Goal: Task Accomplishment & Management: Complete application form

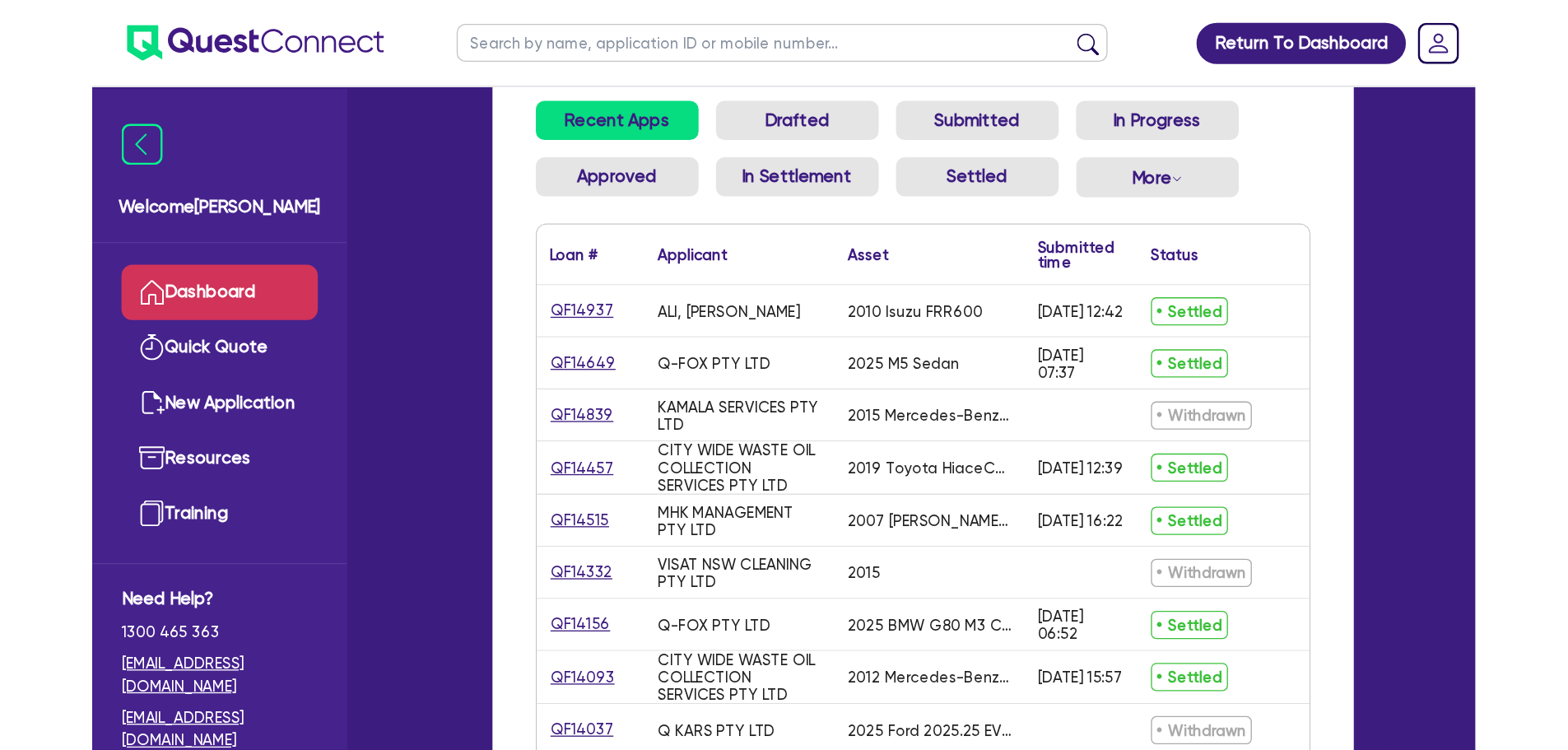
scroll to position [165, 0]
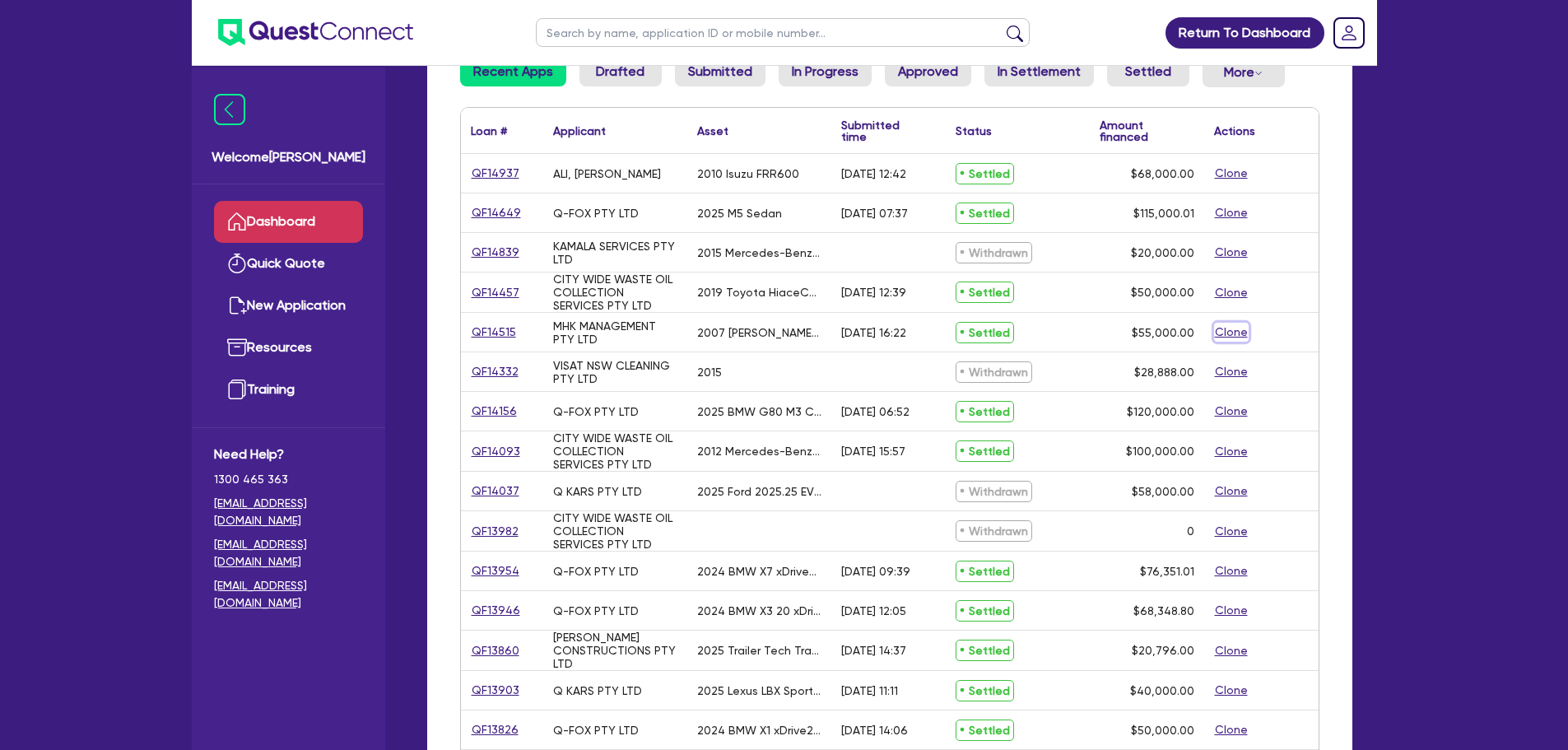
click at [1049, 335] on button "Clone" at bounding box center [1231, 332] width 35 height 19
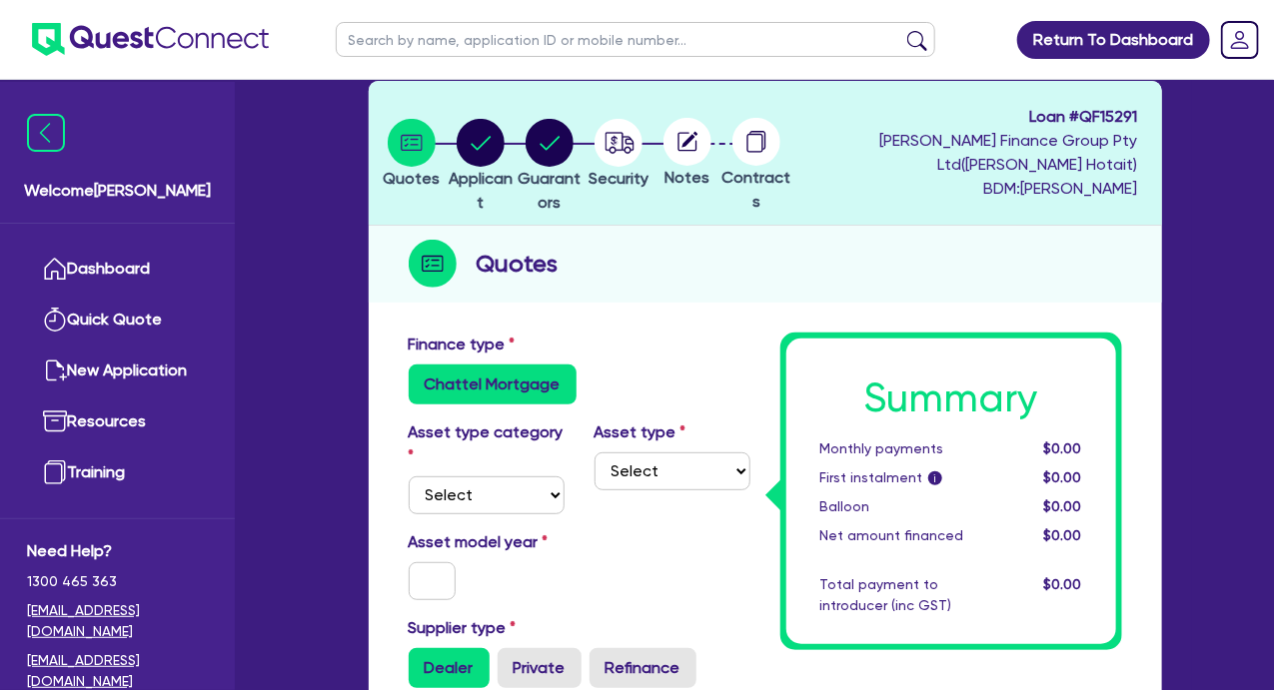
scroll to position [200, 0]
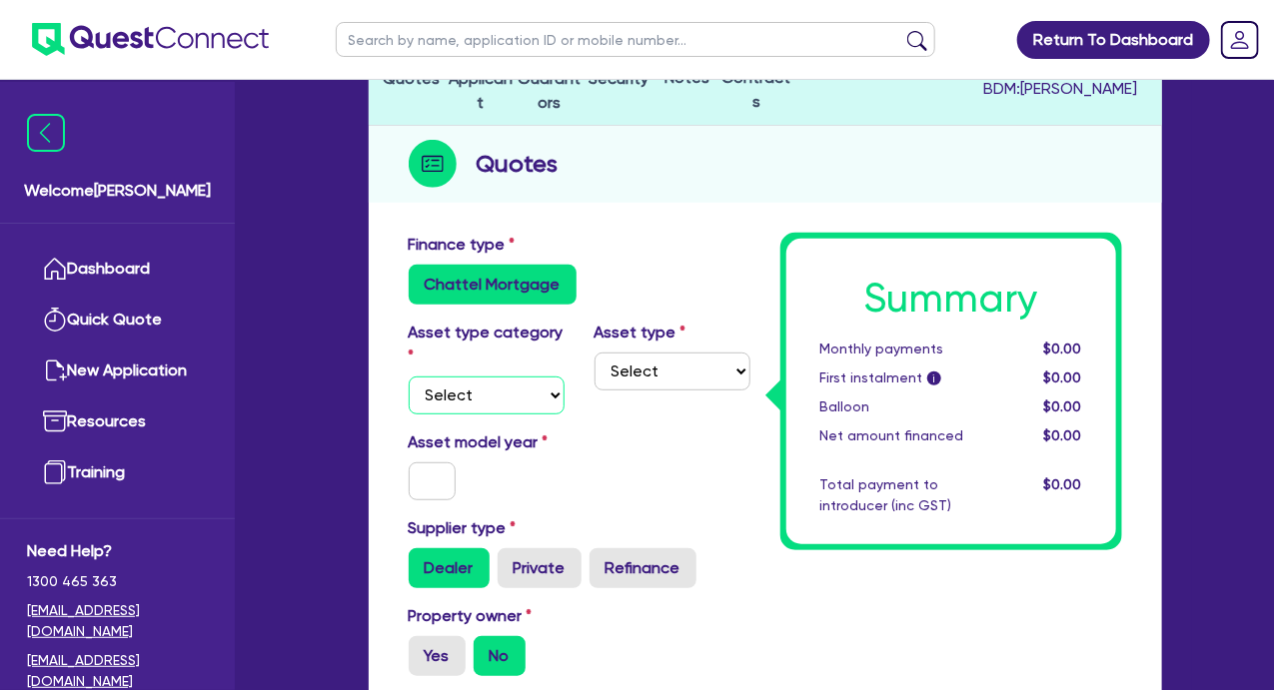
click at [539, 404] on select "Select Cars and light trucks Primary assets Secondary assets Tertiary assets" at bounding box center [487, 396] width 156 height 38
select select "PRIMARY_ASSETS"
click at [409, 377] on select "Select Cars and light trucks Primary assets Secondary assets Tertiary assets" at bounding box center [487, 396] width 156 height 38
click at [679, 360] on select "Select Heavy trucks over 4.5 tonne Trailers Bus and coaches Yellow goods and ex…" at bounding box center [672, 372] width 156 height 38
select select "TRAILERS"
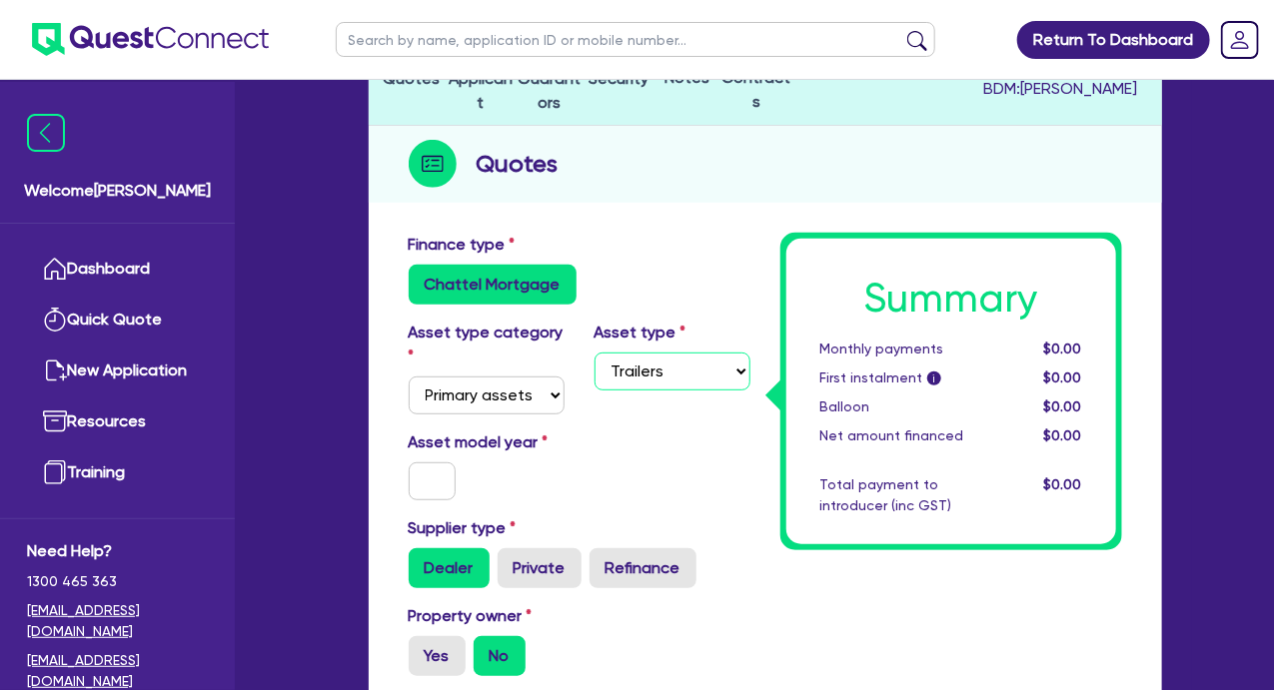
click at [594, 353] on select "Select Heavy trucks over 4.5 tonne Trailers Bus and coaches Yellow goods and ex…" at bounding box center [672, 372] width 156 height 38
click at [436, 481] on input "text" at bounding box center [433, 481] width 48 height 38
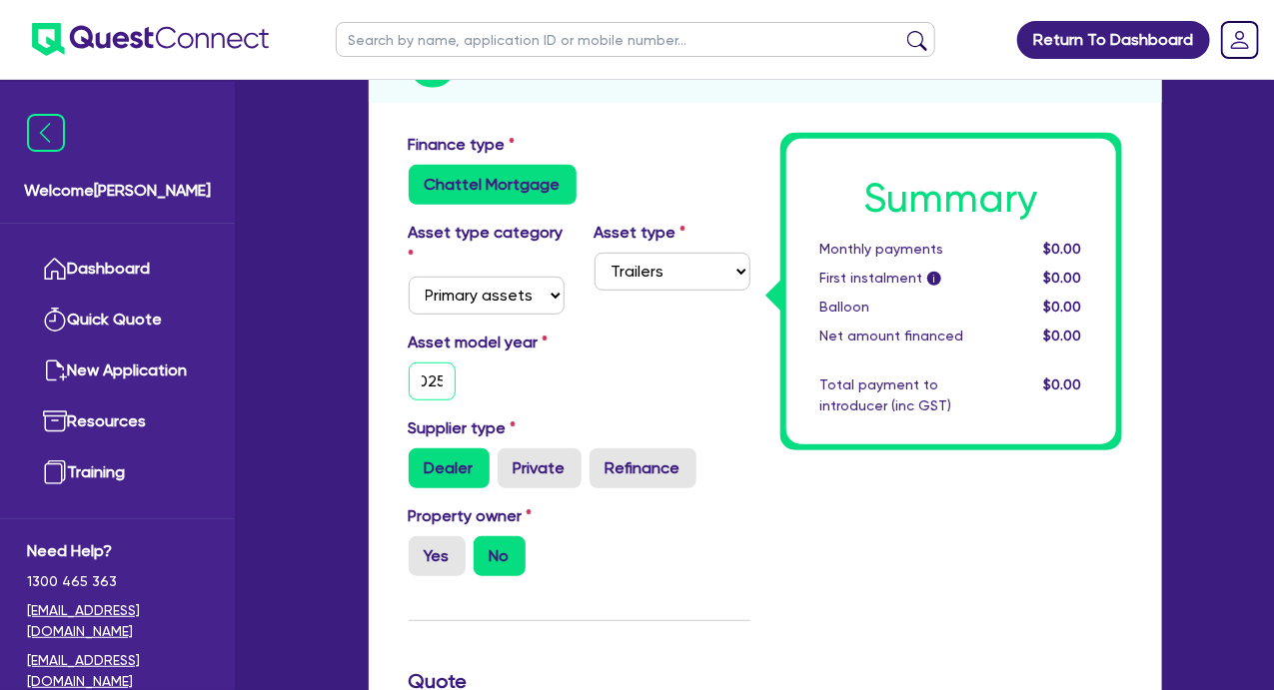
scroll to position [400, 0]
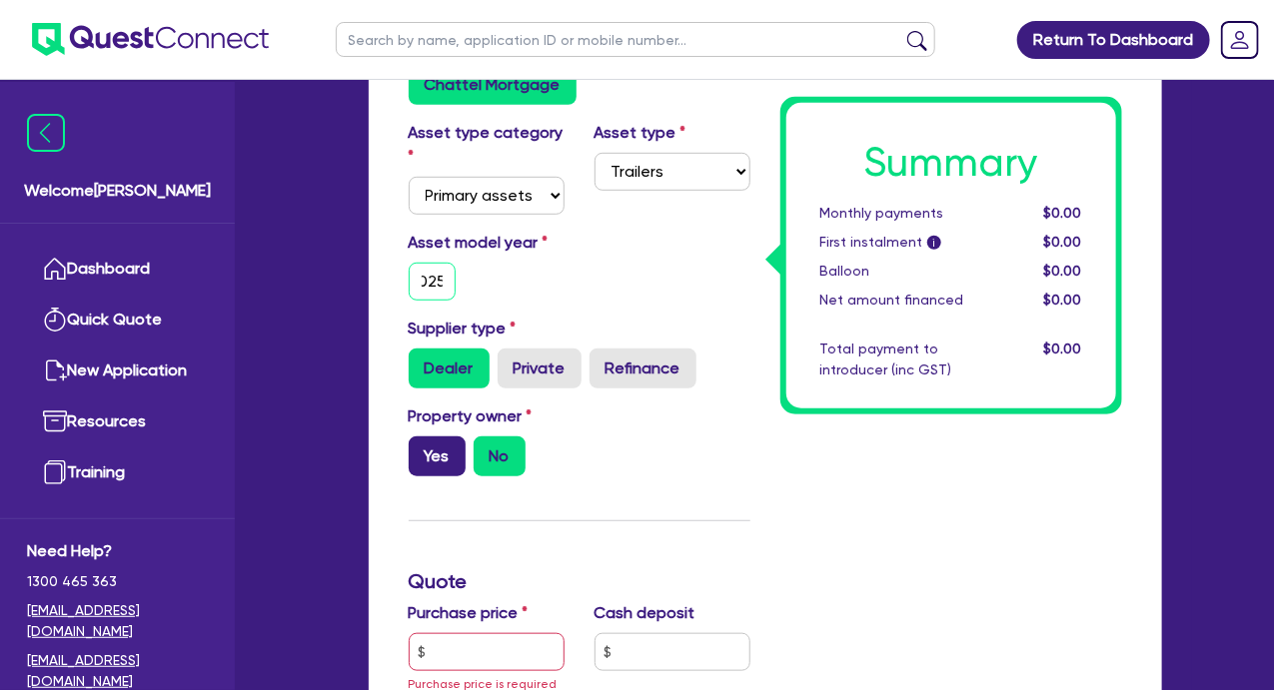
type input "2025"
click at [430, 455] on label "Yes" at bounding box center [437, 457] width 57 height 40
click at [422, 450] on input "Yes" at bounding box center [415, 443] width 13 height 13
radio input "true"
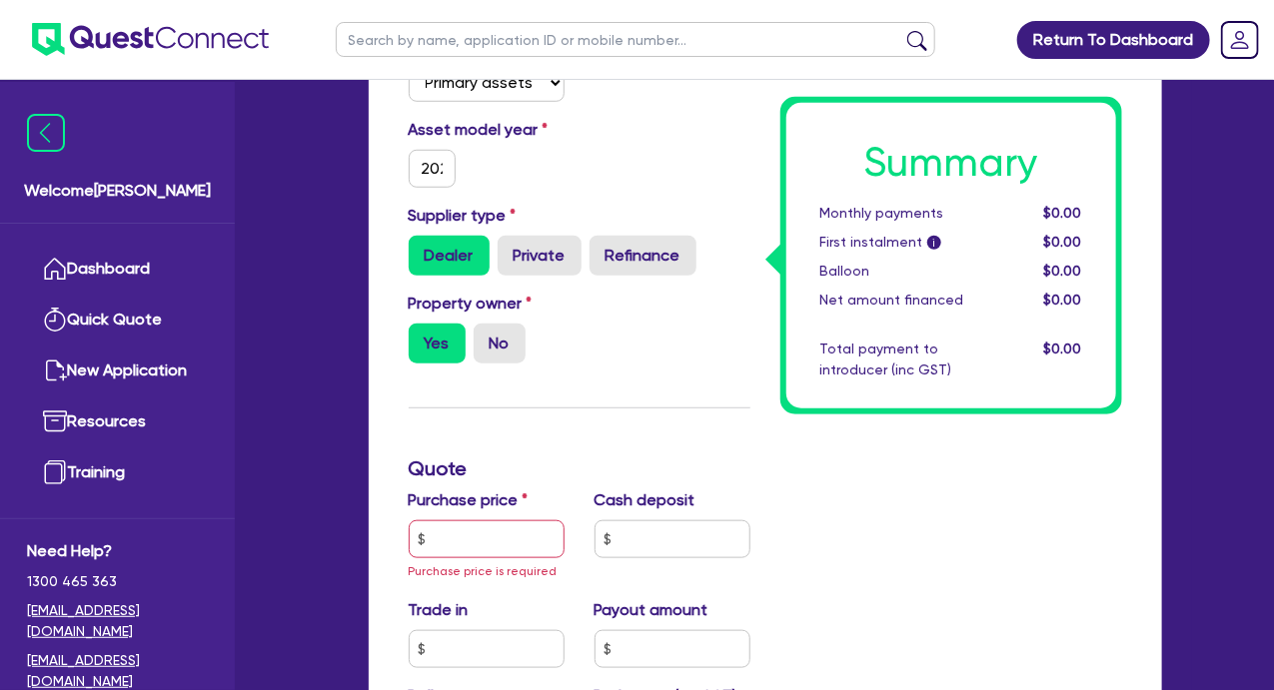
scroll to position [599, 0]
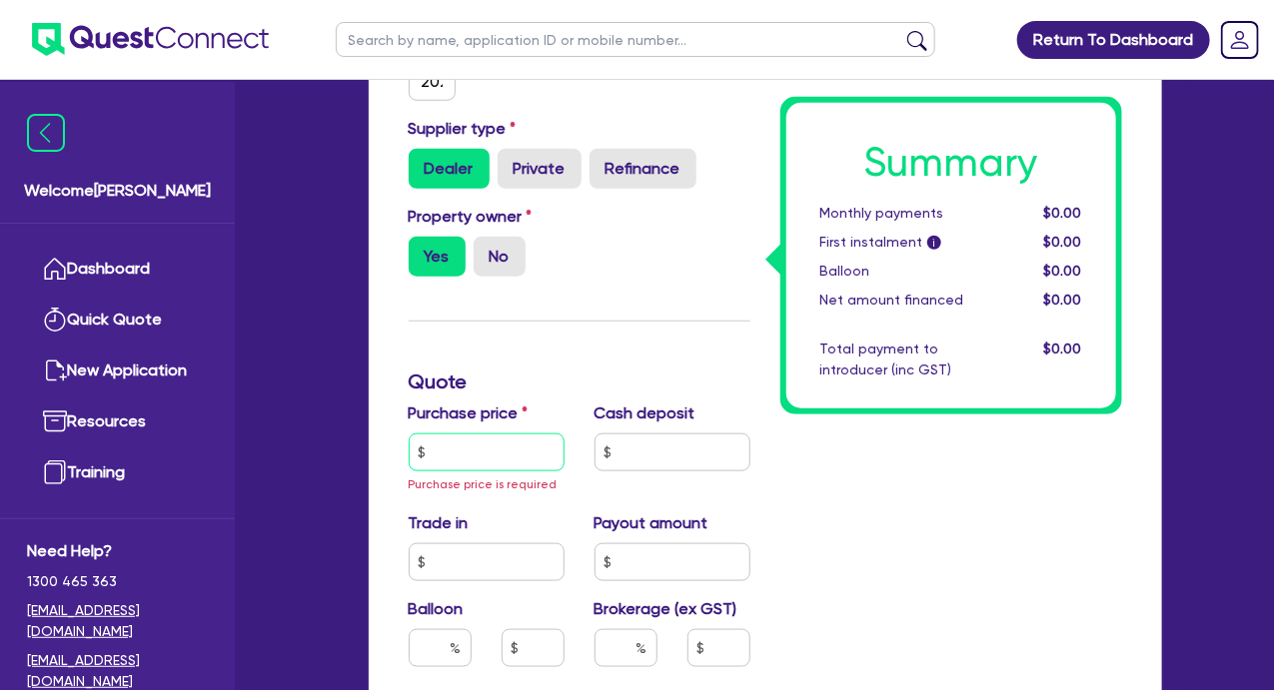
click at [509, 459] on input "text" at bounding box center [487, 453] width 156 height 38
drag, startPoint x: 488, startPoint y: 451, endPoint x: 586, endPoint y: 379, distance: 121.5
click at [488, 451] on input "text" at bounding box center [487, 453] width 156 height 38
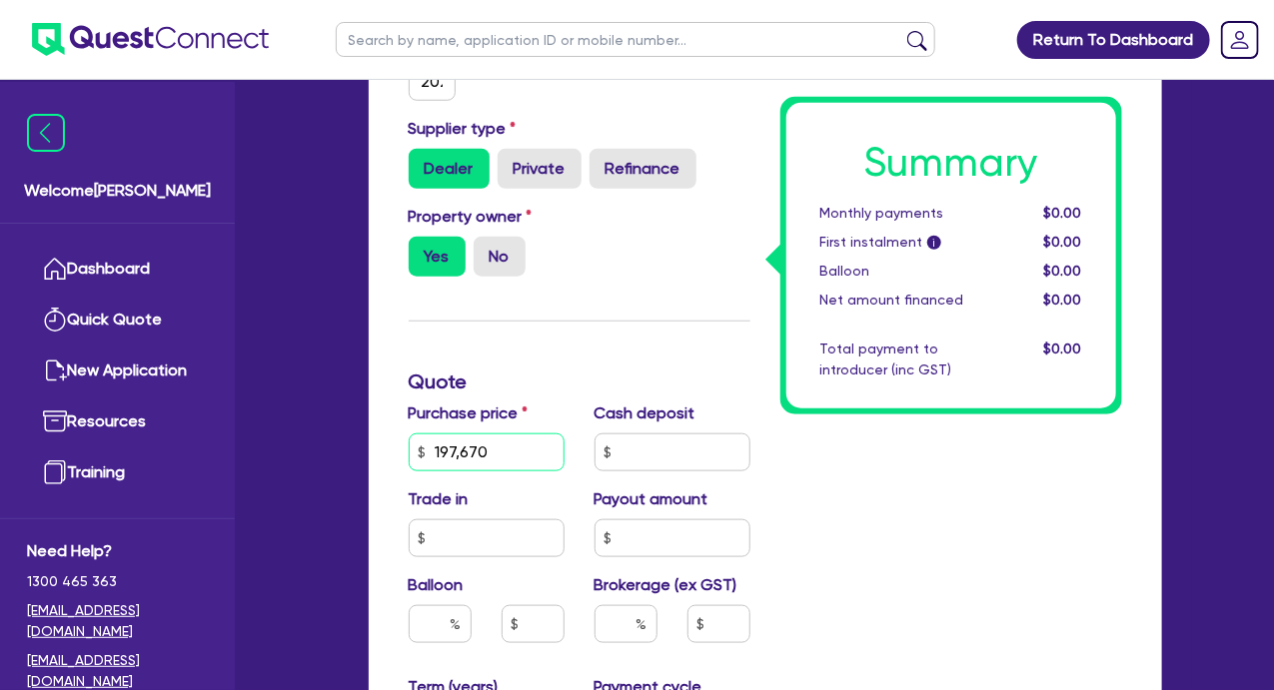
type input "197,670"
type input "0"
click at [441, 623] on input "text" at bounding box center [440, 624] width 63 height 38
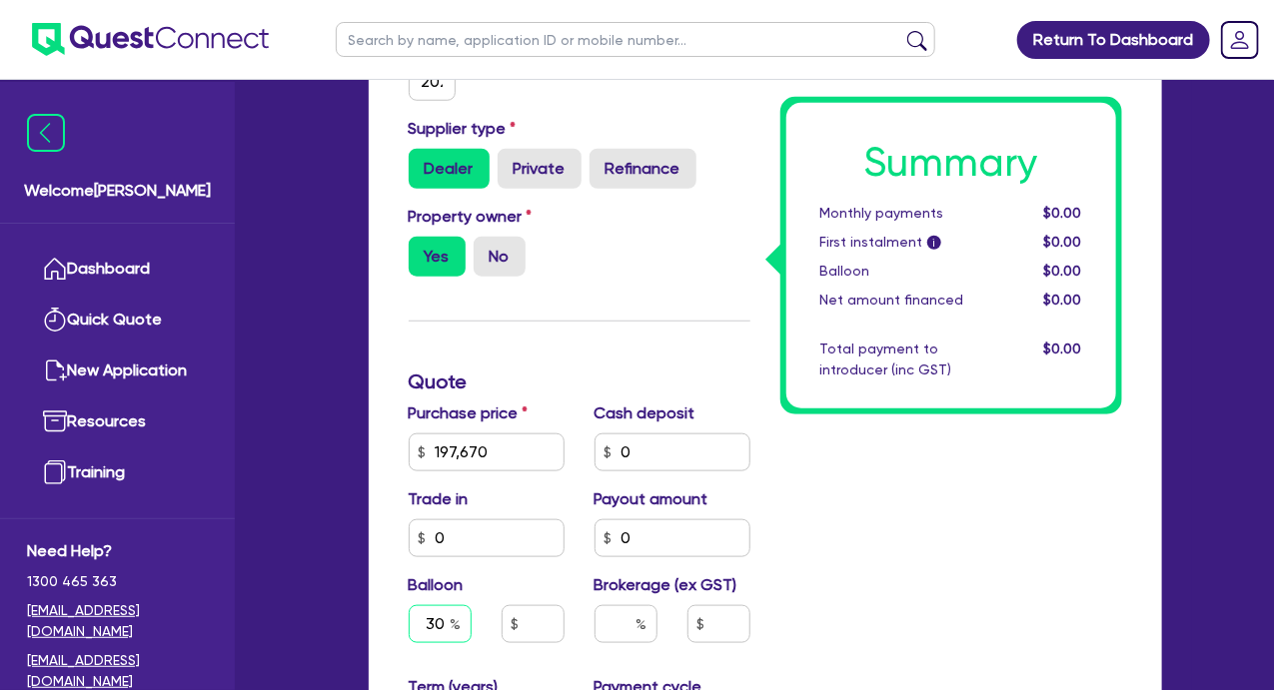
type input "30"
click at [629, 624] on input "text" at bounding box center [625, 624] width 63 height 38
type input "4"
click at [798, 545] on div "Summary Monthly payments $0.00 First instalment i $0.00 Balloon $0.00 Net amoun…" at bounding box center [951, 496] width 372 height 1326
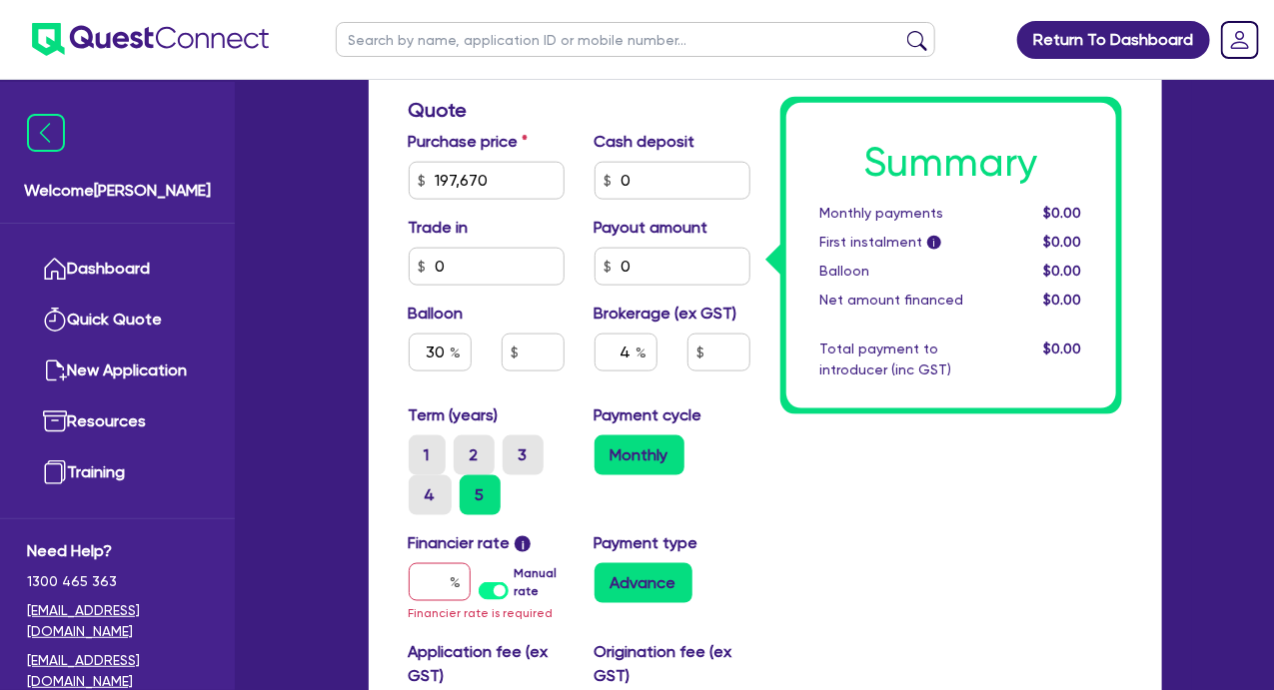
scroll to position [899, 0]
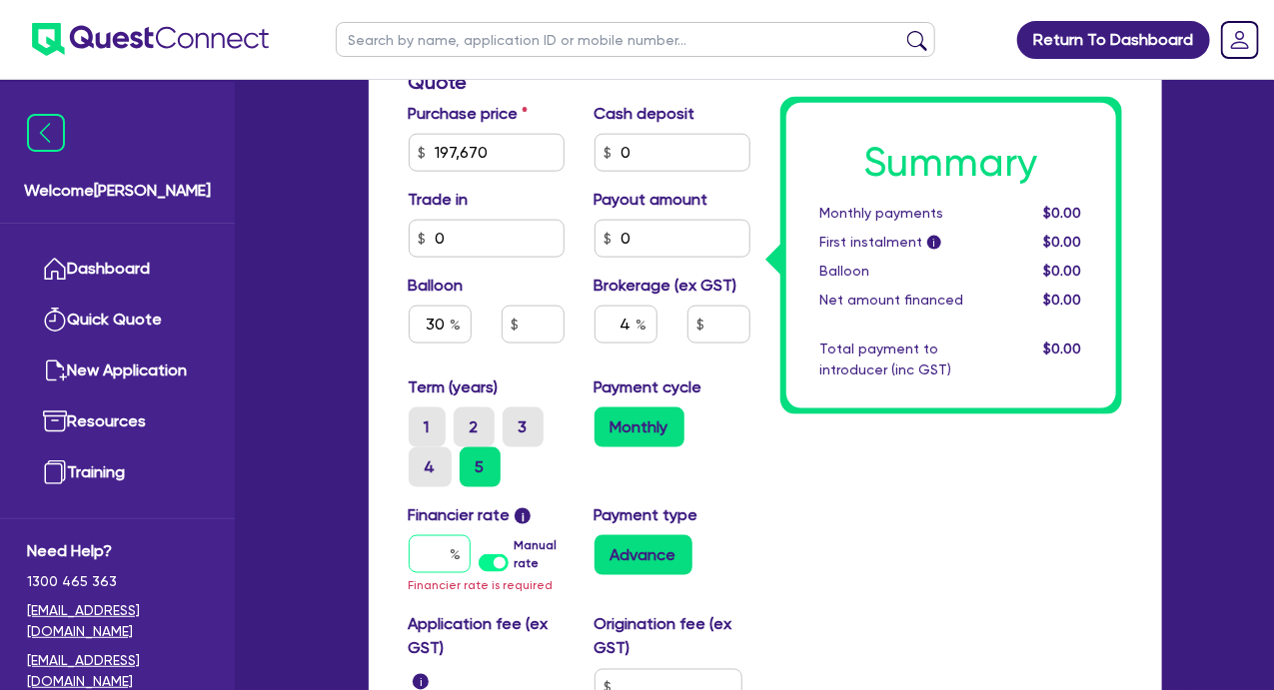
click at [432, 553] on input "text" at bounding box center [440, 554] width 62 height 38
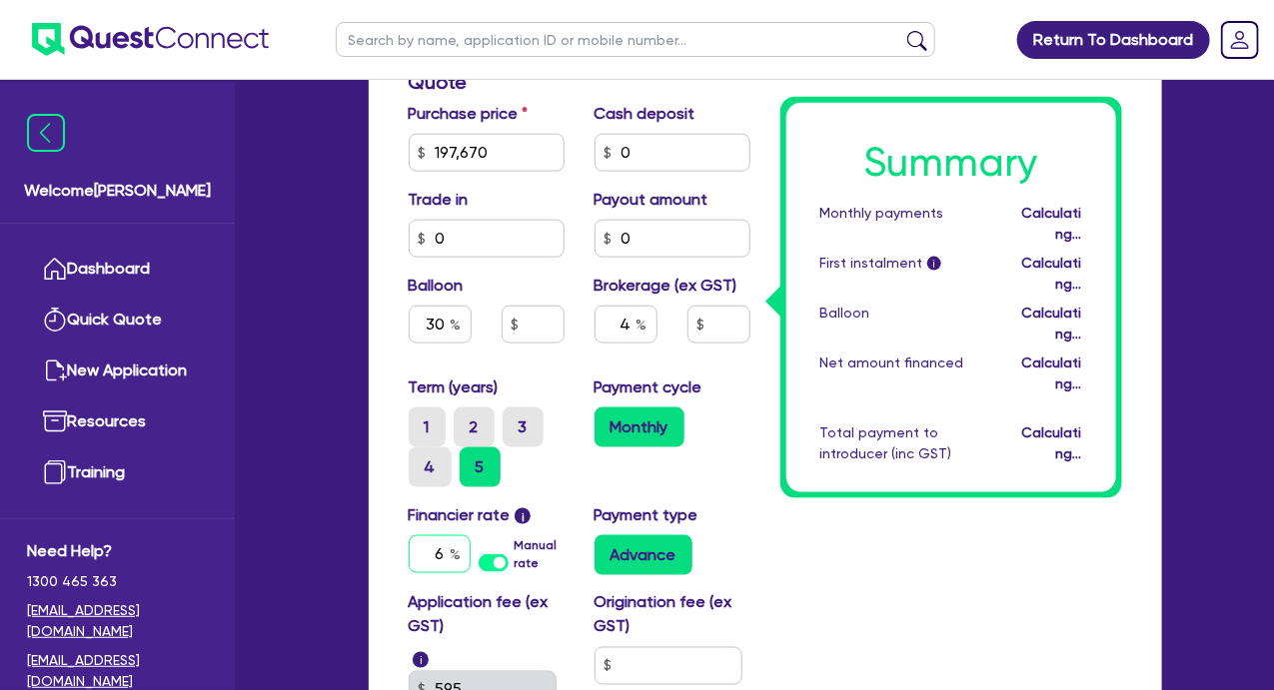
type input "6."
type input "59,301"
type input "7,906.8"
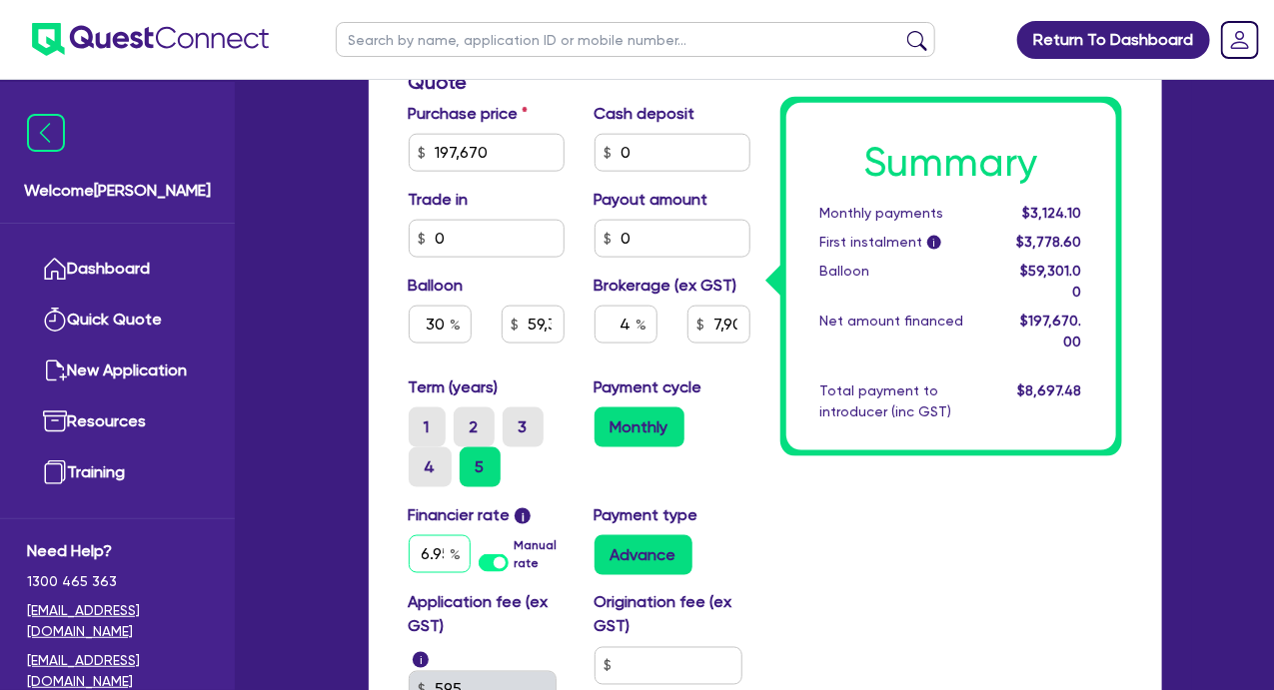
scroll to position [0, 4]
type input "6.95"
type input "59,301"
type input "7,906.8"
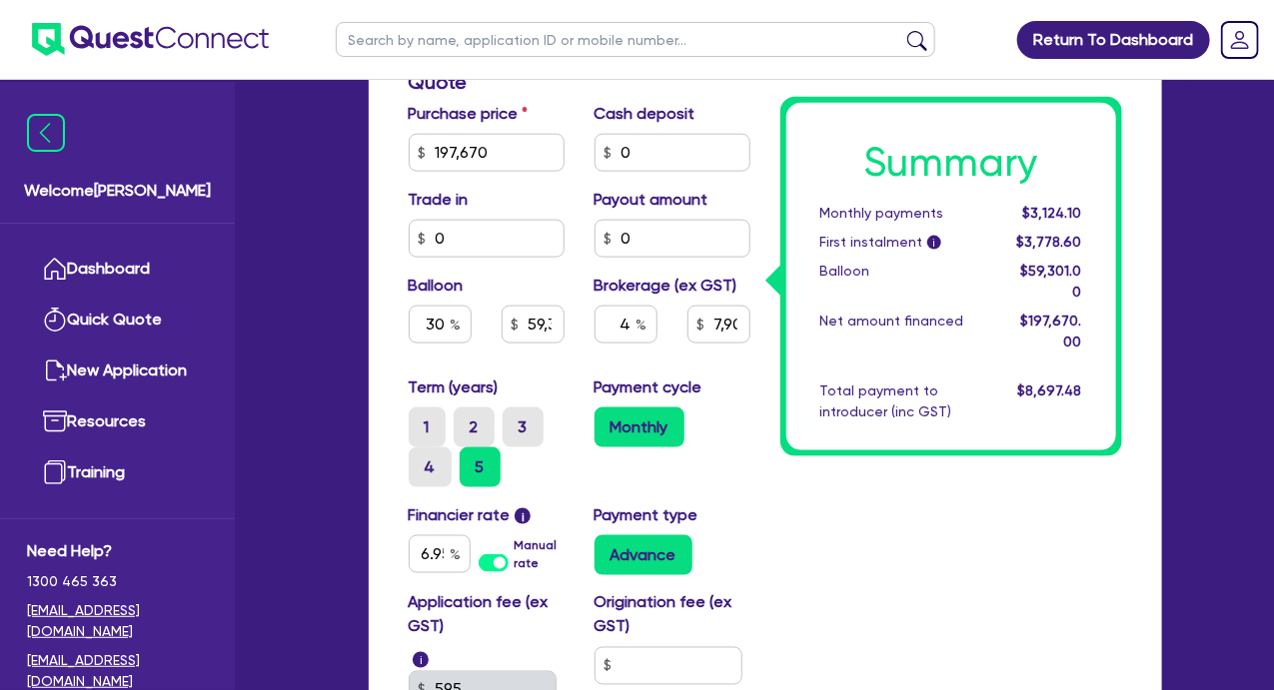
click at [765, 500] on div "Summary Monthly payments $3,124.10 First instalment i $3,778.60 Balloon $59,301…" at bounding box center [951, 186] width 372 height 1304
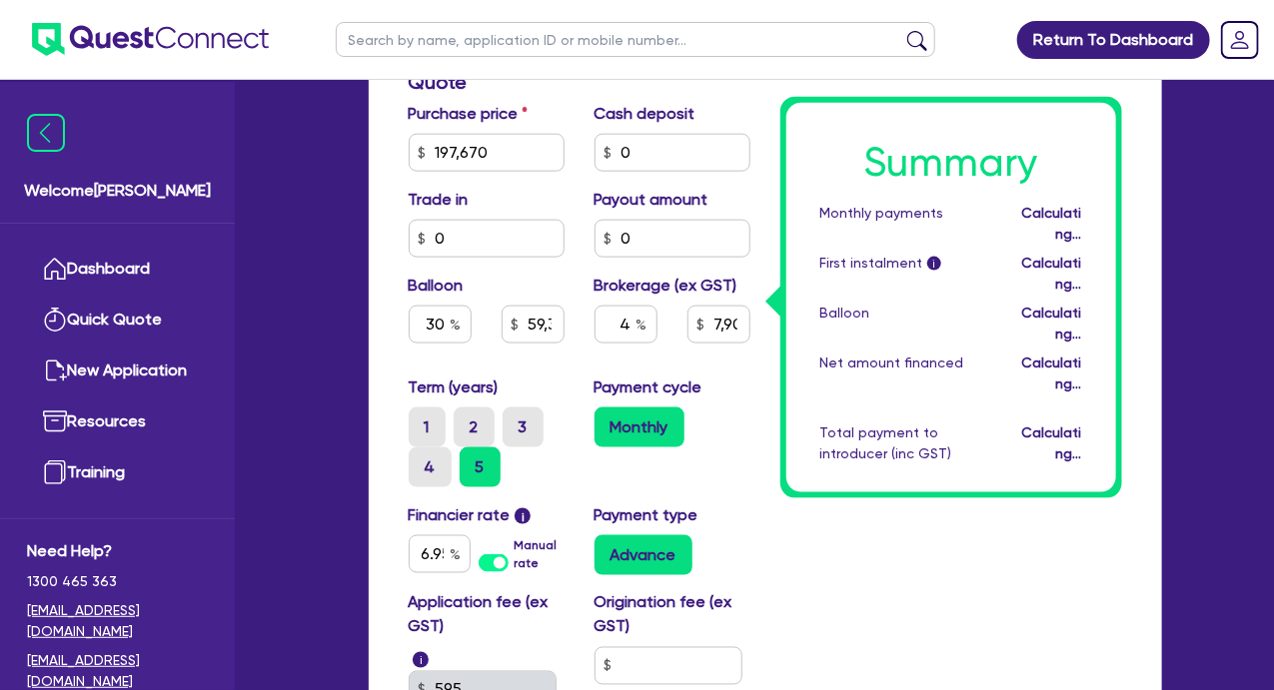
type input "59,301"
type input "7,906.8"
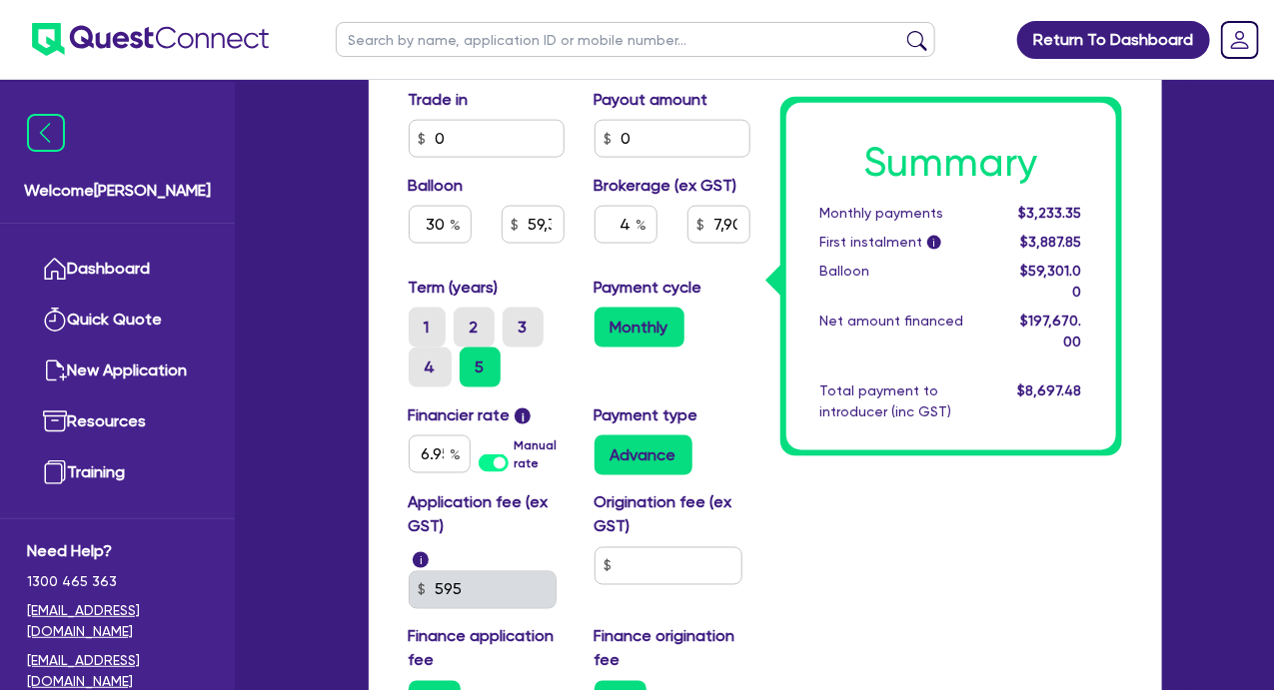
scroll to position [1099, 0]
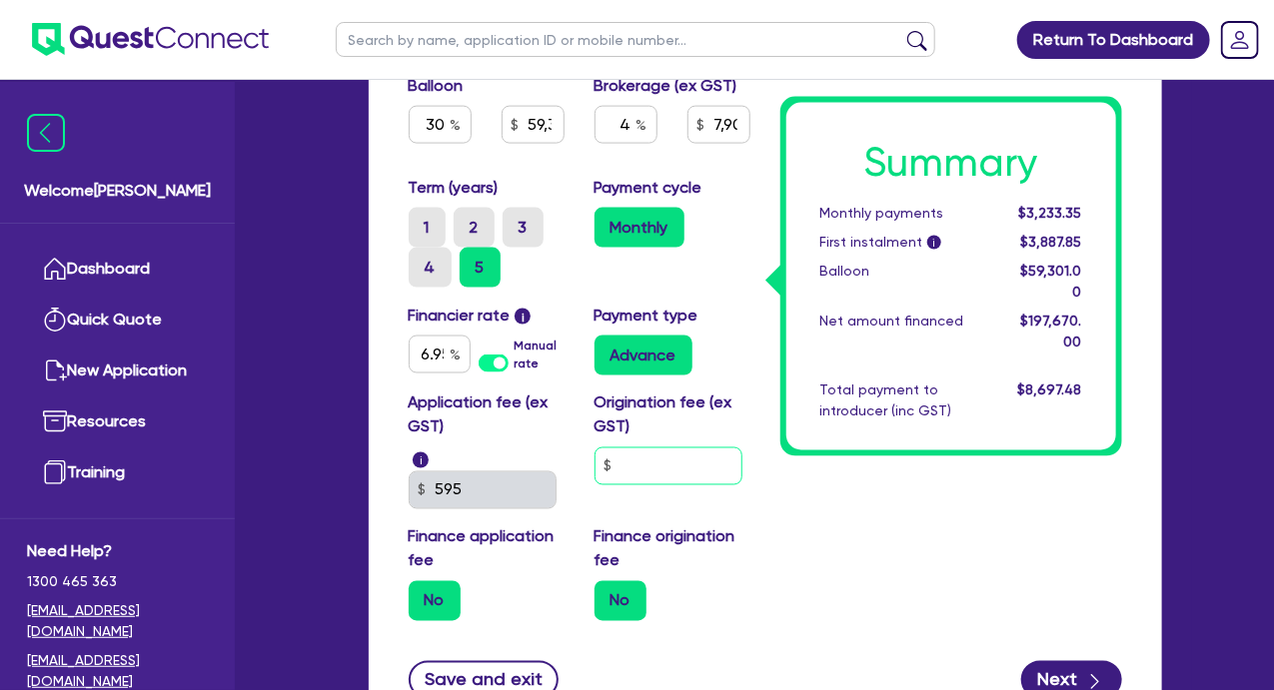
click at [648, 473] on input "text" at bounding box center [668, 467] width 148 height 38
drag, startPoint x: 673, startPoint y: 472, endPoint x: 565, endPoint y: 481, distance: 108.3
click at [565, 481] on div "Application fee (ex GST) i 595 Origination fee (ex GST) 900 Finance application…" at bounding box center [580, 515] width 372 height 246
type input "900"
type input "59,301"
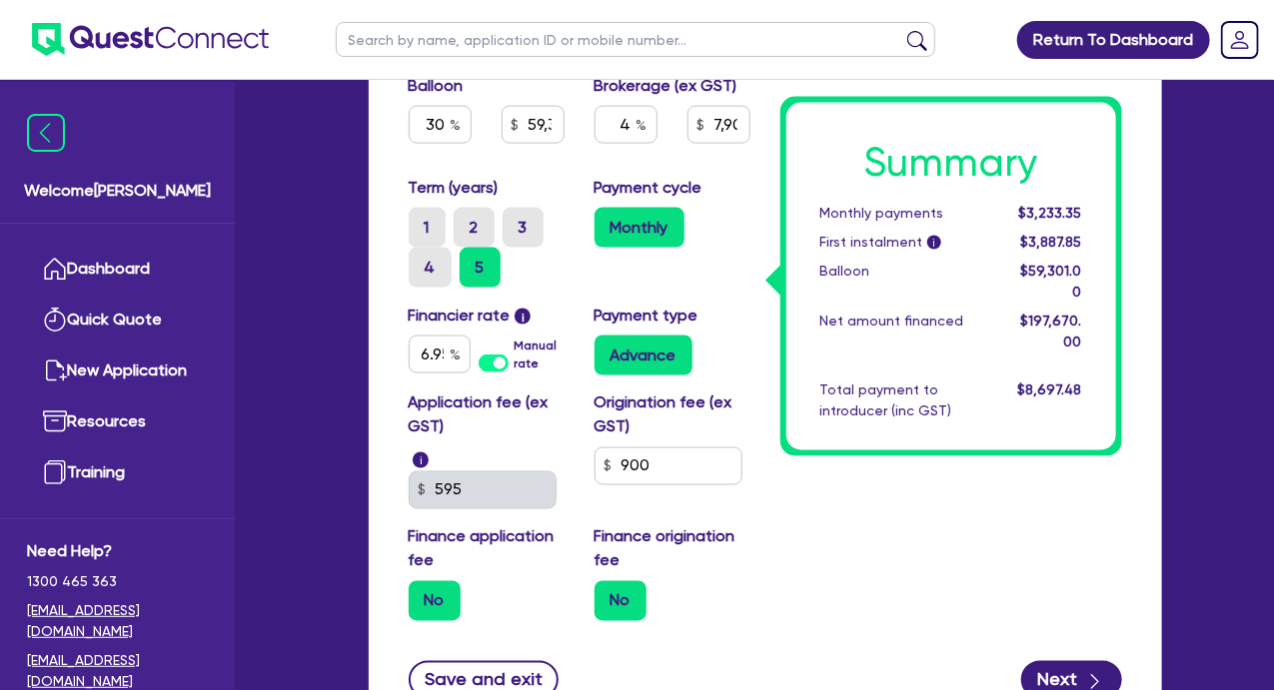
type input "7,906.8"
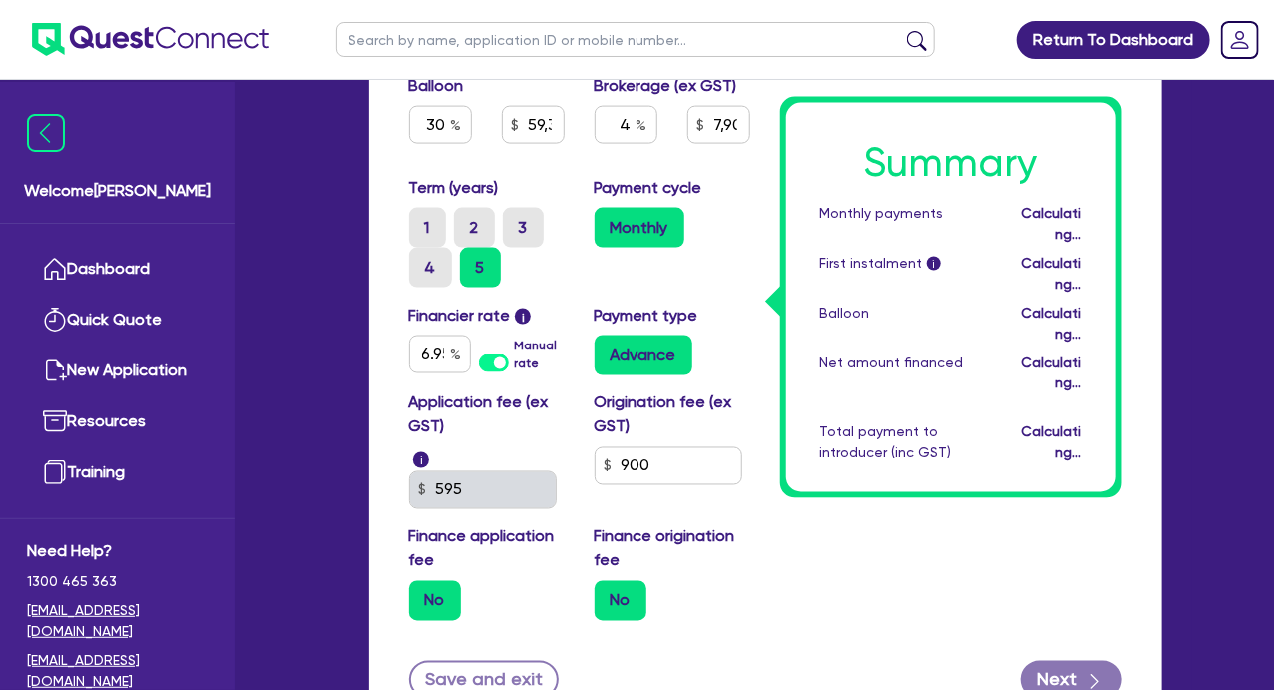
type input "59,301"
type input "7,906.8"
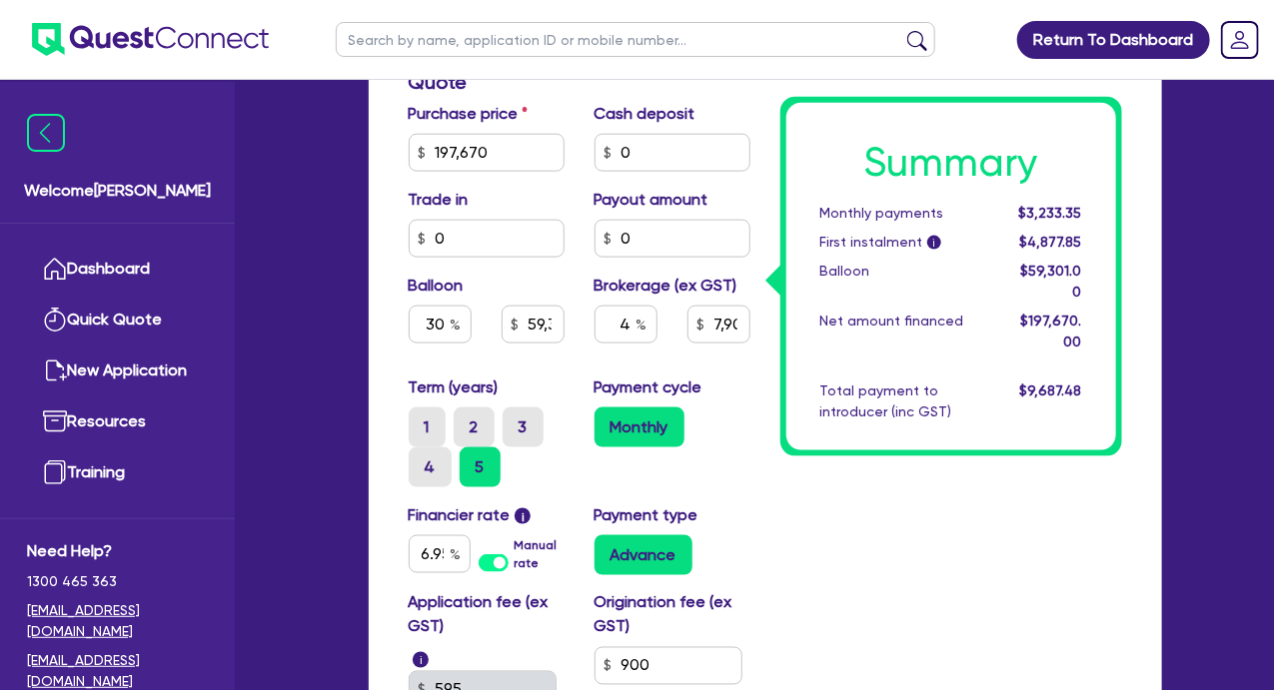
scroll to position [1268, 0]
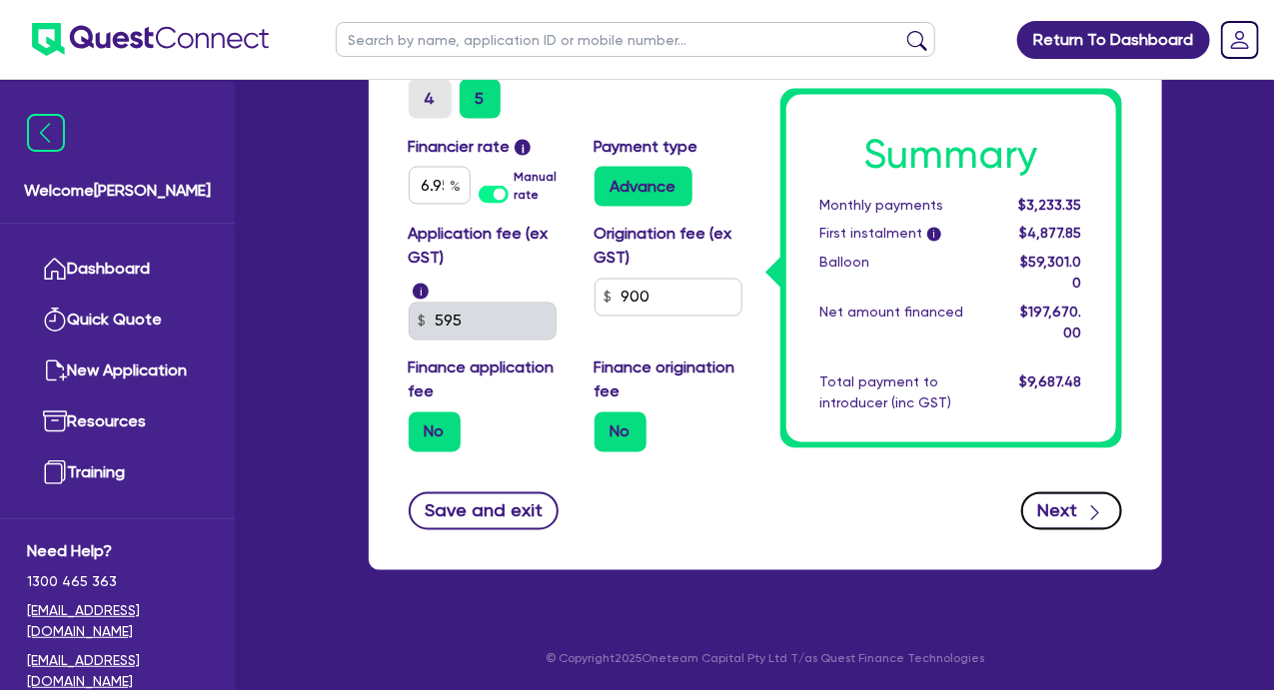
click at [1073, 507] on button "Next" at bounding box center [1071, 511] width 101 height 38
type input "59,301"
type input "7,906.8"
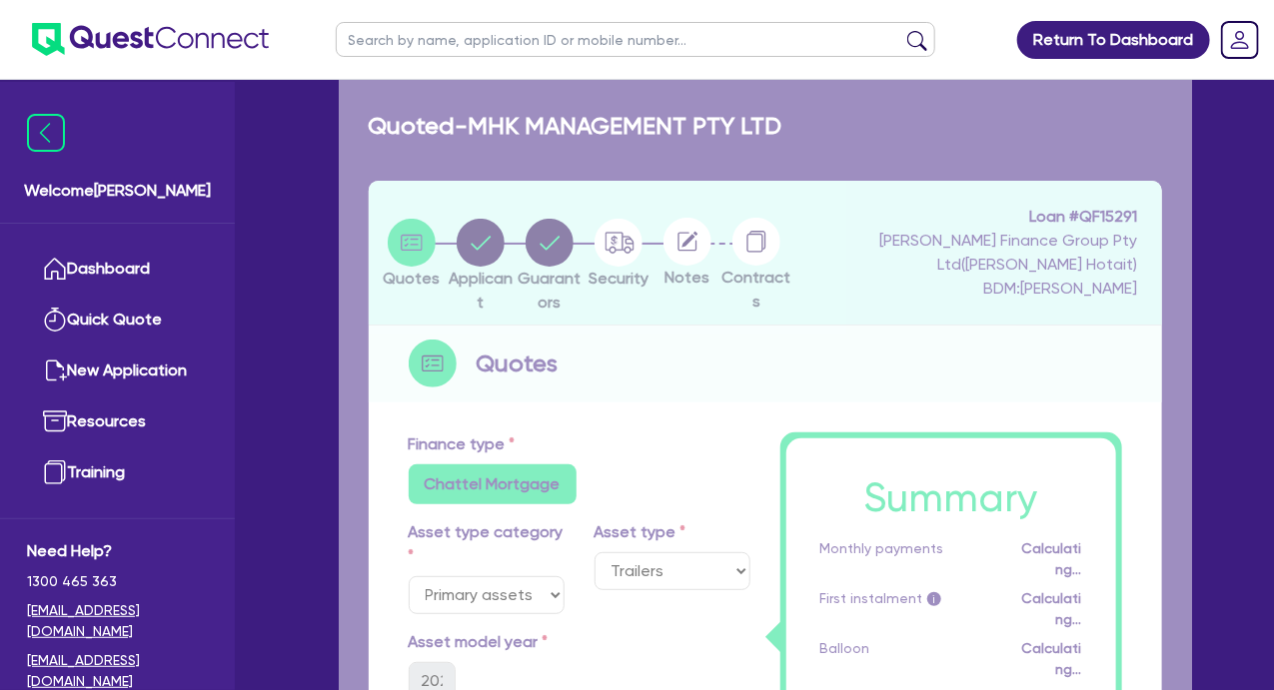
select select "COMPANY"
select select "TRANSPORT_WAREHOUSING"
select select "PASSENGERS_FREIGHT_TRANSPORT"
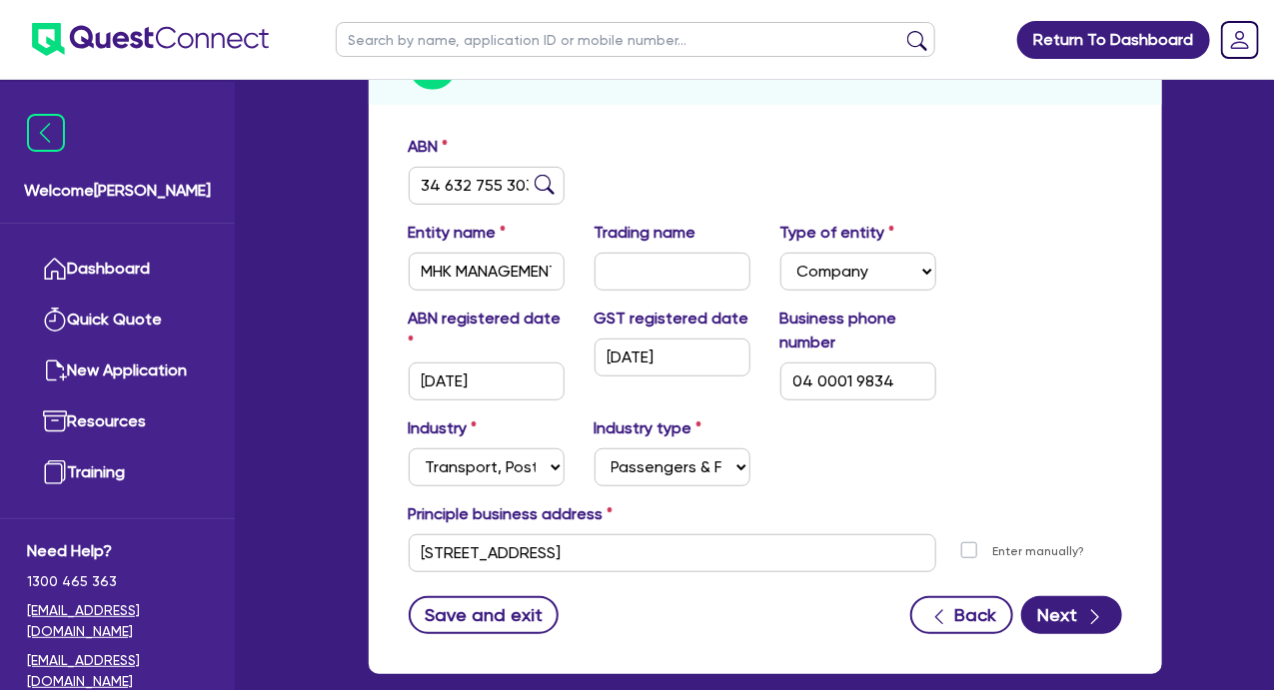
scroll to position [300, 0]
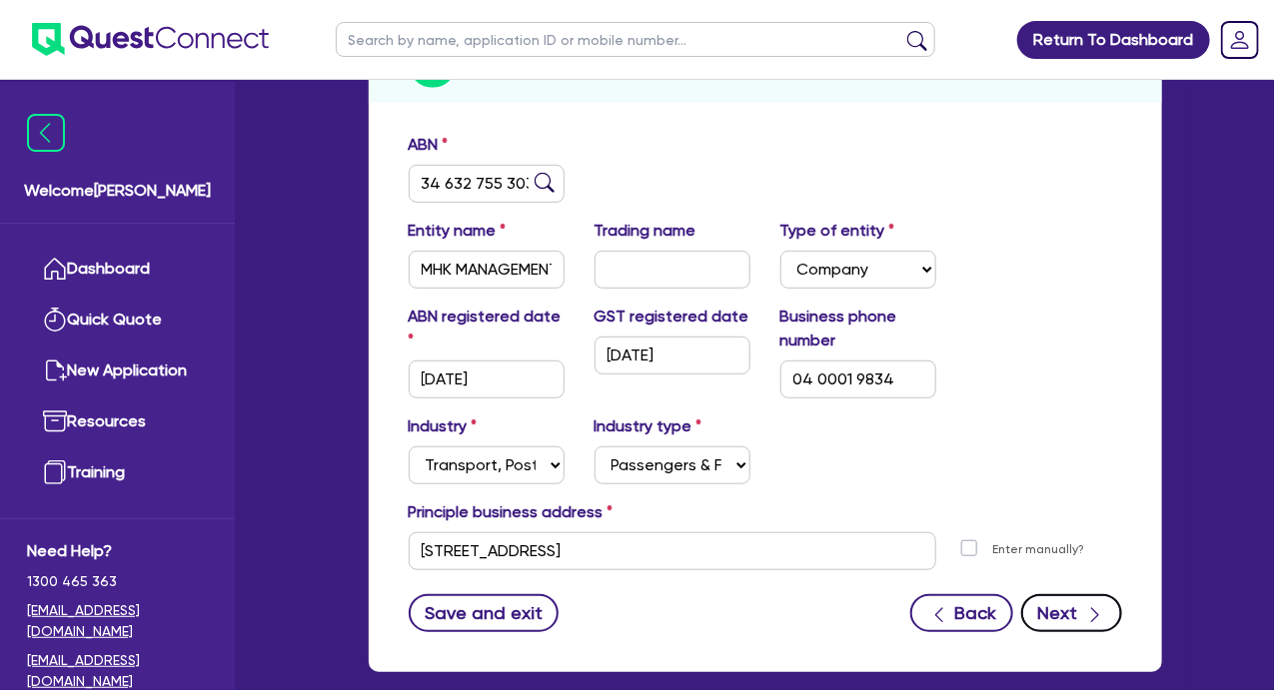
click at [1067, 612] on button "Next" at bounding box center [1071, 613] width 101 height 38
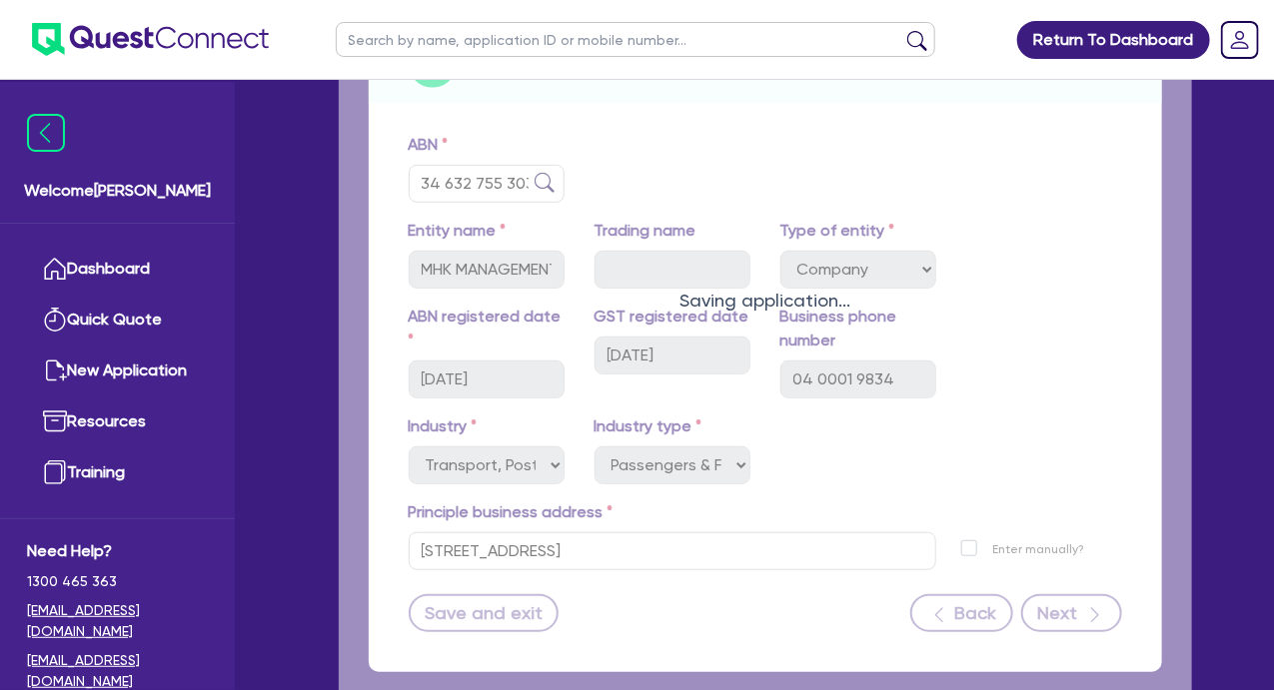
select select "MR"
select select "QLD"
select select "SINGLE"
select select "CASH"
select select "PROPERTY"
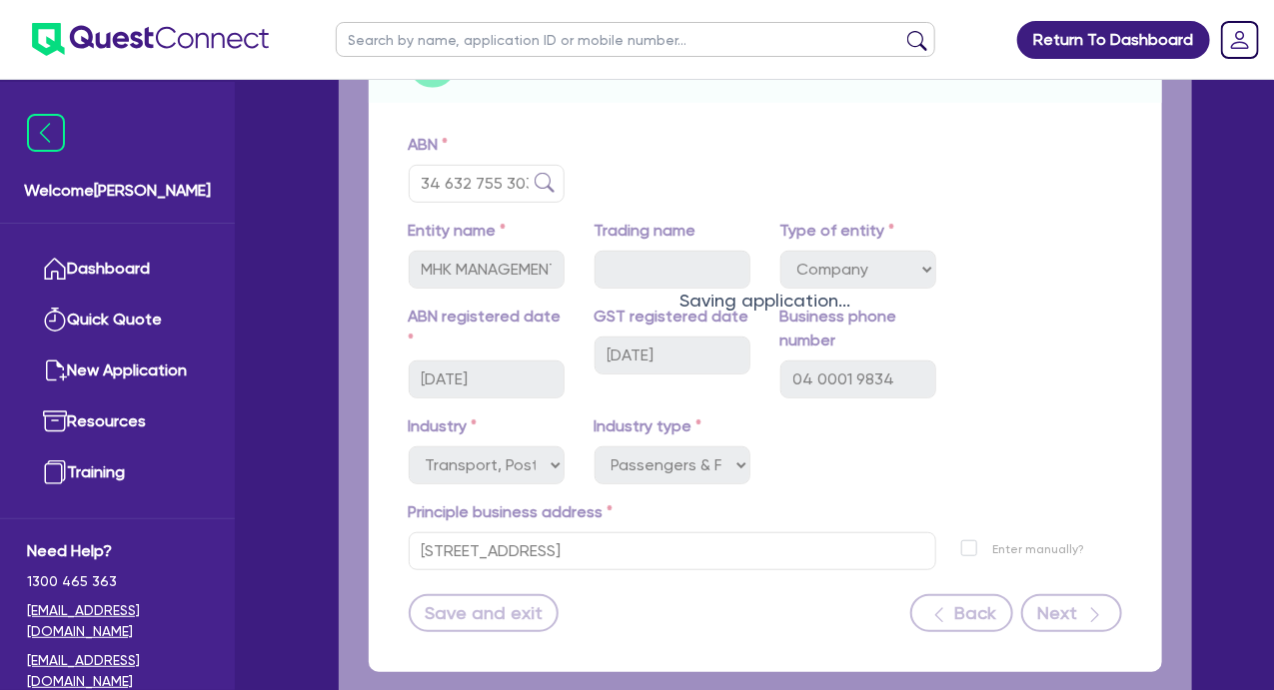
select select "VEHICLE"
select select "TRUCK"
select select "MORTGAGE"
select select "VEHICLE_LOAN"
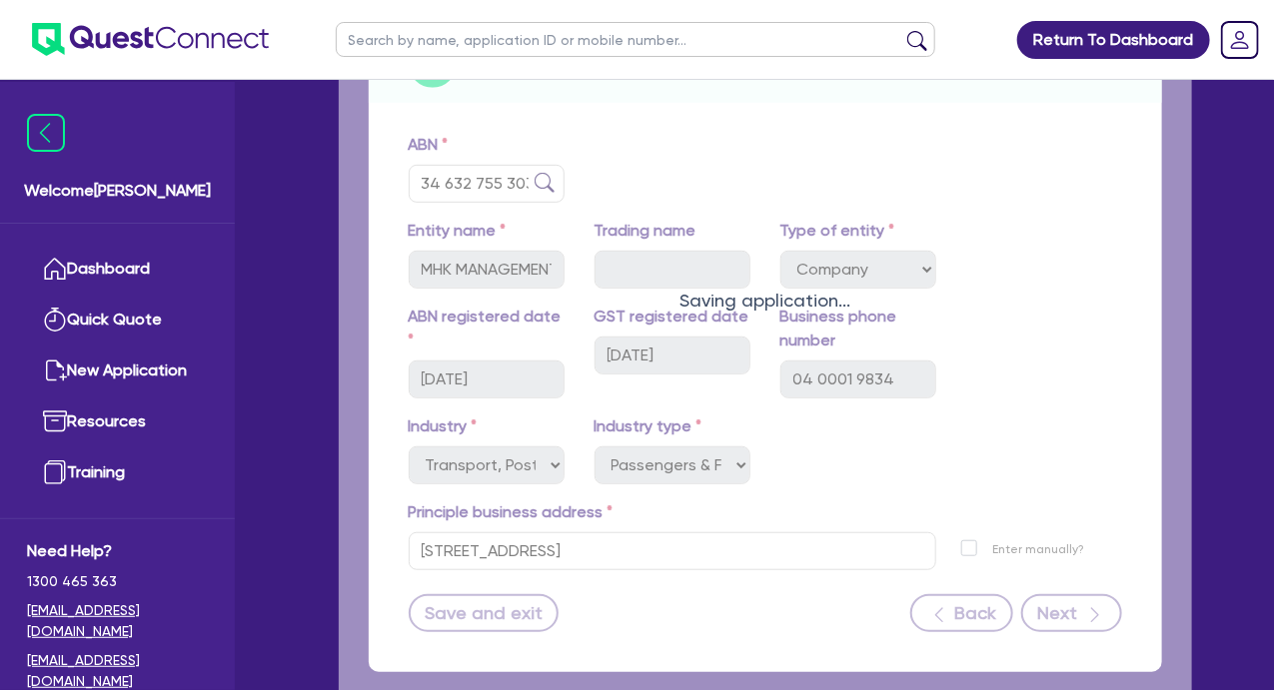
select select "VEHICLE_LOAN"
select select "OTHER"
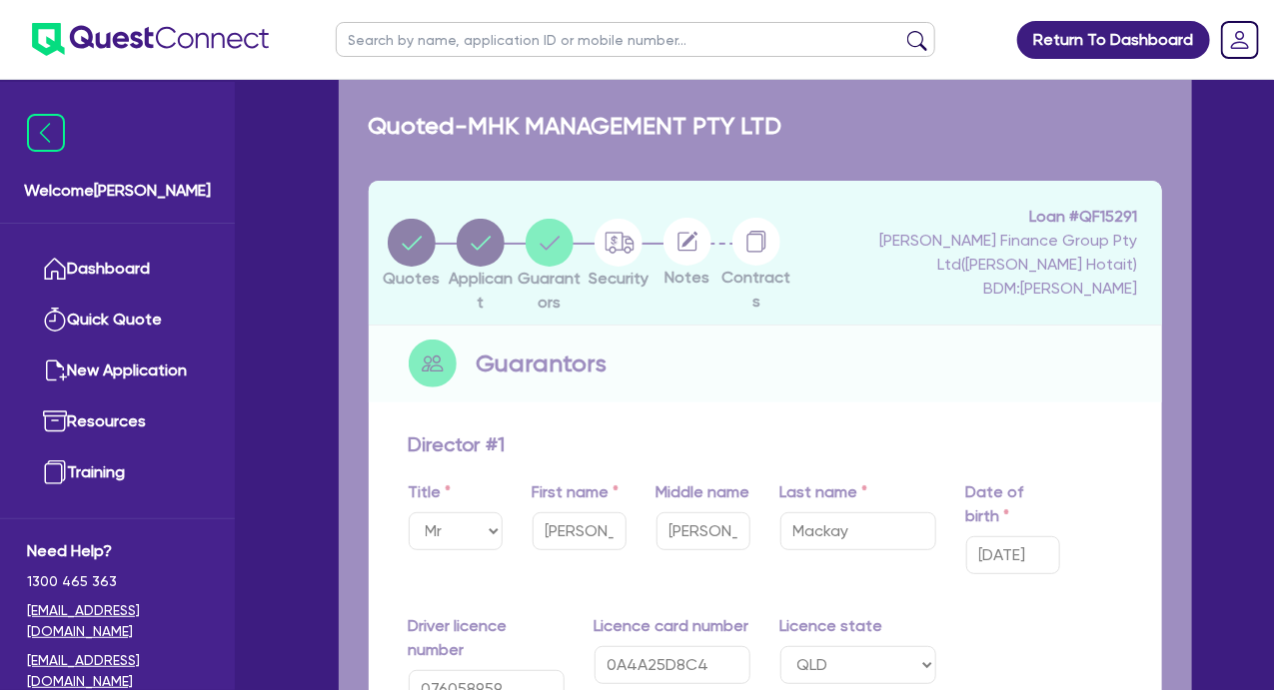
type input "2"
type input "0400 019 834"
type input "250,000"
type input "1,900,000"
type input "465,000"
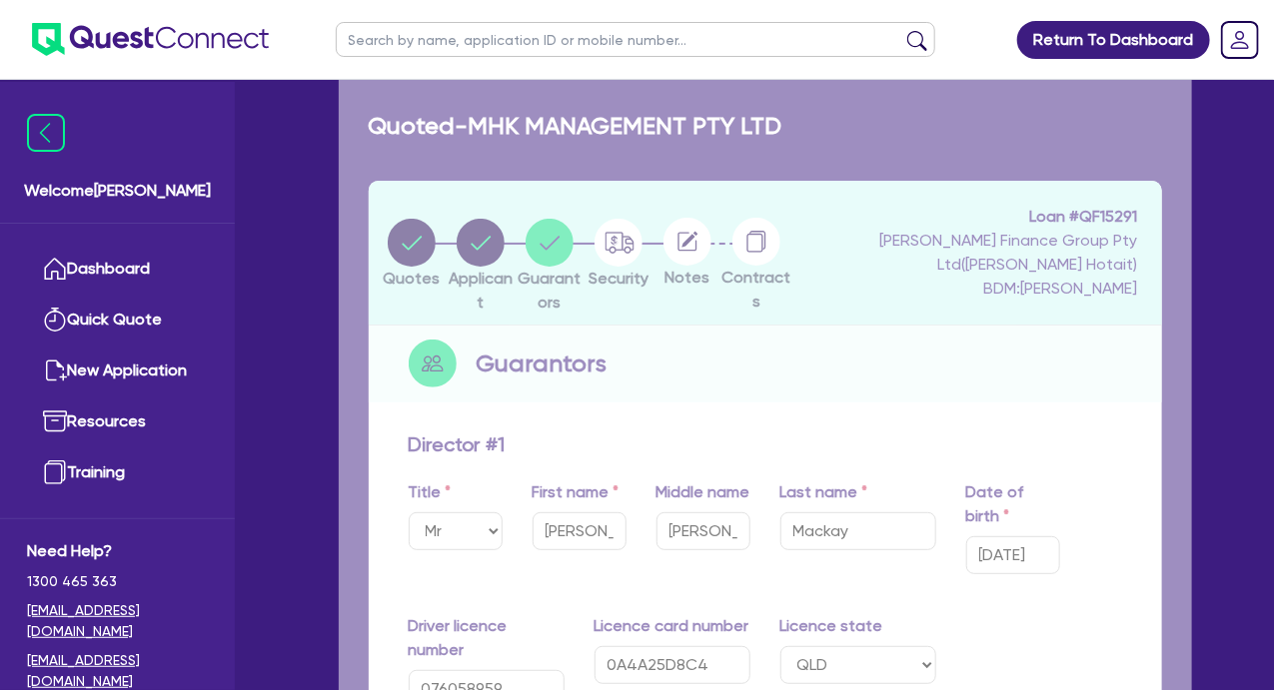
type input "8,020,000"
type input "1,194,160"
type input "6,266.55"
type input "125,500"
type input "2,680.79"
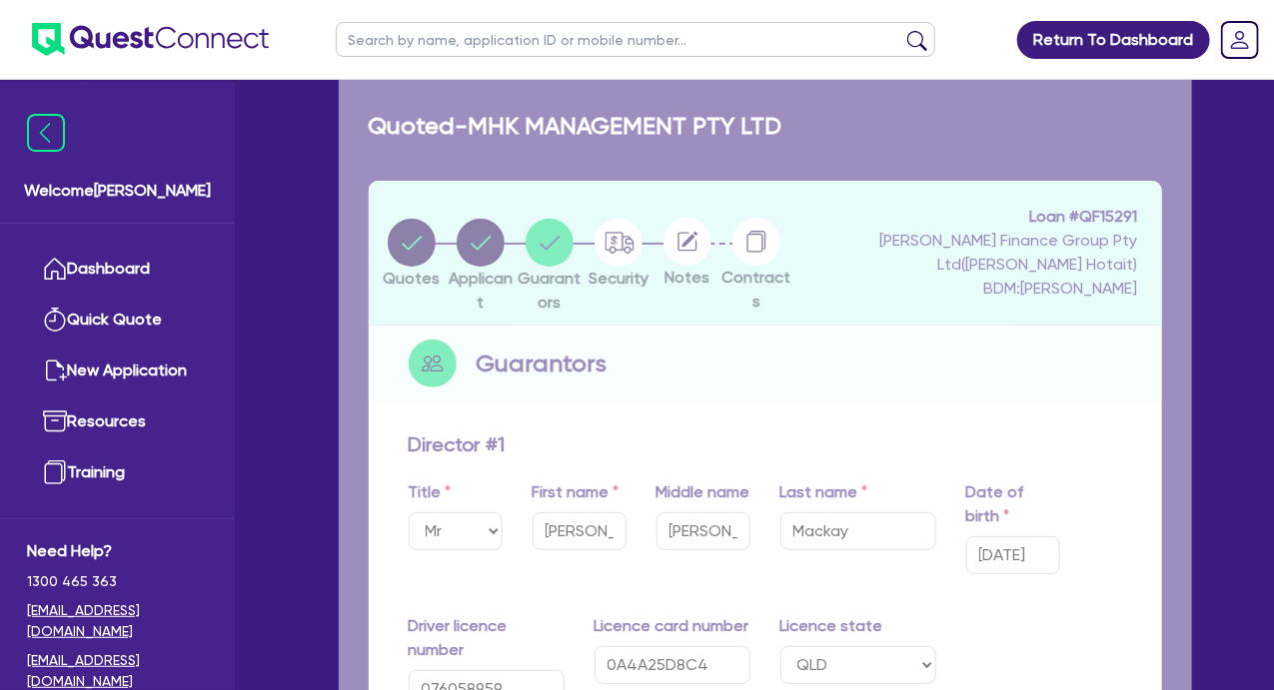
type input "44,500"
type input "1,649.93"
type input "160,438"
type input "2,742.46"
type input "750,000"
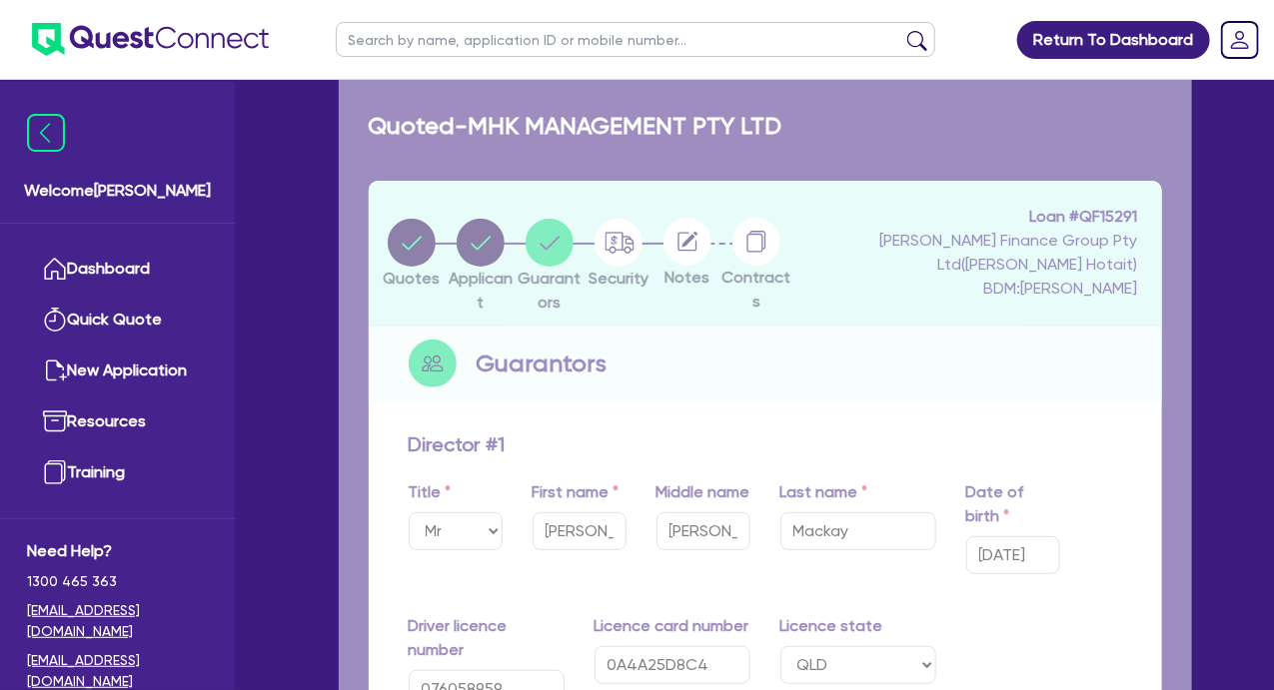
type input "15,000"
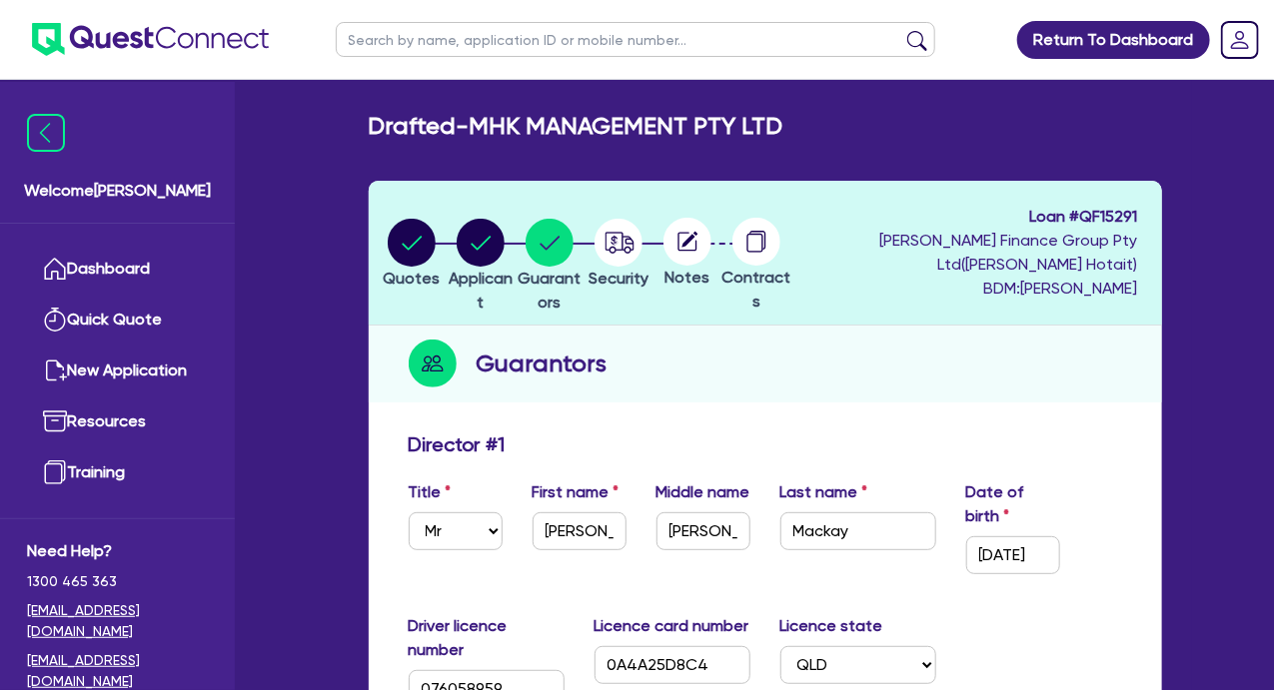
click at [711, 252] on circle at bounding box center [687, 242] width 48 height 48
click at [711, 256] on circle at bounding box center [687, 242] width 48 height 48
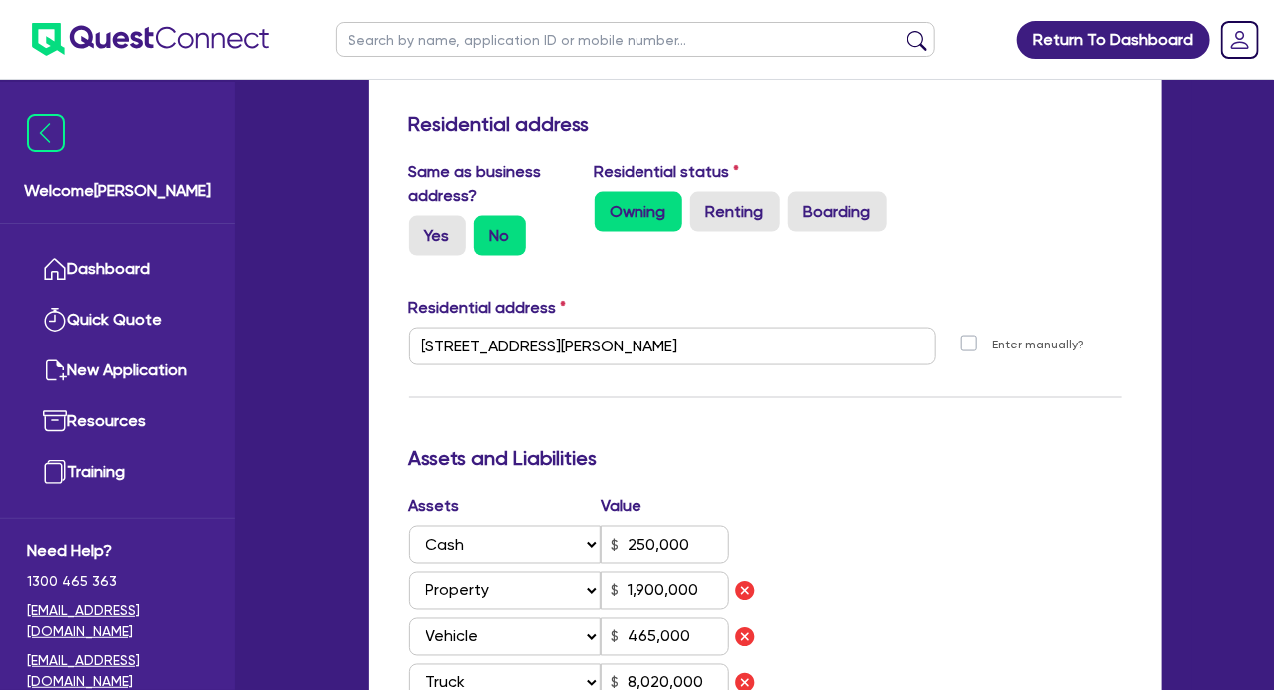
scroll to position [1099, 0]
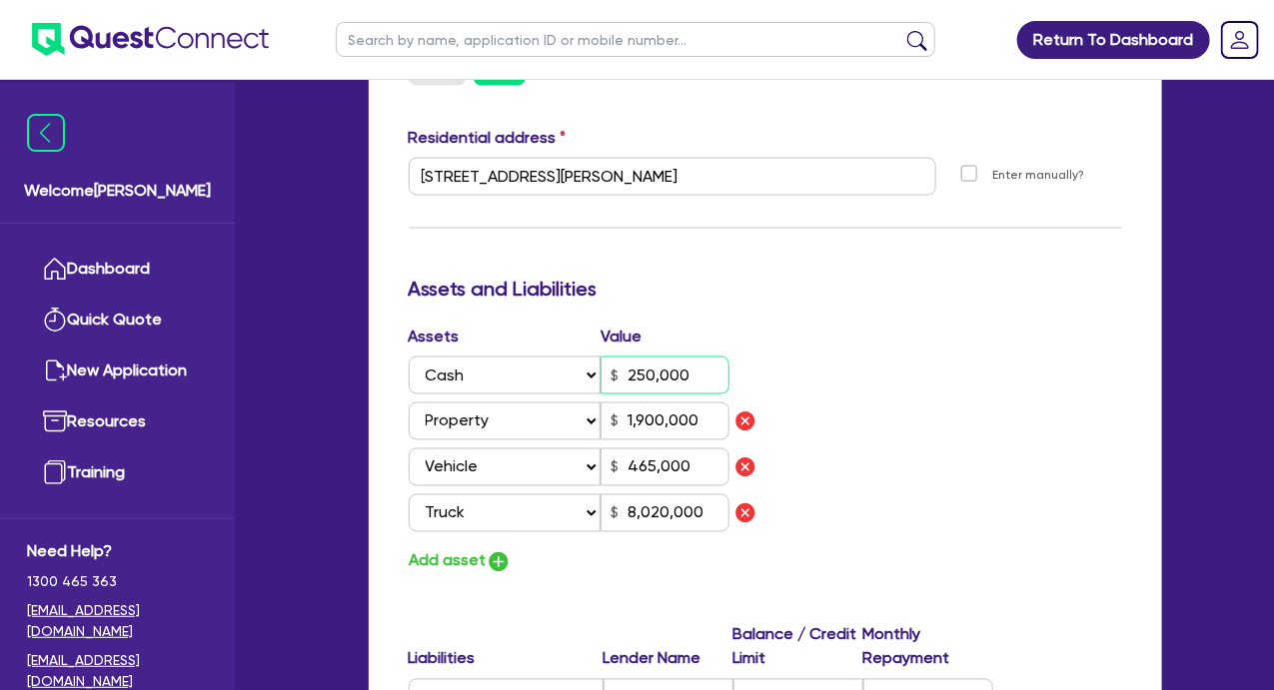
drag, startPoint x: 694, startPoint y: 374, endPoint x: 616, endPoint y: 373, distance: 77.9
click at [616, 373] on div "250,000" at bounding box center [664, 376] width 129 height 38
type input "2"
type input "0400 019 834"
type input "2"
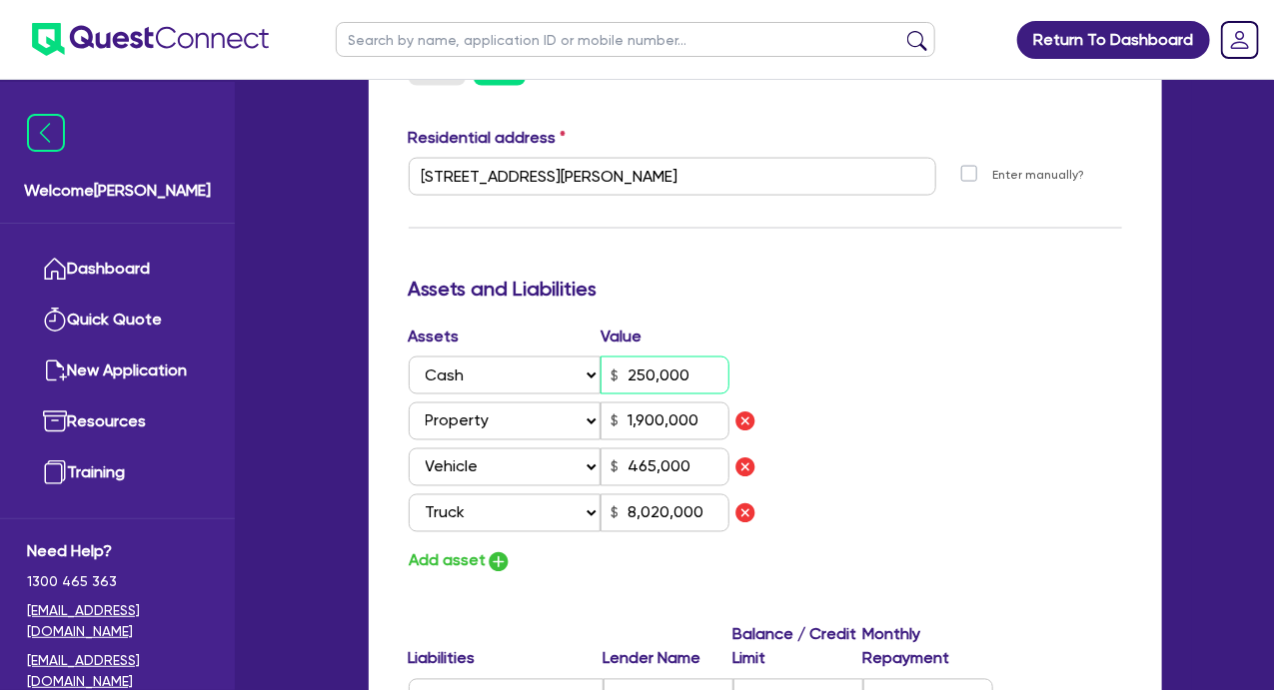
type input "1,900,000"
type input "465,000"
type input "8,020,000"
type input "1,194,160"
type input "6,266.55"
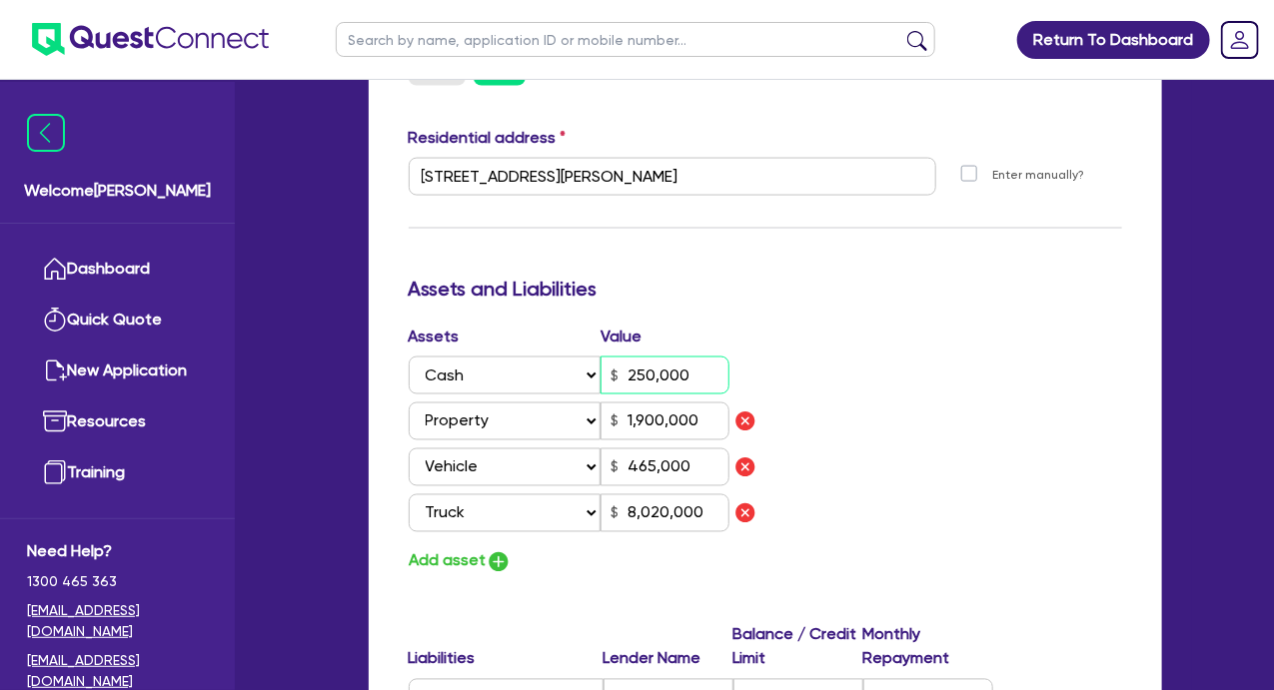
type input "125,500"
type input "2,680.79"
type input "44,500"
type input "1,649.93"
type input "160,438"
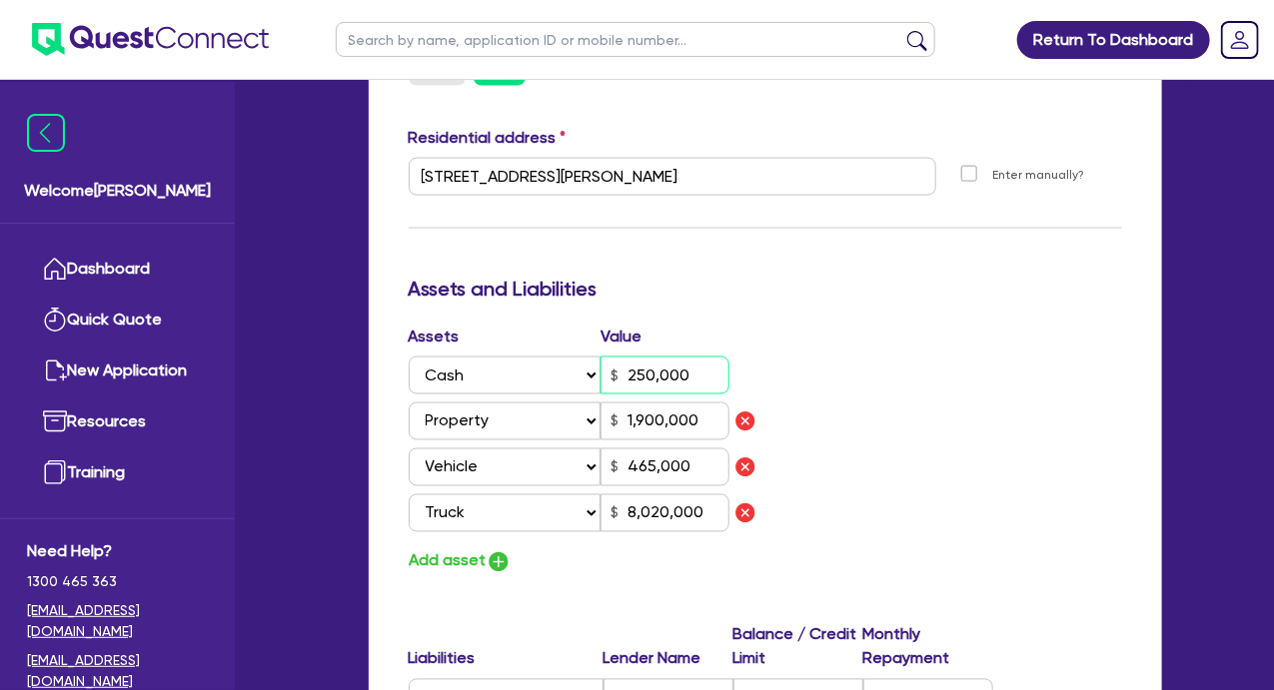
type input "2,742.46"
type input "750,000"
type input "15,000"
type input "2"
type input "0400 019 834"
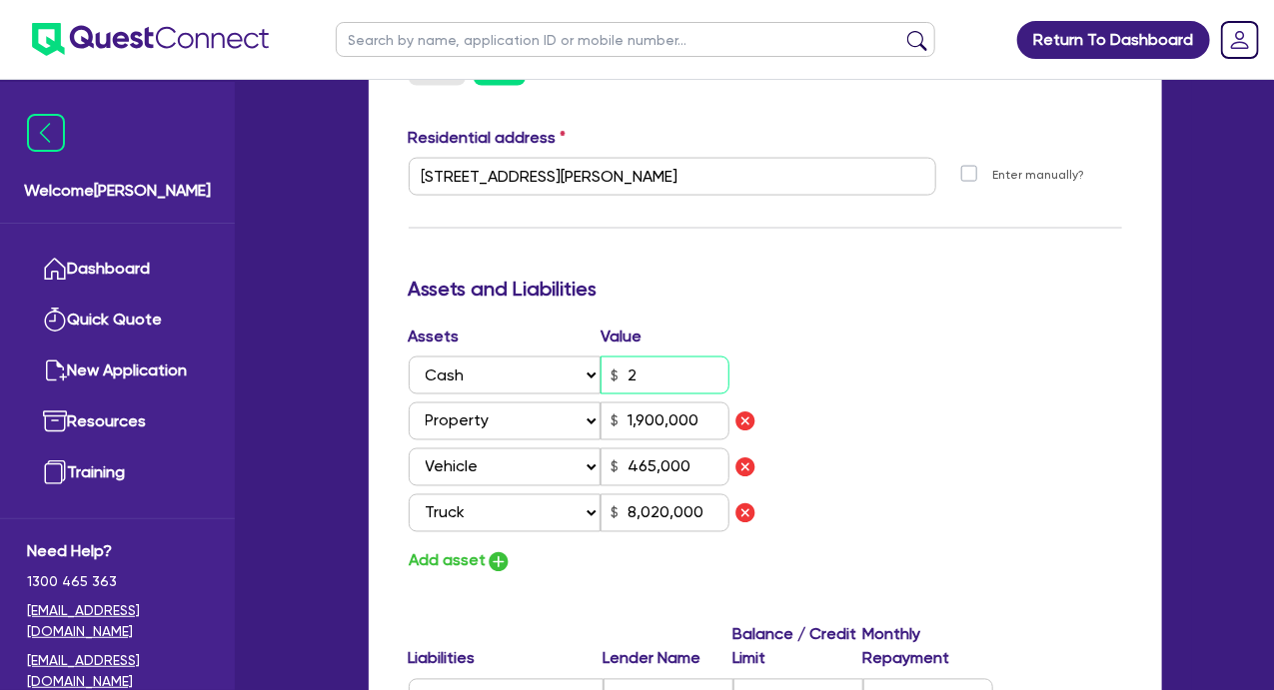
type input "20"
type input "1,900,000"
type input "465,000"
type input "8,020,000"
type input "1,194,160"
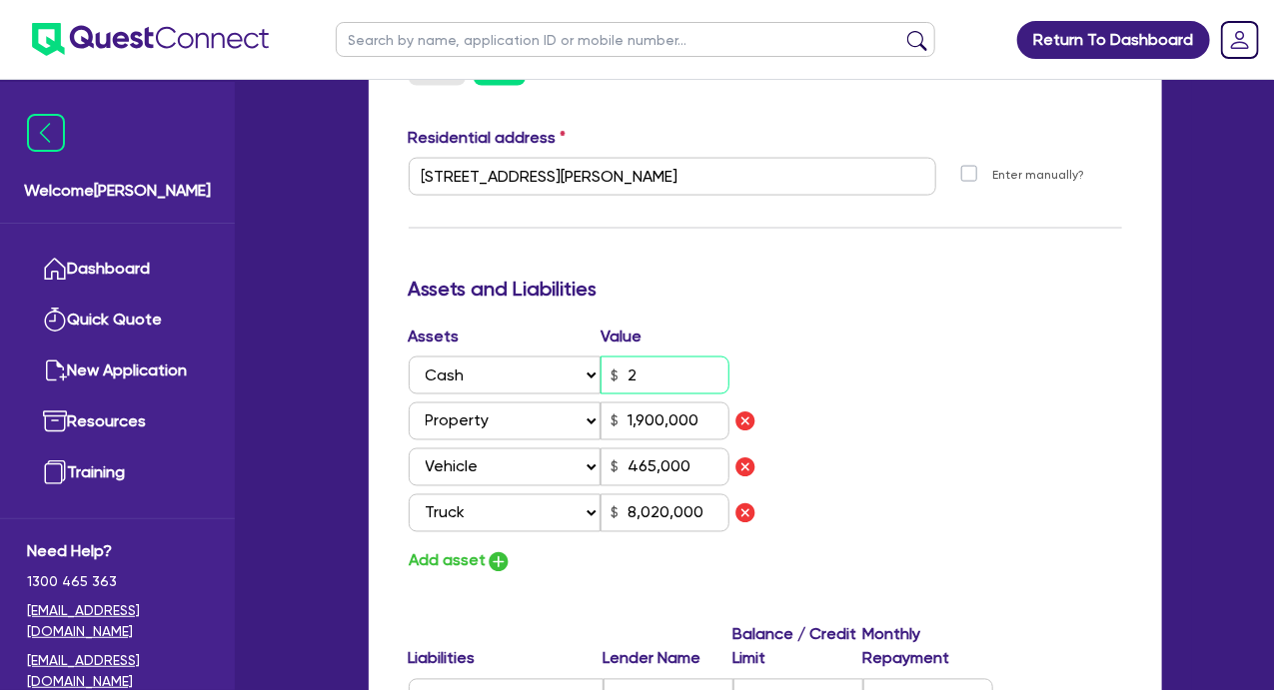
type input "6,266.55"
type input "125,500"
type input "2,680.79"
type input "44,500"
type input "1,649.93"
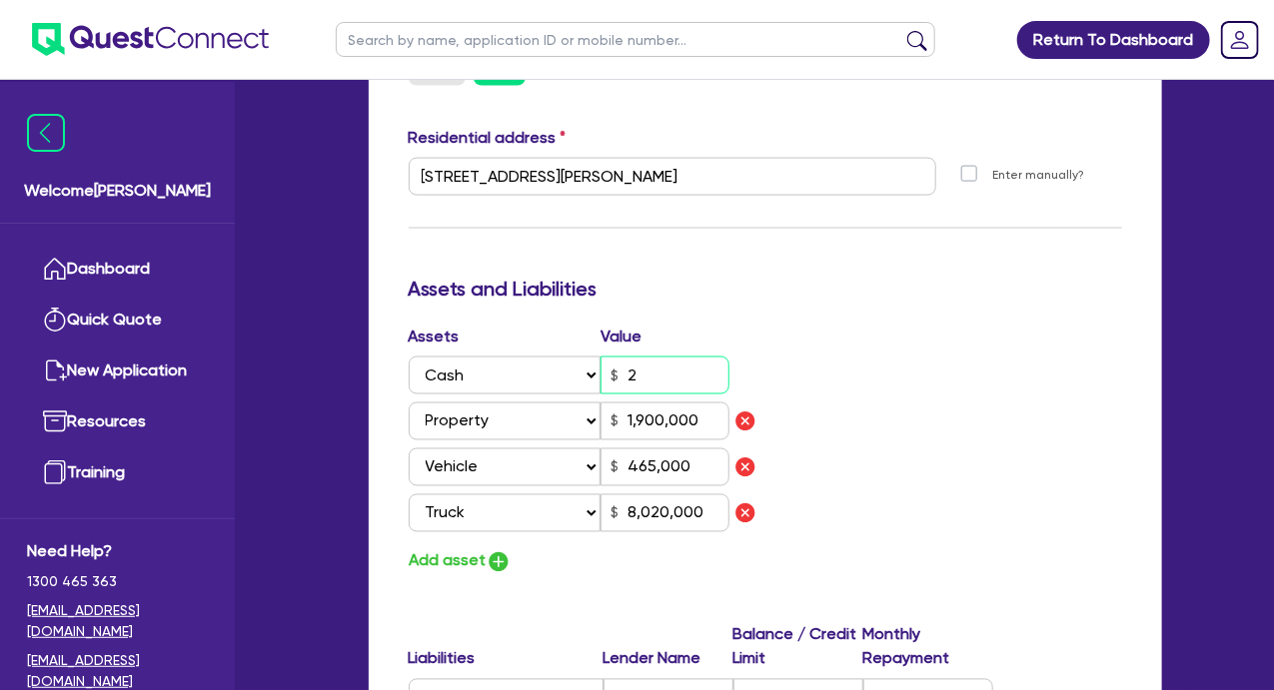
type input "160,438"
type input "2,742.46"
type input "750,000"
type input "15,000"
type input "2"
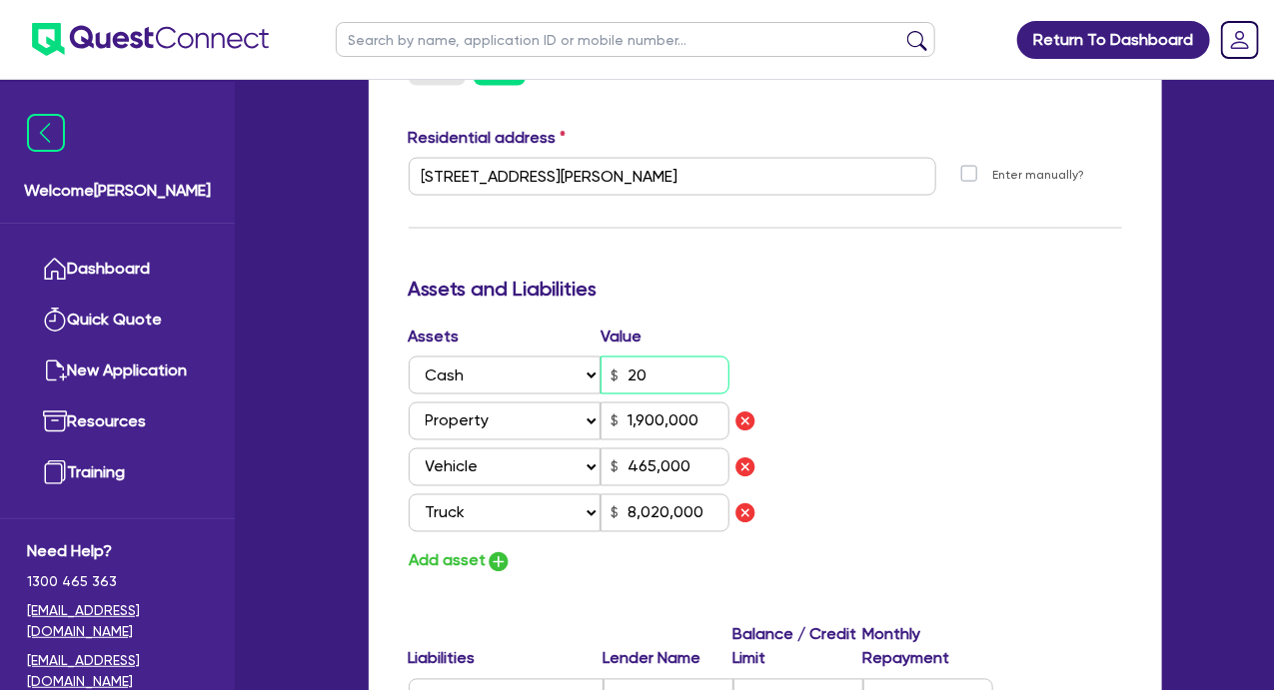
type input "0400 019 834"
type input "205"
type input "1,900,000"
type input "465,000"
type input "8,020,000"
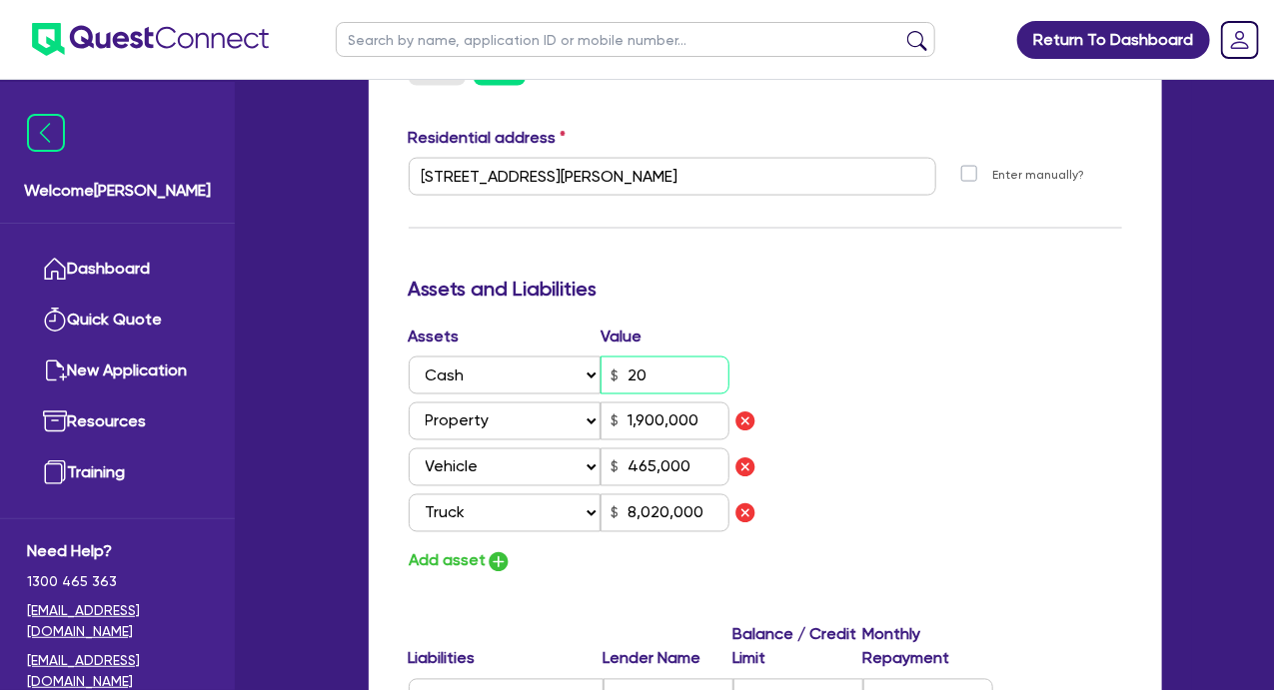
type input "1,194,160"
type input "6,266.55"
type input "125,500"
type input "2,680.79"
type input "44,500"
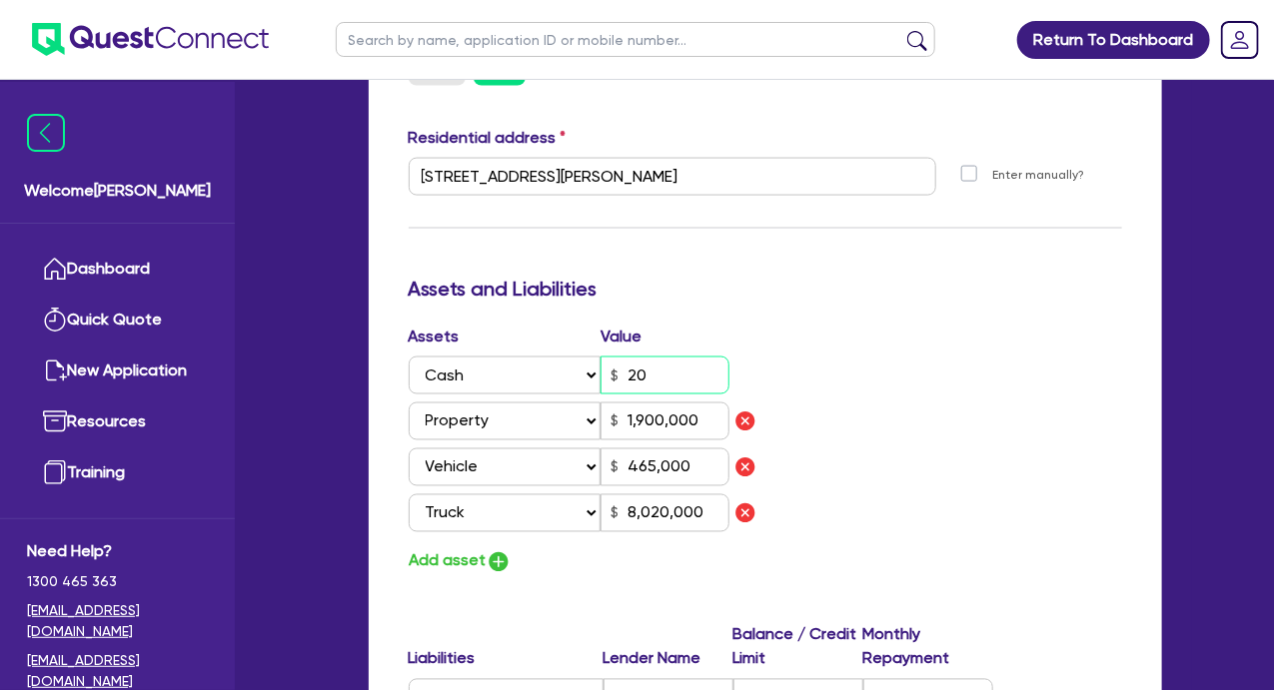
type input "1,649.93"
type input "160,438"
type input "2,742.46"
type input "750,000"
type input "15,000"
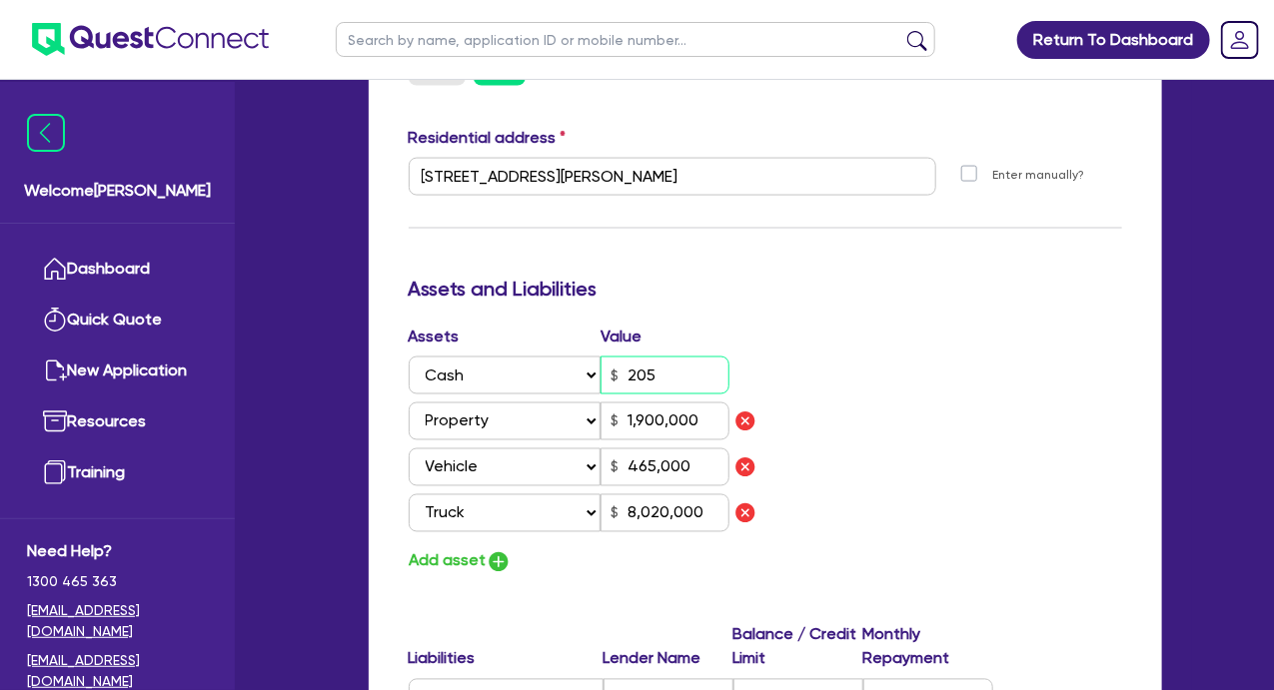
type input "2"
type input "0400 019 834"
type input "2,050"
type input "1,900,000"
type input "465,000"
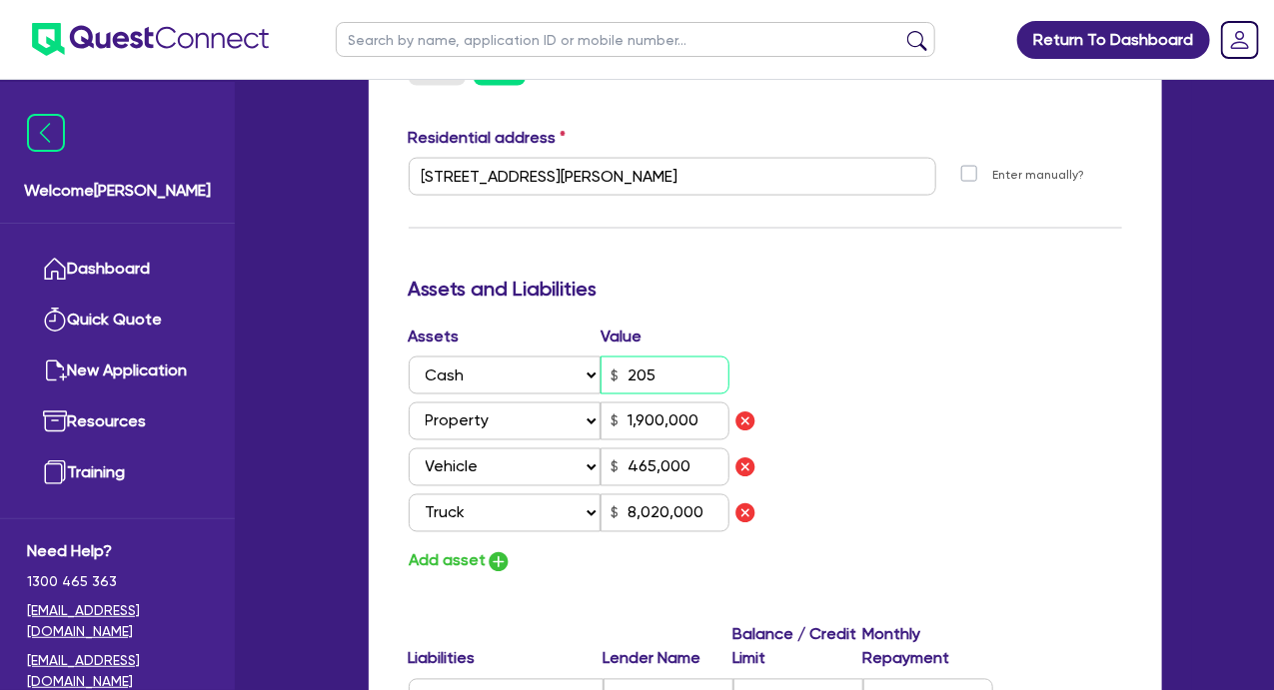
type input "8,020,000"
type input "1,194,160"
type input "6,266.55"
type input "125,500"
type input "2,680.79"
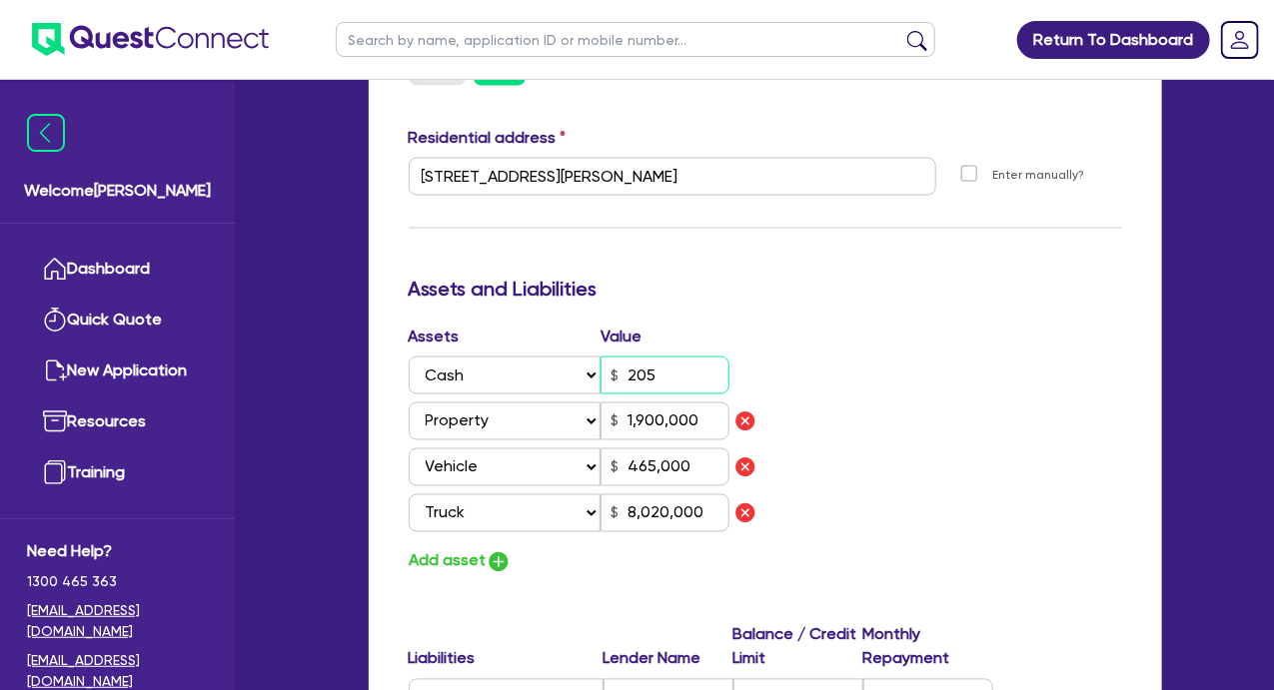
type input "44,500"
type input "1,649.93"
type input "160,438"
type input "2,742.46"
type input "750,000"
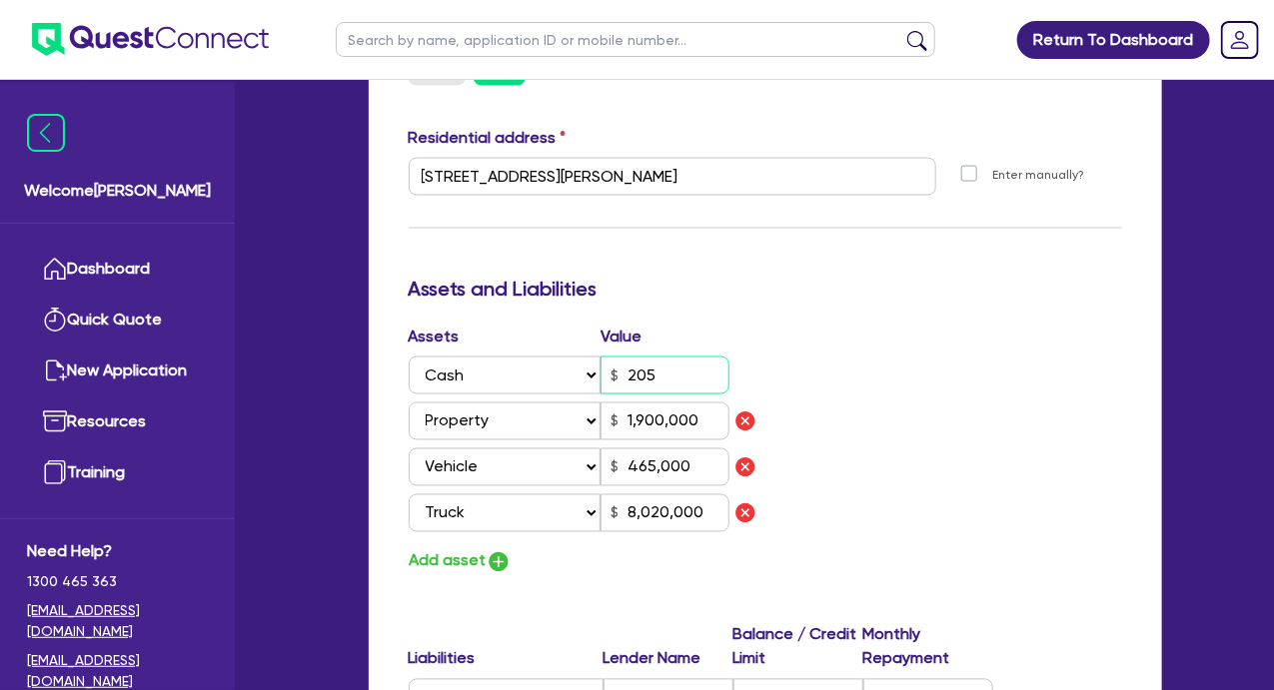
type input "15,000"
type input "2"
type input "0400 019 834"
type input "20,500"
type input "1,900,000"
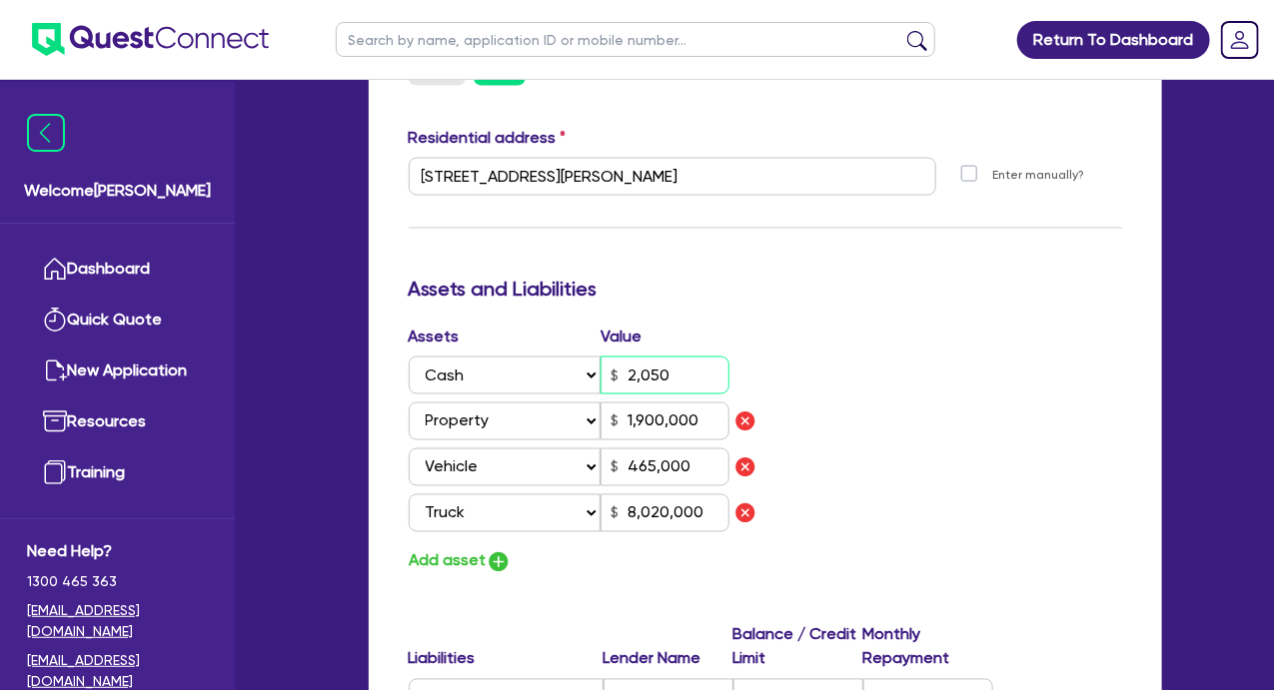
type input "465,000"
type input "8,020,000"
type input "1,194,160"
type input "6,266.55"
type input "125,500"
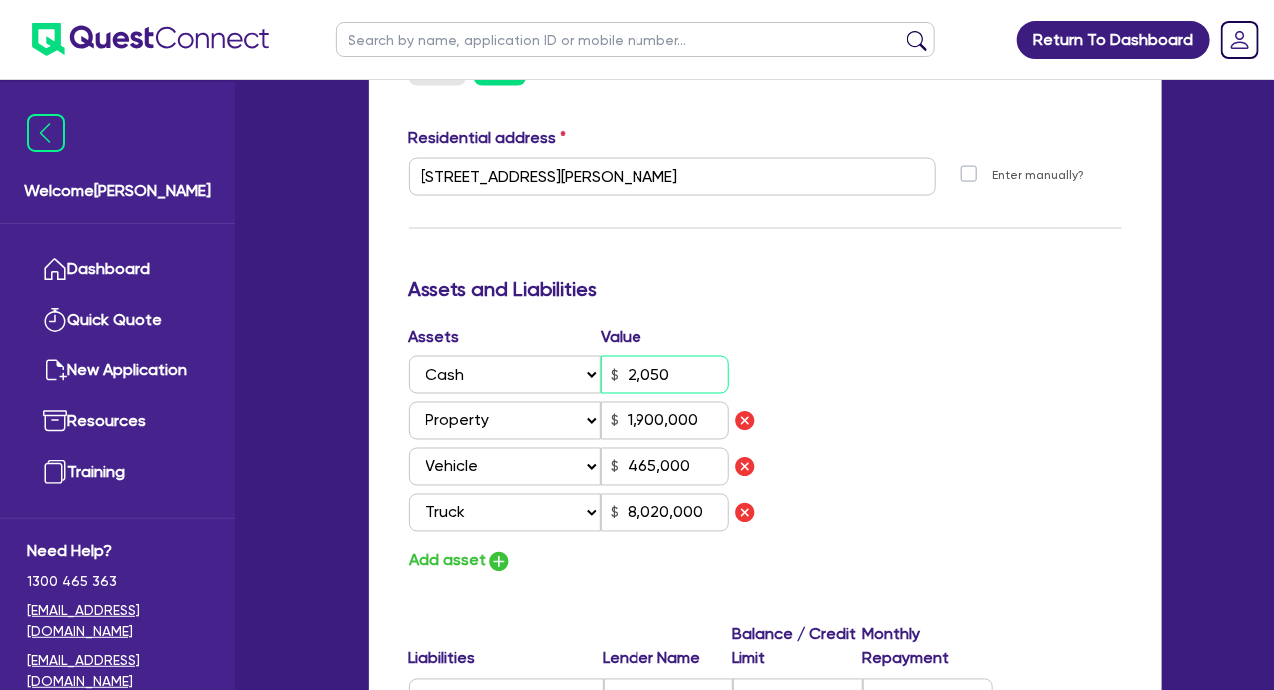
type input "2,680.79"
type input "44,500"
type input "1,649.93"
type input "160,438"
type input "2,742.46"
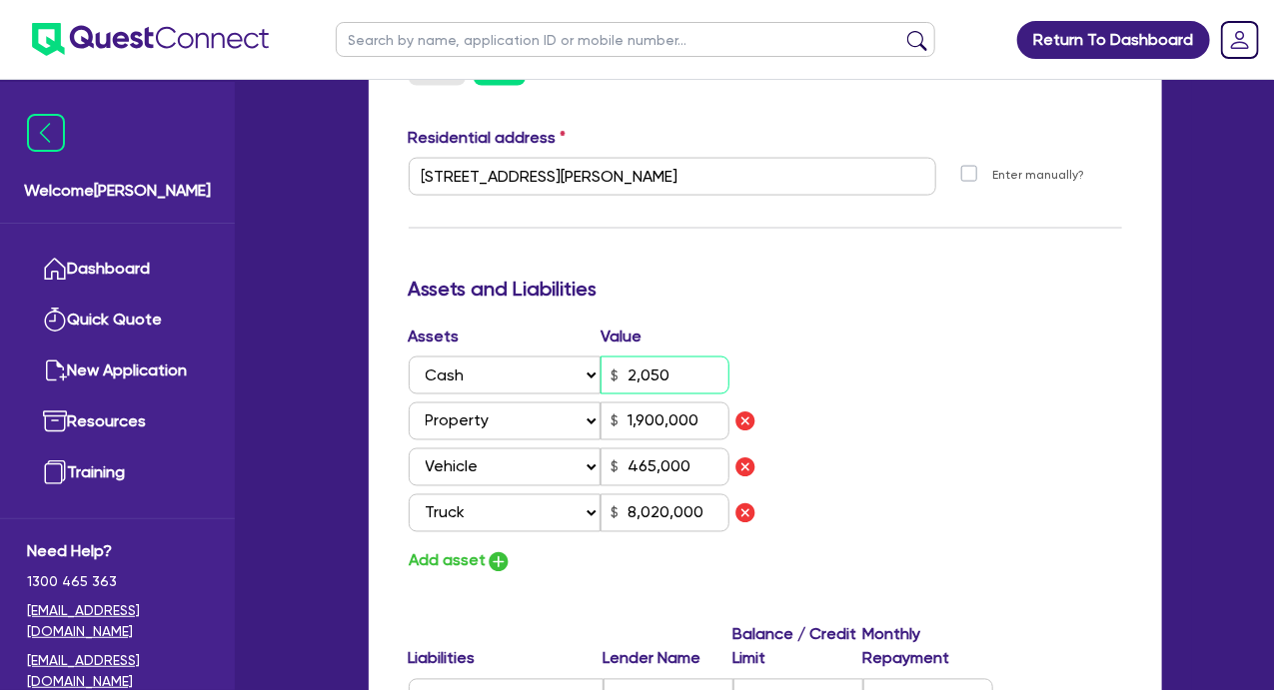
type input "750,000"
type input "15,000"
type input "2"
type input "0400 019 834"
type input "205,000"
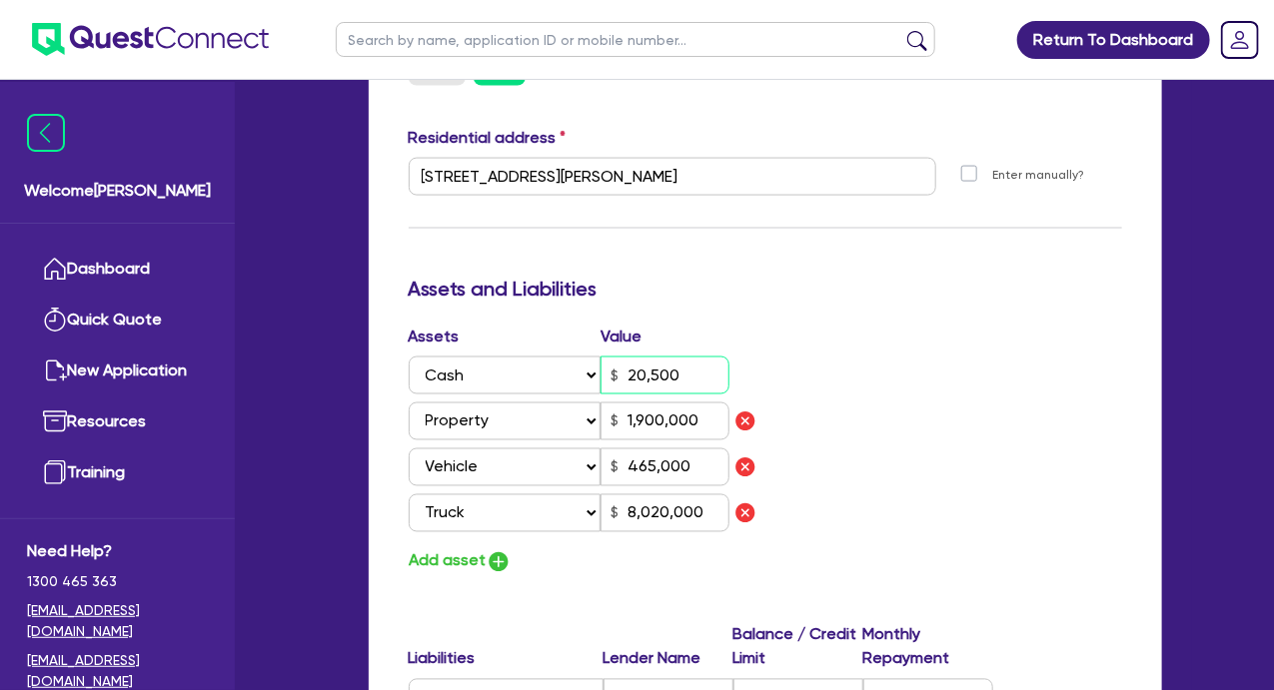
type input "1,900,000"
type input "465,000"
type input "8,020,000"
type input "1,194,160"
type input "6,266.55"
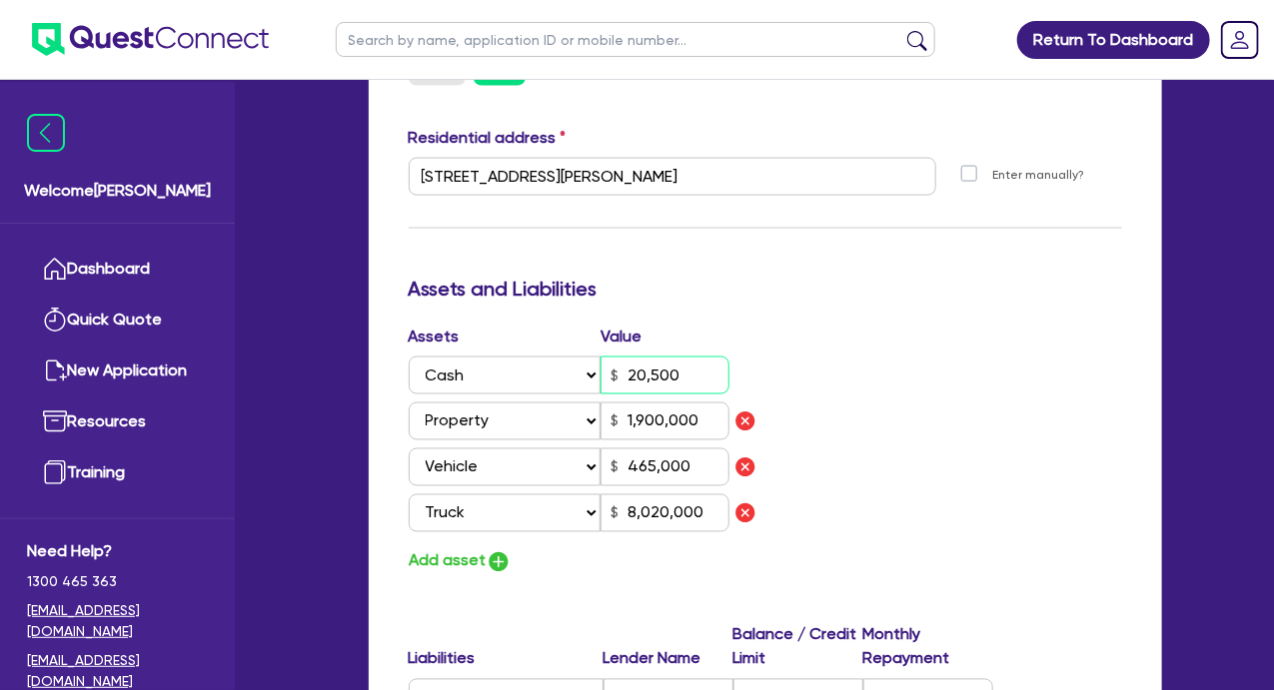
type input "125,500"
type input "2,680.79"
type input "44,500"
type input "1,649.93"
type input "160,438"
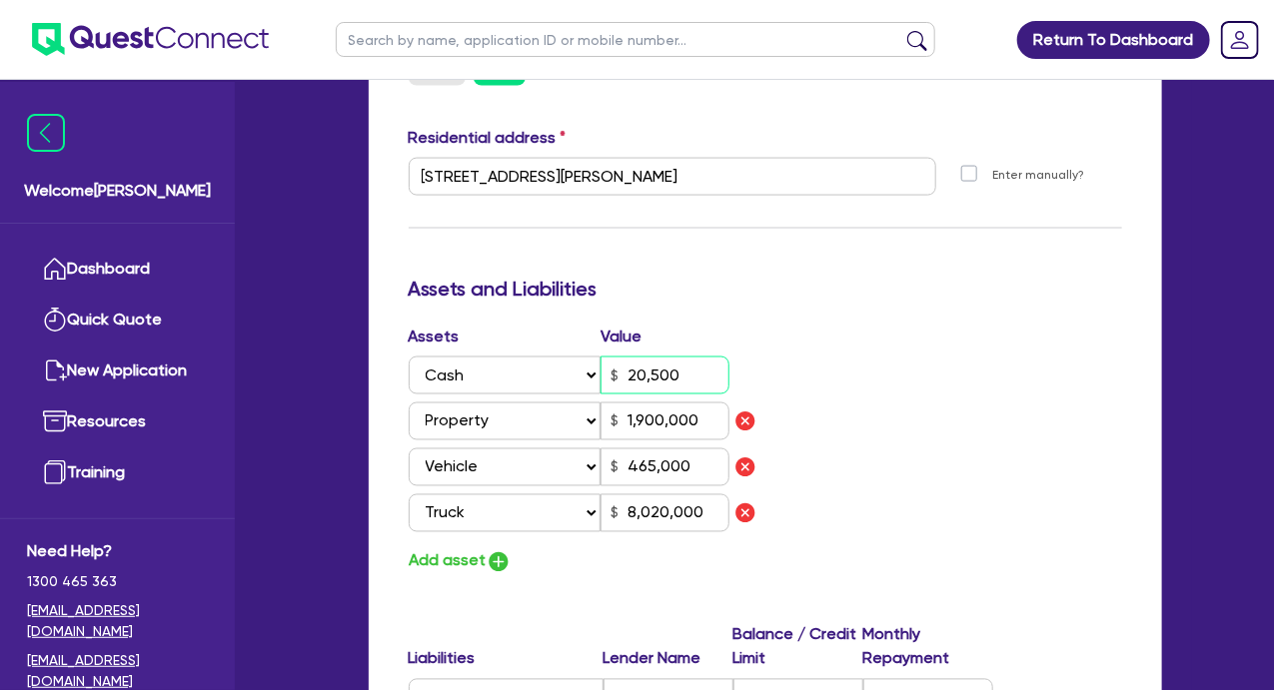
type input "2,742.46"
type input "750,000"
type input "15,000"
type input "205,000"
drag, startPoint x: 848, startPoint y: 372, endPoint x: 838, endPoint y: 394, distance: 24.1
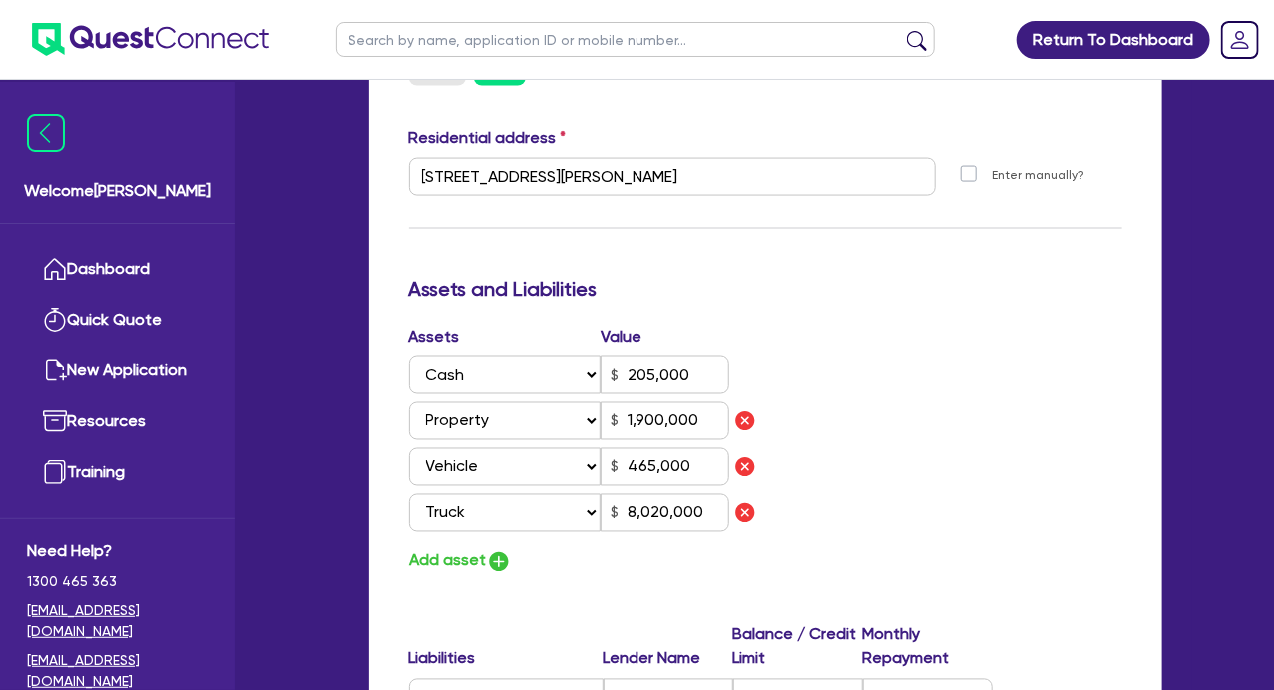
click at [849, 372] on div "Assets Value Select Asset Cash Property Investment property Vehicle Truck Trail…" at bounding box center [765, 450] width 743 height 251
drag, startPoint x: 757, startPoint y: 175, endPoint x: 373, endPoint y: 203, distance: 385.6
click at [373, 203] on div "Update residential status for Director #1 Boarding is only acceptable when the …" at bounding box center [765, 443] width 793 height 2239
drag, startPoint x: 696, startPoint y: 421, endPoint x: 585, endPoint y: 427, distance: 111.0
click at [585, 427] on div "Select Asset Cash Property Investment property Vehicle Truck Trailer Equipment …" at bounding box center [569, 422] width 321 height 38
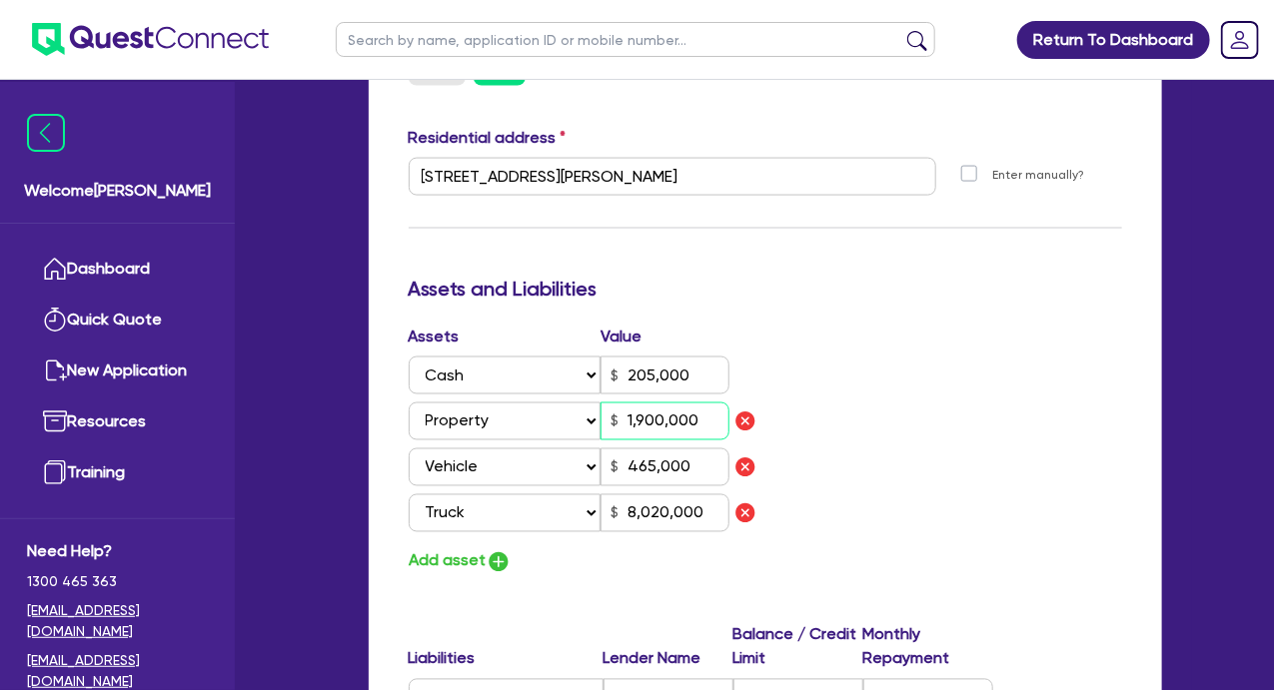
type input "2"
type input "0400 019 834"
type input "205,000"
type input "2"
type input "465,000"
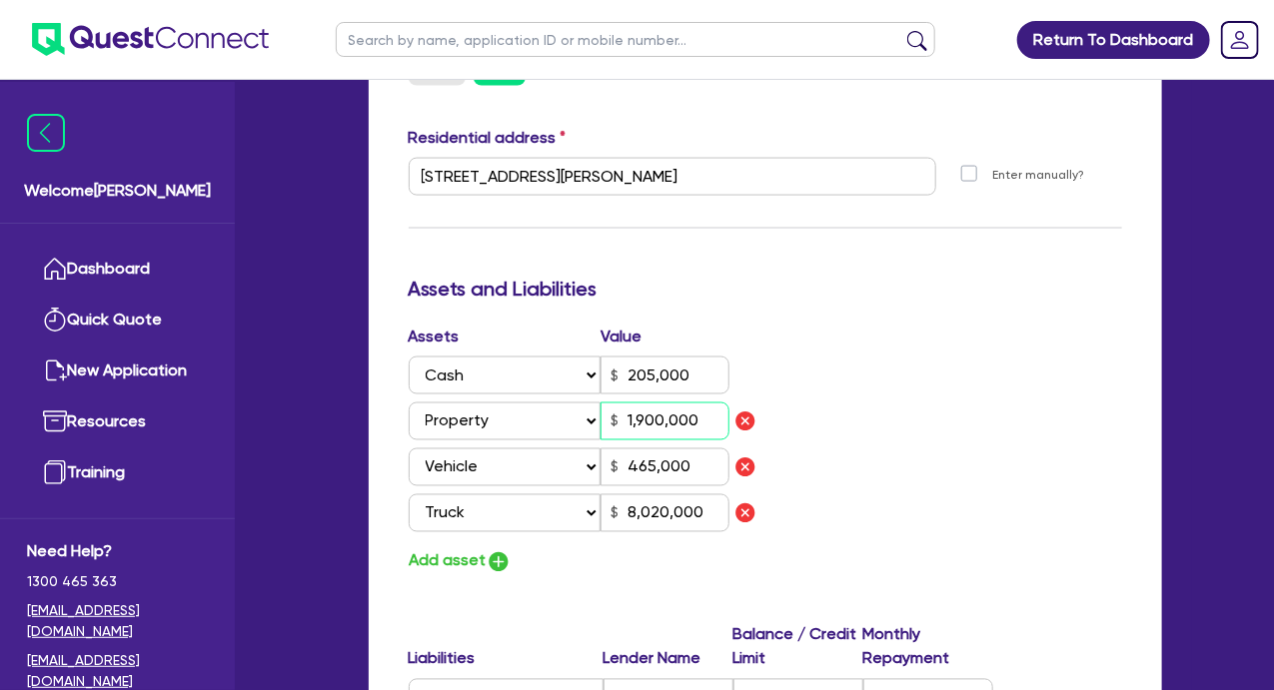
type input "8,020,000"
type input "1,194,160"
type input "6,266.55"
type input "125,500"
type input "2,680.79"
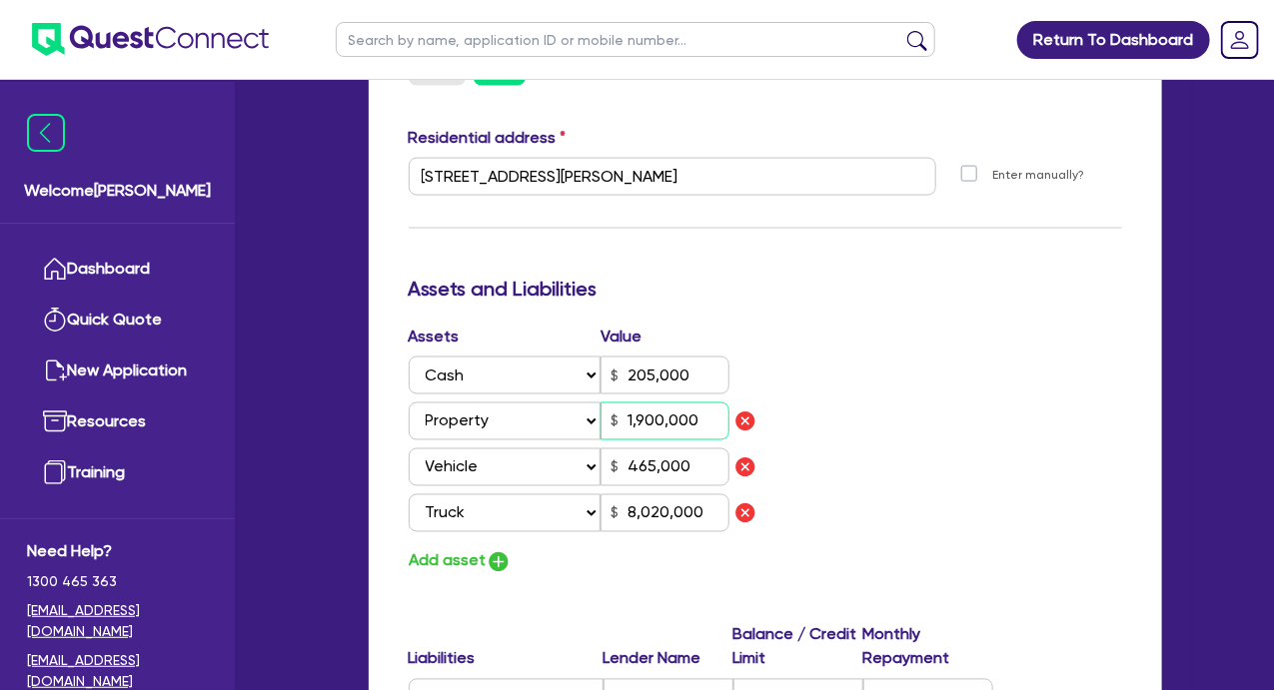
type input "44,500"
type input "1,649.93"
type input "160,438"
type input "2,742.46"
type input "750,000"
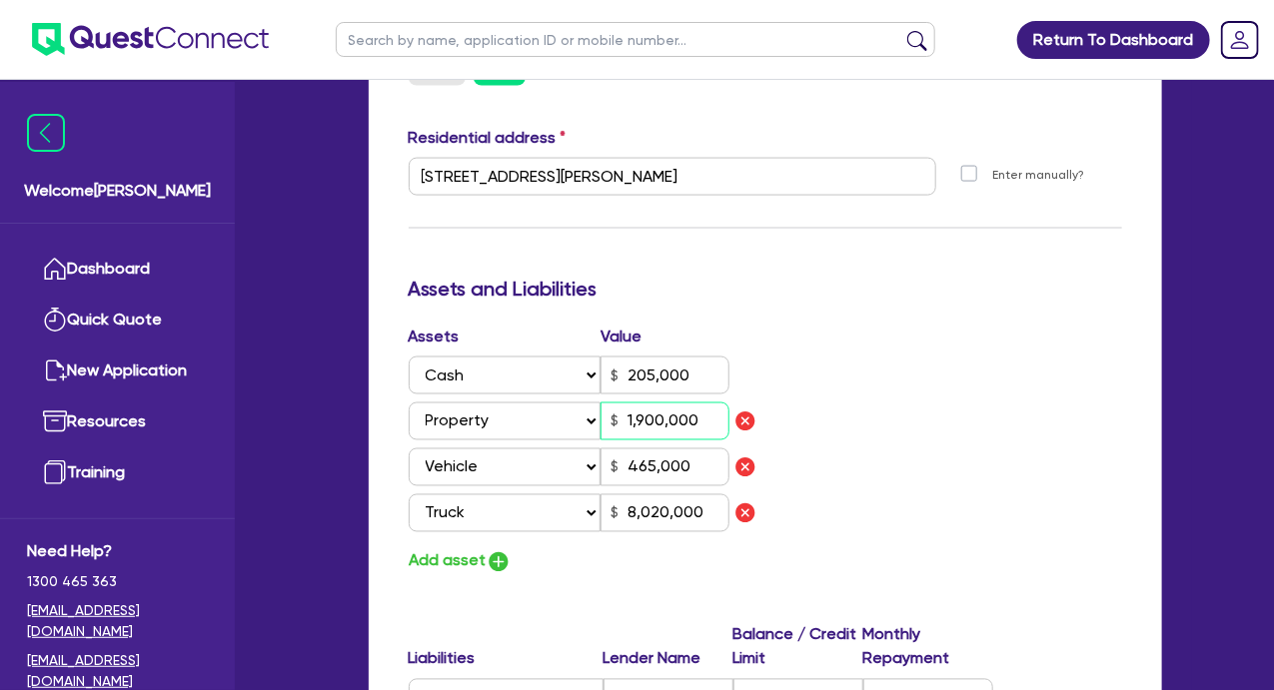
type input "15,000"
type input "2"
type input "0400 019 834"
type input "205,000"
type input "21"
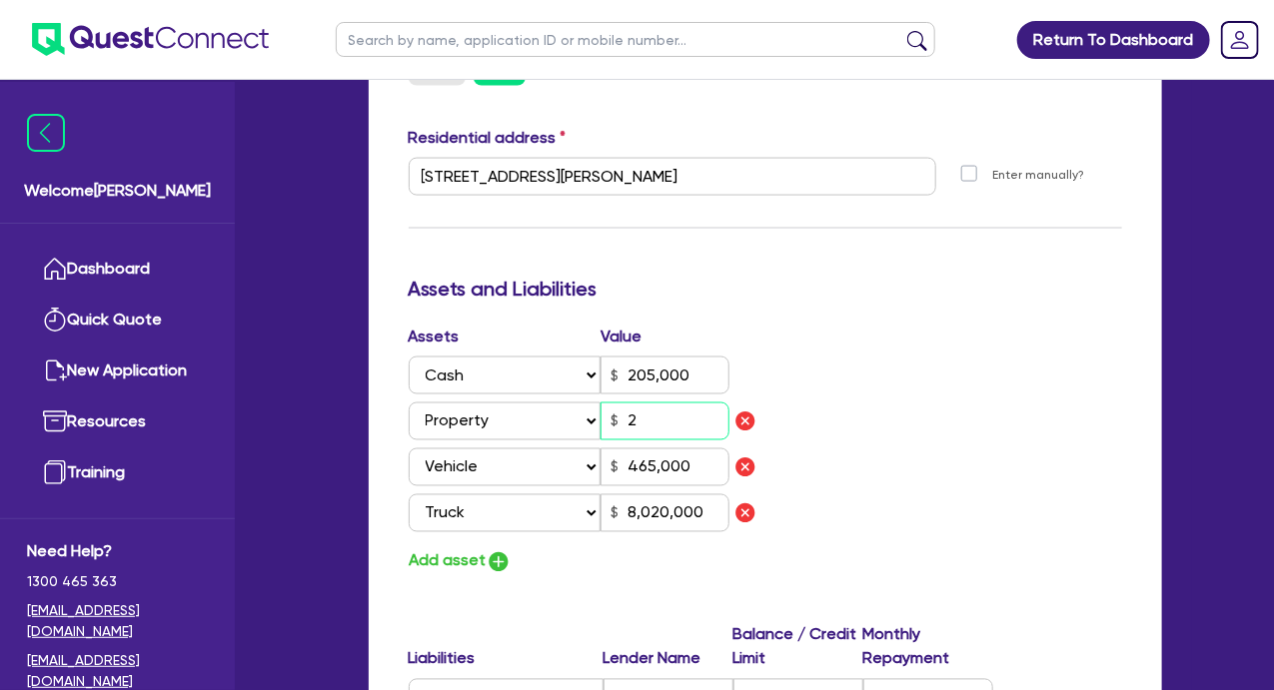
type input "465,000"
type input "8,020,000"
type input "1,194,160"
type input "6,266.55"
type input "125,500"
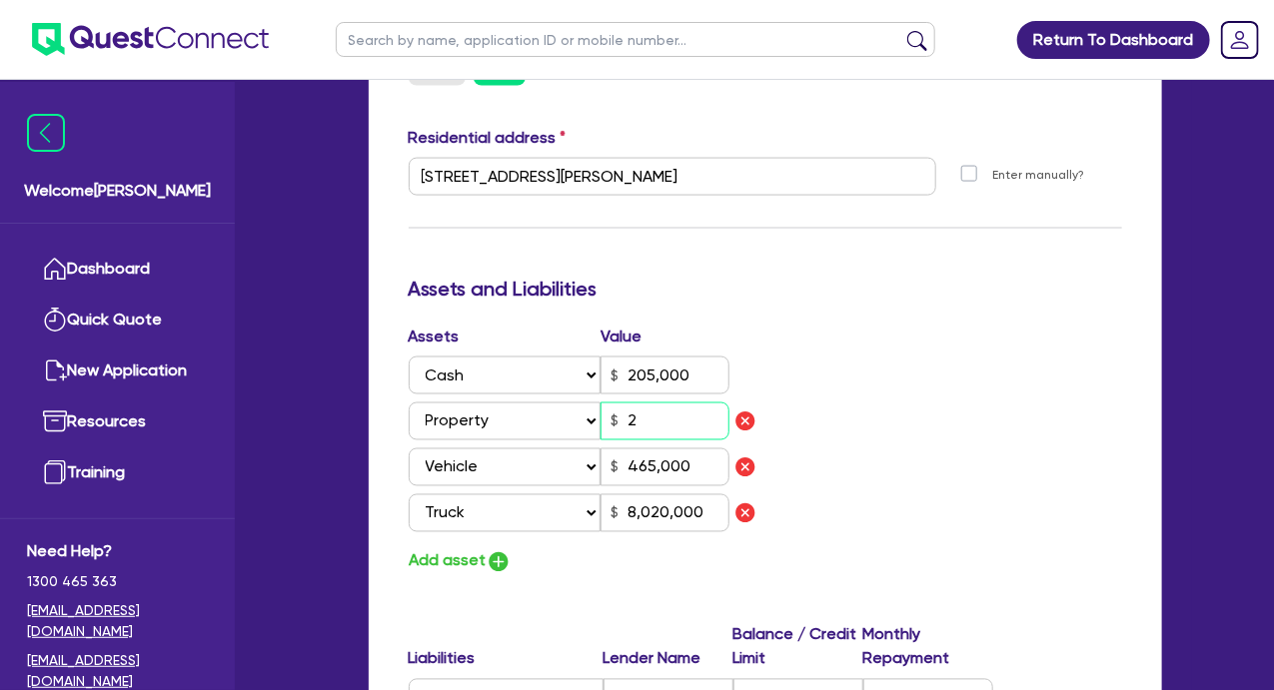
type input "2,680.79"
type input "44,500"
type input "1,649.93"
type input "160,438"
type input "2,742.46"
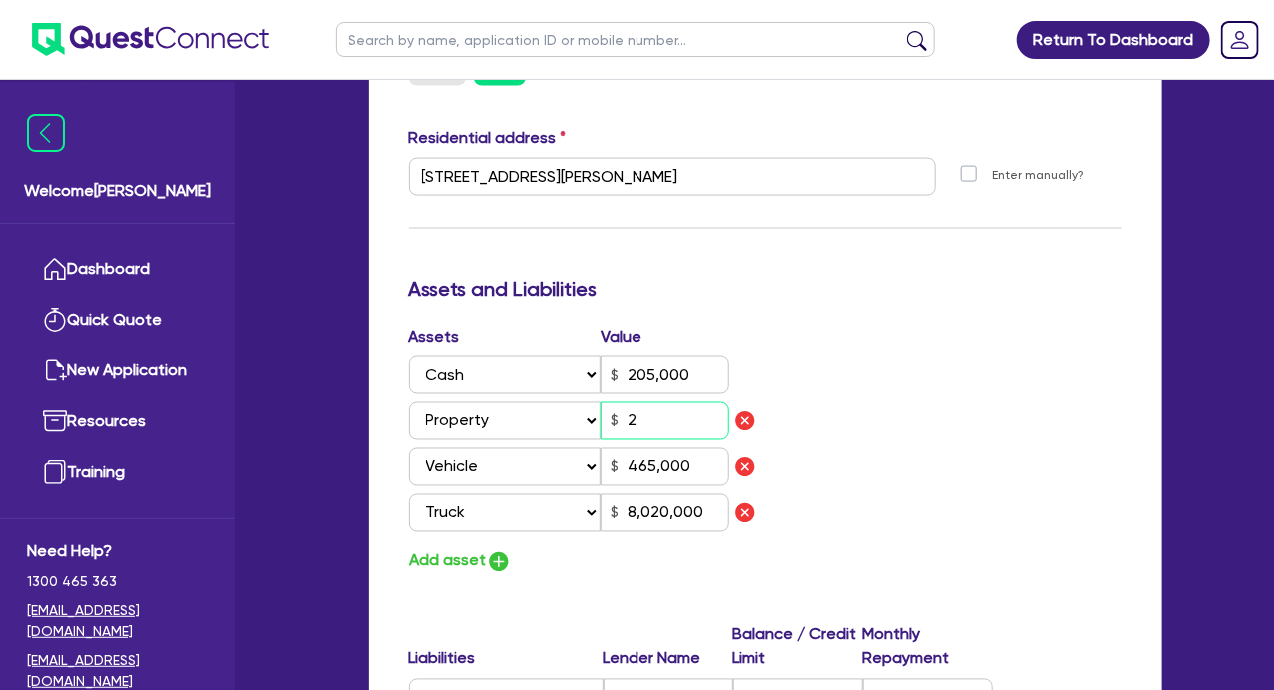
type input "750,000"
type input "15,000"
type input "2"
type input "0400 019 834"
type input "205,000"
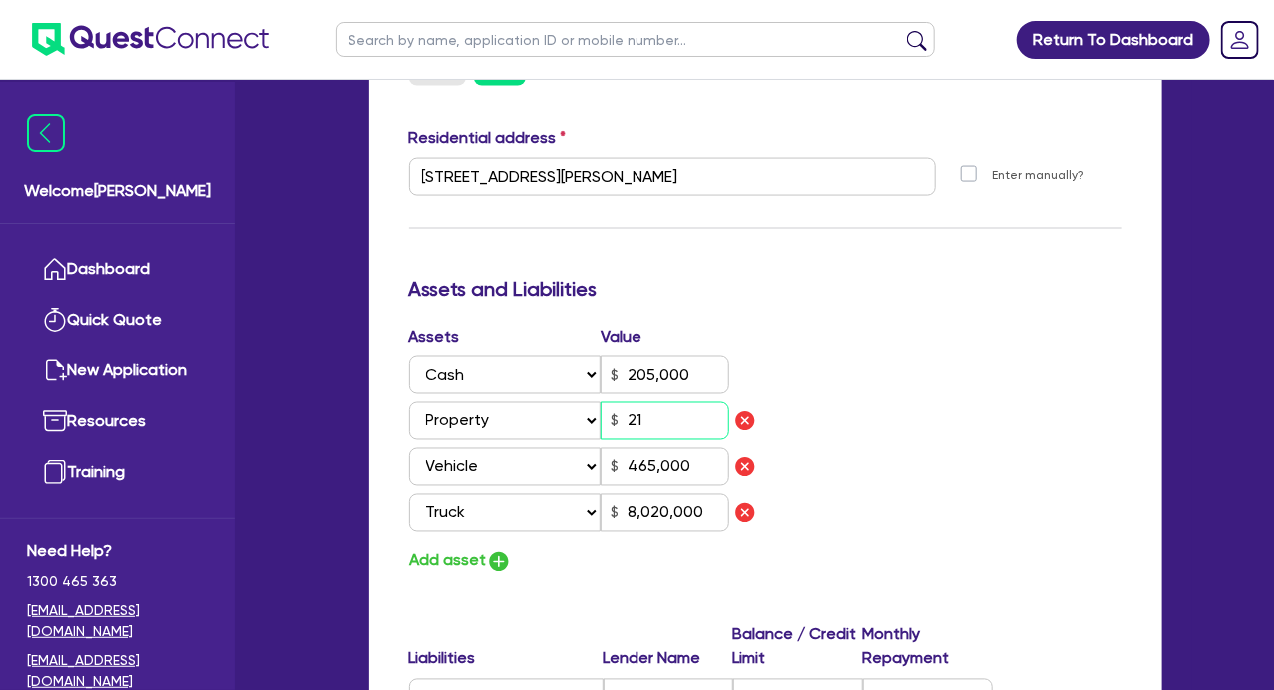
type input "213"
type input "465,000"
type input "8,020,000"
type input "1,194,160"
type input "6,266.55"
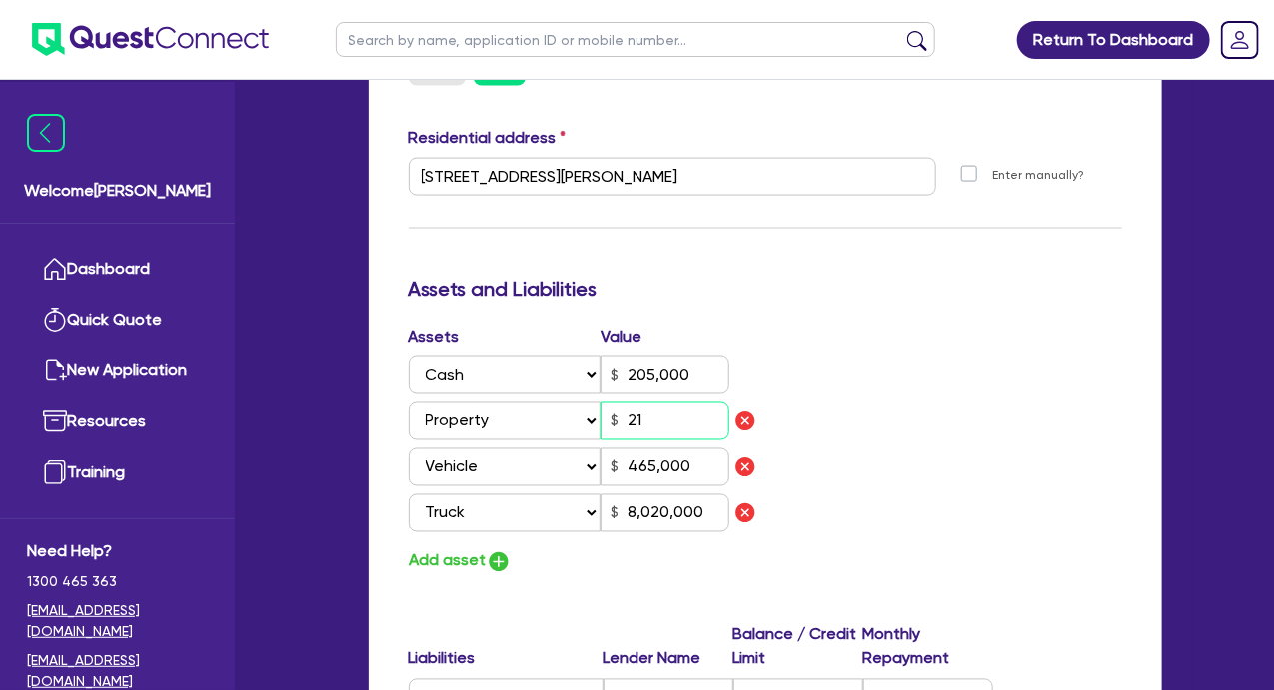
type input "125,500"
type input "2,680.79"
type input "44,500"
type input "1,649.93"
type input "160,438"
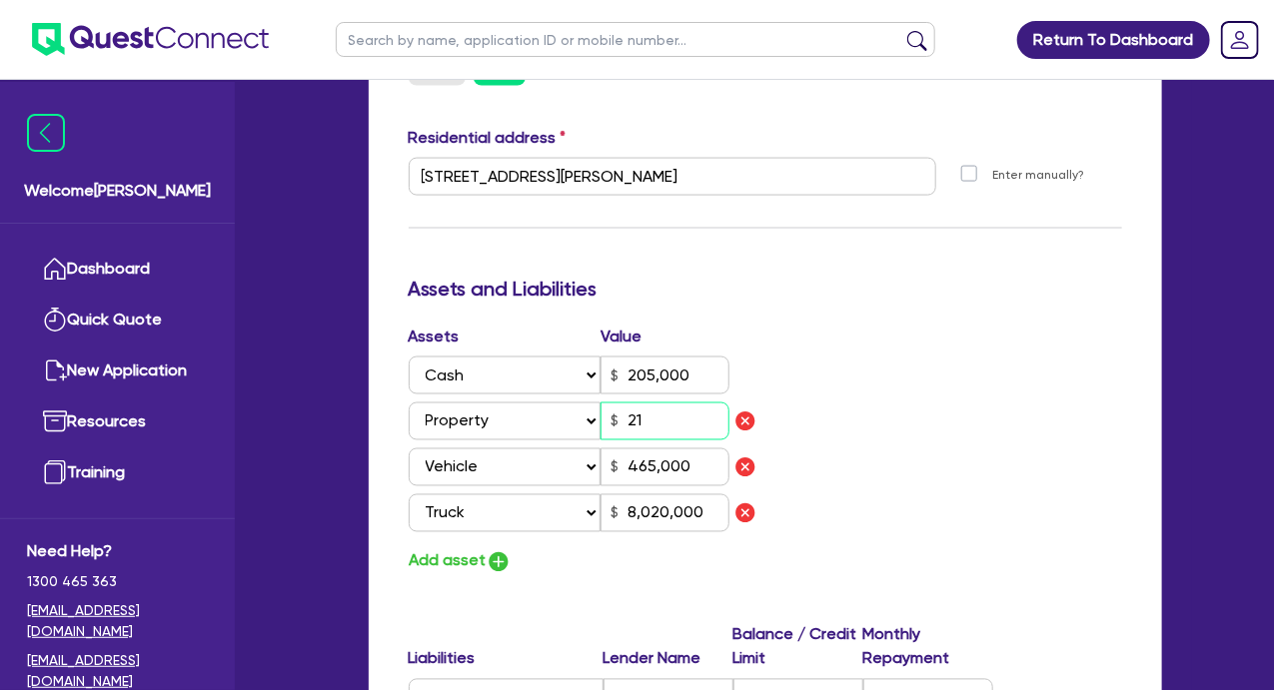
type input "2,742.46"
type input "750,000"
click at [960, 372] on div "Assets Value Select Asset Cash Property Investment property Vehicle Truck Trail…" at bounding box center [765, 450] width 743 height 251
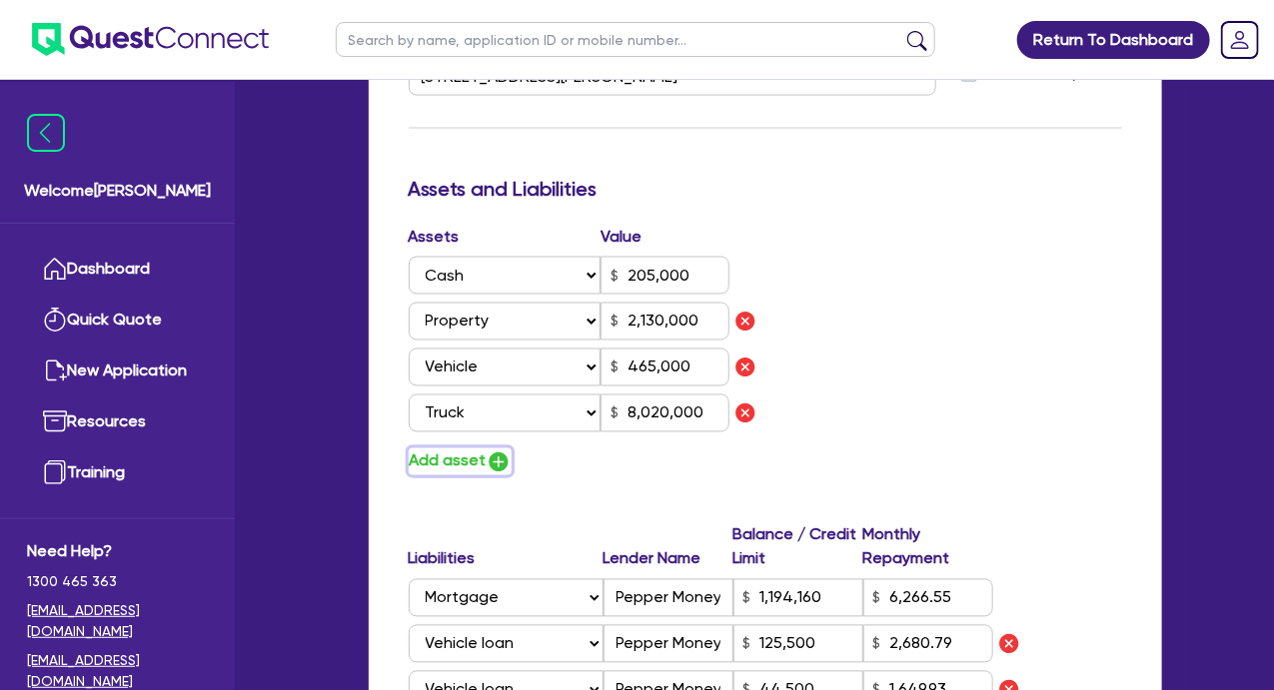
click at [464, 466] on button "Add asset" at bounding box center [460, 462] width 103 height 27
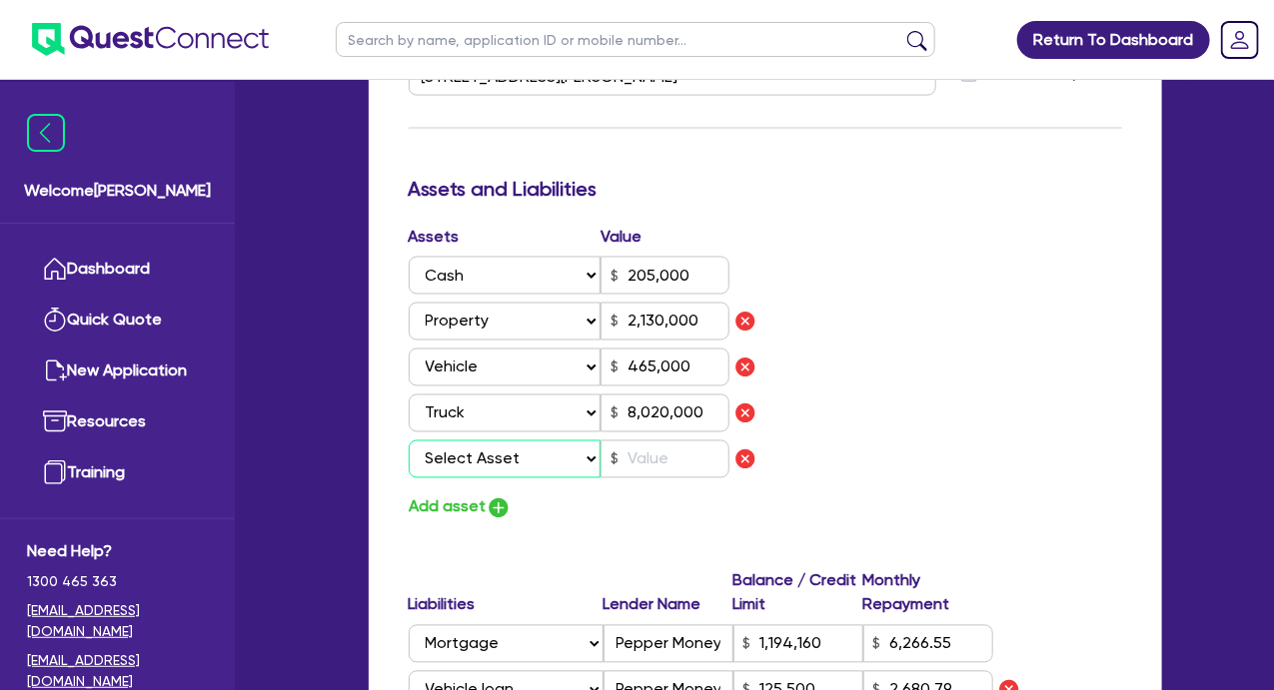
click at [512, 469] on select "Select Asset Cash Property Investment property Vehicle Truck Trailer Equipment …" at bounding box center [505, 460] width 193 height 38
click at [409, 441] on select "Select Asset Cash Property Investment property Vehicle Truck Trailer Equipment …" at bounding box center [505, 460] width 193 height 38
click at [662, 461] on input "text" at bounding box center [664, 460] width 129 height 38
click at [852, 416] on div "Assets Value Select Asset Cash Property Investment property Vehicle Truck Trail…" at bounding box center [765, 373] width 743 height 297
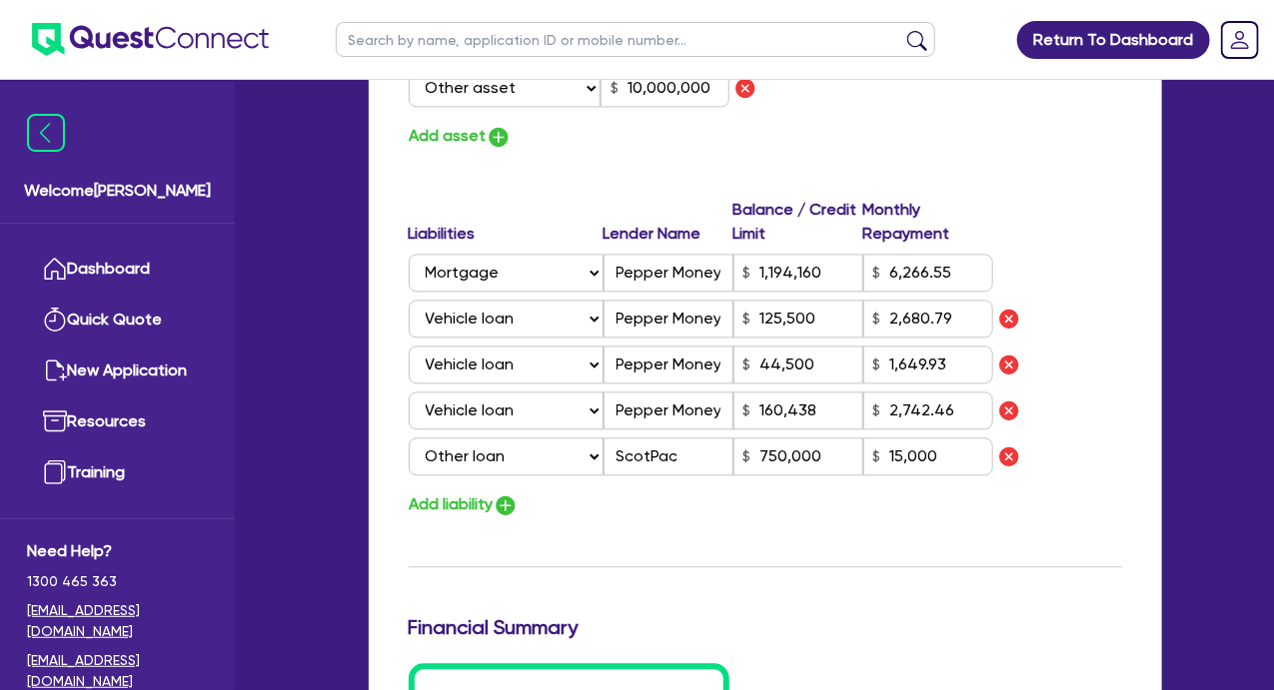
scroll to position [1598, 0]
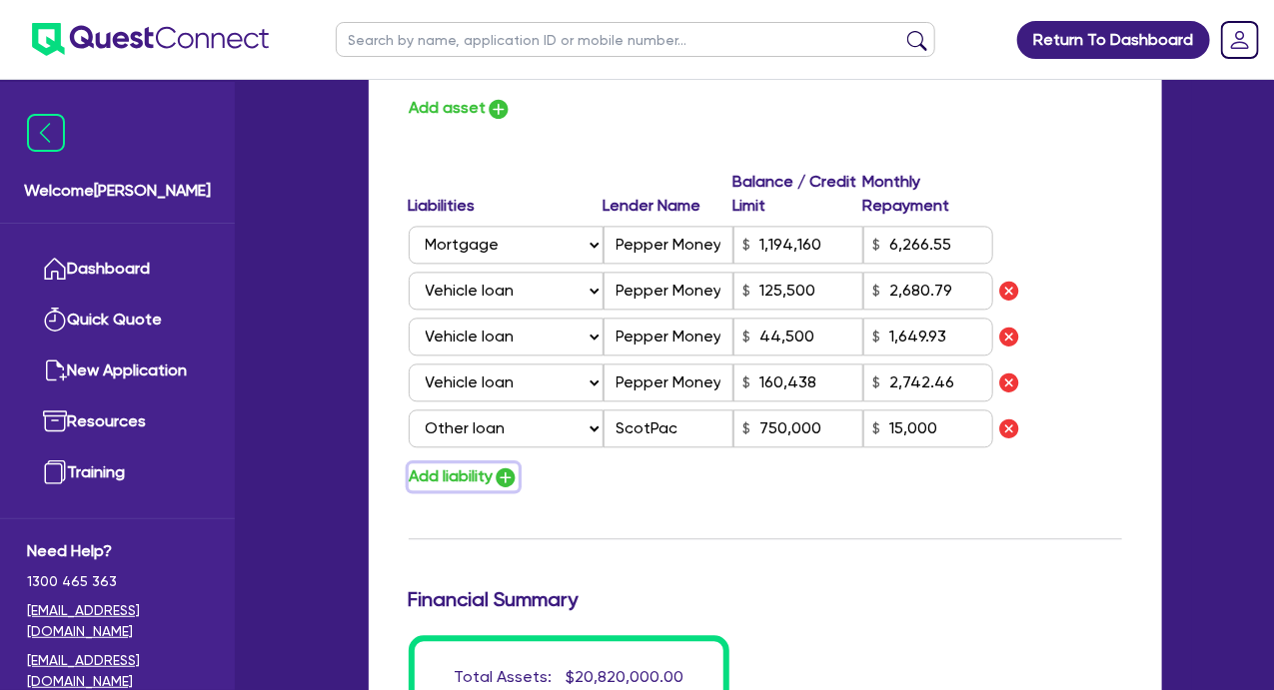
click at [457, 479] on button "Add liability" at bounding box center [464, 476] width 110 height 27
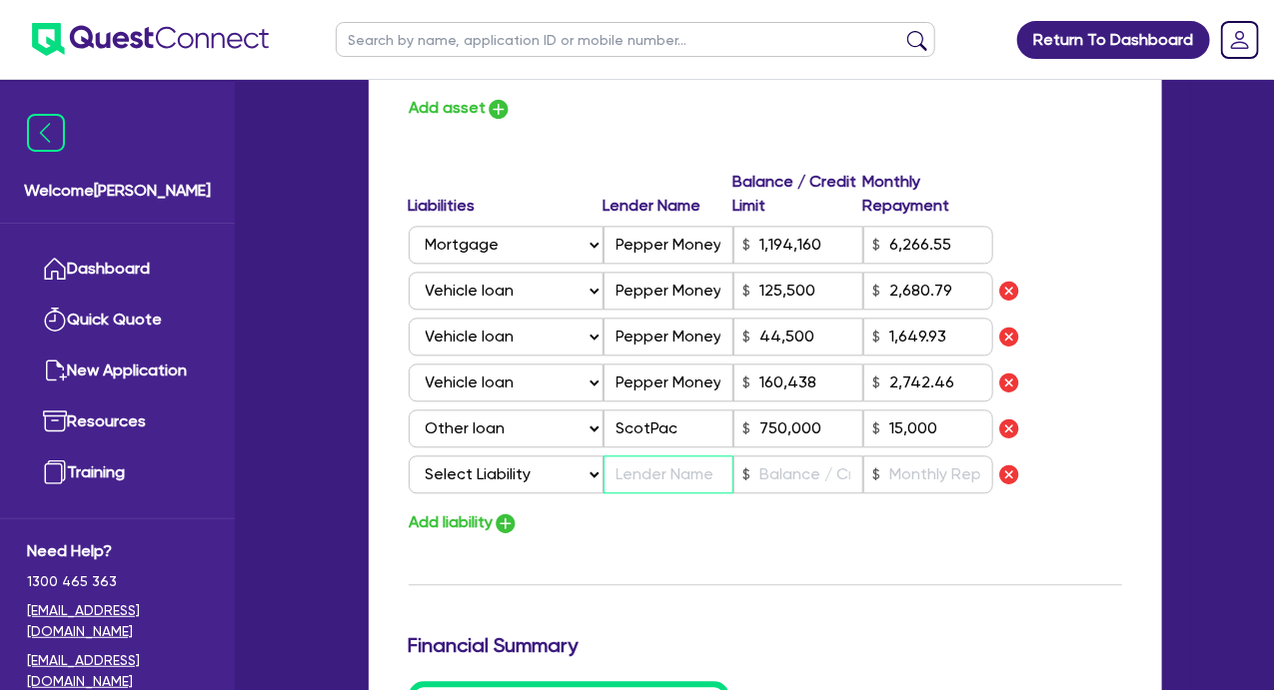
click at [649, 482] on input "text" at bounding box center [668, 474] width 130 height 38
click at [1132, 374] on div "Liabilities Lender Name Balance / Credit Limit Monthly Repayment Select Liabili…" at bounding box center [765, 336] width 743 height 332
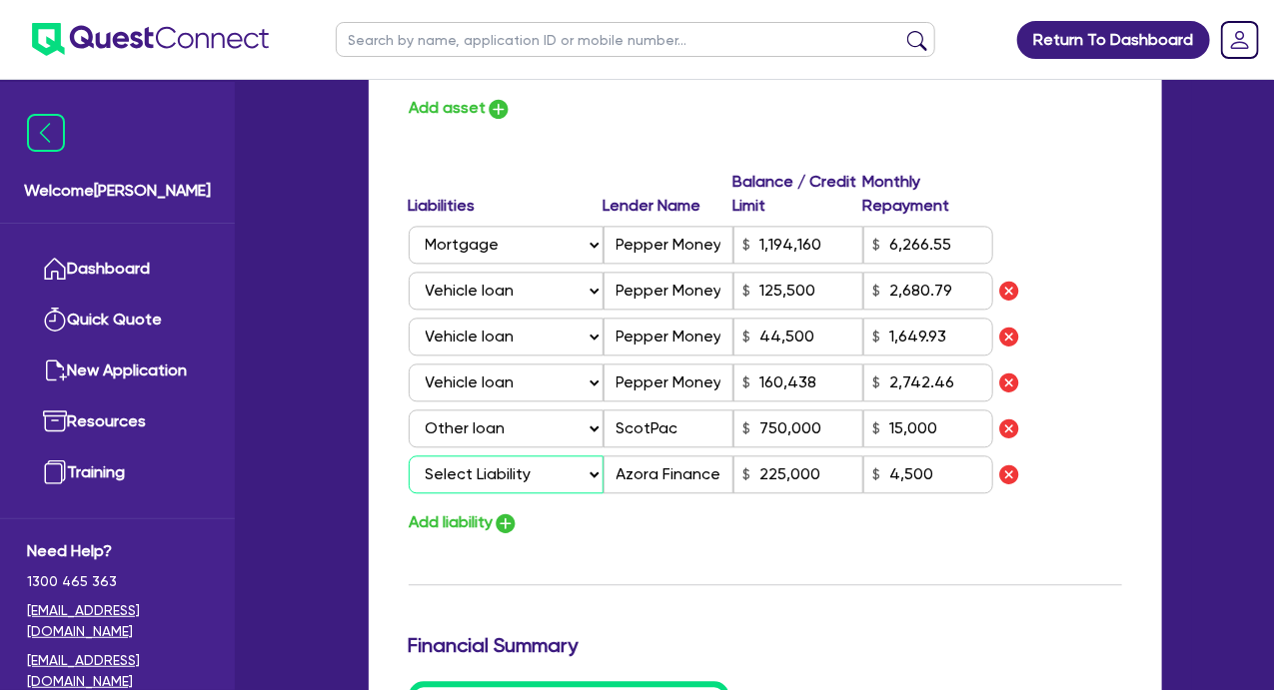
click at [479, 475] on select "Select Liability Credit card Mortgage Investment property loan Vehicle loan Tru…" at bounding box center [506, 474] width 195 height 38
click at [409, 455] on select "Select Liability Credit card Mortgage Investment property loan Vehicle loan Tru…" at bounding box center [506, 474] width 195 height 38
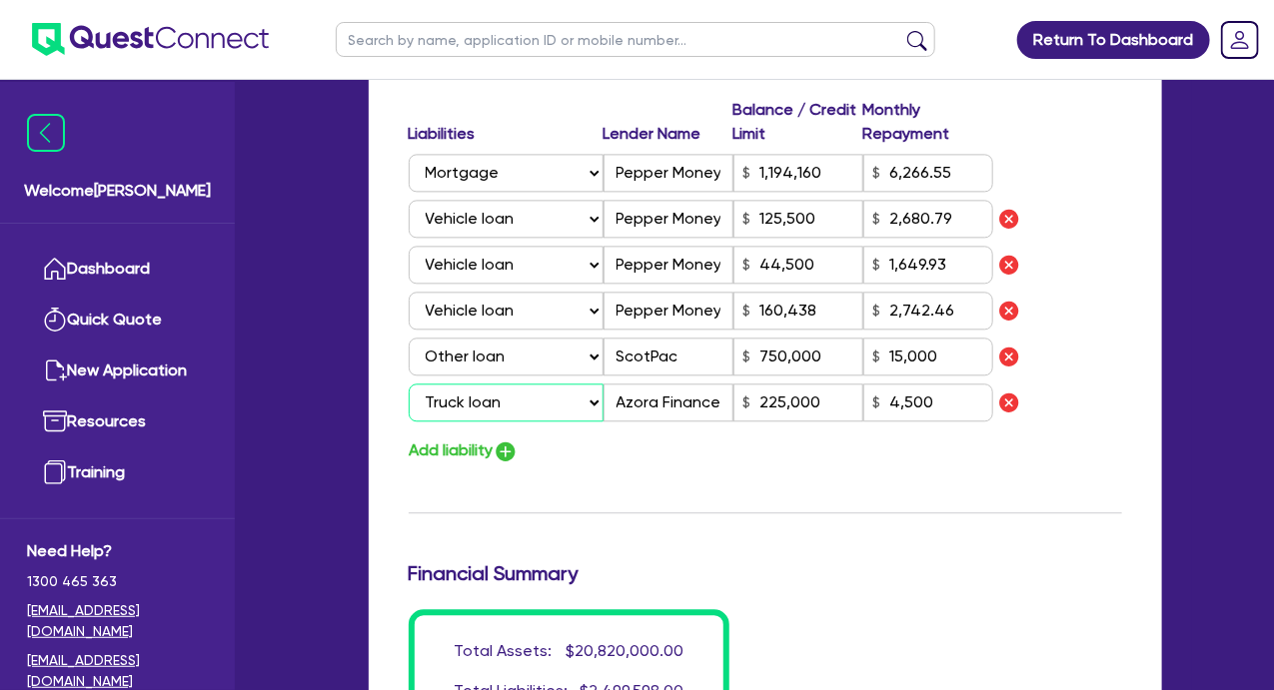
scroll to position [1698, 0]
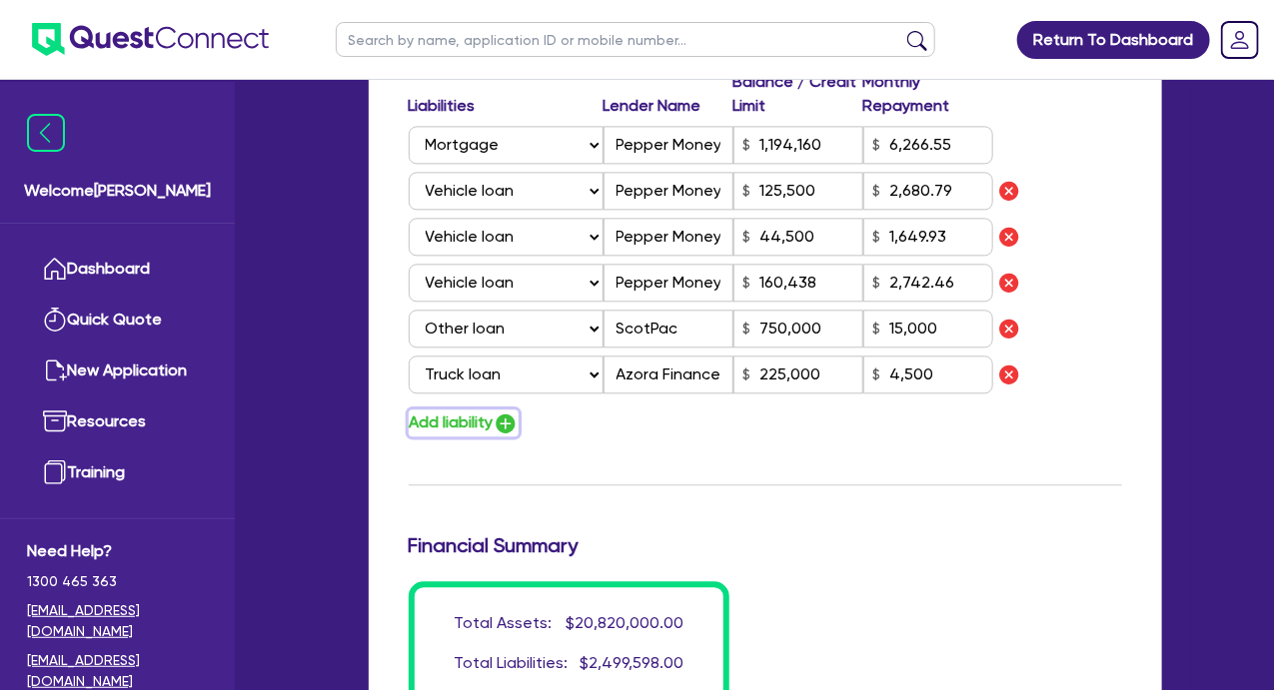
click at [468, 424] on button "Add liability" at bounding box center [464, 423] width 110 height 27
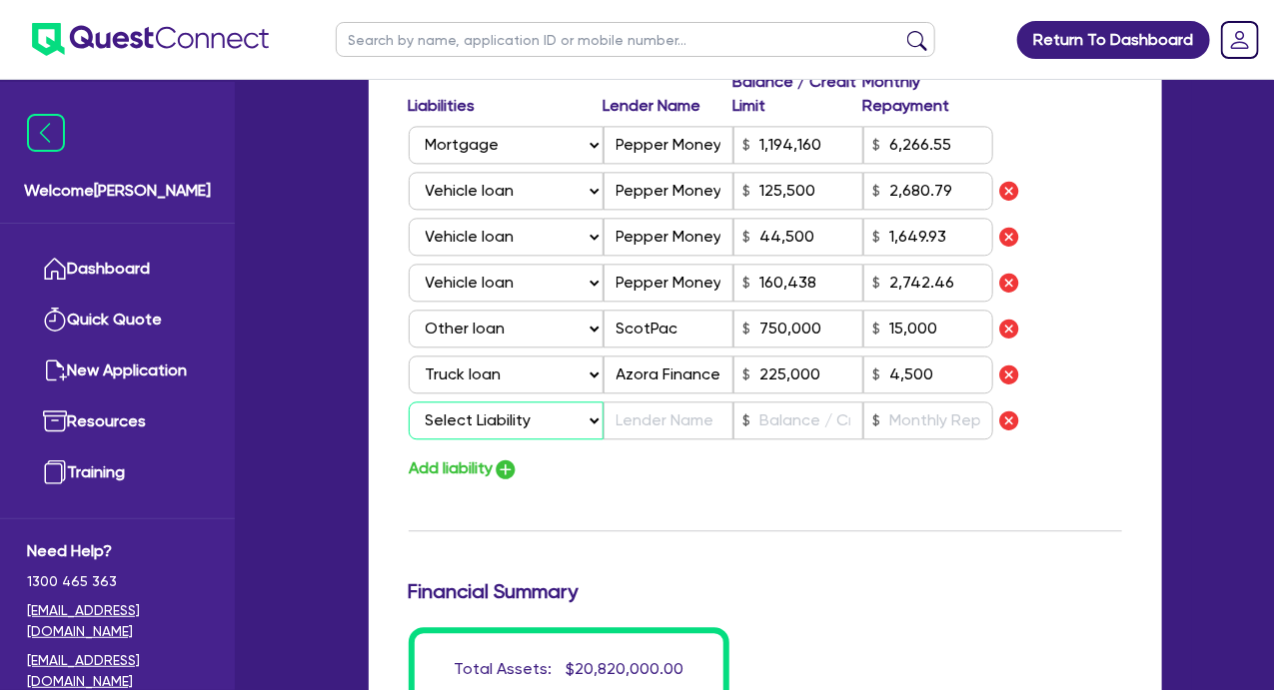
click at [497, 428] on select "Select Liability Credit card Mortgage Investment property loan Vehicle loan Tru…" at bounding box center [506, 421] width 195 height 38
click at [409, 402] on select "Select Liability Credit card Mortgage Investment property loan Vehicle loan Tru…" at bounding box center [506, 421] width 195 height 38
click at [649, 423] on input "text" at bounding box center [668, 421] width 130 height 38
click at [664, 416] on input "Dynanmoney" at bounding box center [668, 421] width 130 height 38
click at [711, 421] on input "Dynamoney" at bounding box center [668, 421] width 130 height 38
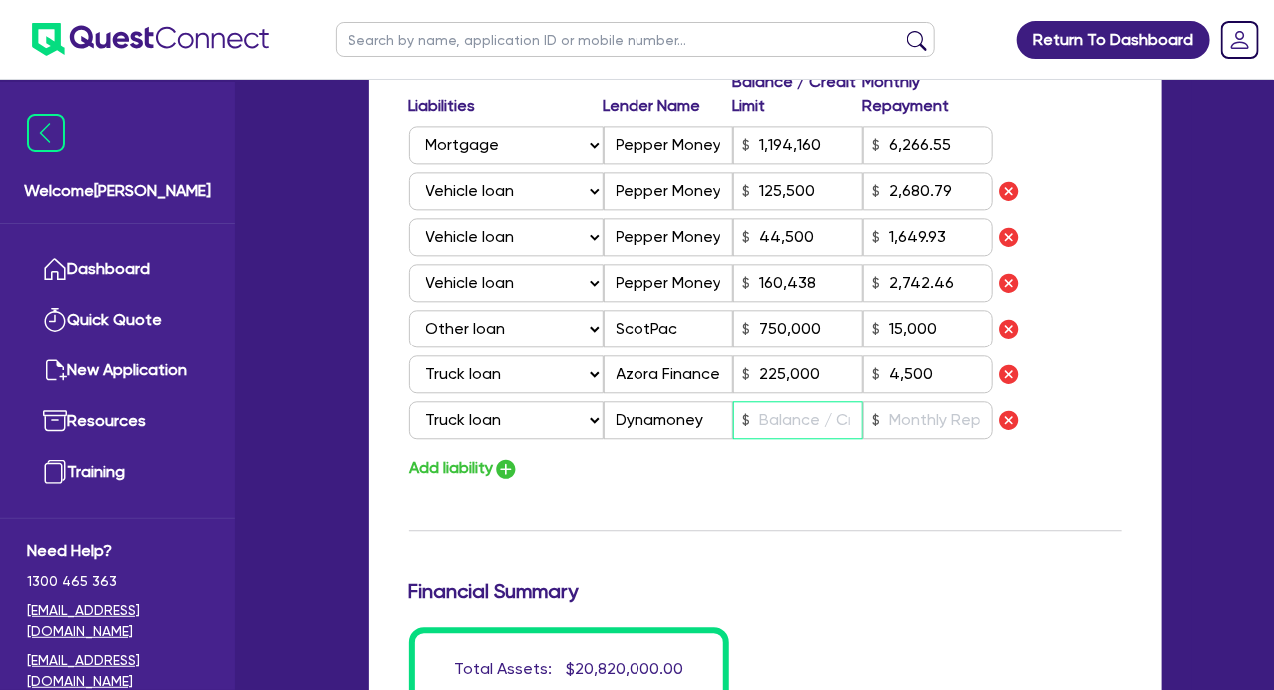
click at [809, 414] on input "text" at bounding box center [798, 421] width 130 height 38
click at [1077, 398] on div "Liabilities Lender Name Balance / Credit Limit Monthly Repayment Select Liabili…" at bounding box center [765, 259] width 743 height 378
click at [460, 466] on button "Add liability" at bounding box center [464, 468] width 110 height 27
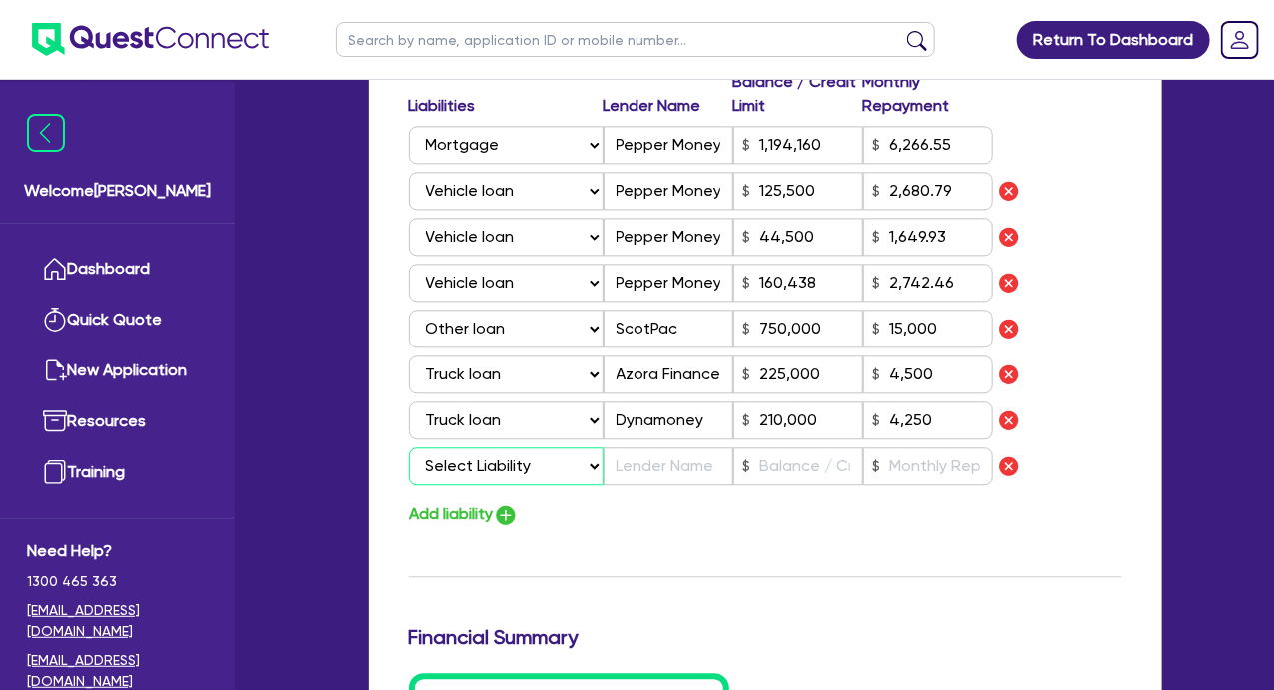
click at [479, 462] on select "Select Liability Credit card Mortgage Investment property loan Vehicle loan Tru…" at bounding box center [506, 467] width 195 height 38
click at [409, 448] on select "Select Liability Credit card Mortgage Investment property loan Vehicle loan Tru…" at bounding box center [506, 467] width 195 height 38
click at [645, 461] on input "text" at bounding box center [668, 467] width 130 height 38
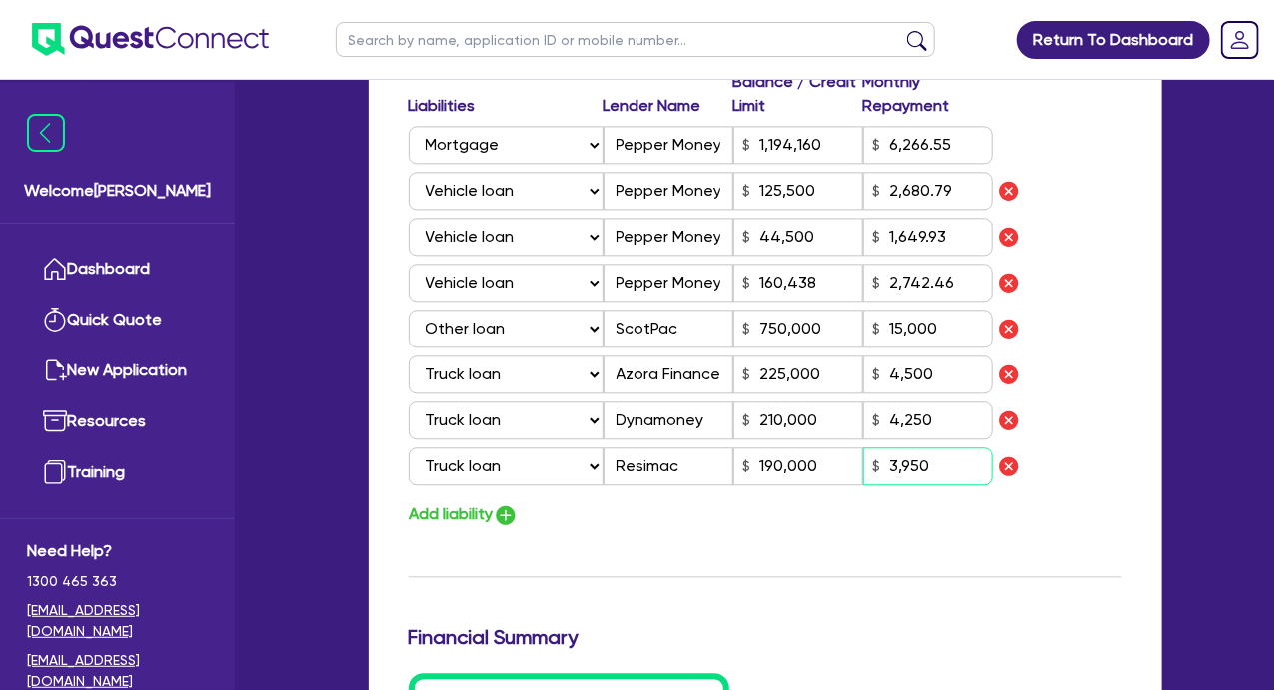
drag, startPoint x: 930, startPoint y: 465, endPoint x: 880, endPoint y: 465, distance: 49.9
click at [860, 465] on div "Select Liability Credit card Mortgage Investment property loan Vehicle loan Tru…" at bounding box center [701, 467] width 584 height 38
click at [1099, 419] on div at bounding box center [1057, 421] width 129 height 26
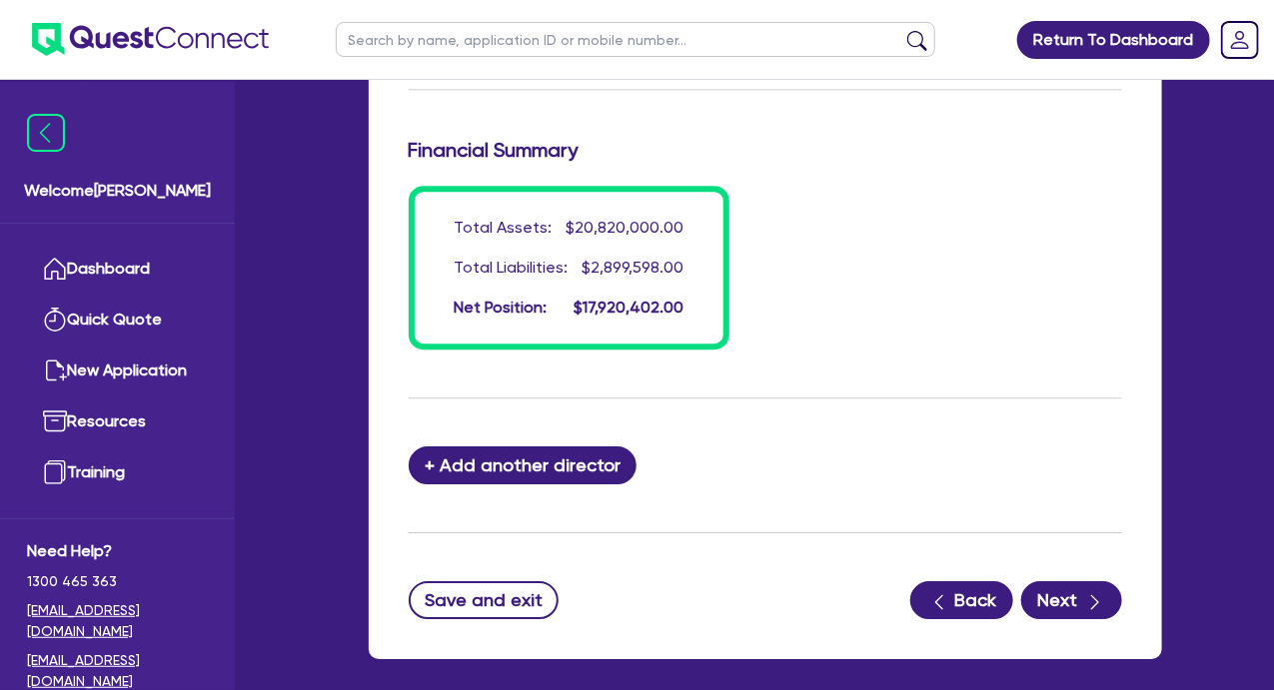
scroll to position [2271, 0]
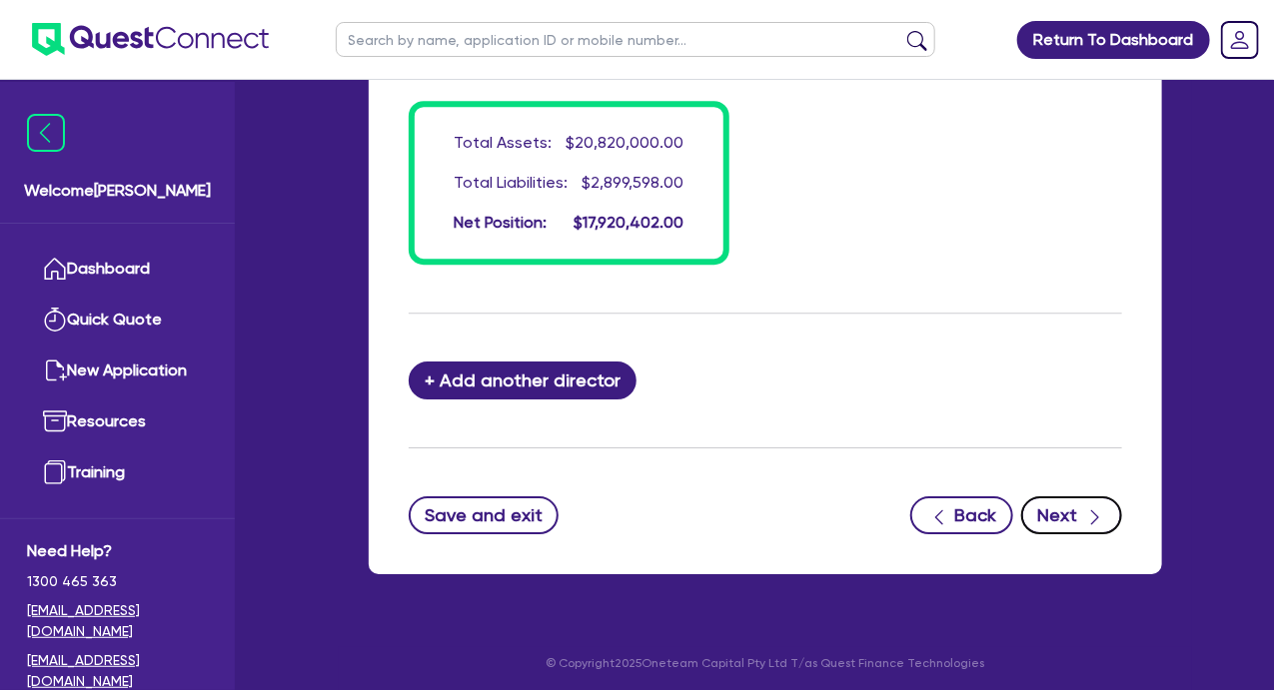
click at [1061, 510] on button "Next" at bounding box center [1071, 515] width 101 height 38
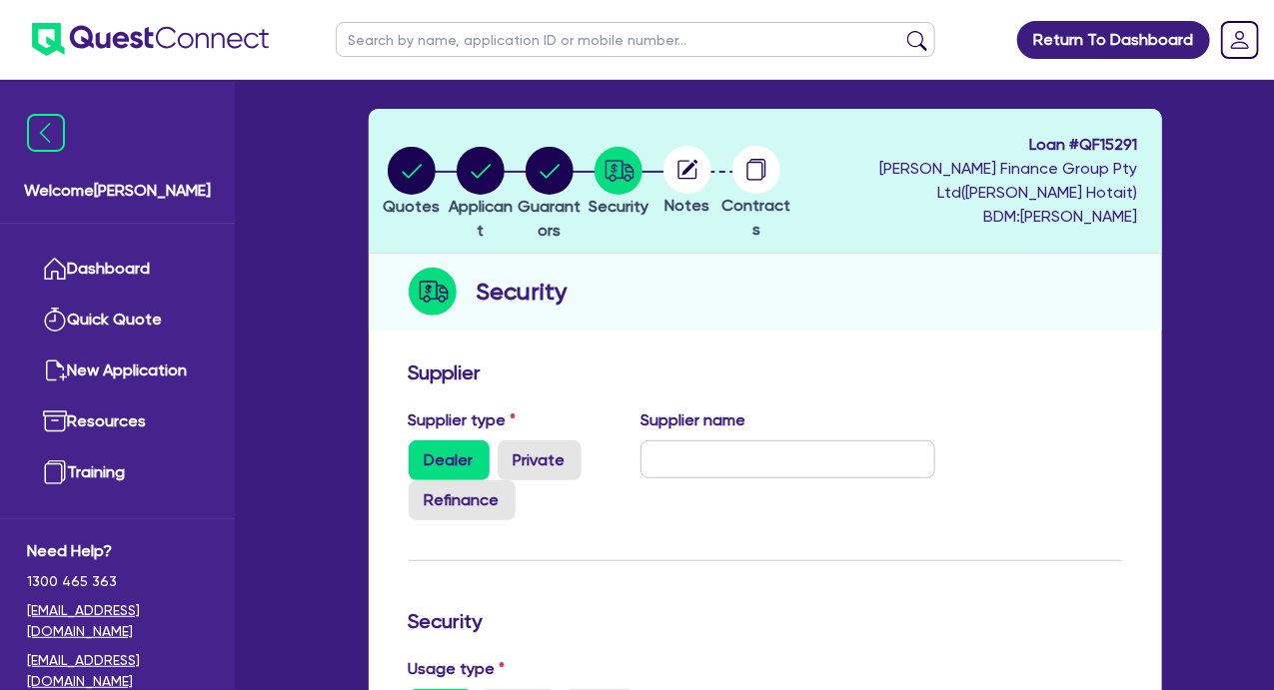
scroll to position [100, 0]
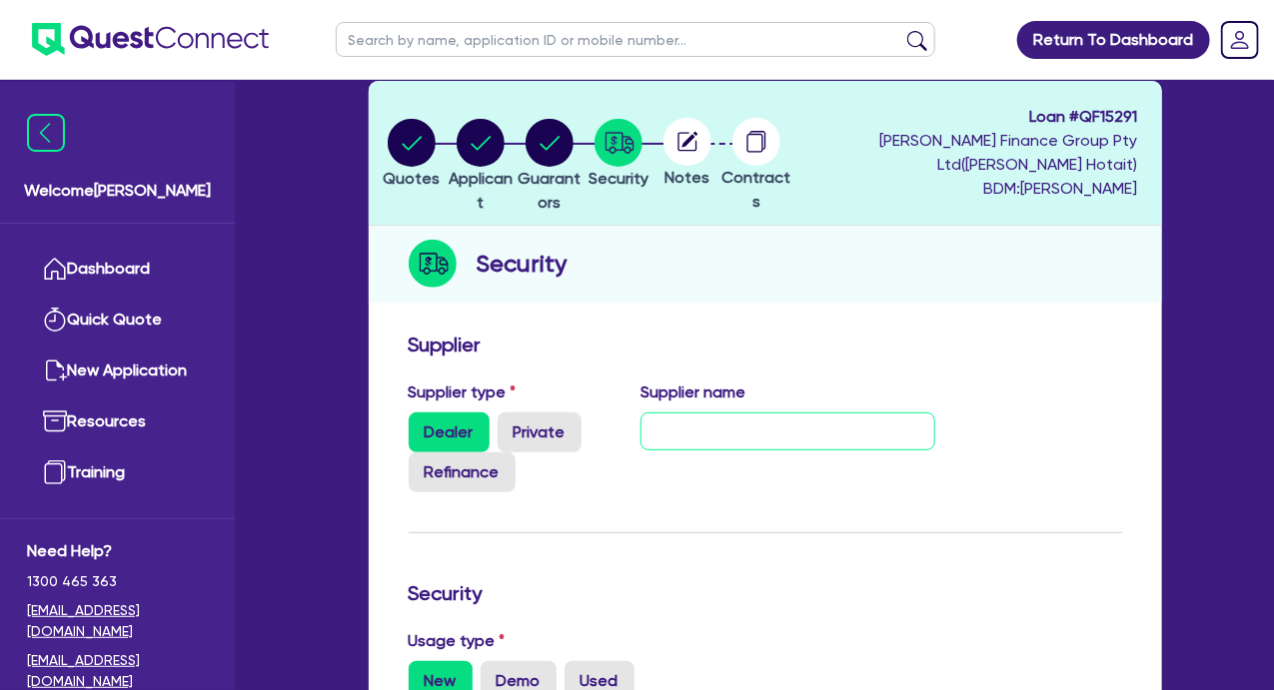
click at [796, 435] on input "text" at bounding box center [787, 432] width 295 height 38
drag, startPoint x: 792, startPoint y: 436, endPoint x: 422, endPoint y: 448, distance: 370.8
click at [422, 448] on div "Supplier type Dealer Private Refinance Supplier name [PERSON_NAME]" at bounding box center [672, 445] width 557 height 128
paste input "THE BROWN & [PERSON_NAME] GROUP PTY. LTD."
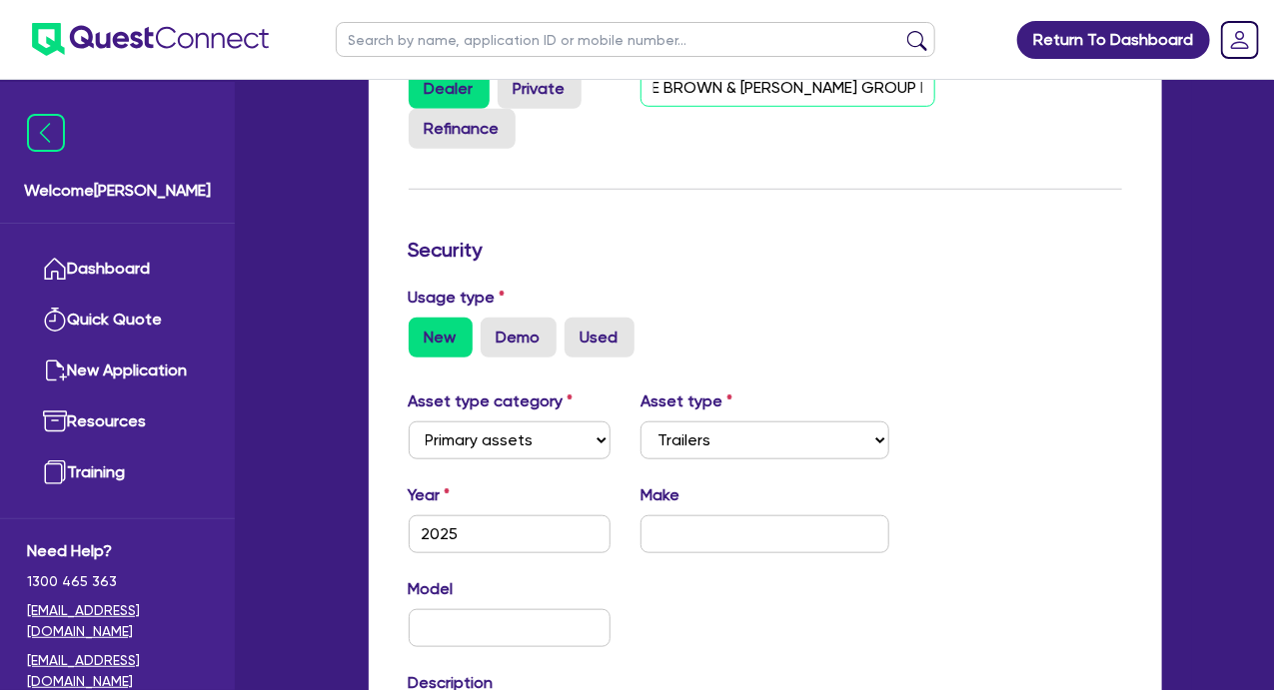
scroll to position [499, 0]
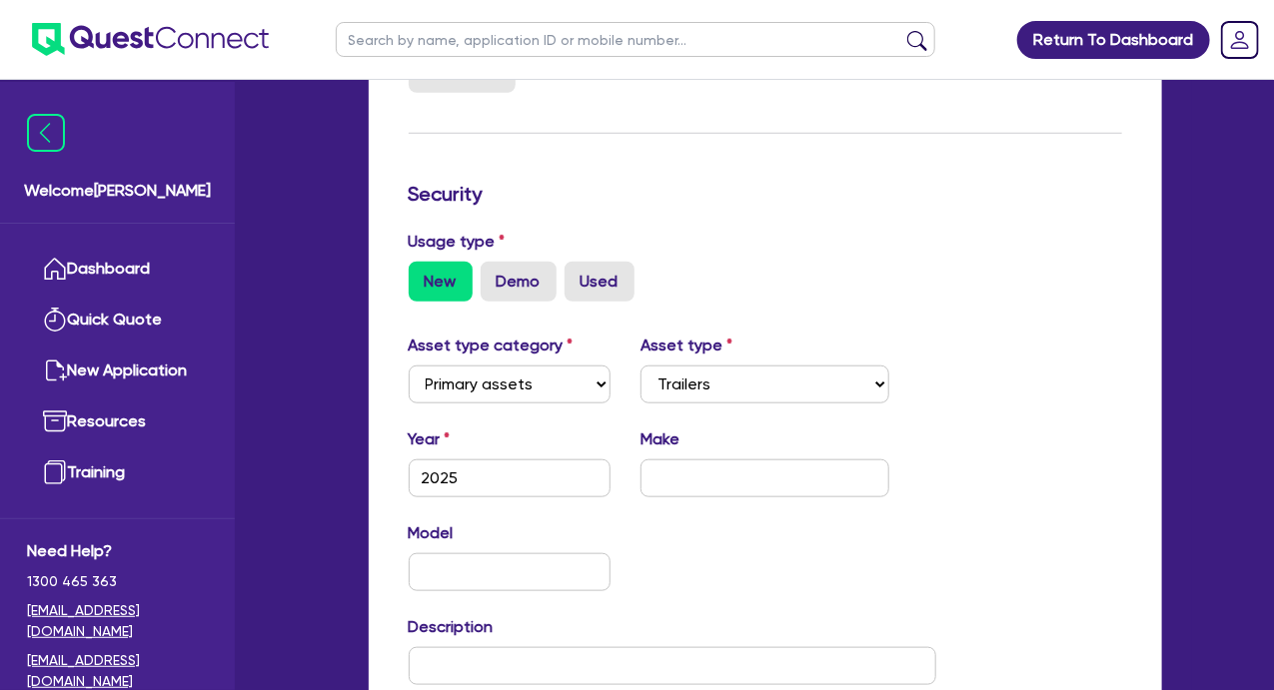
click at [859, 256] on div "Usage type New Demo Used" at bounding box center [765, 266] width 743 height 72
click at [721, 476] on input "text" at bounding box center [764, 478] width 249 height 38
click at [536, 562] on input "text" at bounding box center [510, 572] width 203 height 38
paste input "Pumpa Alloy Van"
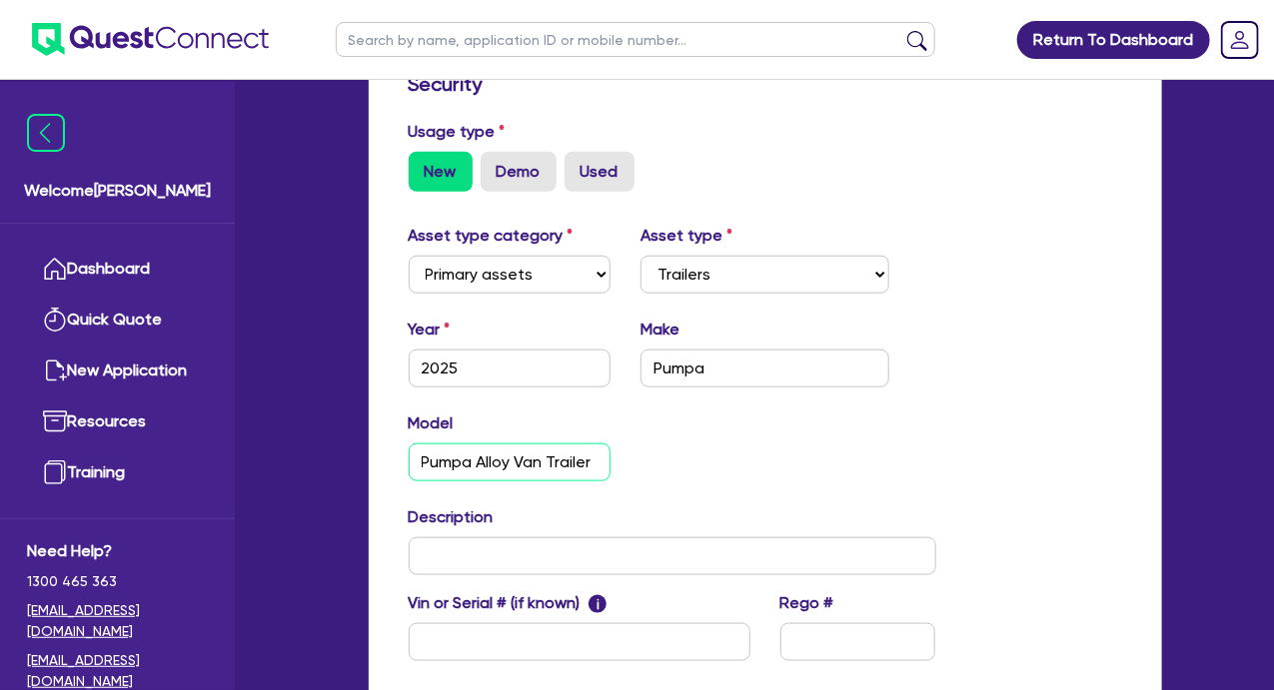
scroll to position [699, 0]
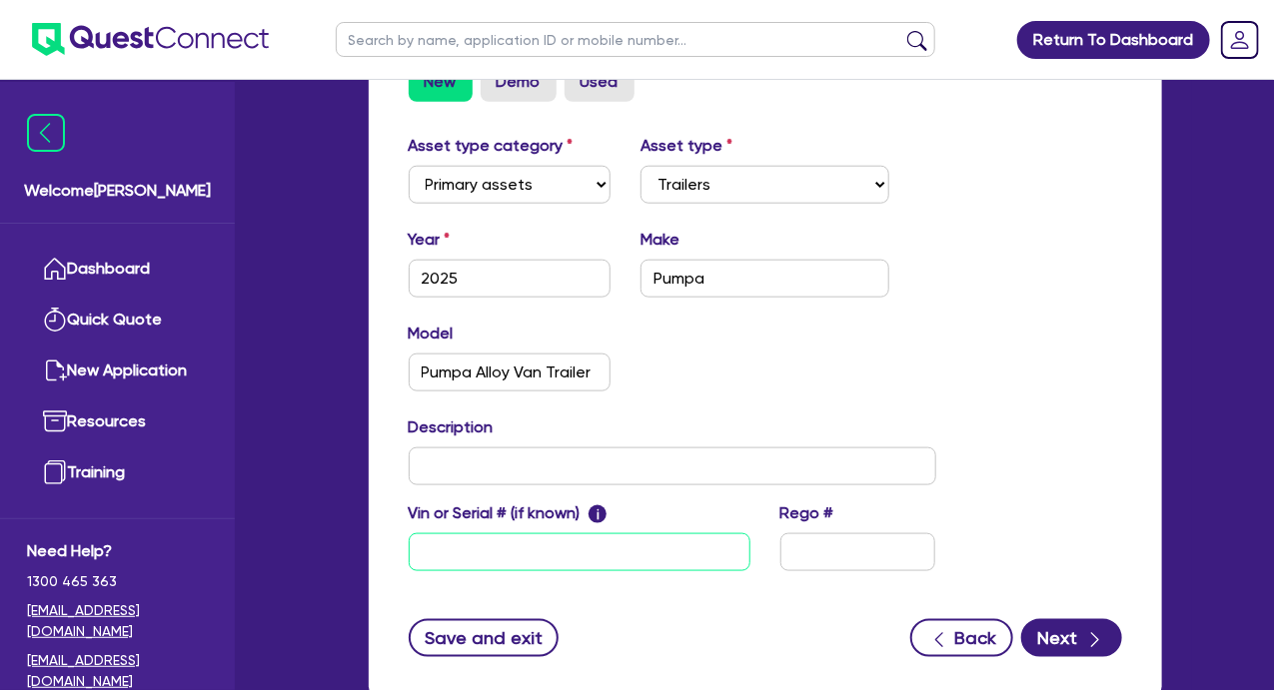
click at [567, 547] on input "text" at bounding box center [580, 552] width 342 height 38
paste input "[US_VEHICLE_IDENTIFICATION_NUMBER]"
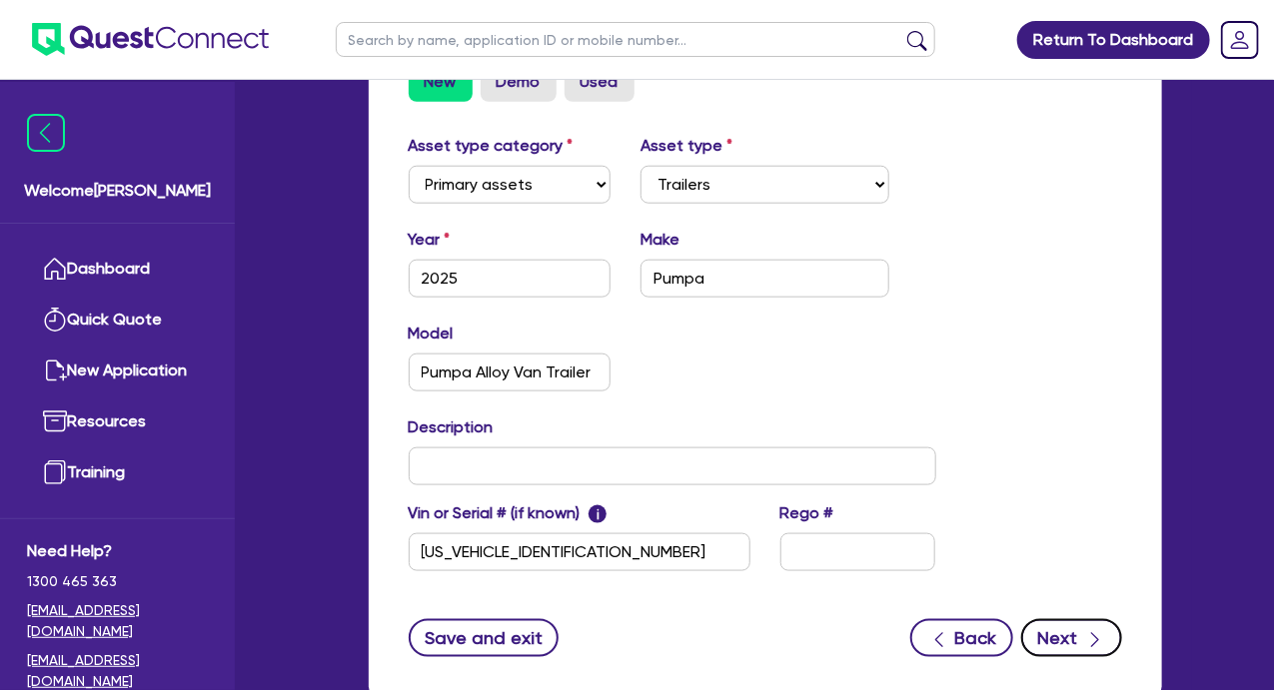
click at [1055, 636] on button "Next" at bounding box center [1071, 638] width 101 height 38
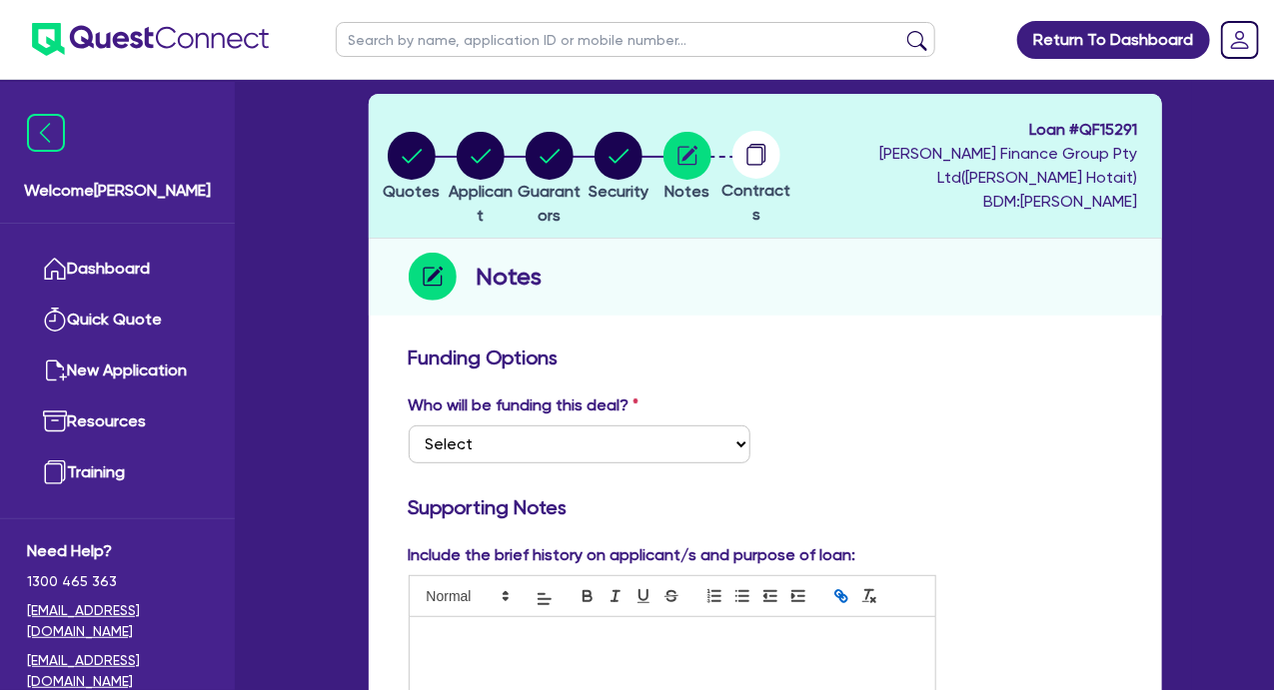
scroll to position [200, 0]
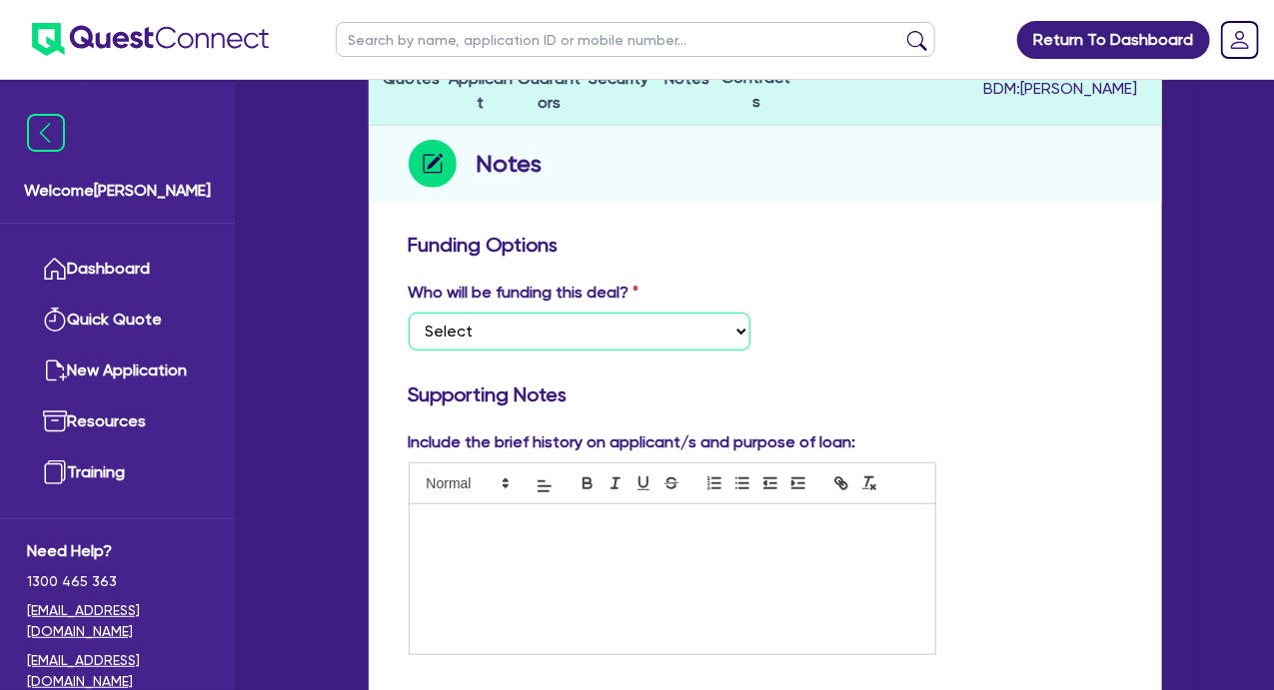
click at [636, 341] on select "Select I want Quest to fund 100% I will fund 100% I will co-fund with Quest Oth…" at bounding box center [580, 332] width 342 height 38
click at [409, 313] on select "Select I want Quest to fund 100% I will fund 100% I will co-fund with Quest Oth…" at bounding box center [580, 332] width 342 height 38
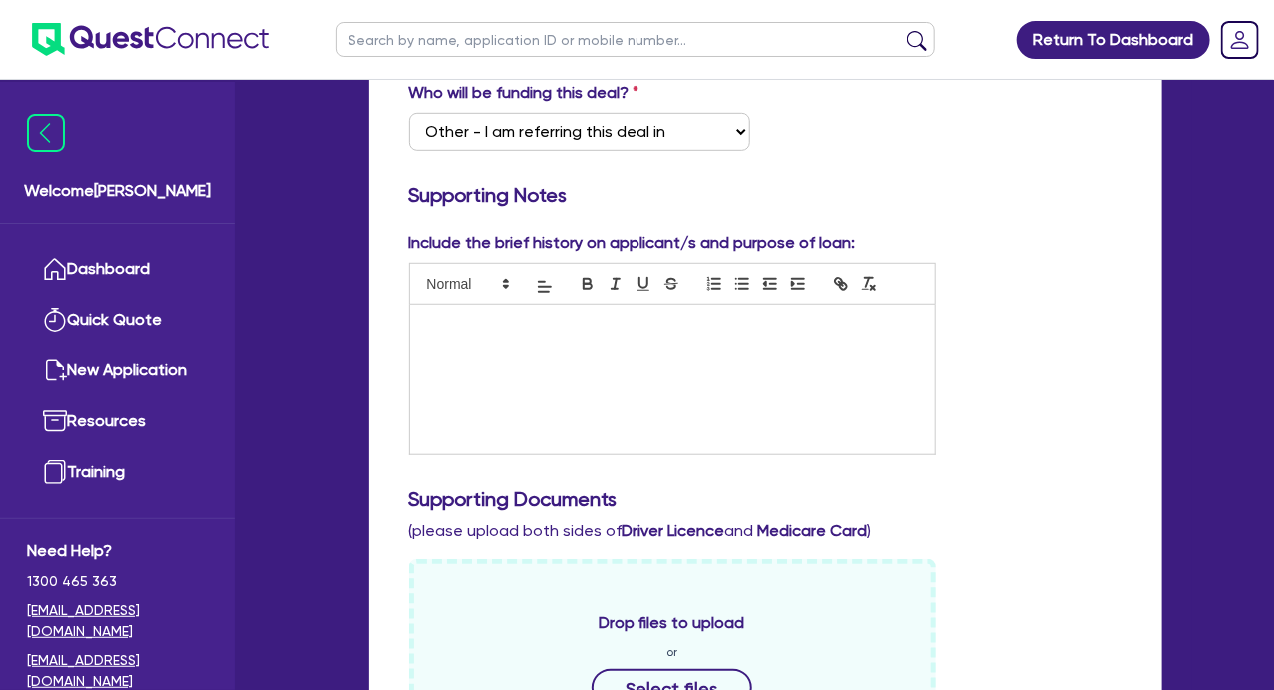
click at [644, 368] on div at bounding box center [672, 380] width 525 height 150
click at [552, 372] on div at bounding box center [672, 380] width 525 height 150
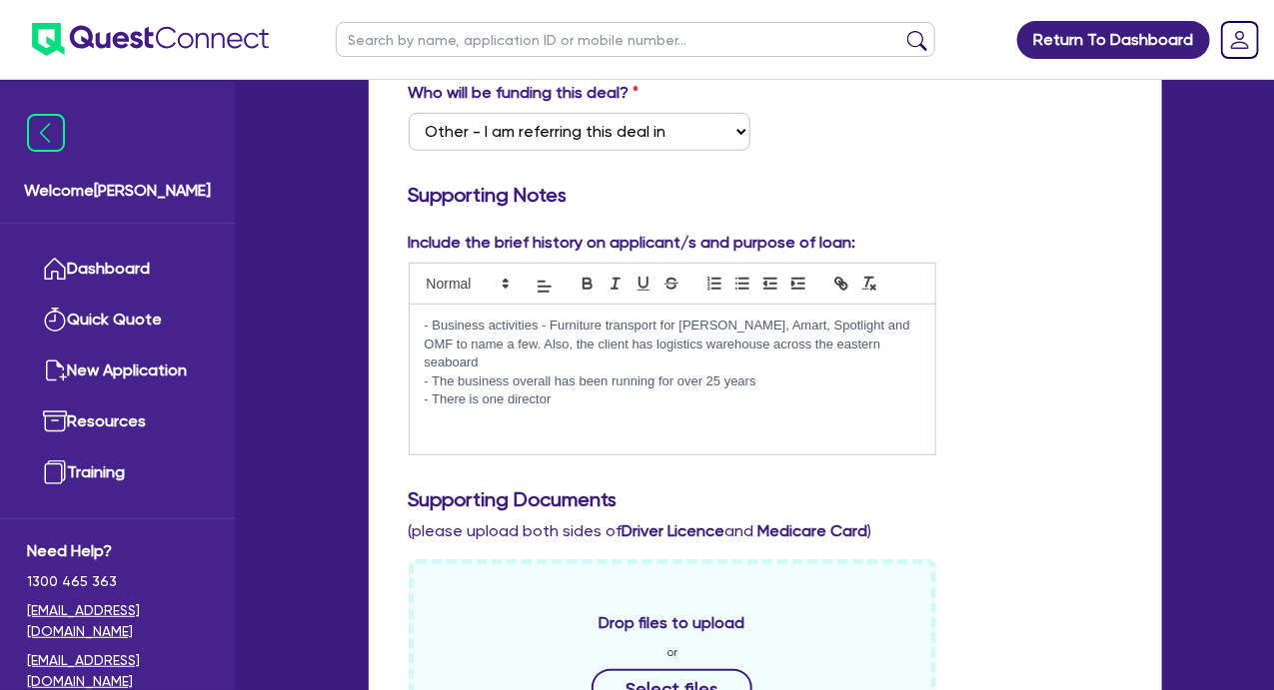
click at [513, 364] on p "- Business activities - Furniture transport for [PERSON_NAME], Amart, Spotlight…" at bounding box center [672, 344] width 495 height 55
click at [567, 402] on p "- There is one director" at bounding box center [672, 400] width 495 height 18
click at [568, 404] on p "- There is one director" at bounding box center [672, 400] width 495 height 18
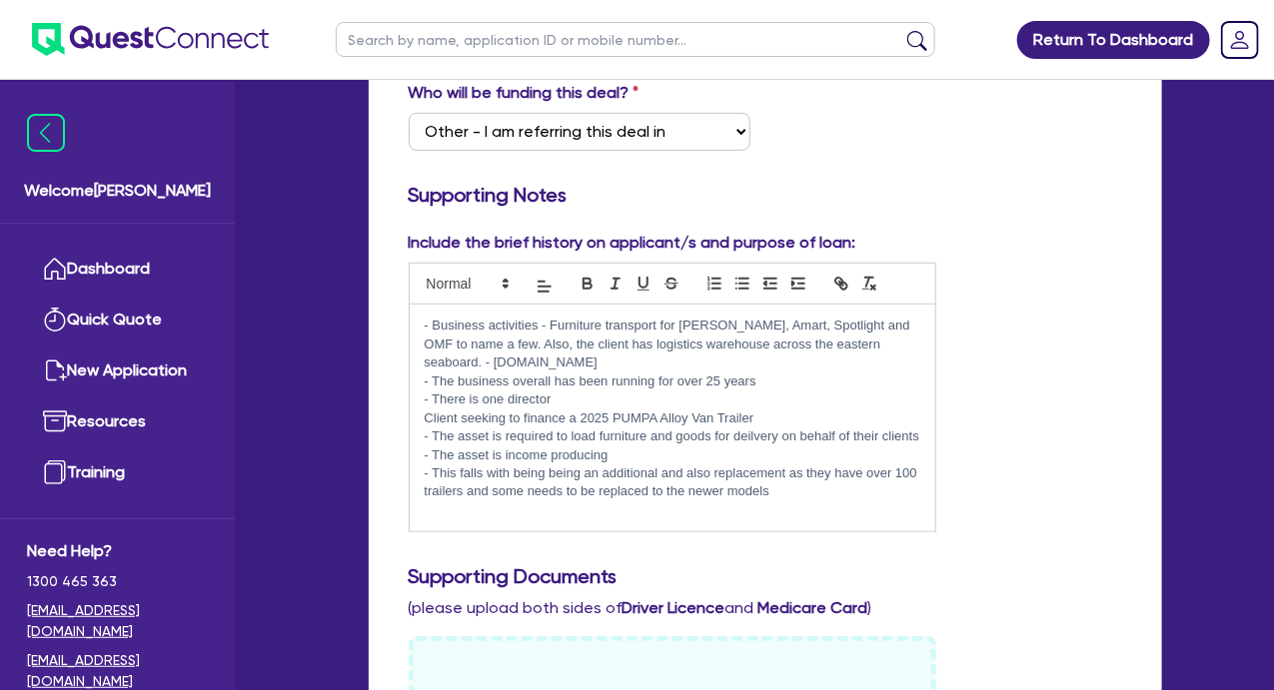
click at [430, 414] on p "Client seeking to finance a 2025 PUMPA Alloy Van Trailer" at bounding box center [672, 419] width 495 height 18
click at [434, 416] on p "-Client seeking to finance a 2025 PUMPA Alloy Van Trailer" at bounding box center [672, 419] width 495 height 18
click at [432, 416] on p "-C lient seeking to finance a 2025 PUMPA Alloy Van Trailer" at bounding box center [672, 419] width 495 height 18
click at [787, 493] on p "- This falls with being being an additional and also replacement as they have o…" at bounding box center [672, 482] width 495 height 37
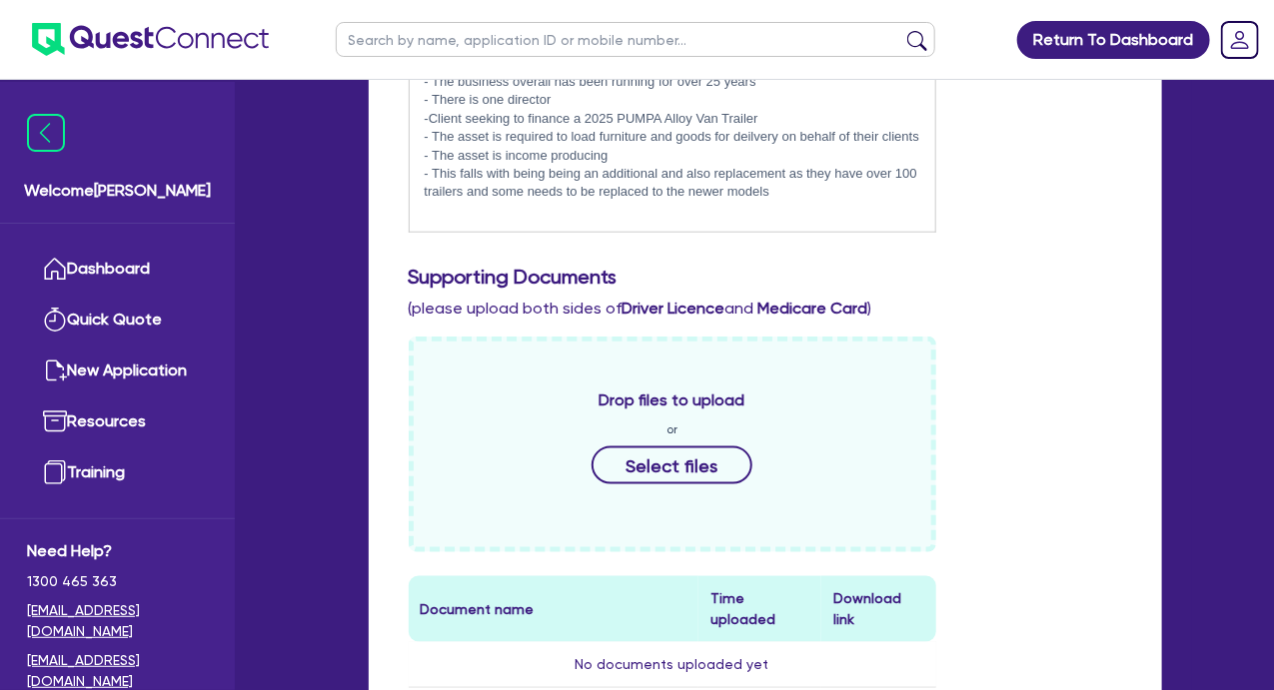
scroll to position [400, 0]
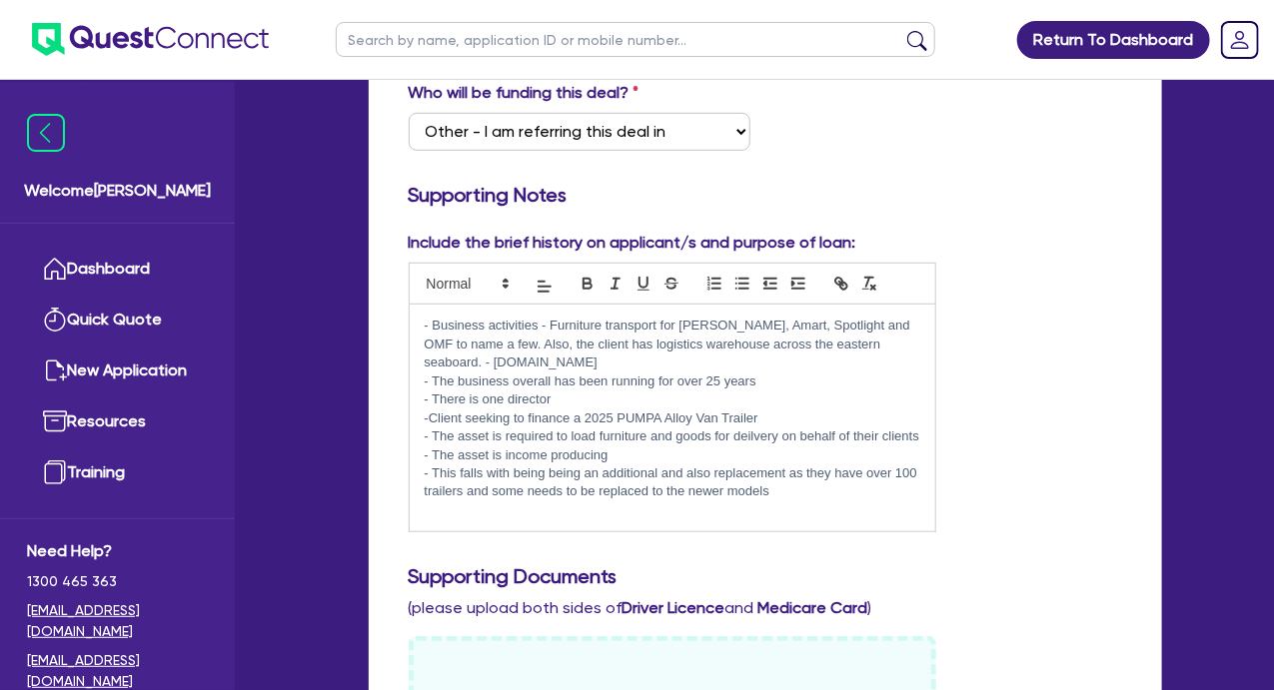
click at [791, 490] on p "- This falls with being being an additional and also replacement as they have o…" at bounding box center [672, 482] width 495 height 37
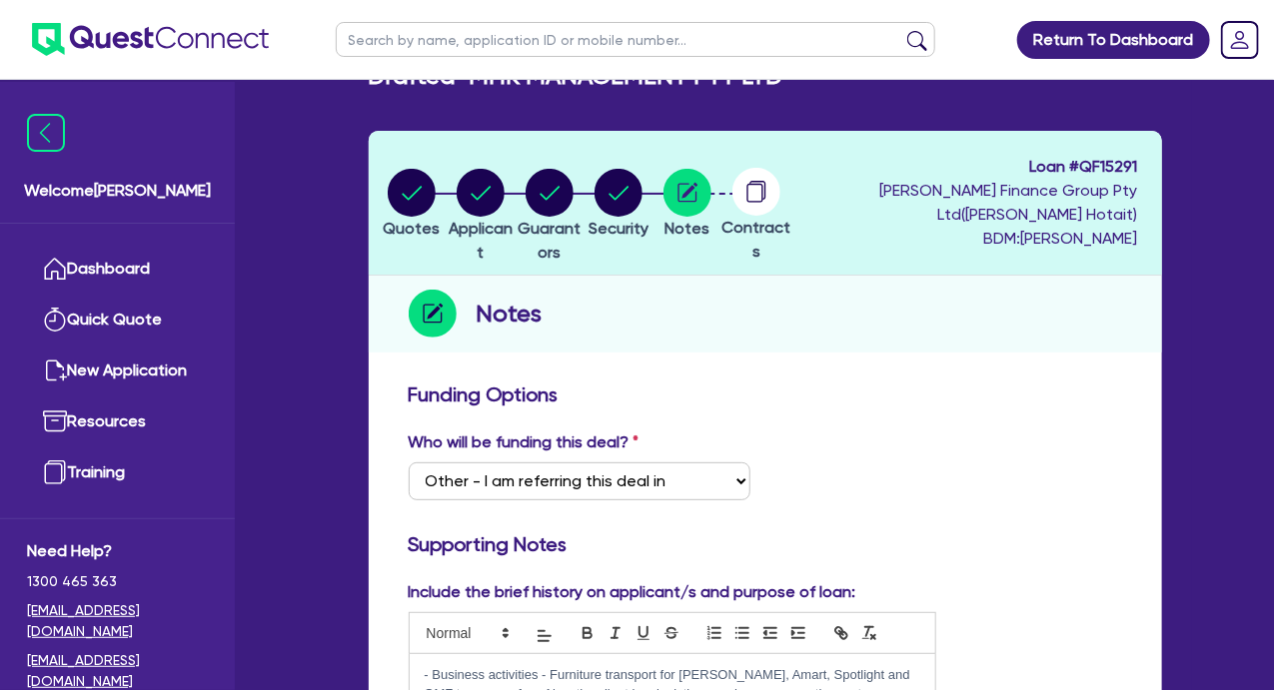
scroll to position [0, 0]
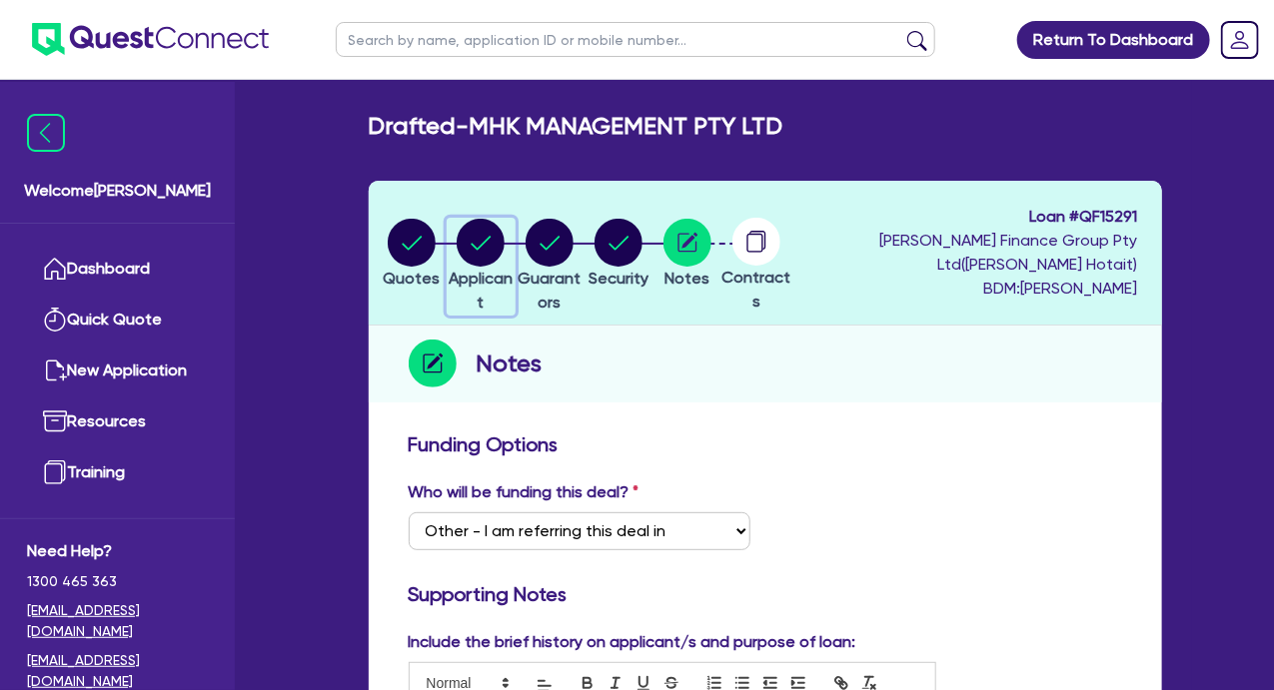
click at [504, 251] on circle "button" at bounding box center [480, 243] width 48 height 48
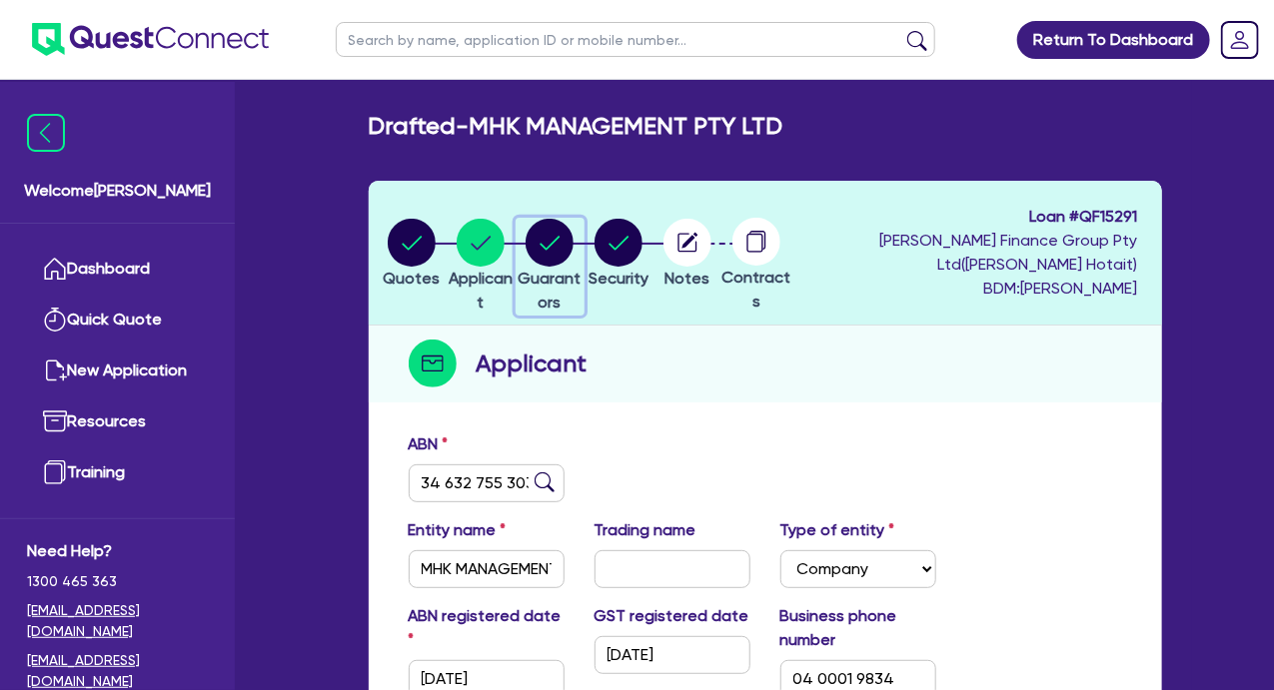
click at [572, 244] on circle "button" at bounding box center [549, 243] width 48 height 48
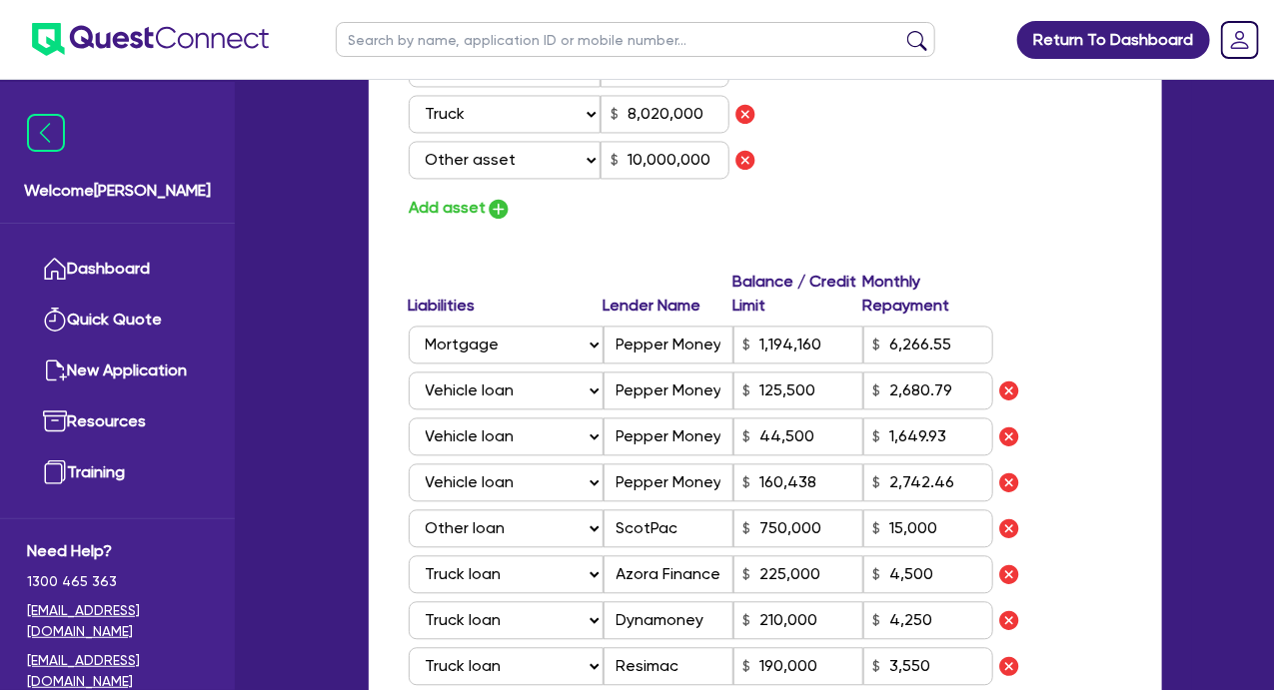
scroll to position [1299, 0]
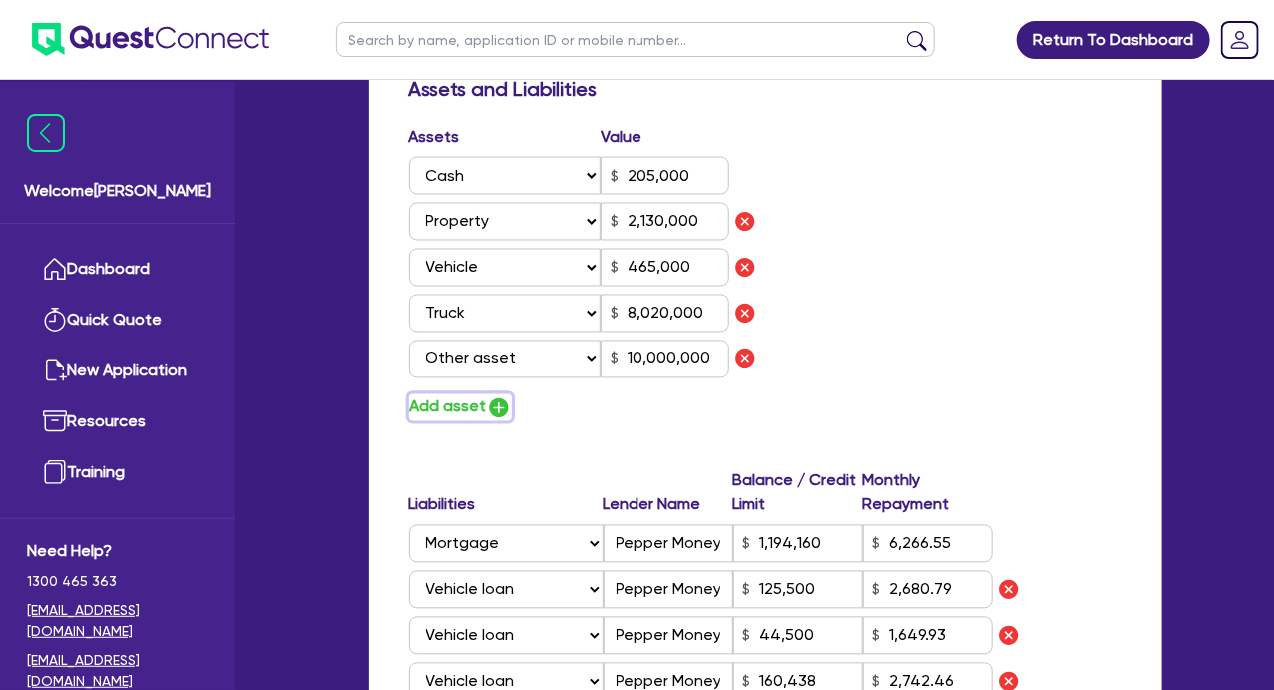
click at [452, 407] on button "Add asset" at bounding box center [460, 408] width 103 height 27
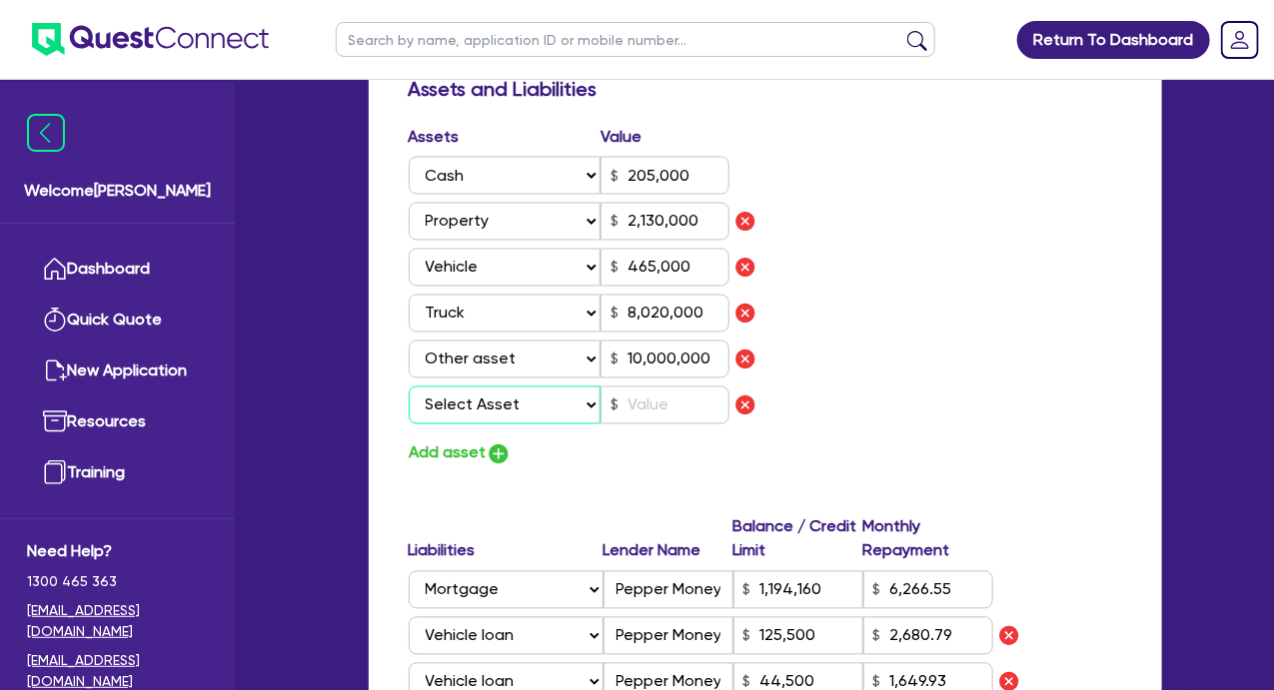
click at [493, 402] on select "Select Asset Cash Property Investment property Vehicle Truck Trailer Equipment …" at bounding box center [505, 406] width 193 height 38
click at [409, 387] on select "Select Asset Cash Property Investment property Vehicle Truck Trailer Equipment …" at bounding box center [505, 406] width 193 height 38
click at [669, 408] on input "text" at bounding box center [664, 406] width 129 height 38
click at [936, 363] on div "Assets Value Select Asset Cash Property Investment property Vehicle Truck Trail…" at bounding box center [765, 296] width 743 height 343
click at [752, 403] on img "button" at bounding box center [745, 406] width 24 height 24
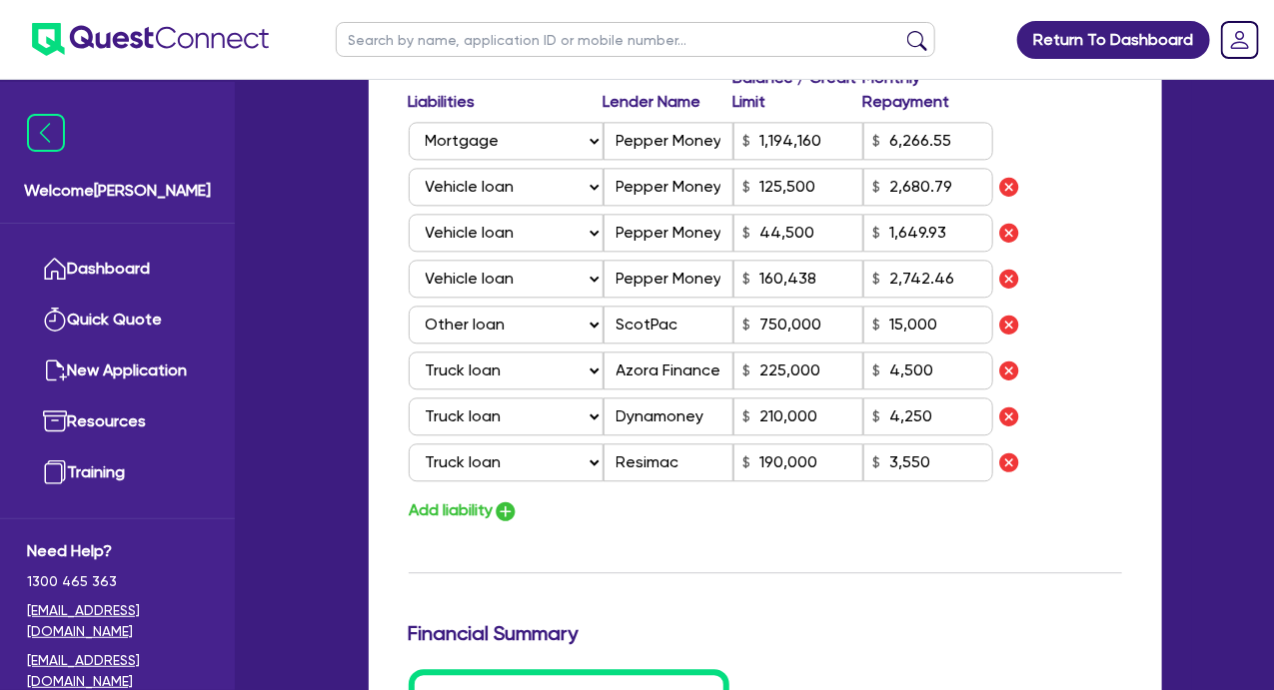
scroll to position [1798, 0]
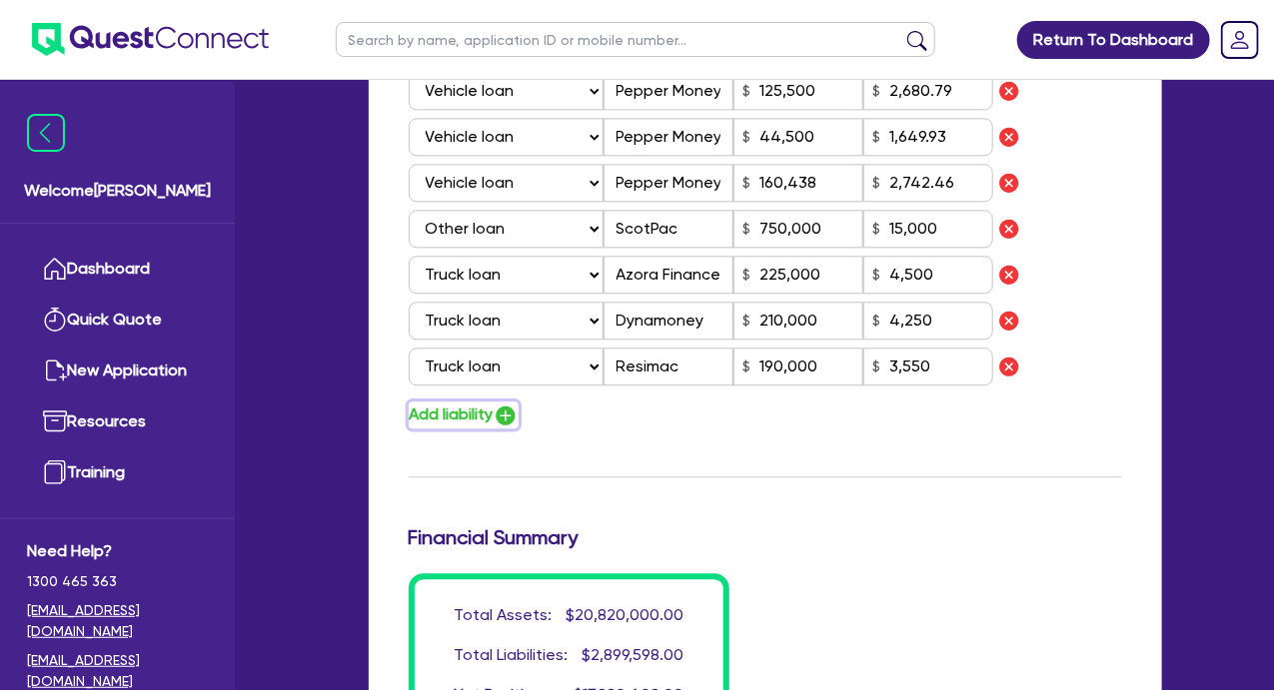
click at [461, 419] on button "Add liability" at bounding box center [464, 415] width 110 height 27
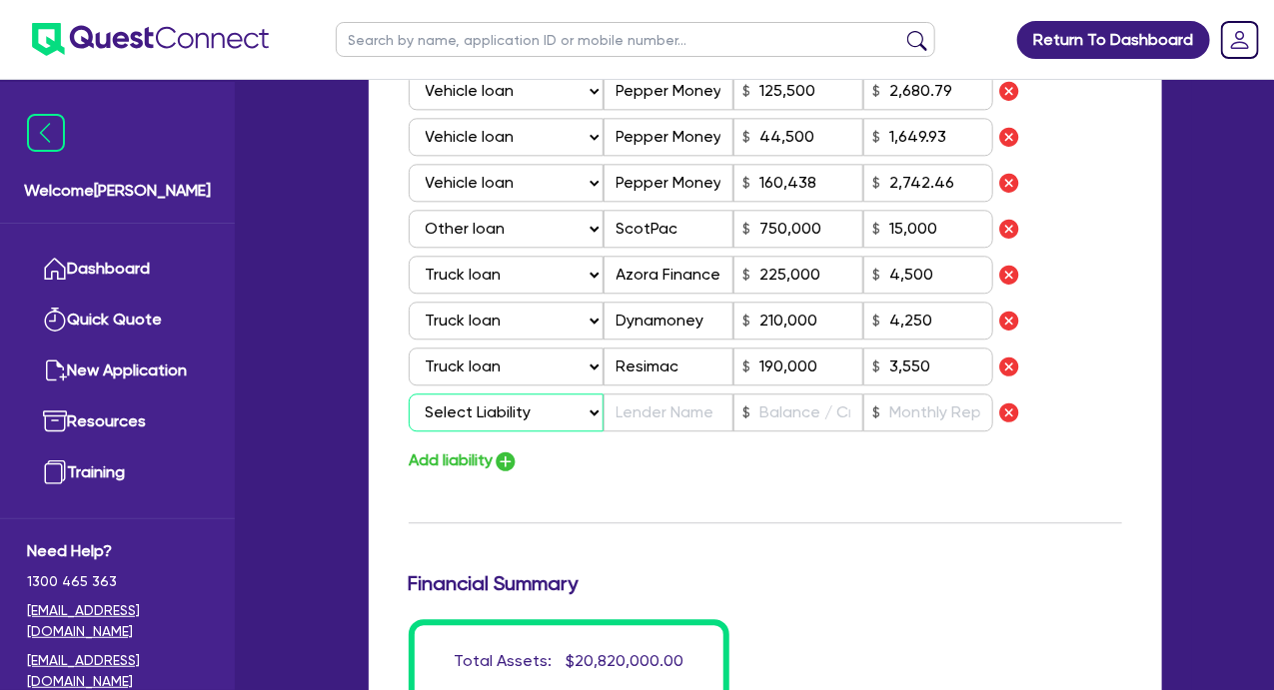
click at [499, 416] on select "Select Liability Credit card Mortgage Investment property loan Vehicle loan Tru…" at bounding box center [506, 413] width 195 height 38
click at [409, 394] on select "Select Liability Credit card Mortgage Investment property loan Vehicle loan Tru…" at bounding box center [506, 413] width 195 height 38
click at [658, 413] on input "text" at bounding box center [668, 413] width 130 height 38
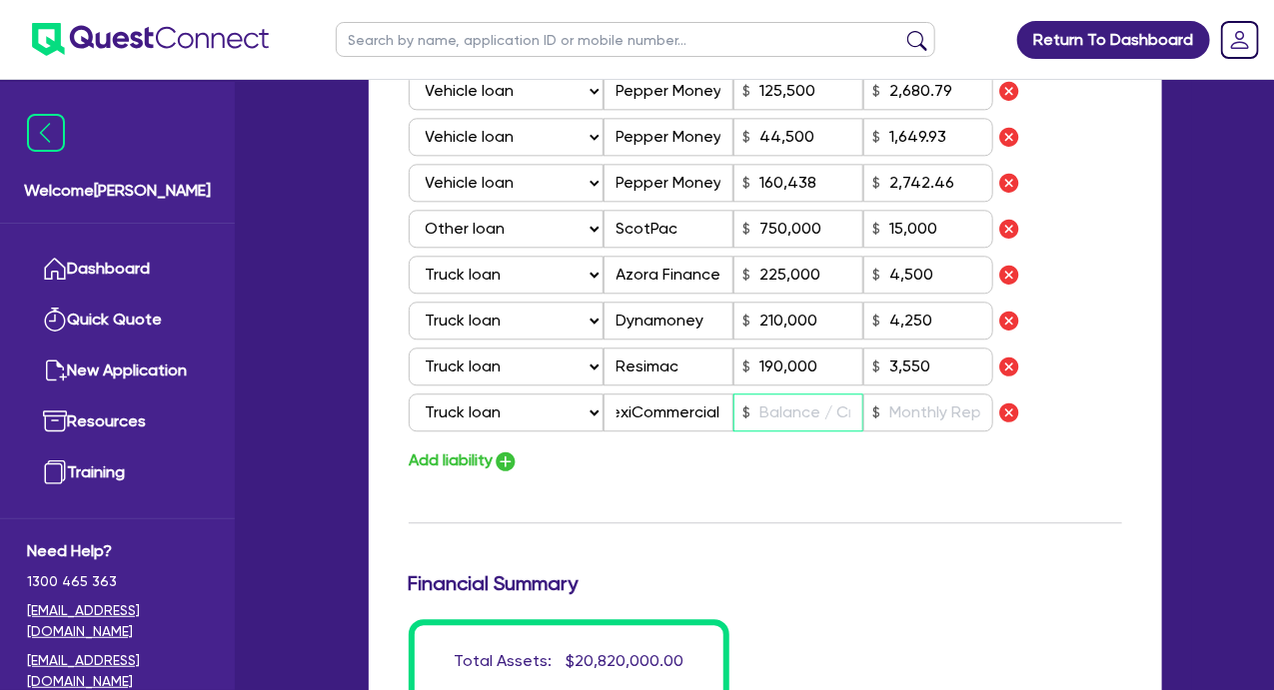
scroll to position [0, 0]
drag, startPoint x: 825, startPoint y: 412, endPoint x: 740, endPoint y: 413, distance: 84.9
click at [740, 413] on input "120,000" at bounding box center [798, 413] width 130 height 38
paste input "3,702.24"
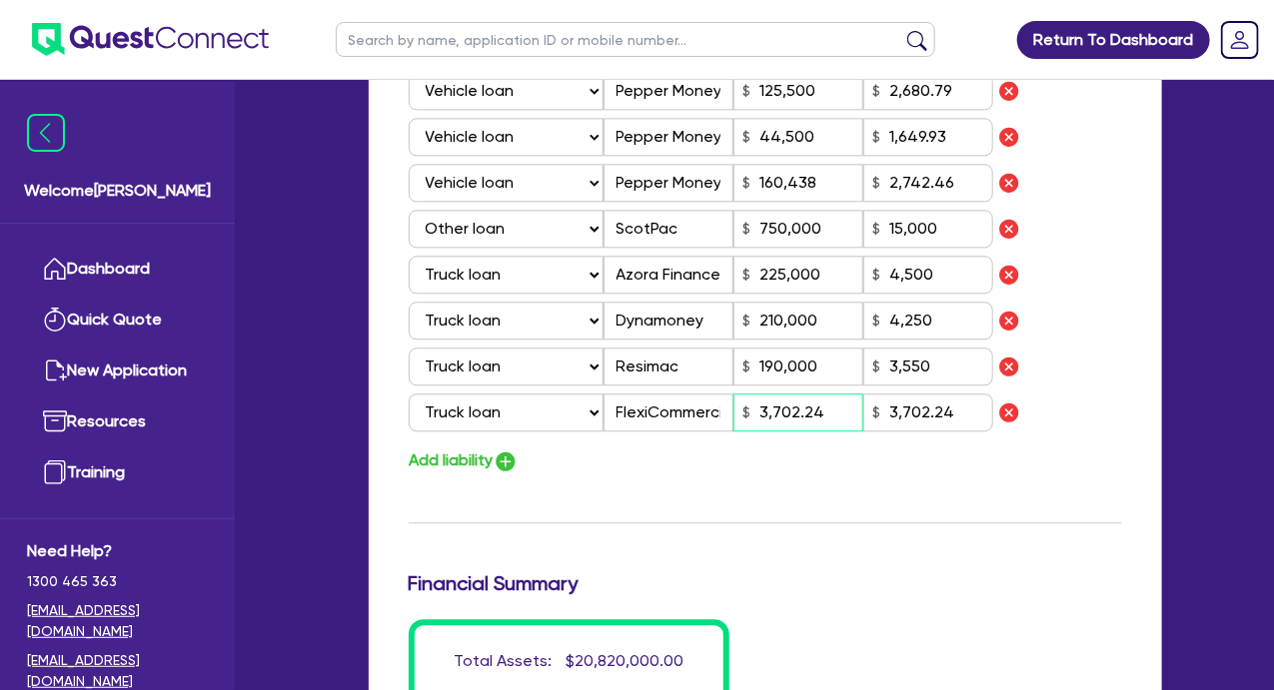
click at [831, 403] on input "3,702.24" at bounding box center [798, 413] width 130 height 38
drag, startPoint x: 831, startPoint y: 415, endPoint x: 717, endPoint y: 414, distance: 113.9
click at [717, 414] on div "Select Liability Credit card Mortgage Investment property loan Vehicle loan Tru…" at bounding box center [701, 413] width 584 height 38
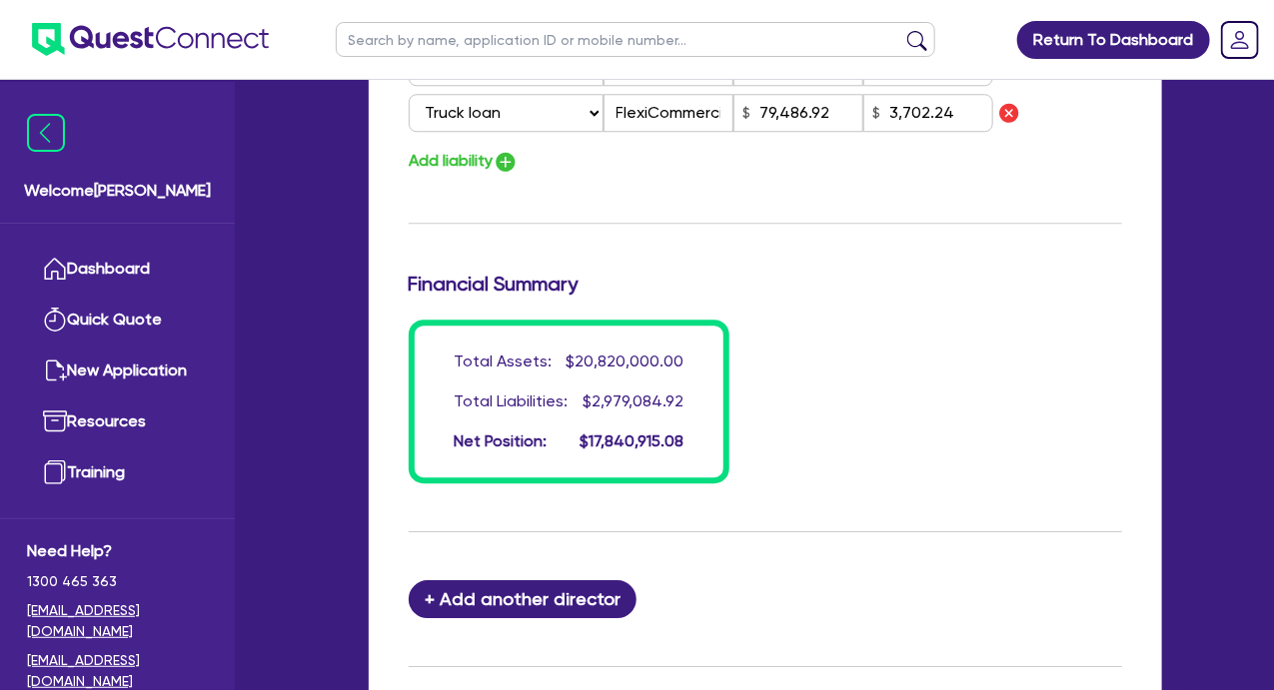
scroll to position [2316, 0]
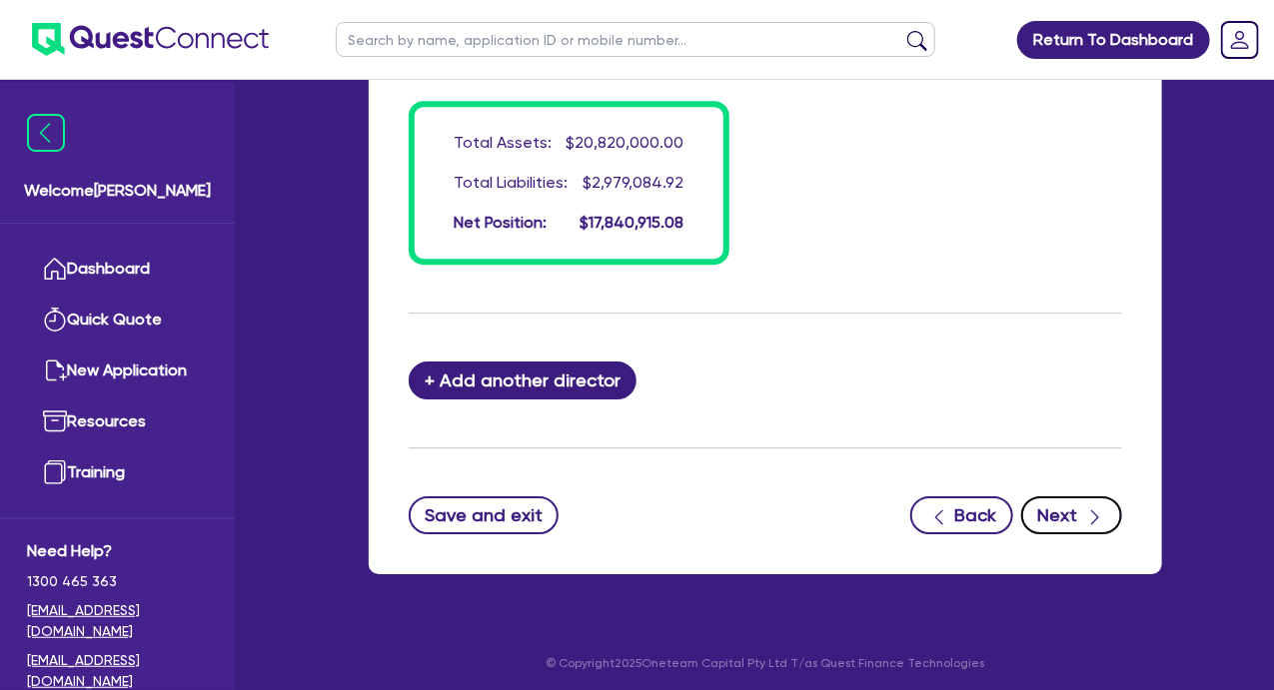
click at [1058, 519] on button "Next" at bounding box center [1071, 515] width 101 height 38
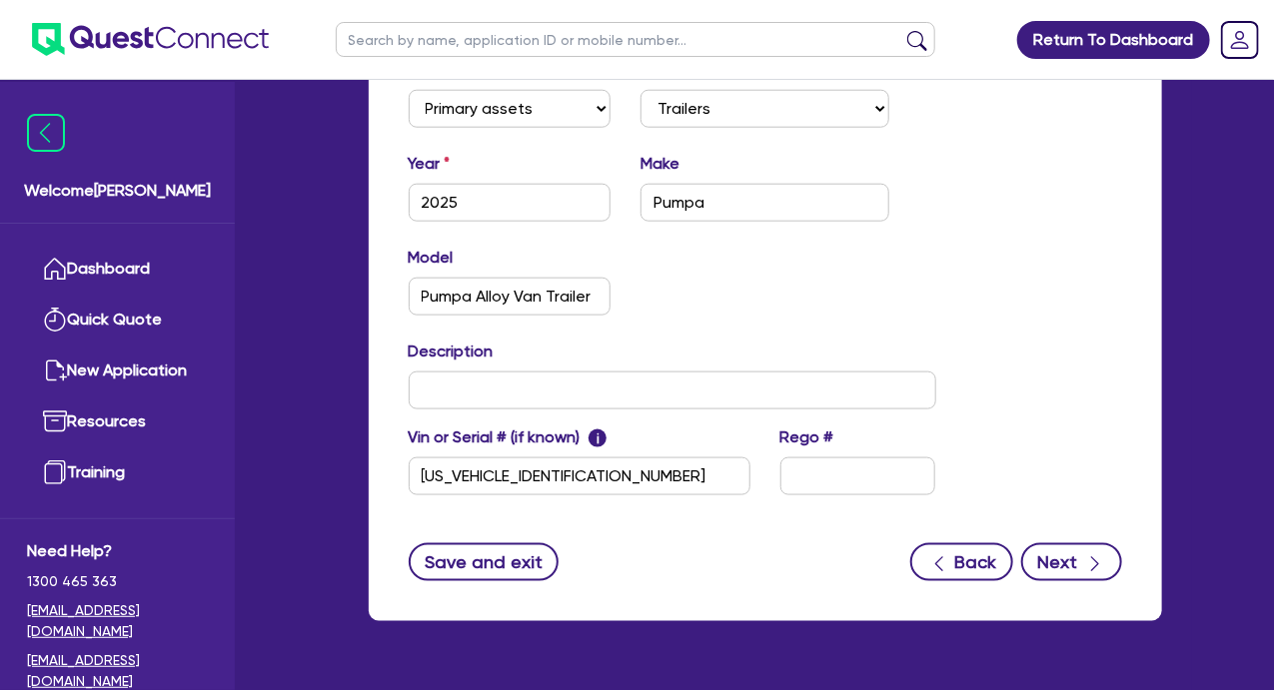
scroll to position [826, 0]
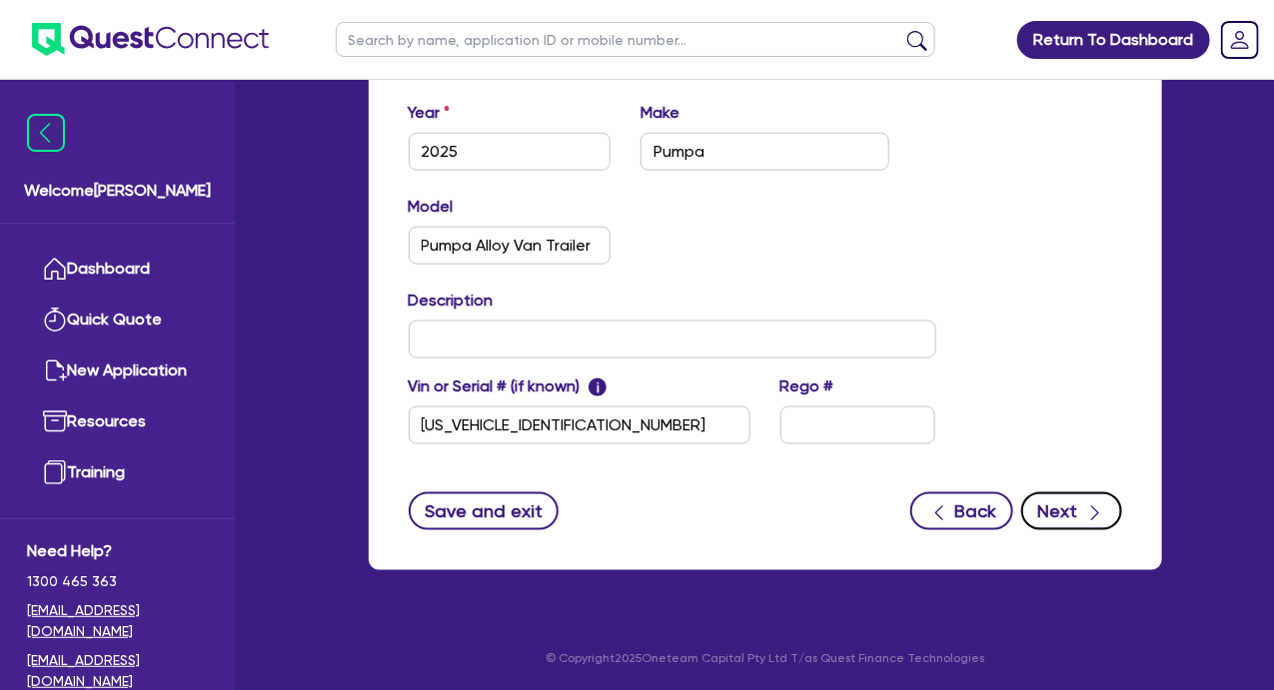
click at [1072, 510] on button "Next" at bounding box center [1071, 511] width 101 height 38
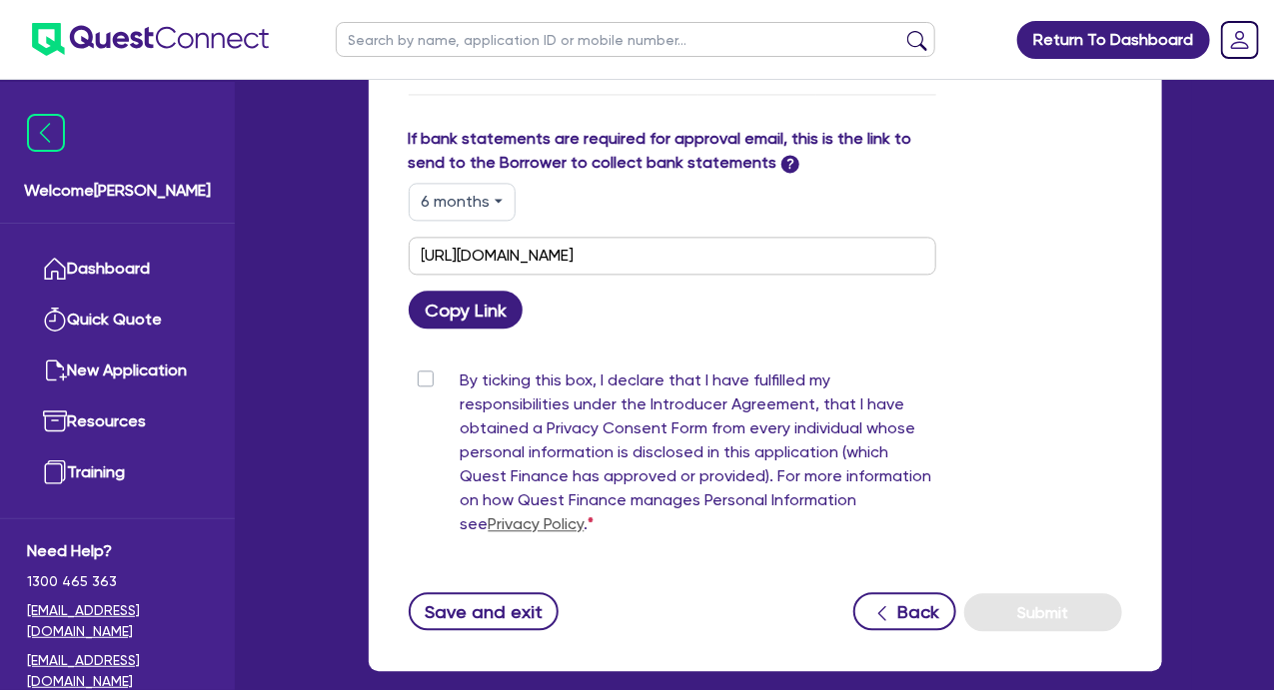
scroll to position [1706, 0]
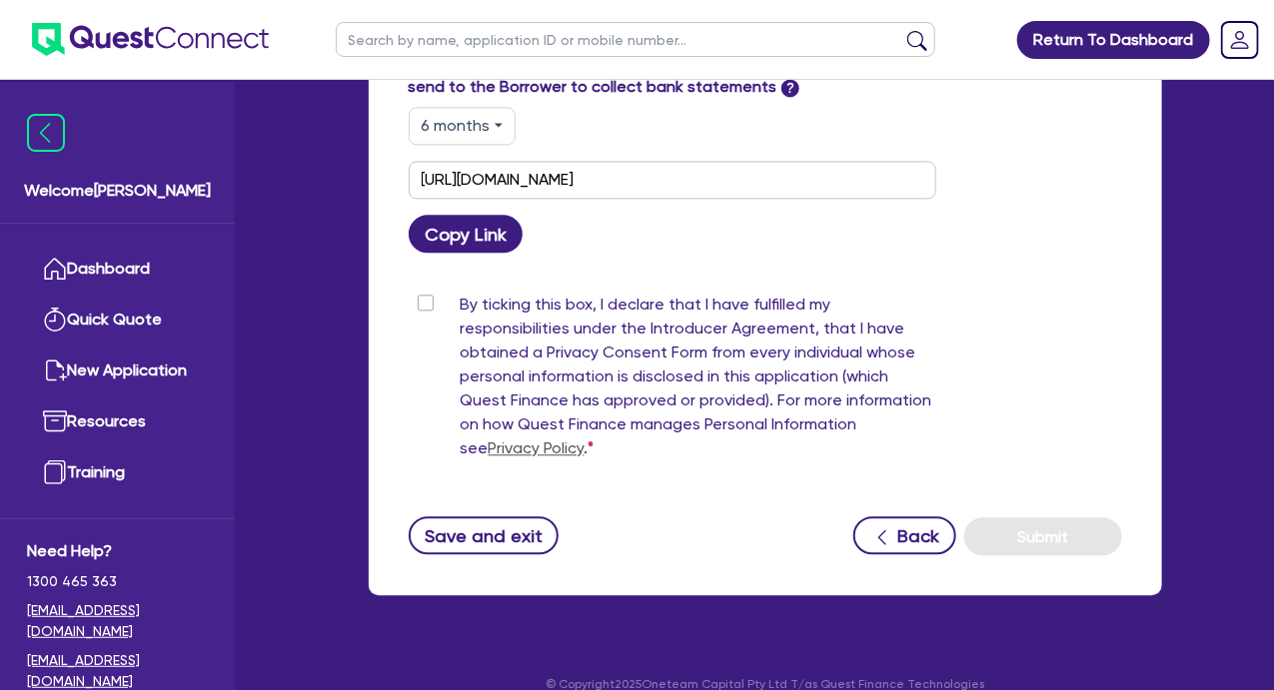
click at [460, 293] on label "By ticking this box, I declare that I have fulfilled my responsibilities under …" at bounding box center [697, 381] width 475 height 176
click at [425, 293] on input "By ticking this box, I declare that I have fulfilled my responsibilities under …" at bounding box center [417, 302] width 16 height 19
click at [1044, 517] on button "Submit" at bounding box center [1043, 536] width 158 height 38
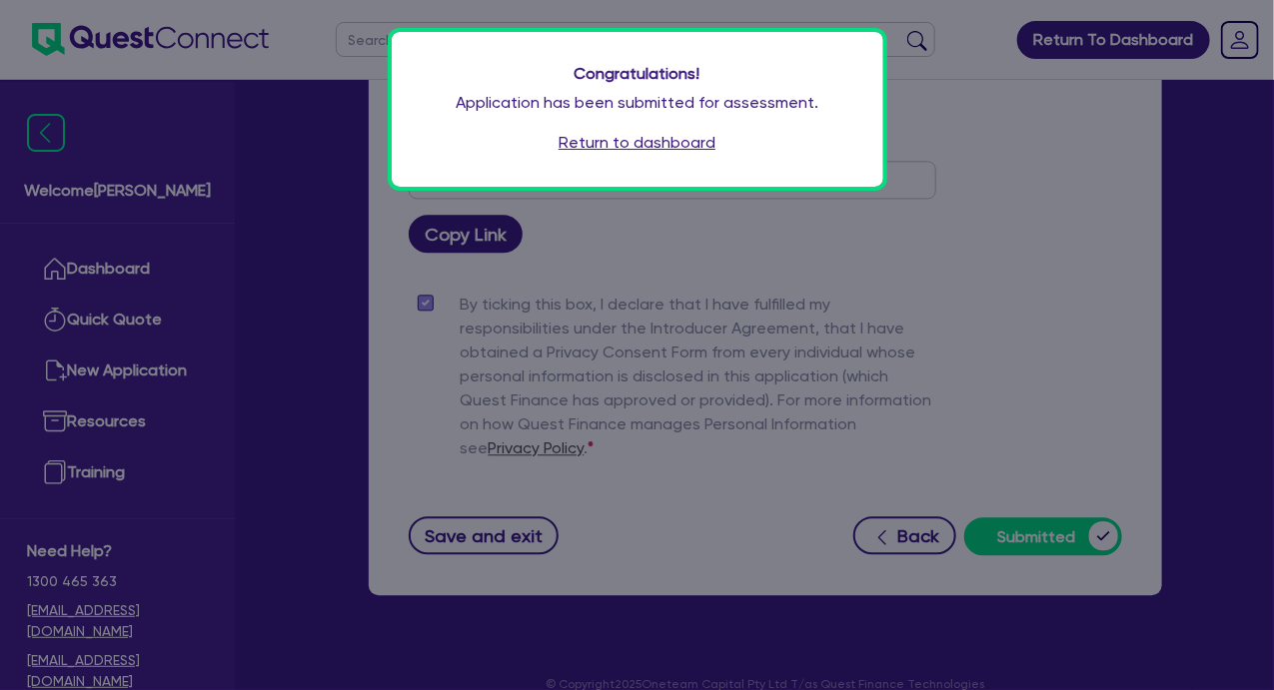
click at [573, 146] on link "Return to dashboard" at bounding box center [636, 143] width 157 height 24
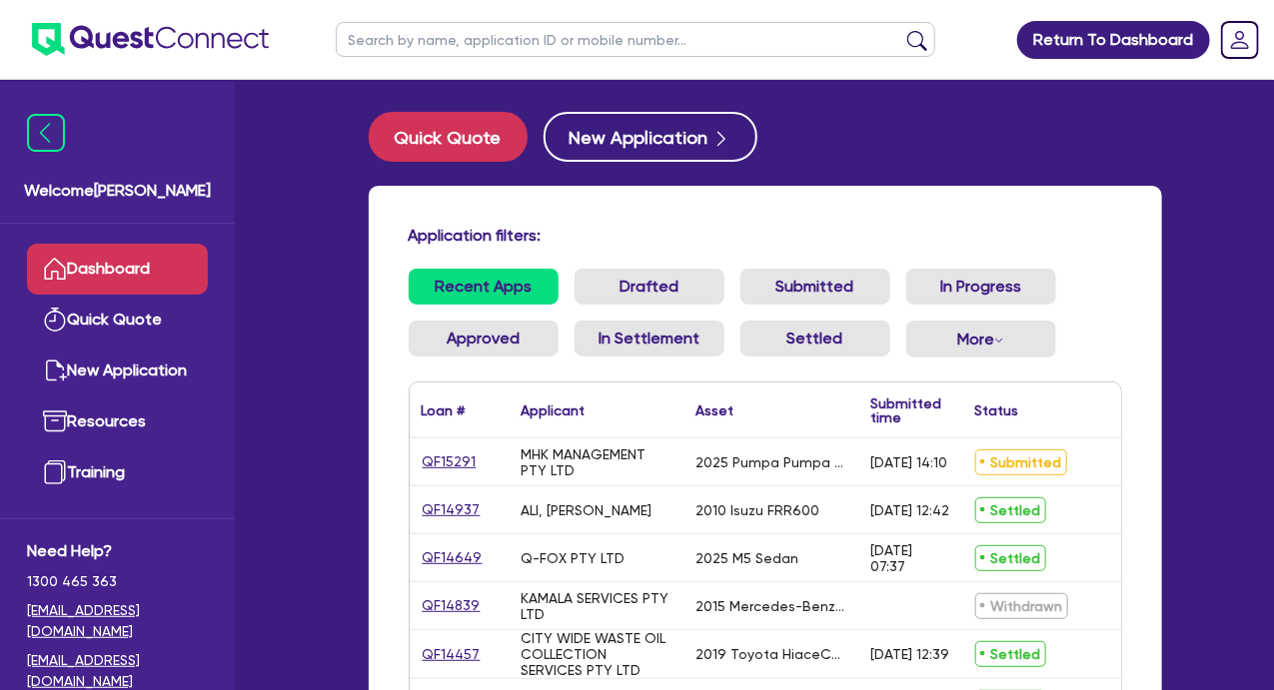
click at [446, 460] on link "QF15291" at bounding box center [450, 462] width 56 height 23
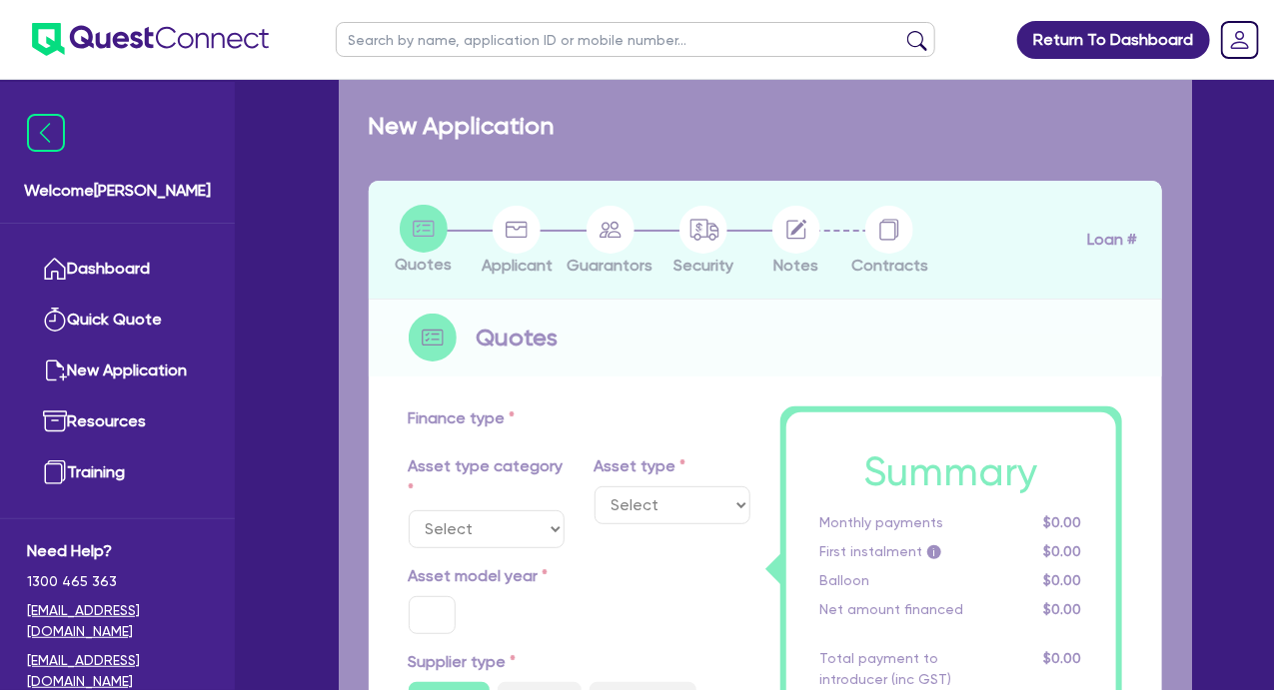
select select "PRIMARY_ASSETS"
type input "2025"
radio input "true"
type input "197,670"
type input "30"
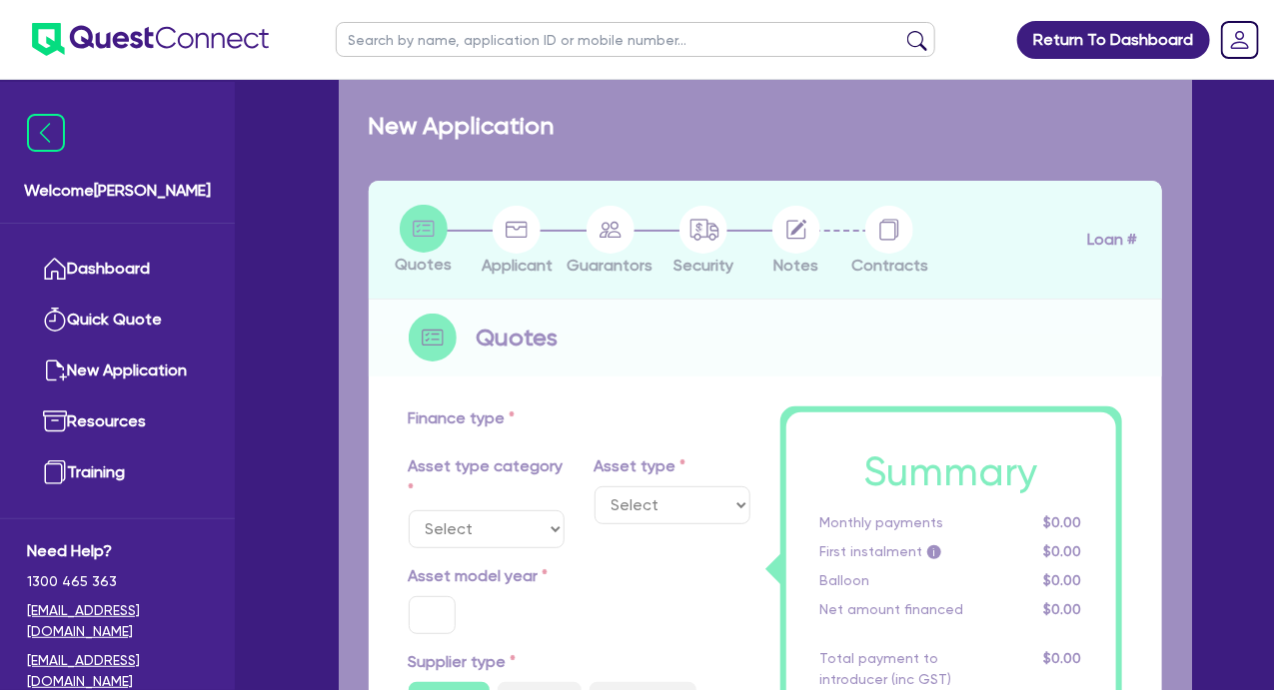
type input "59,301"
type input "4"
type input "7,906.8"
type input "6.95"
type input "900"
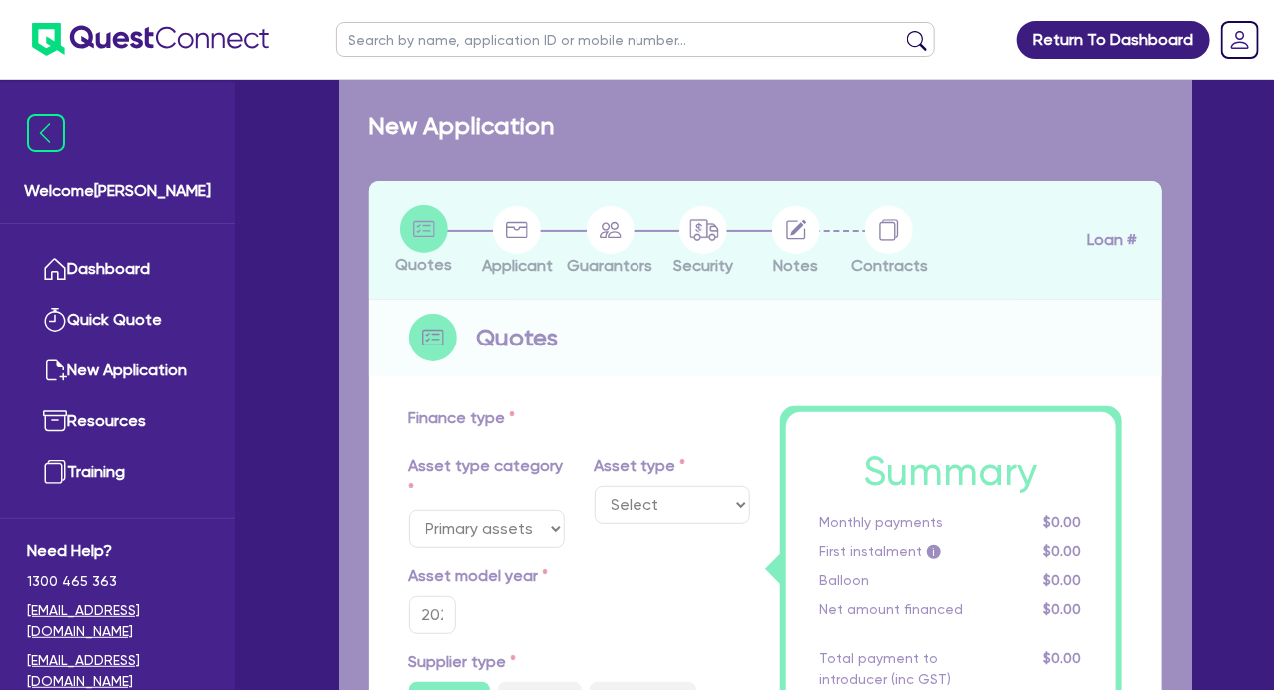
select select "TRAILERS"
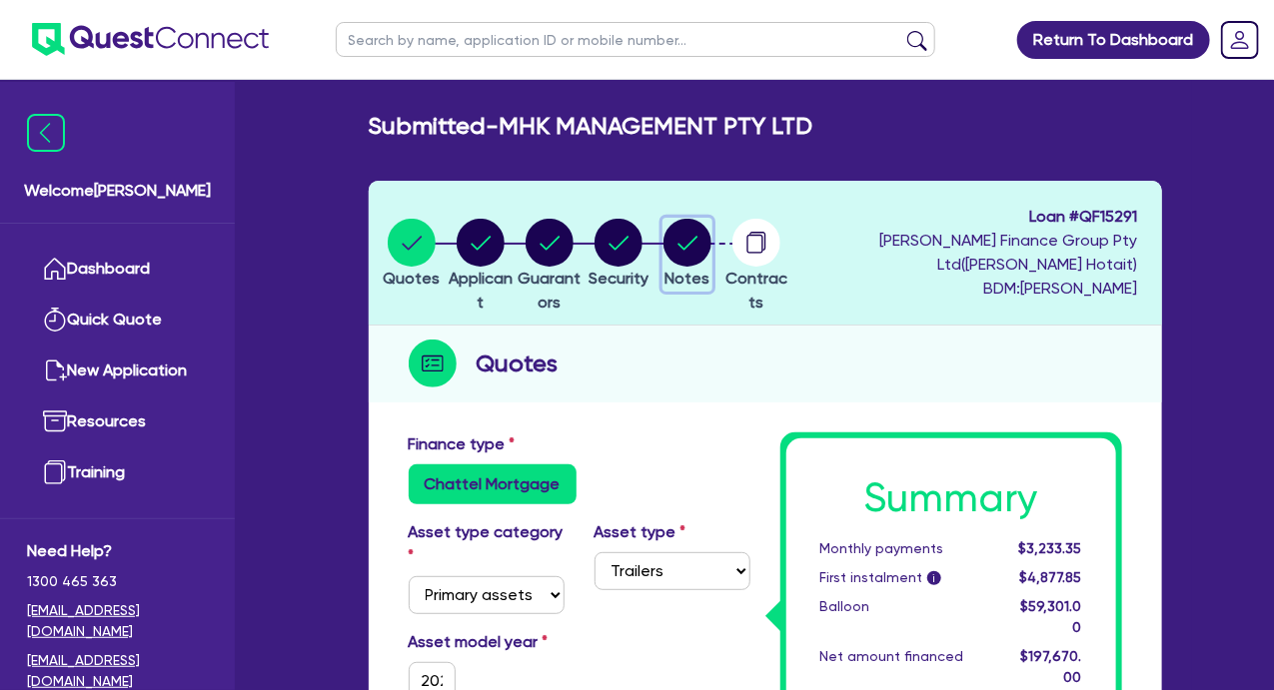
click at [711, 247] on circle "button" at bounding box center [687, 243] width 48 height 48
select select "Other"
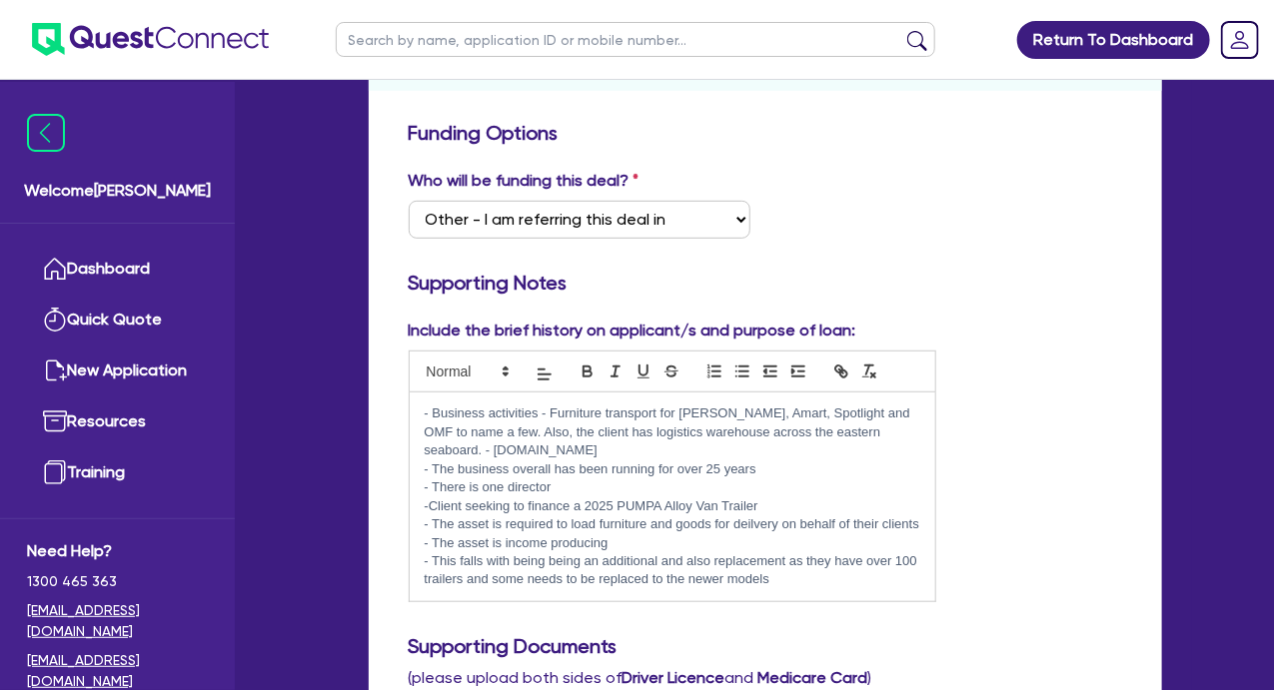
scroll to position [400, 0]
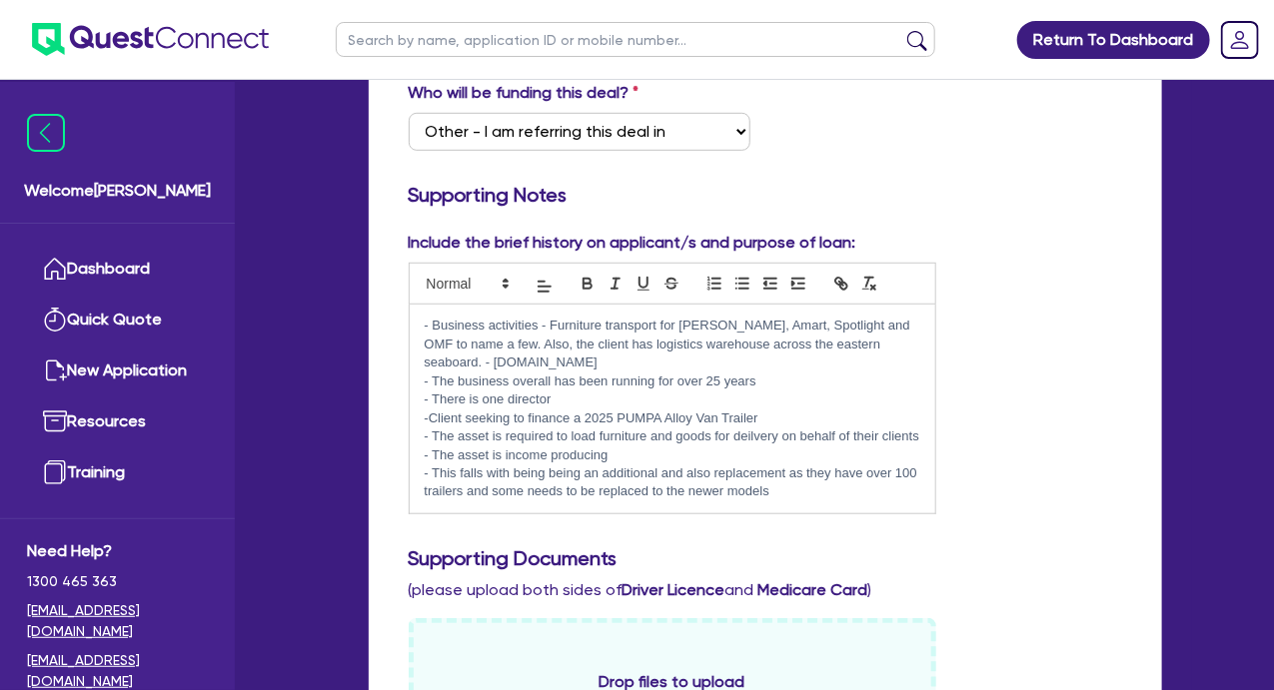
click at [798, 496] on p "- This falls with being being an additional and also replacement as they have o…" at bounding box center [672, 482] width 495 height 37
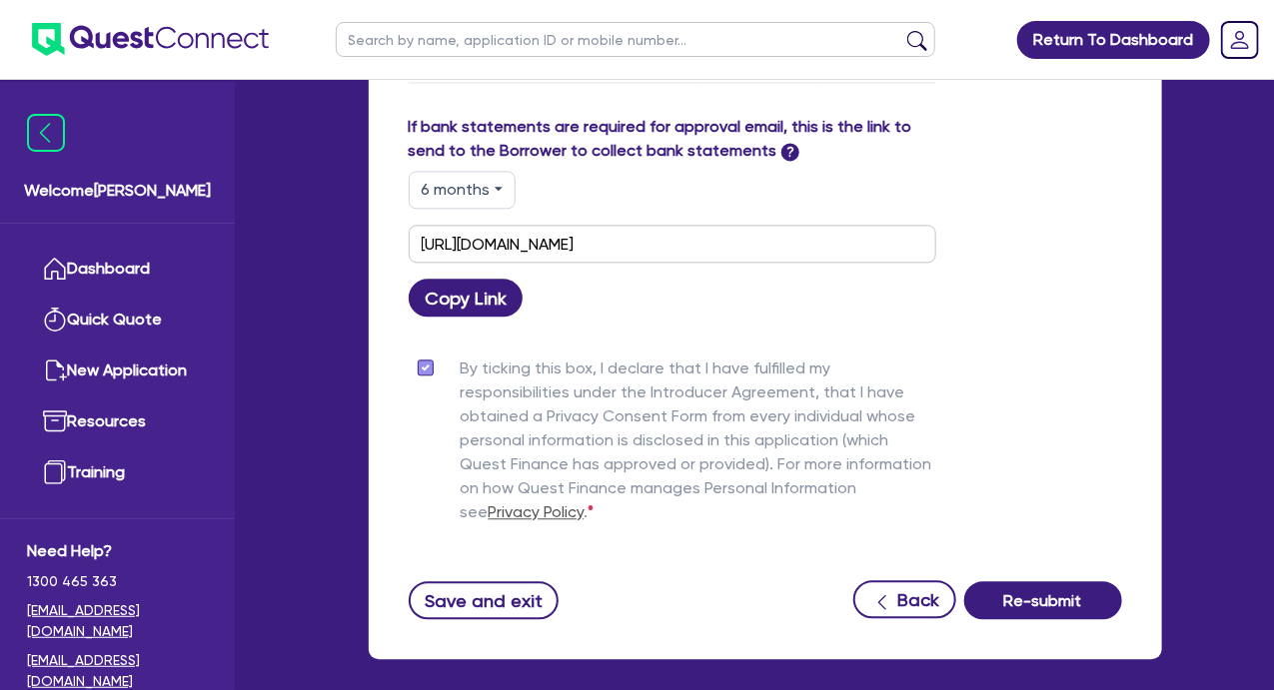
scroll to position [1747, 0]
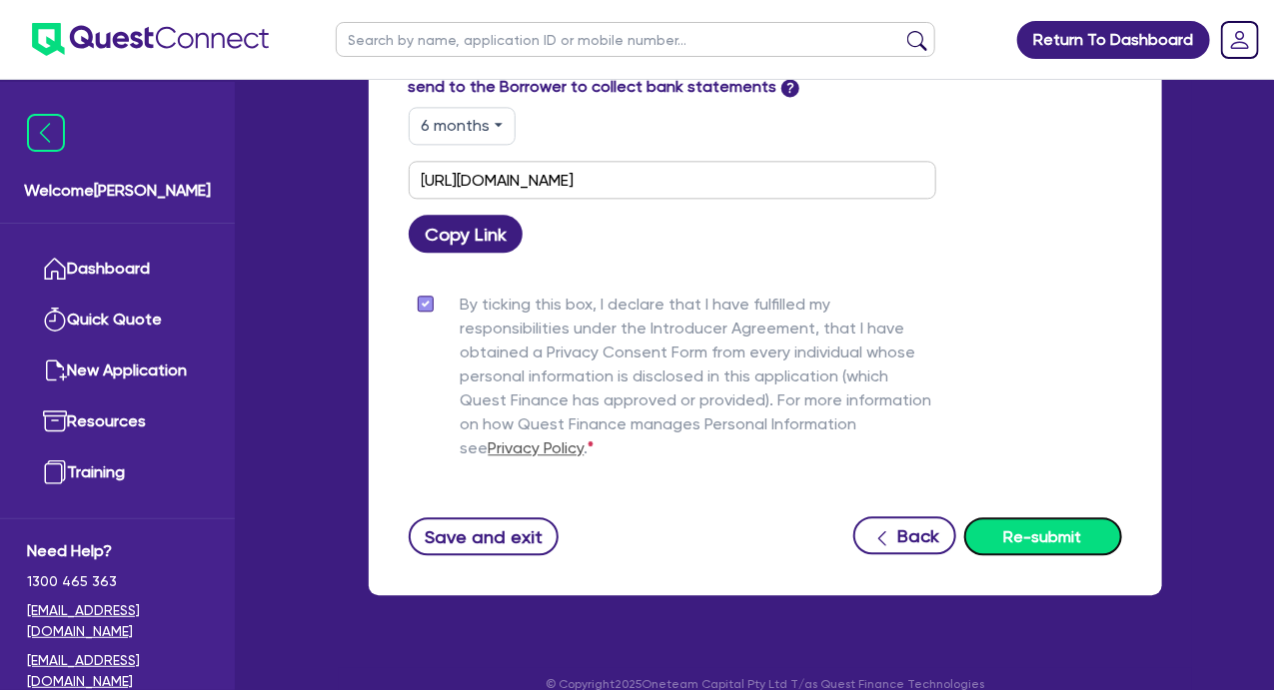
click at [1028, 517] on button "Re-submit" at bounding box center [1043, 536] width 158 height 38
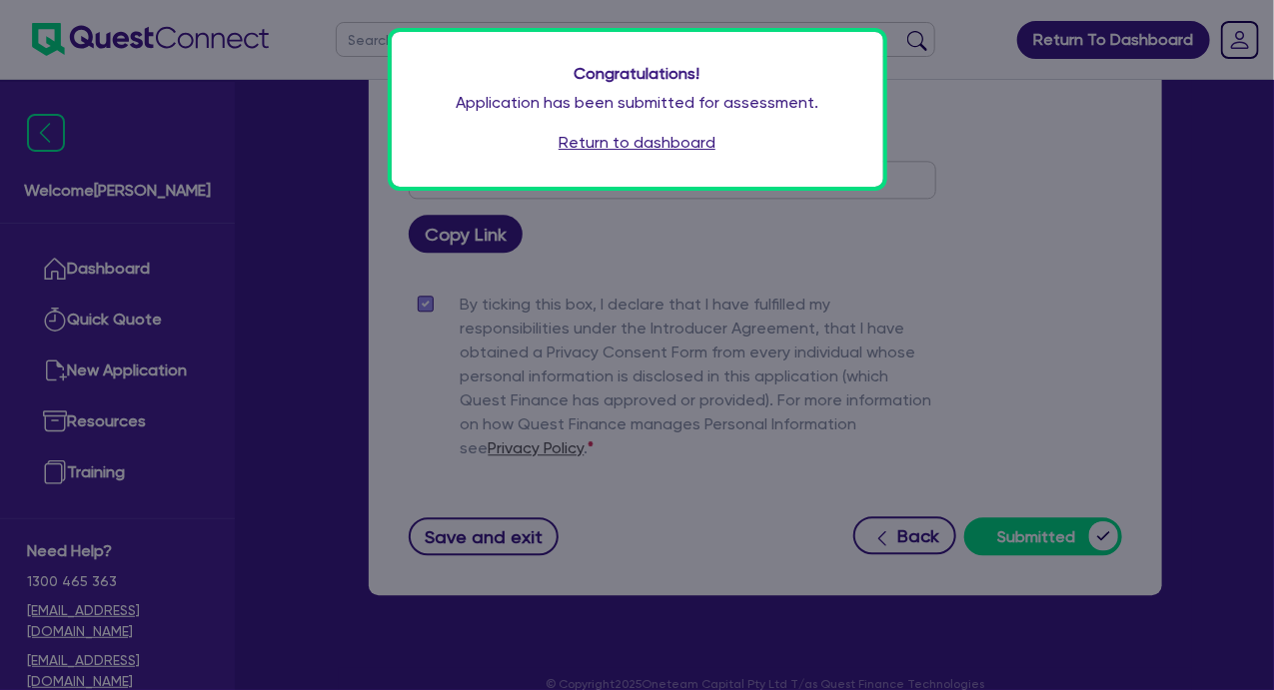
click at [589, 144] on link "Return to dashboard" at bounding box center [636, 143] width 157 height 24
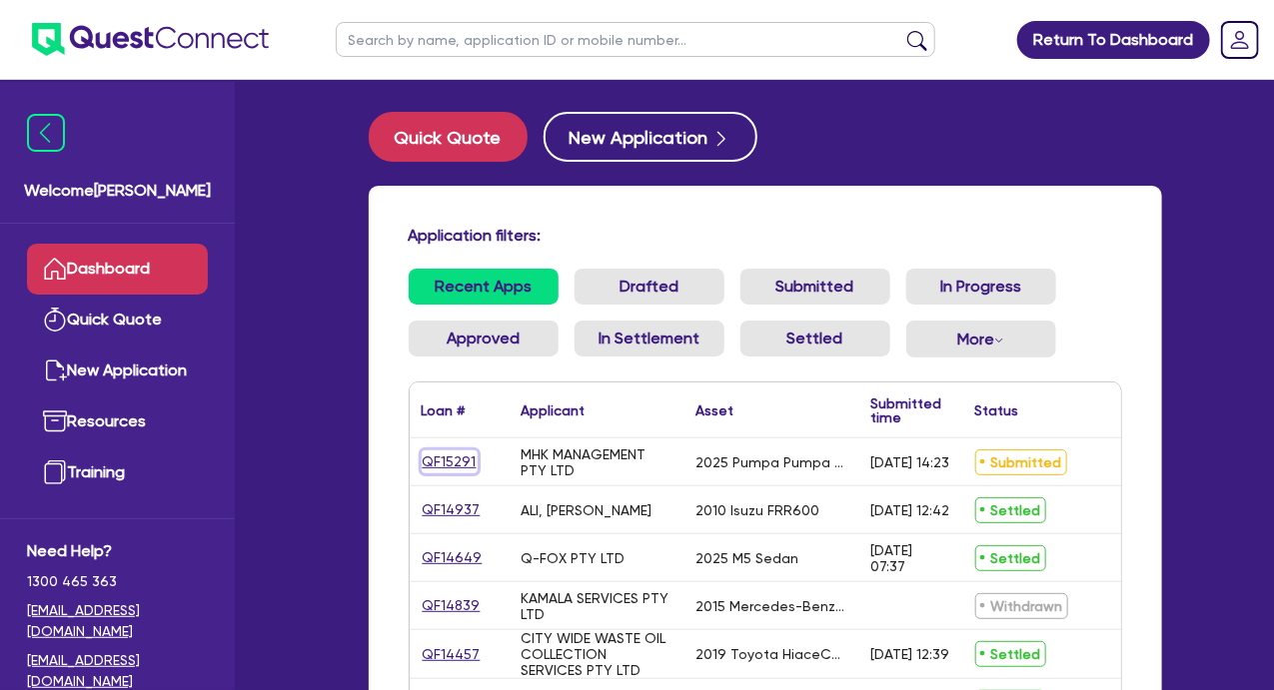
click at [434, 460] on link "QF15291" at bounding box center [450, 462] width 56 height 23
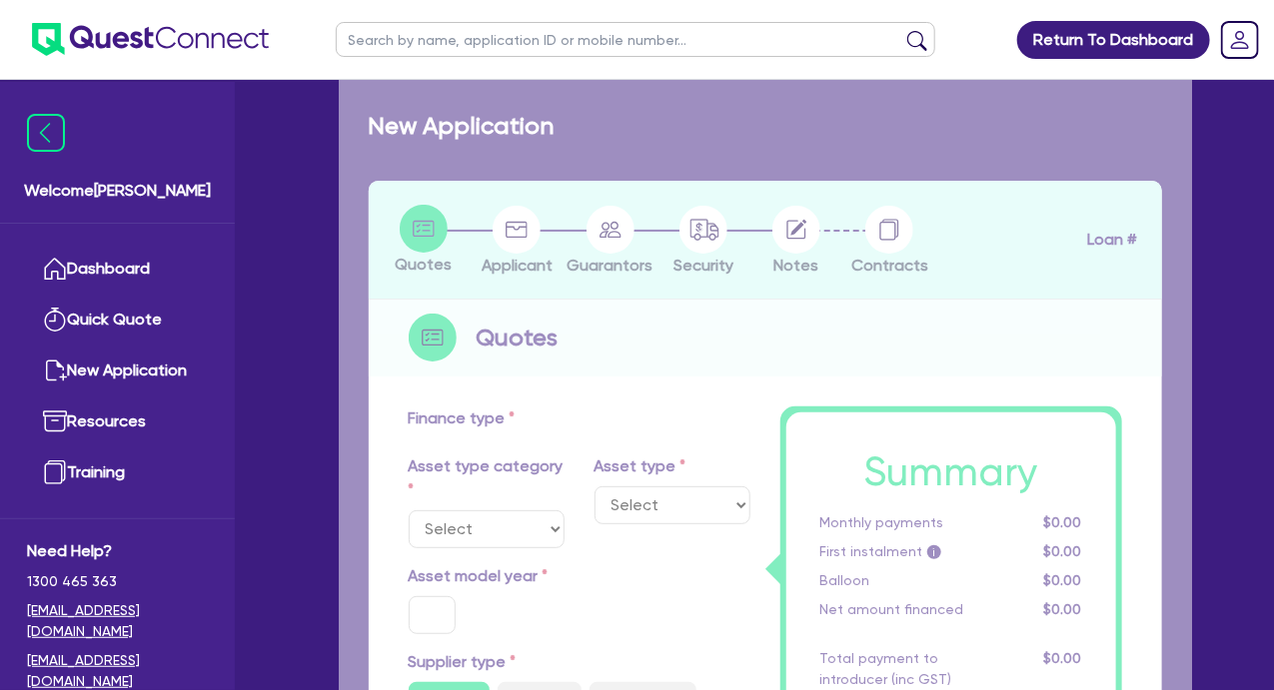
select select "PRIMARY_ASSETS"
type input "2025"
radio input "true"
type input "197,670"
type input "30"
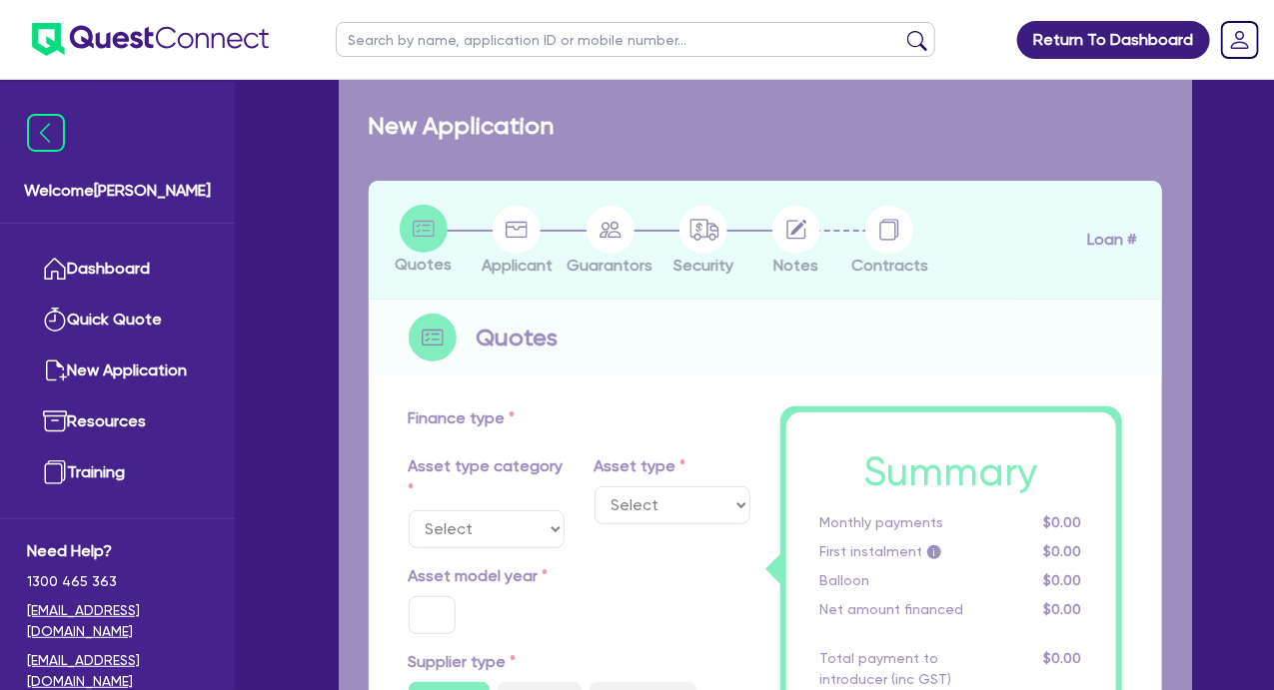
type input "59,301"
type input "4"
type input "7,906.8"
type input "6.95"
type input "900"
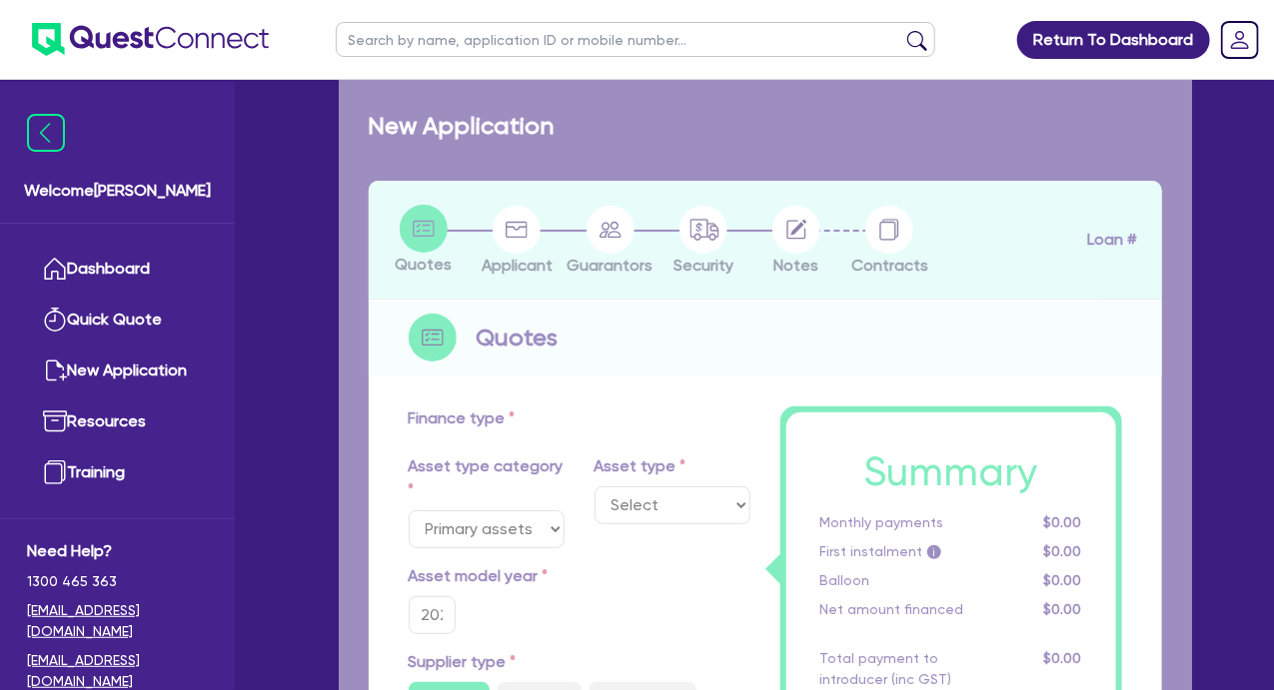
select select "TRAILERS"
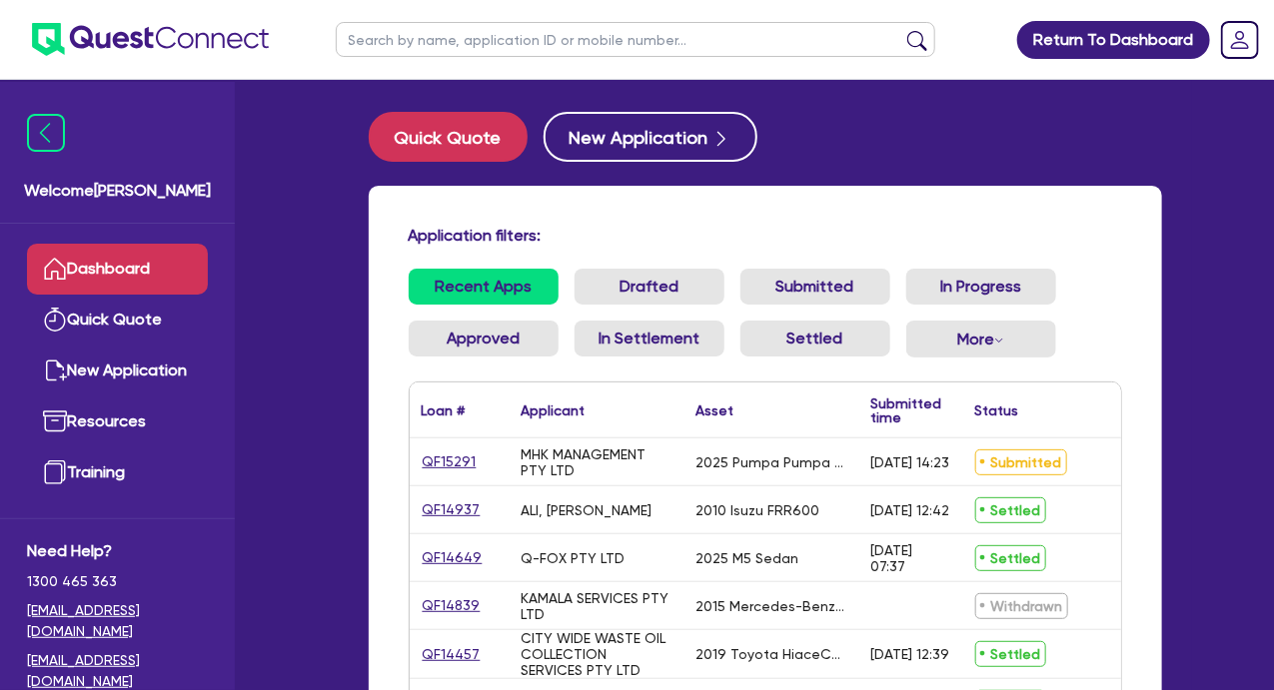
click at [537, 41] on input "text" at bounding box center [635, 39] width 599 height 35
type input "alex pad"
click at [909, 42] on button "submit" at bounding box center [917, 44] width 32 height 28
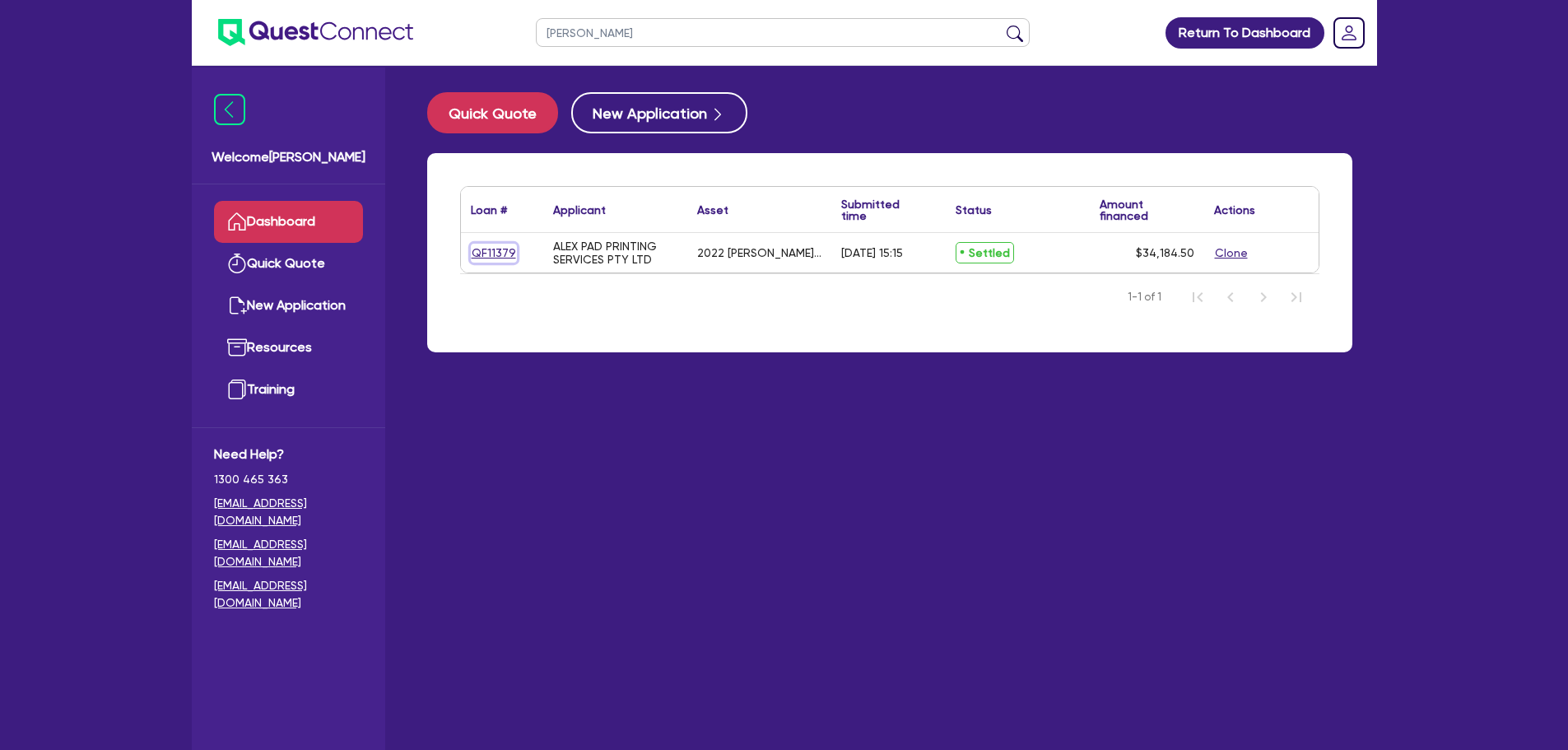
click at [491, 251] on link "QF11379" at bounding box center [494, 253] width 46 height 19
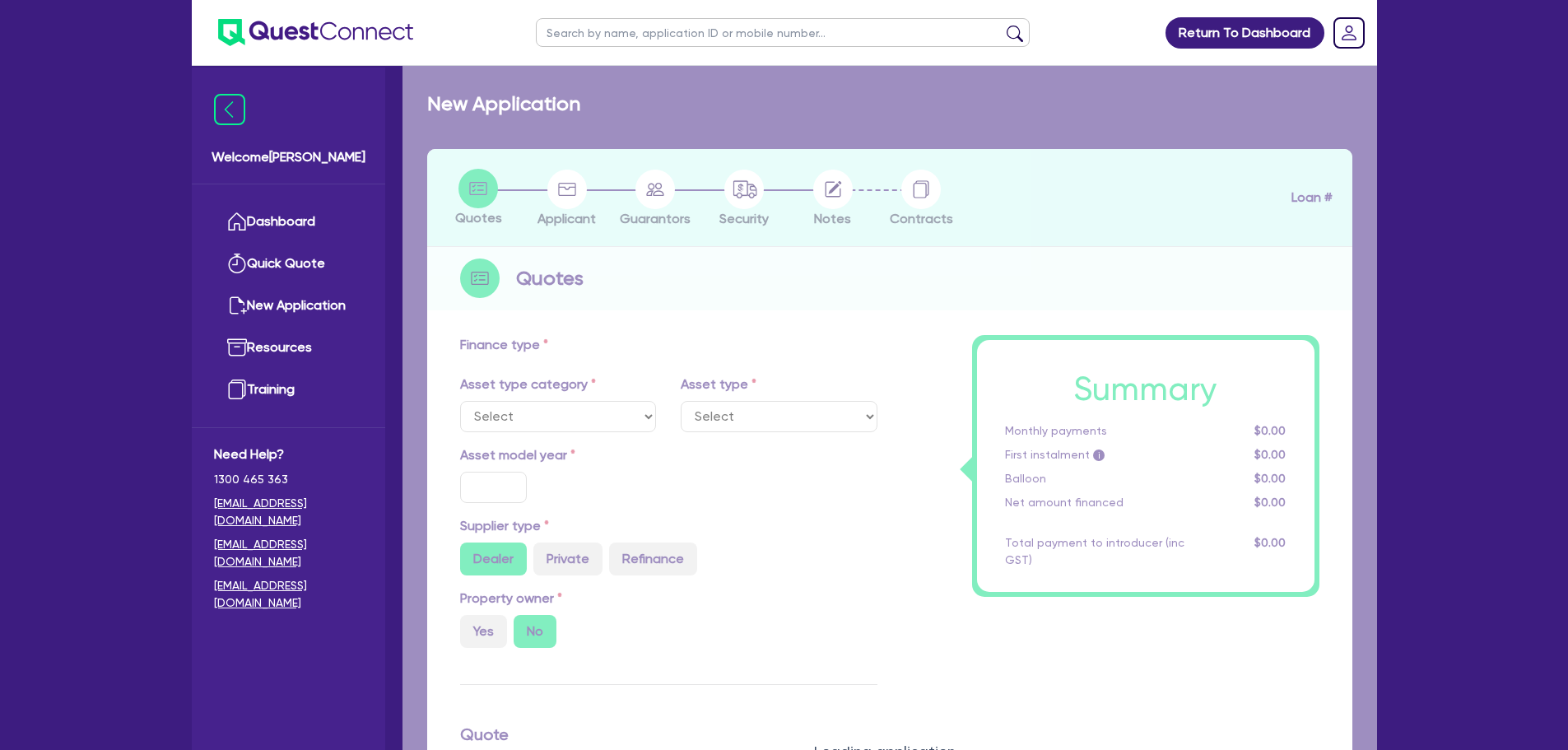
select select "SECONDARY_ASSETS"
type input "2022"
radio input "true"
type input "33,750"
type input "9.95"
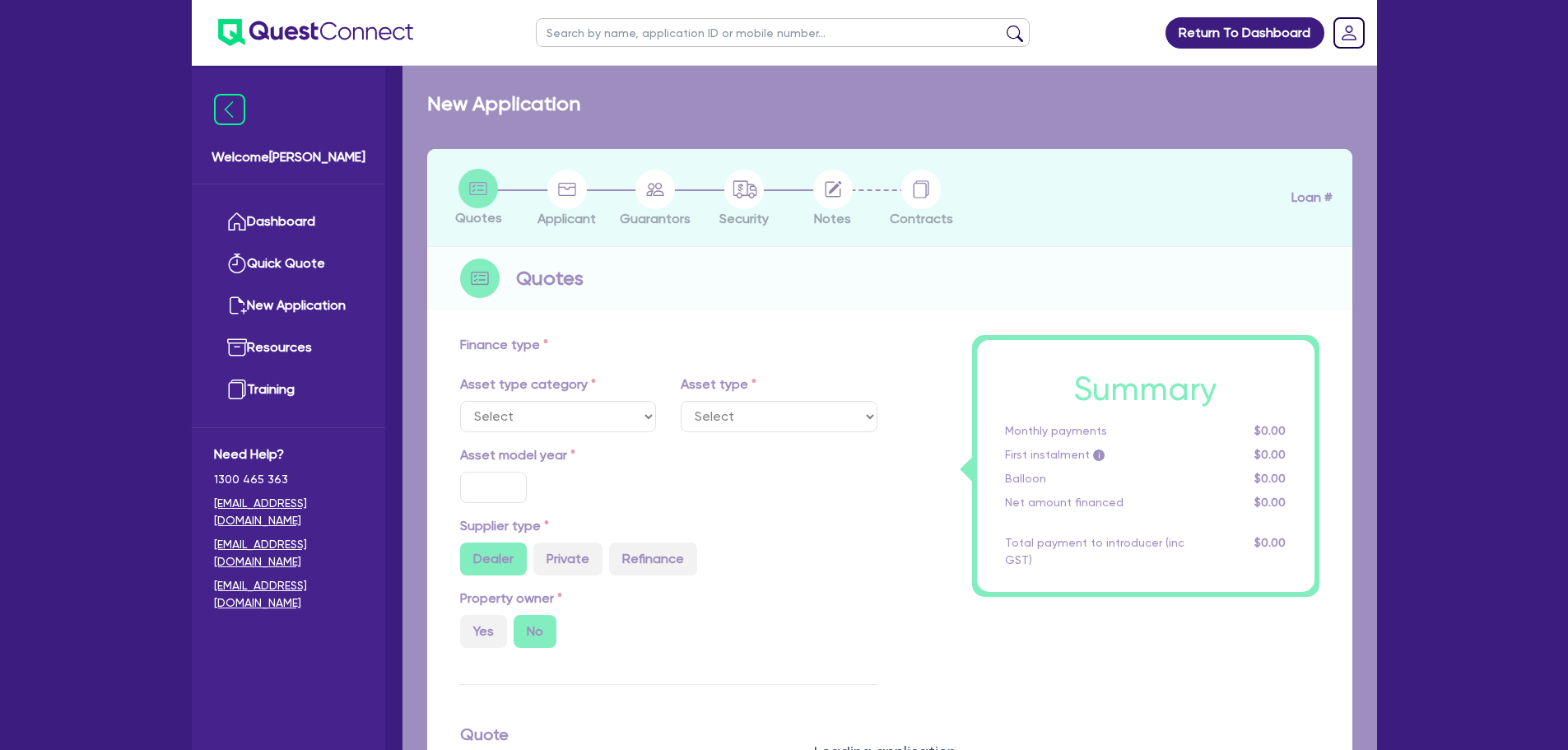
type input "395"
select select "MANUFACTURING_EQUIPMENT"
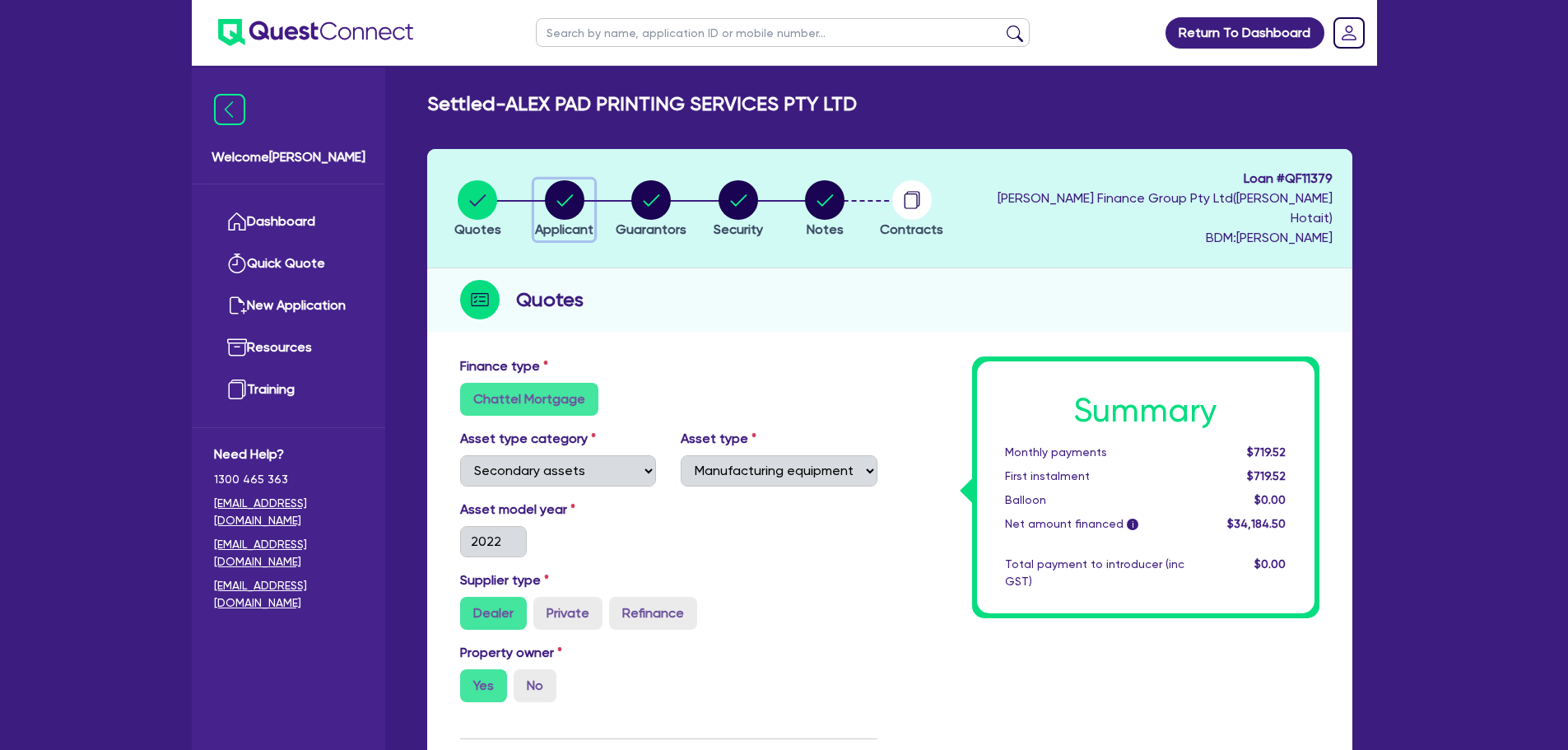
click at [566, 192] on circle "button" at bounding box center [564, 200] width 40 height 40
select select "COMPANY"
select select "MANUFACTURING"
select select "PRINTING"
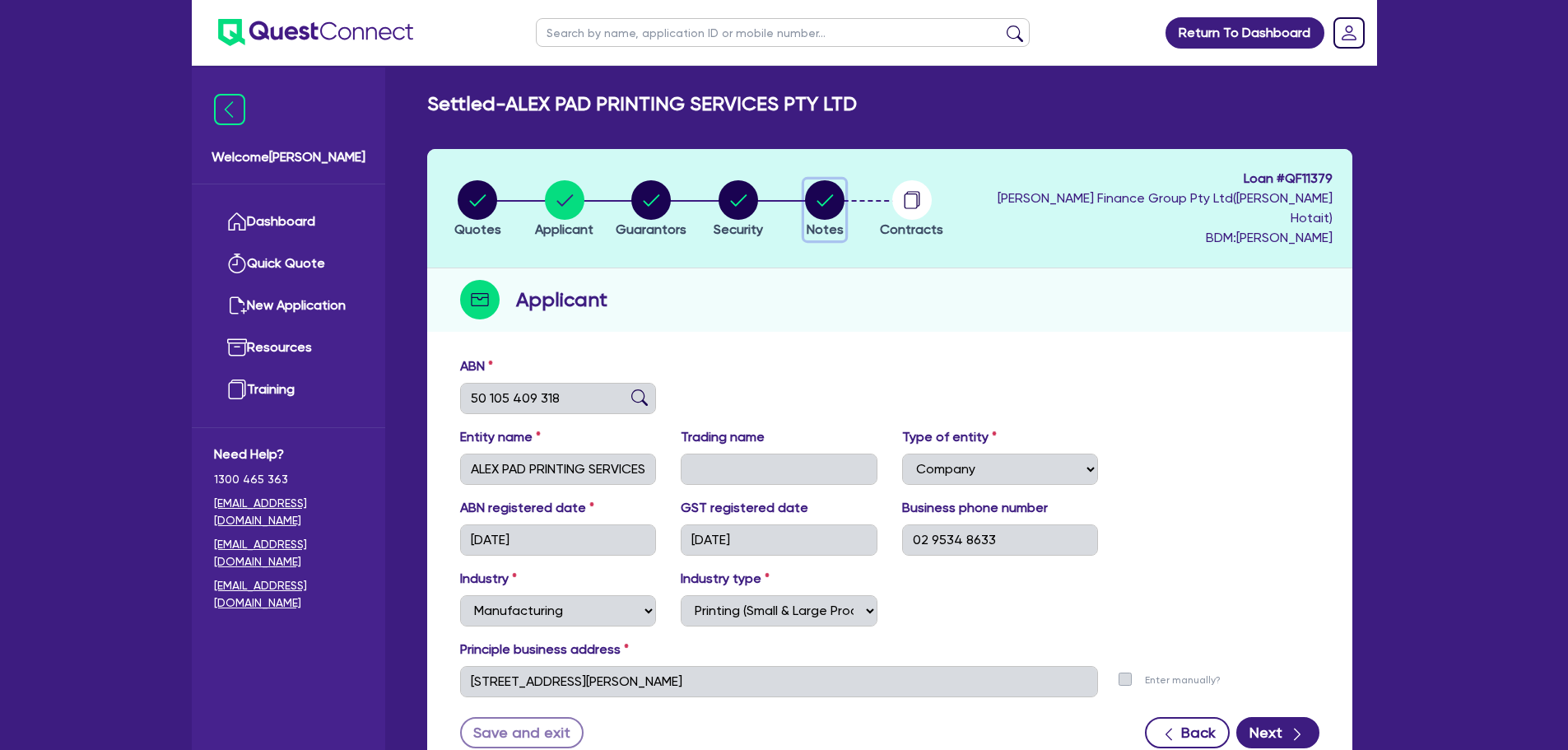
click at [845, 195] on circle "button" at bounding box center [825, 200] width 40 height 40
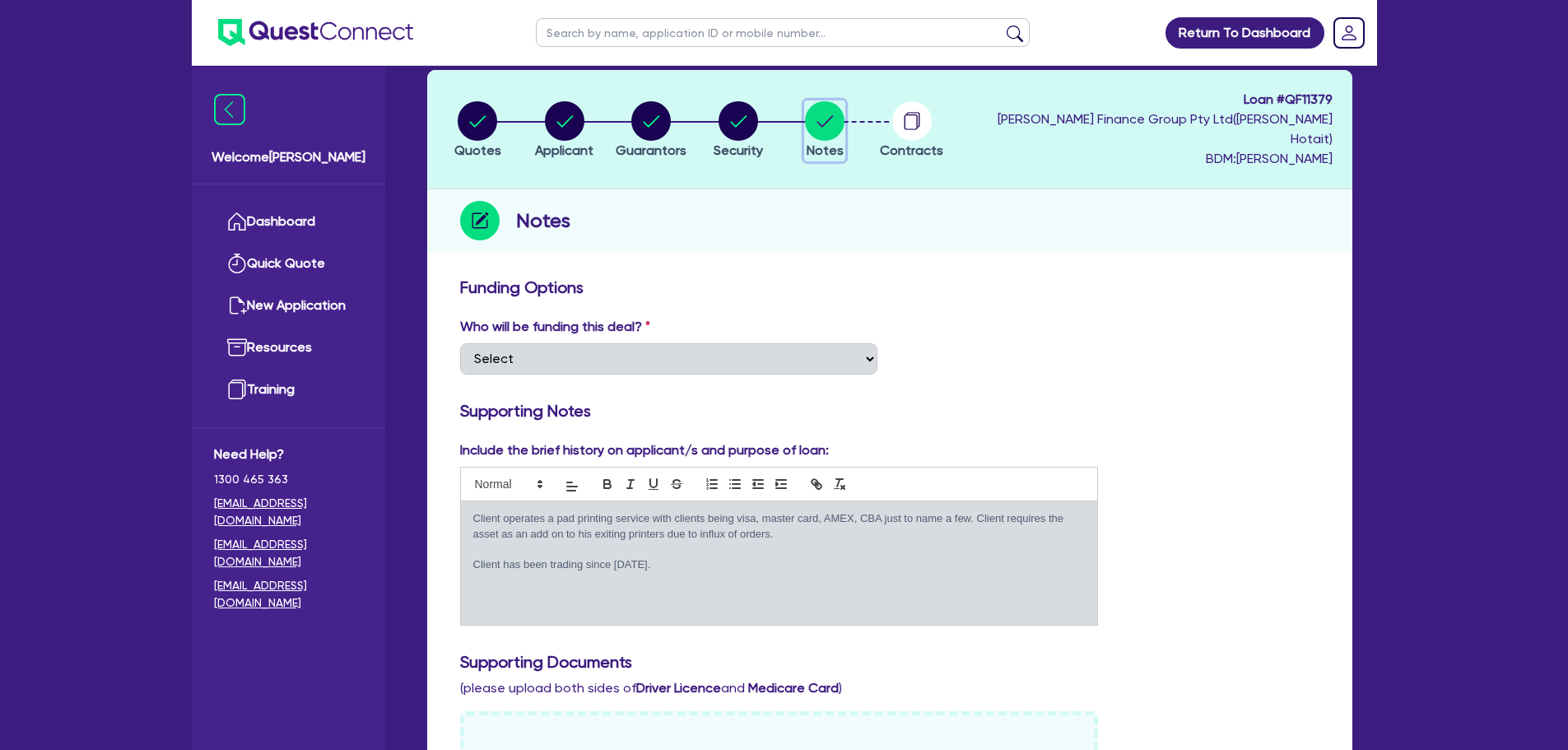
scroll to position [165, 0]
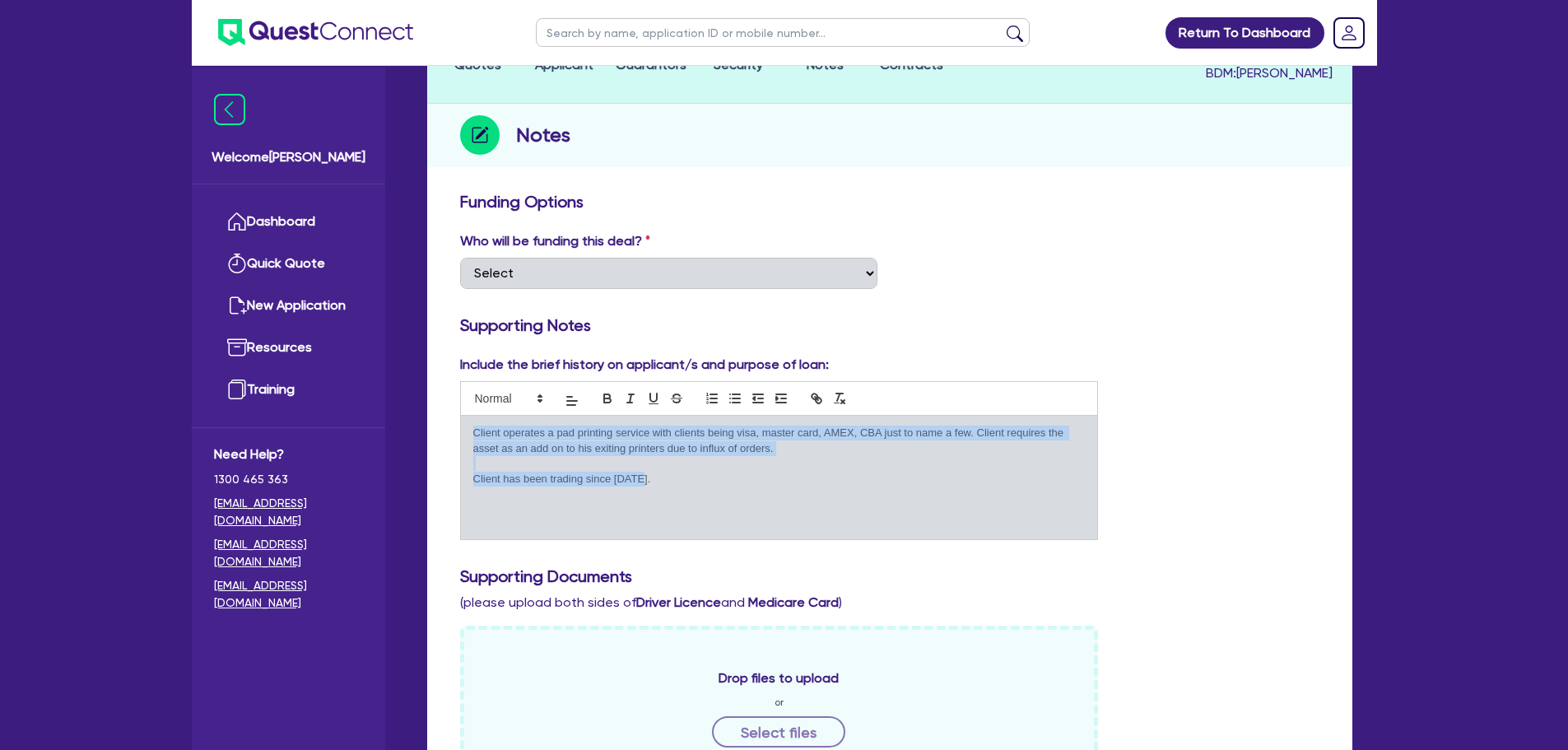
drag, startPoint x: 470, startPoint y: 412, endPoint x: 761, endPoint y: 466, distance: 296.0
click at [761, 466] on div "Client operates a pad printing service with clients being visa, master card, AM…" at bounding box center [779, 477] width 637 height 124
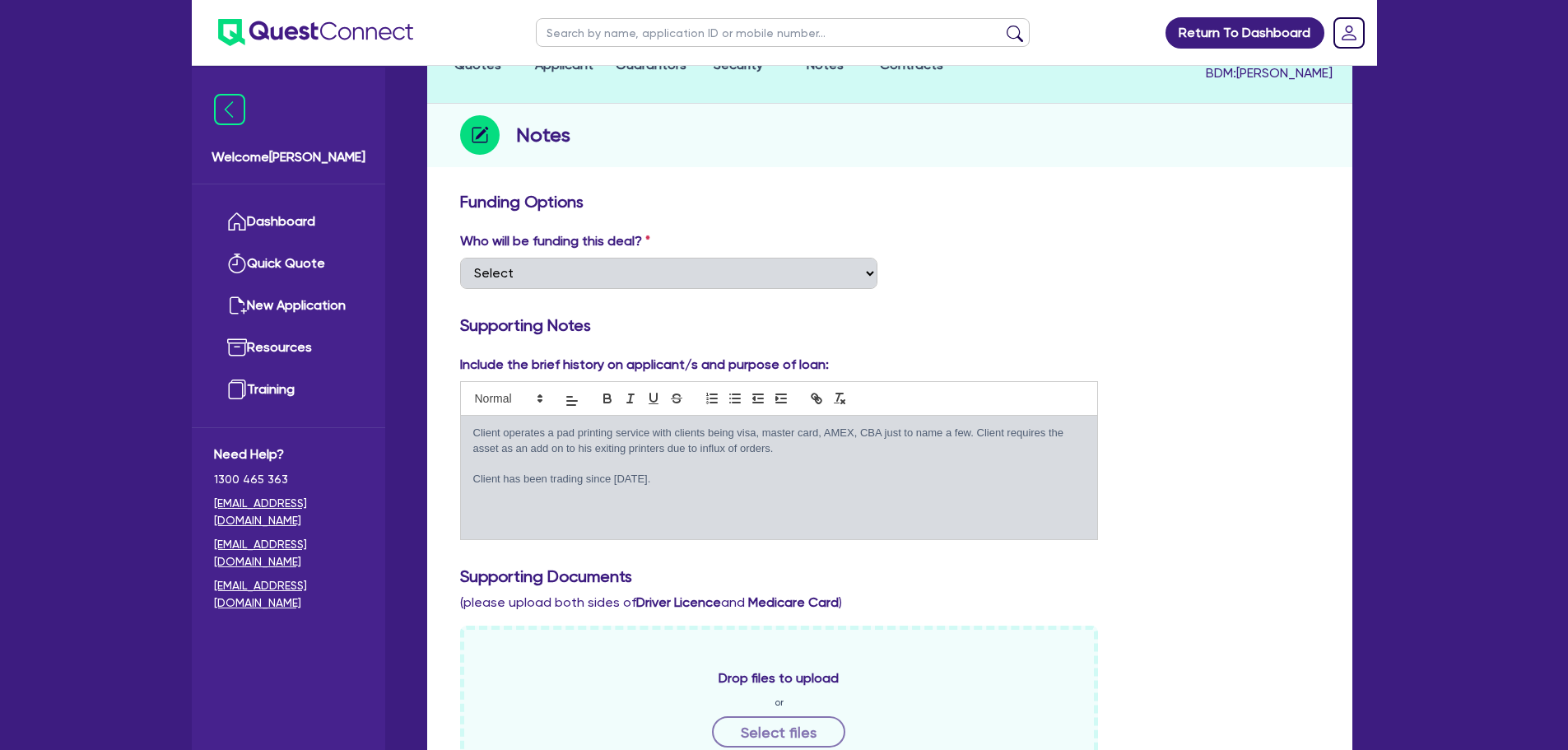
drag, startPoint x: 1092, startPoint y: 544, endPoint x: 1092, endPoint y: 523, distance: 21.0
click at [1061, 544] on div "Include the brief history on applicant/s and purpose of loan: Client operates a…" at bounding box center [889, 640] width 884 height 570
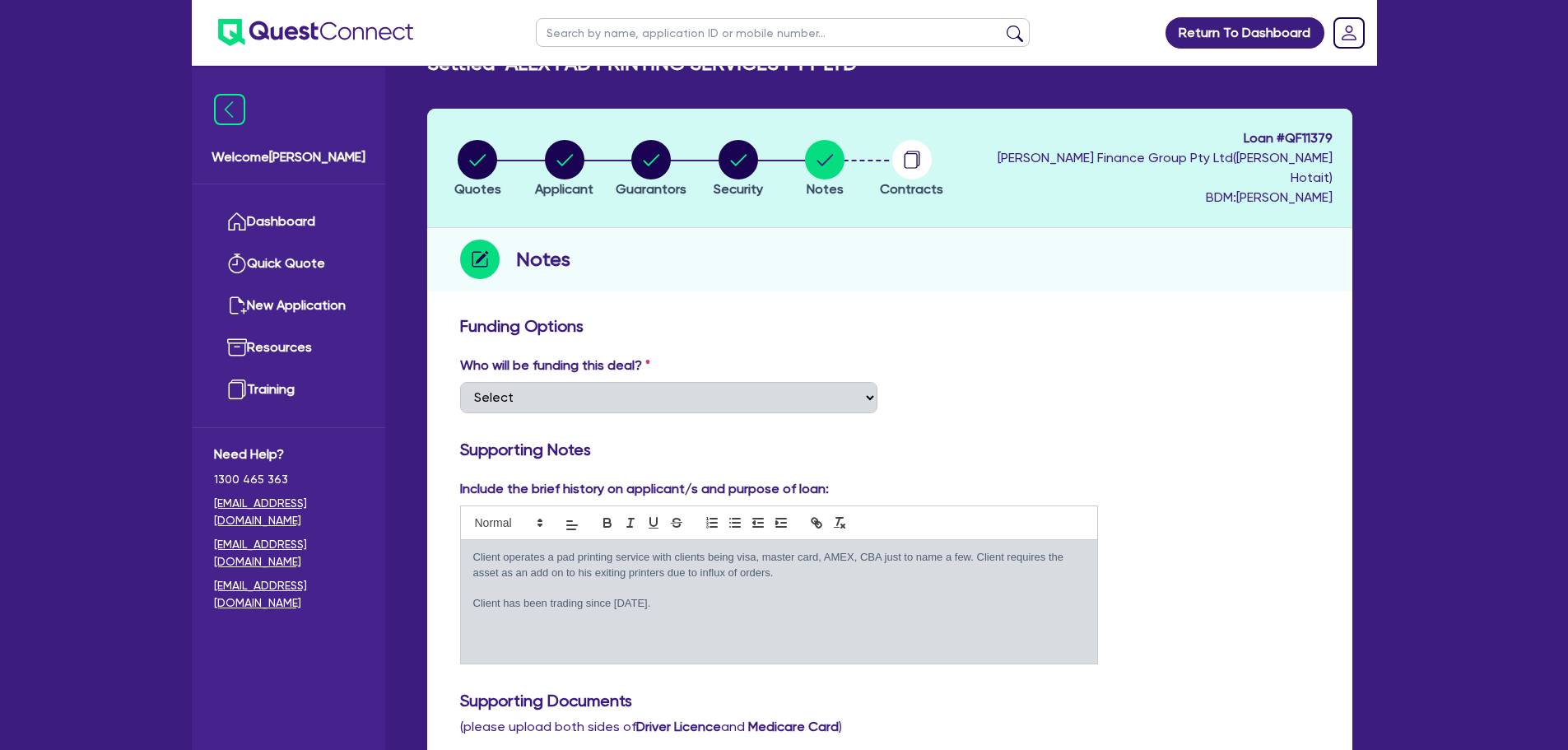
scroll to position [0, 0]
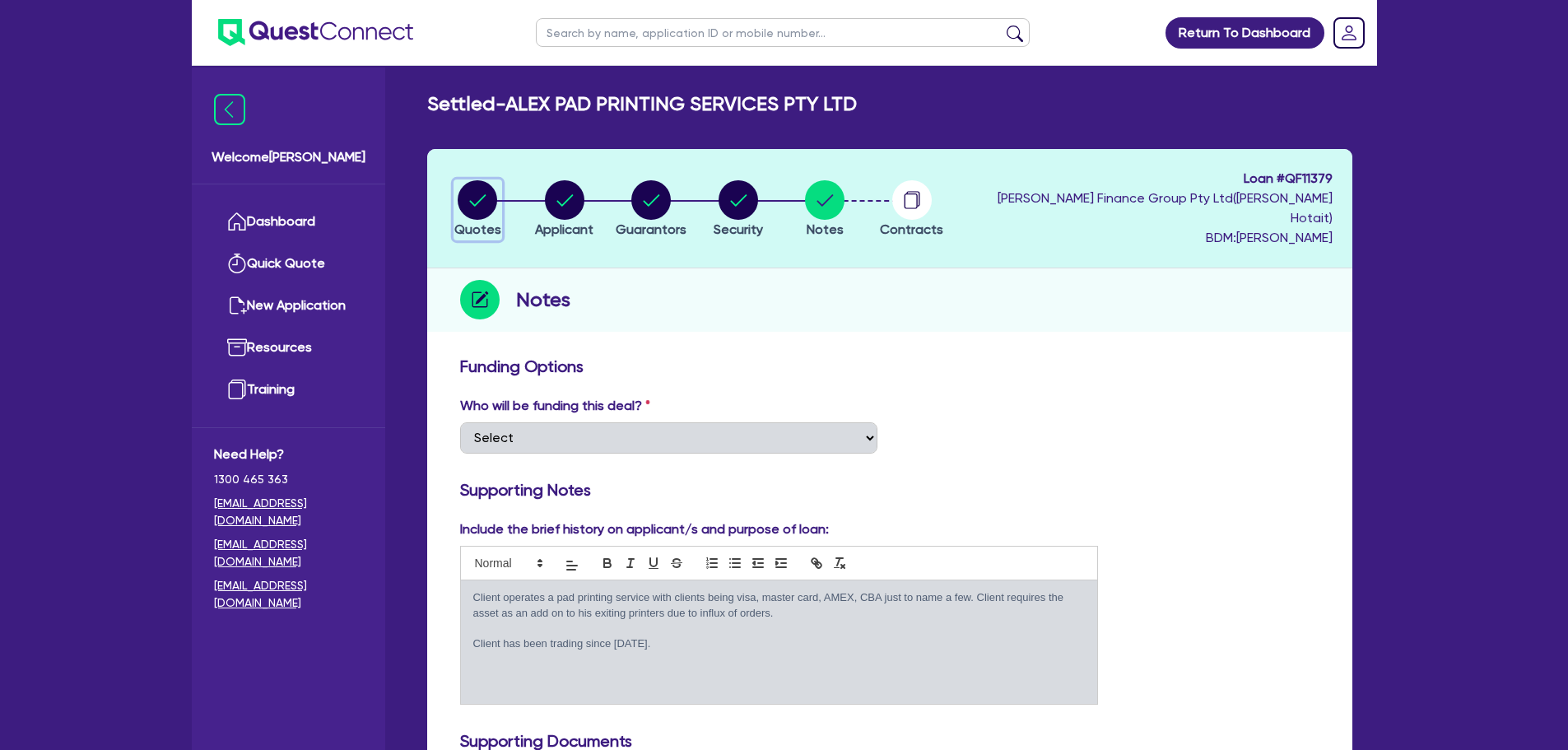
click at [475, 194] on circle "button" at bounding box center [477, 200] width 40 height 40
select select "SECONDARY_ASSETS"
select select "MANUFACTURING_EQUIPMENT"
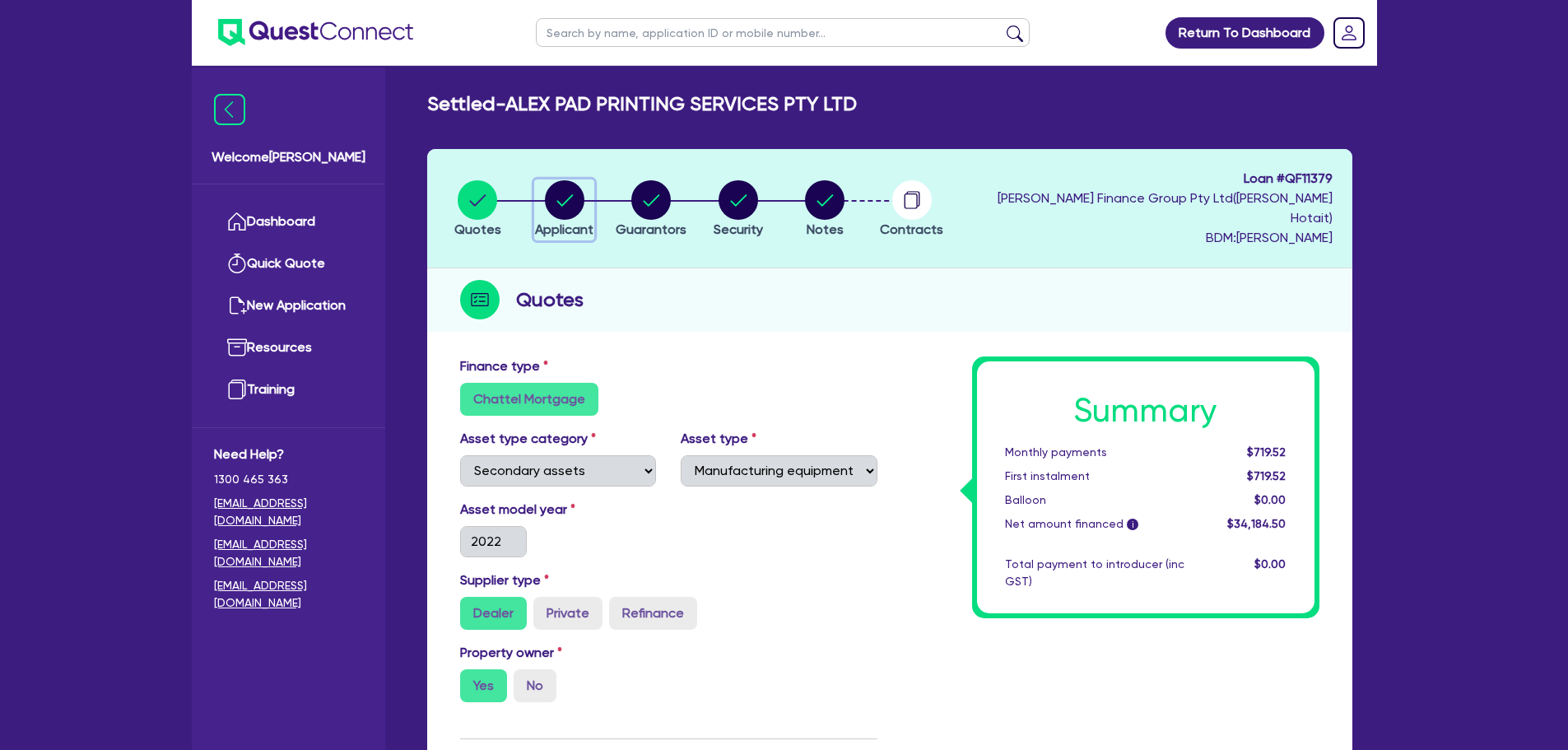
click at [560, 188] on circle "button" at bounding box center [564, 200] width 40 height 40
select select "COMPANY"
select select "MANUFACTURING"
select select "PRINTING"
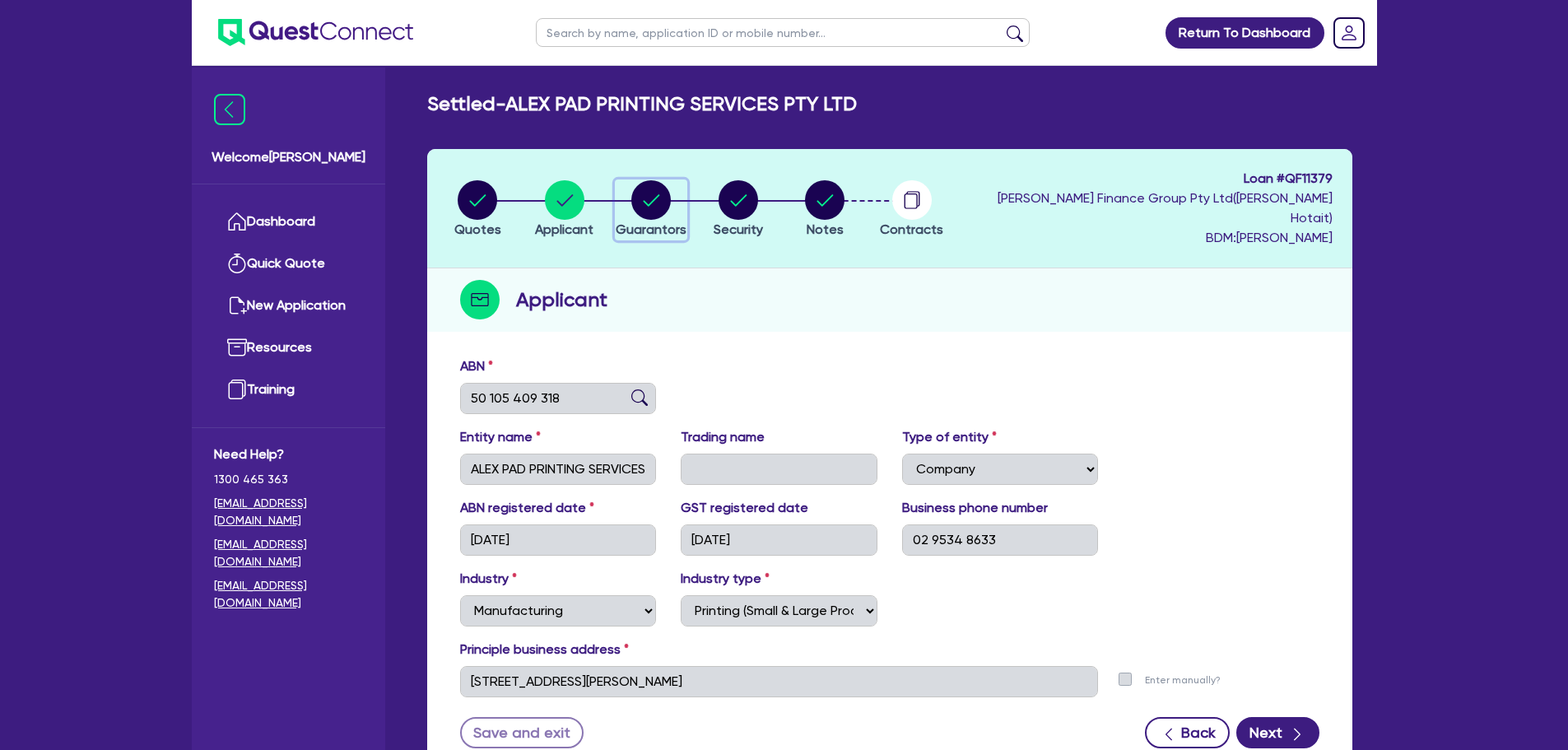
click at [662, 195] on circle "button" at bounding box center [651, 200] width 40 height 40
select select "MR"
select select "[GEOGRAPHIC_DATA]"
select select "MARRIED"
select select "PROPERTY"
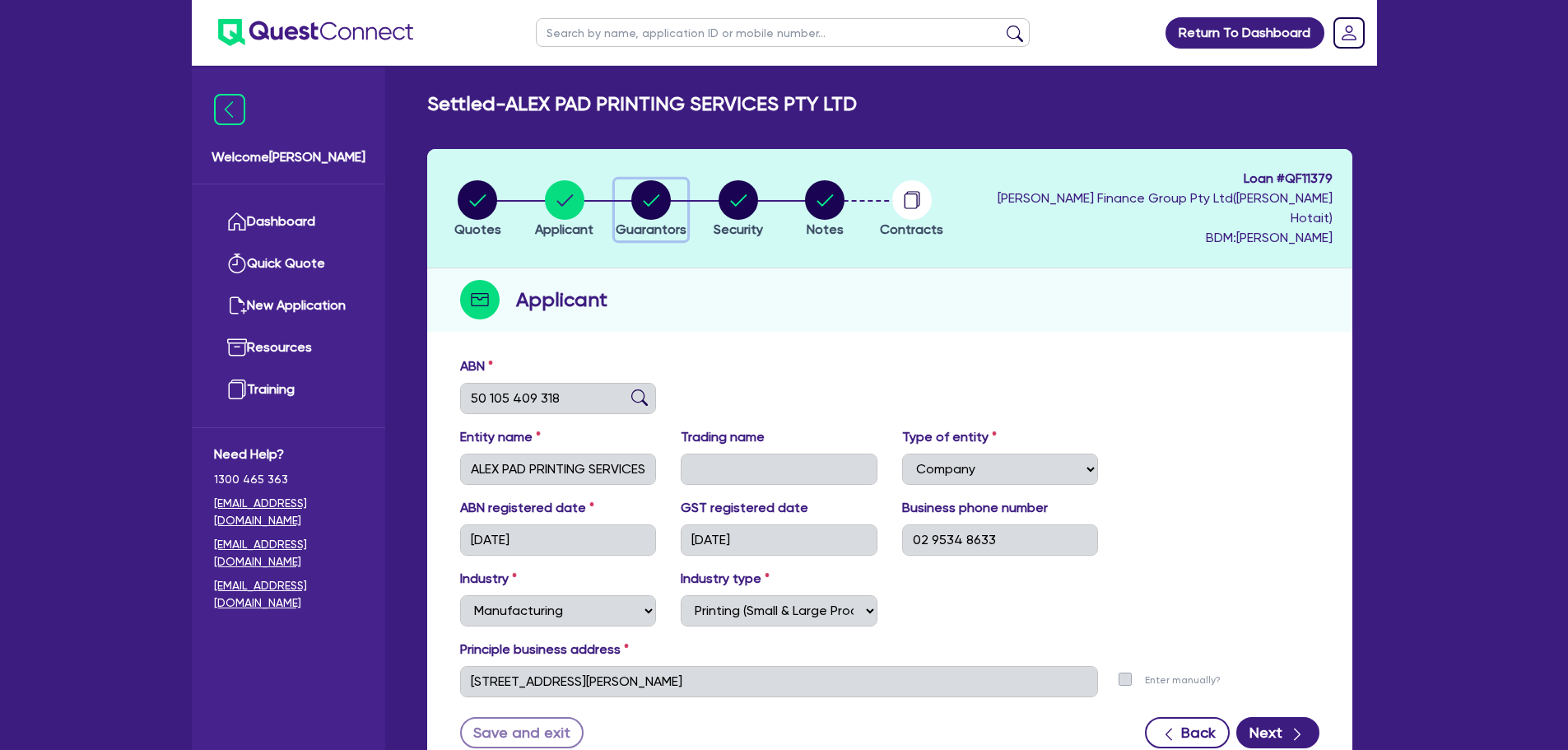
select select "CASH"
select select "VEHICLE"
select select "HOUSEHOLD_PERSONAL"
select select "OTHER"
select select "MORTGAGE"
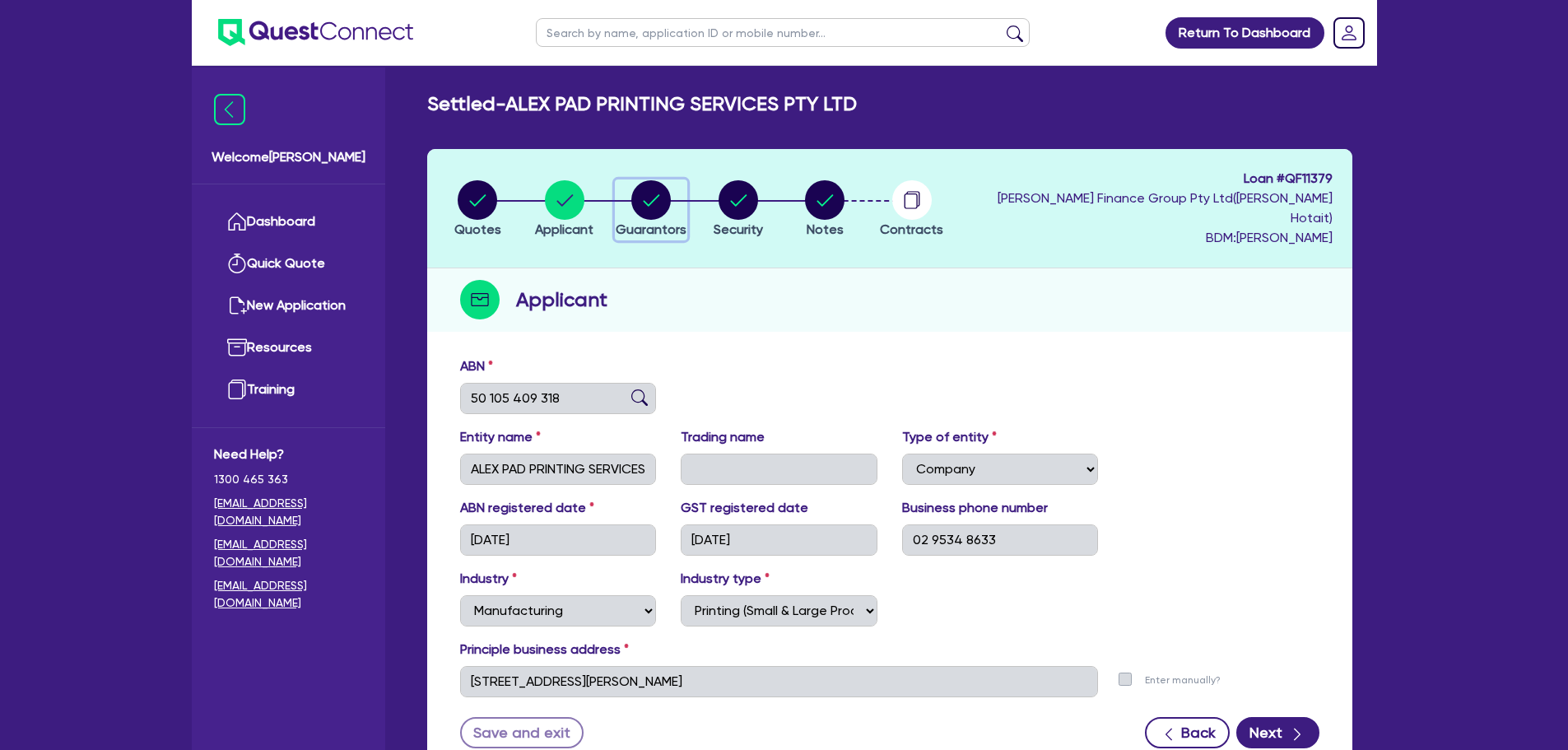
select select "CREDIT_CARD"
select select "VEHICLE_LOAN"
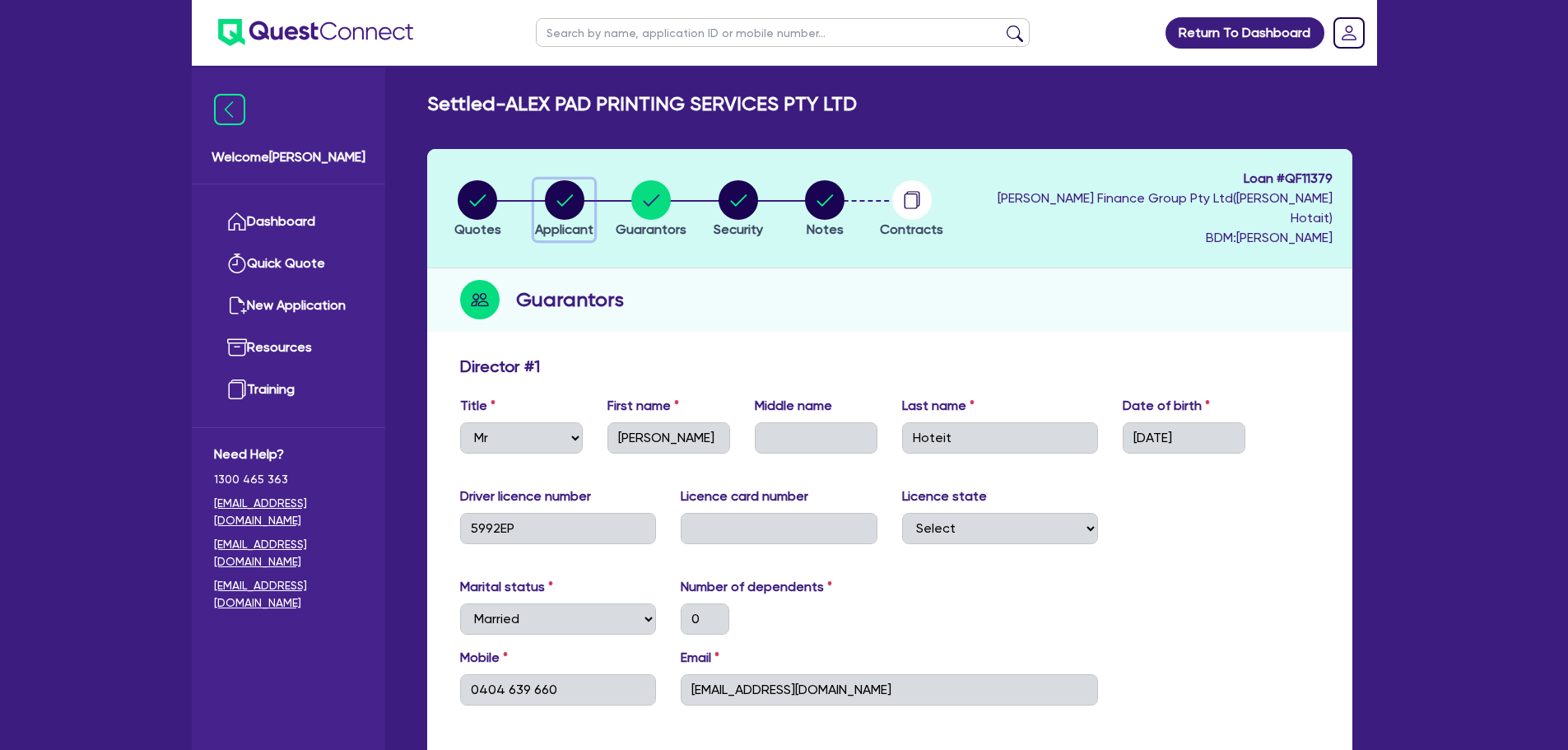
click at [565, 188] on circle "button" at bounding box center [564, 200] width 40 height 40
select select "COMPANY"
select select "MANUFACTURING"
select select "PRINTING"
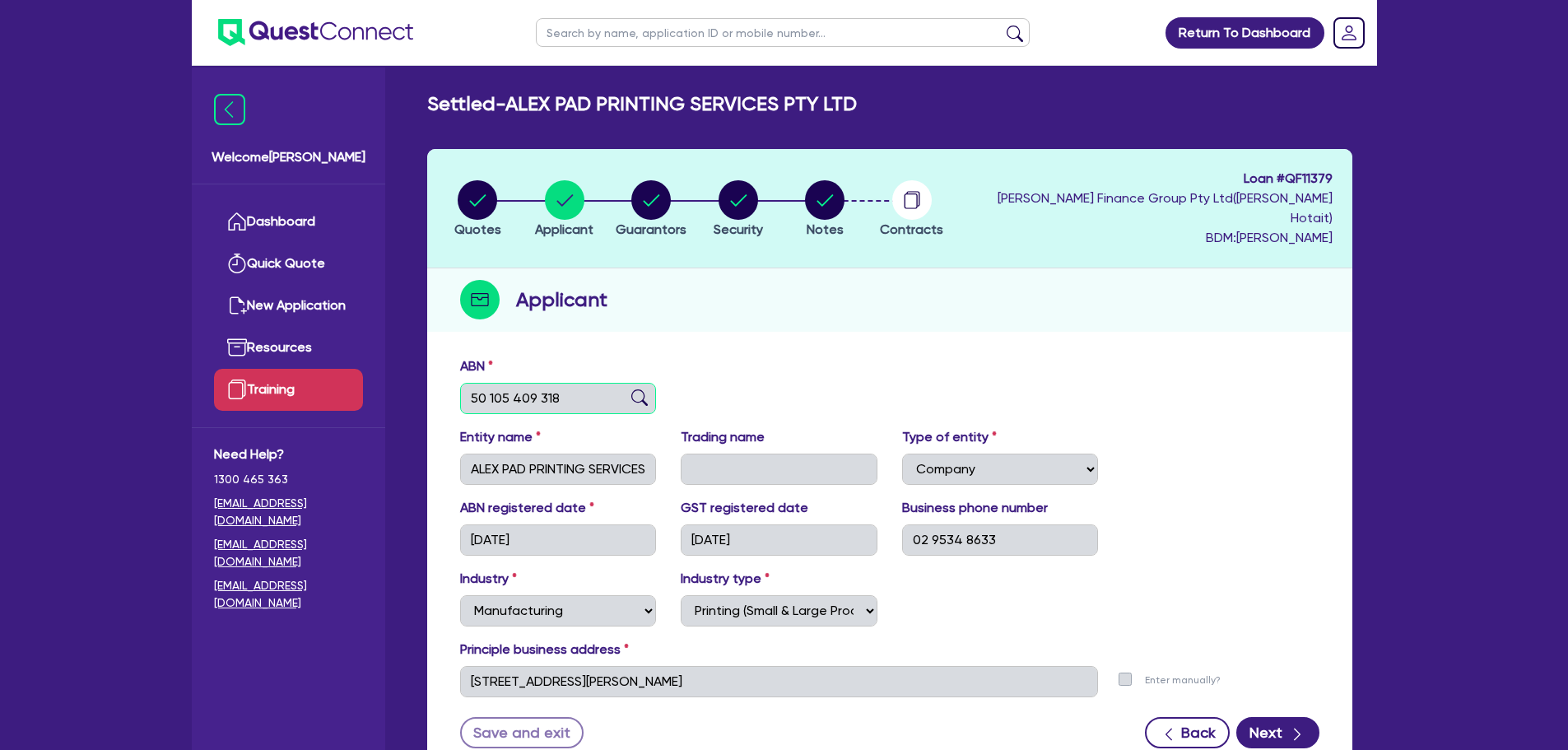
drag, startPoint x: 583, startPoint y: 371, endPoint x: 362, endPoint y: 385, distance: 221.4
click at [362, 385] on div "Welcome Michael Dashboard Quick Quote New Application Resources Training Need H…" at bounding box center [784, 441] width 1185 height 882
click at [657, 189] on circle "button" at bounding box center [651, 200] width 40 height 40
select select "MR"
select select "[GEOGRAPHIC_DATA]"
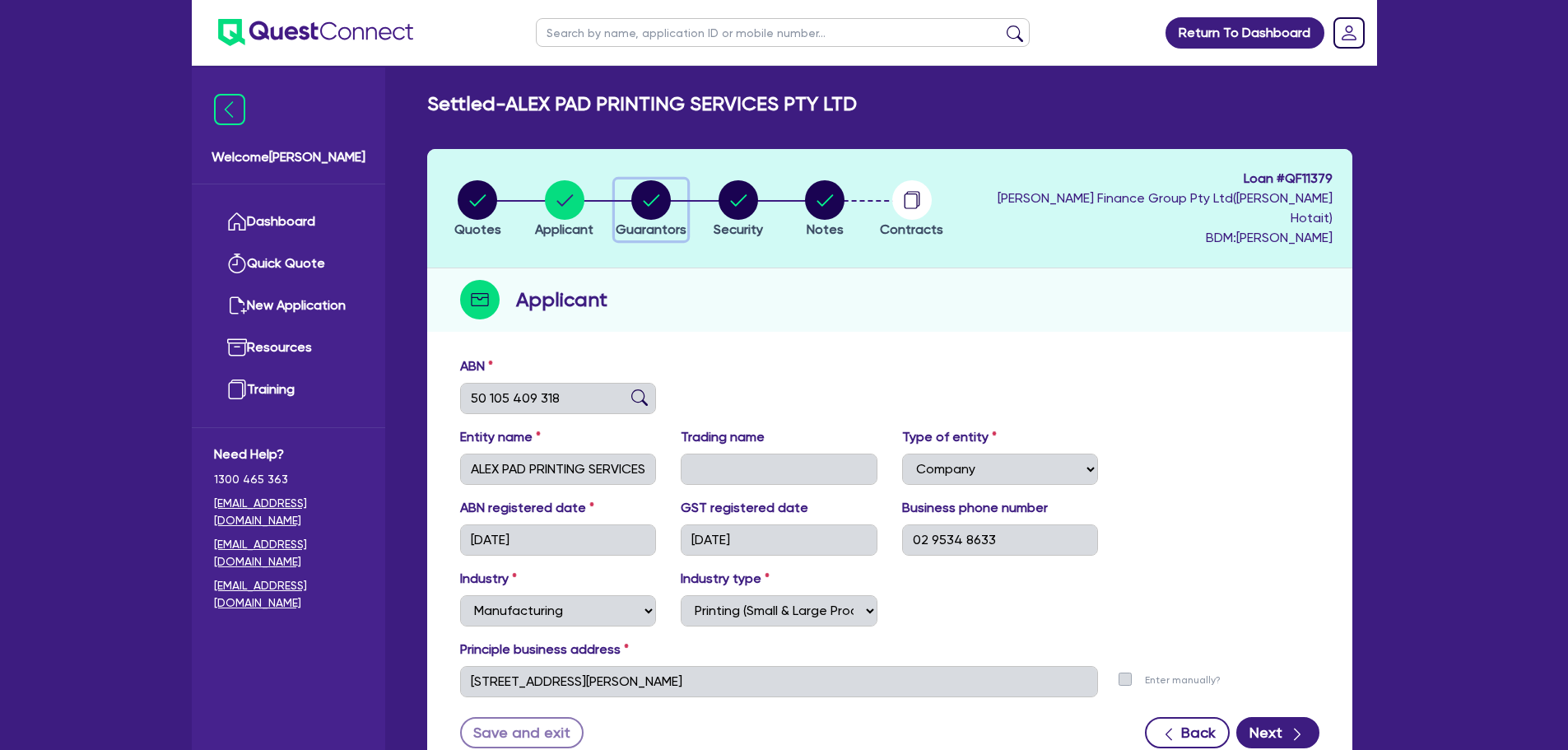
select select "MARRIED"
select select "PROPERTY"
select select "CASH"
select select "VEHICLE"
select select "HOUSEHOLD_PERSONAL"
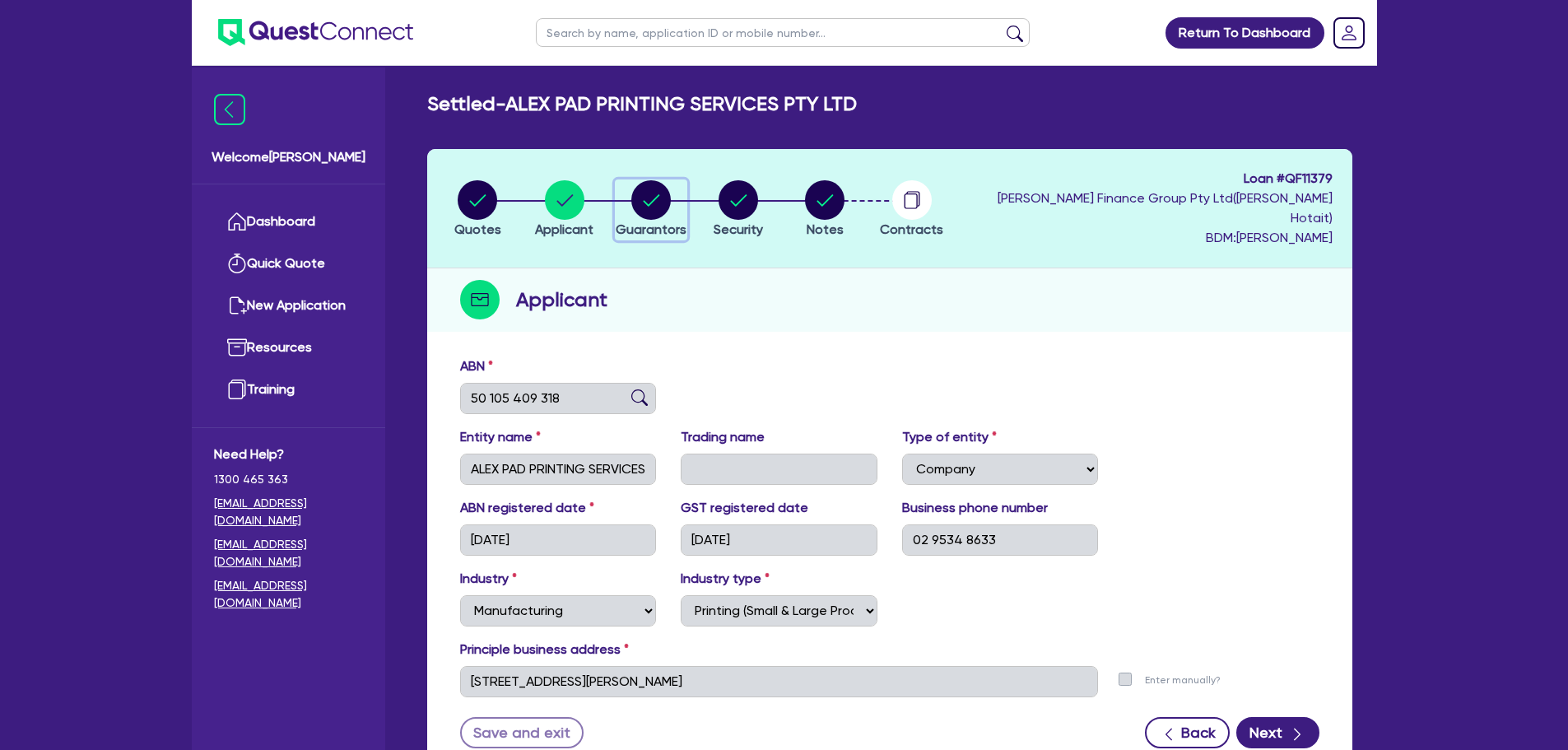
select select "OTHER"
select select "MORTGAGE"
select select "CREDIT_CARD"
select select "VEHICLE_LOAN"
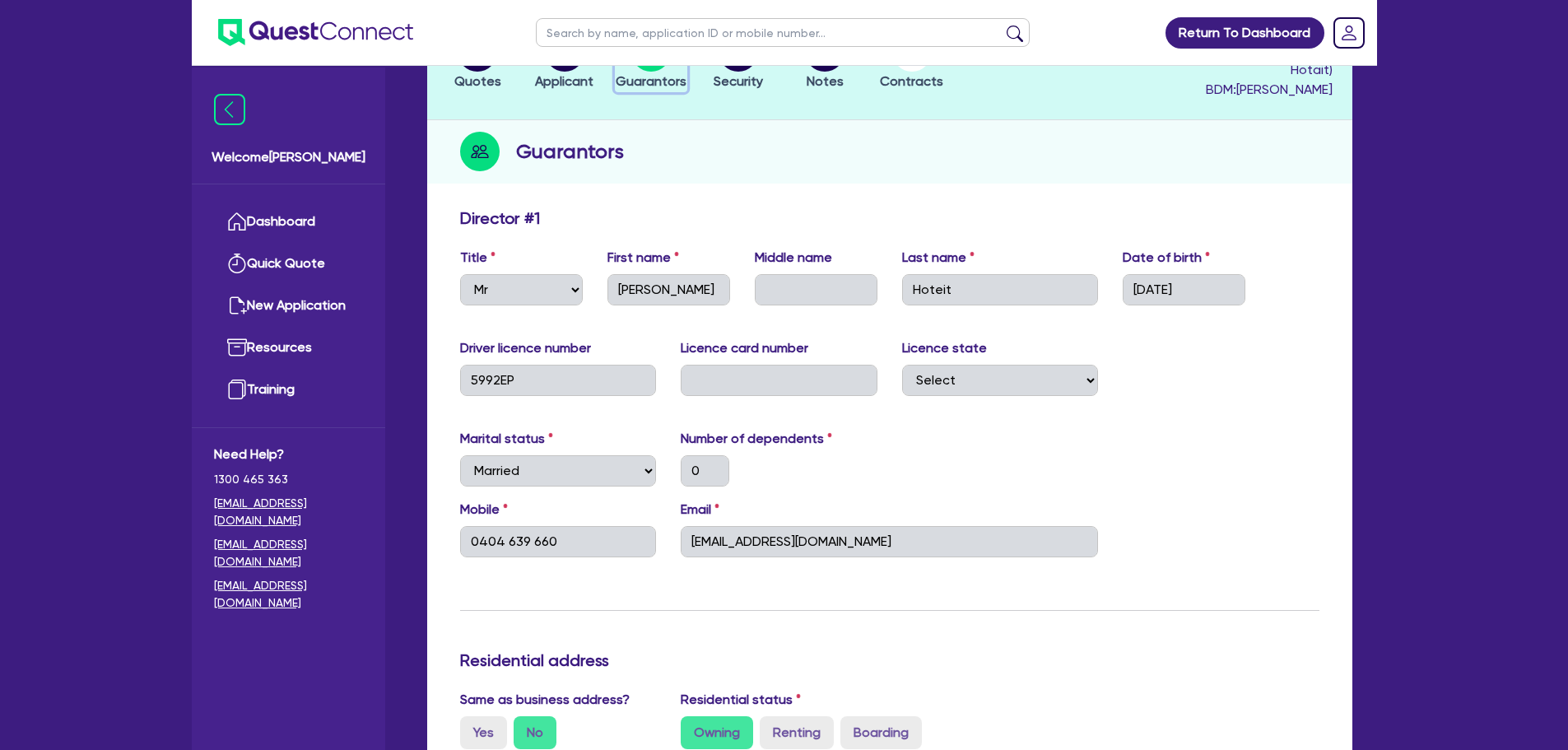
scroll to position [165, 0]
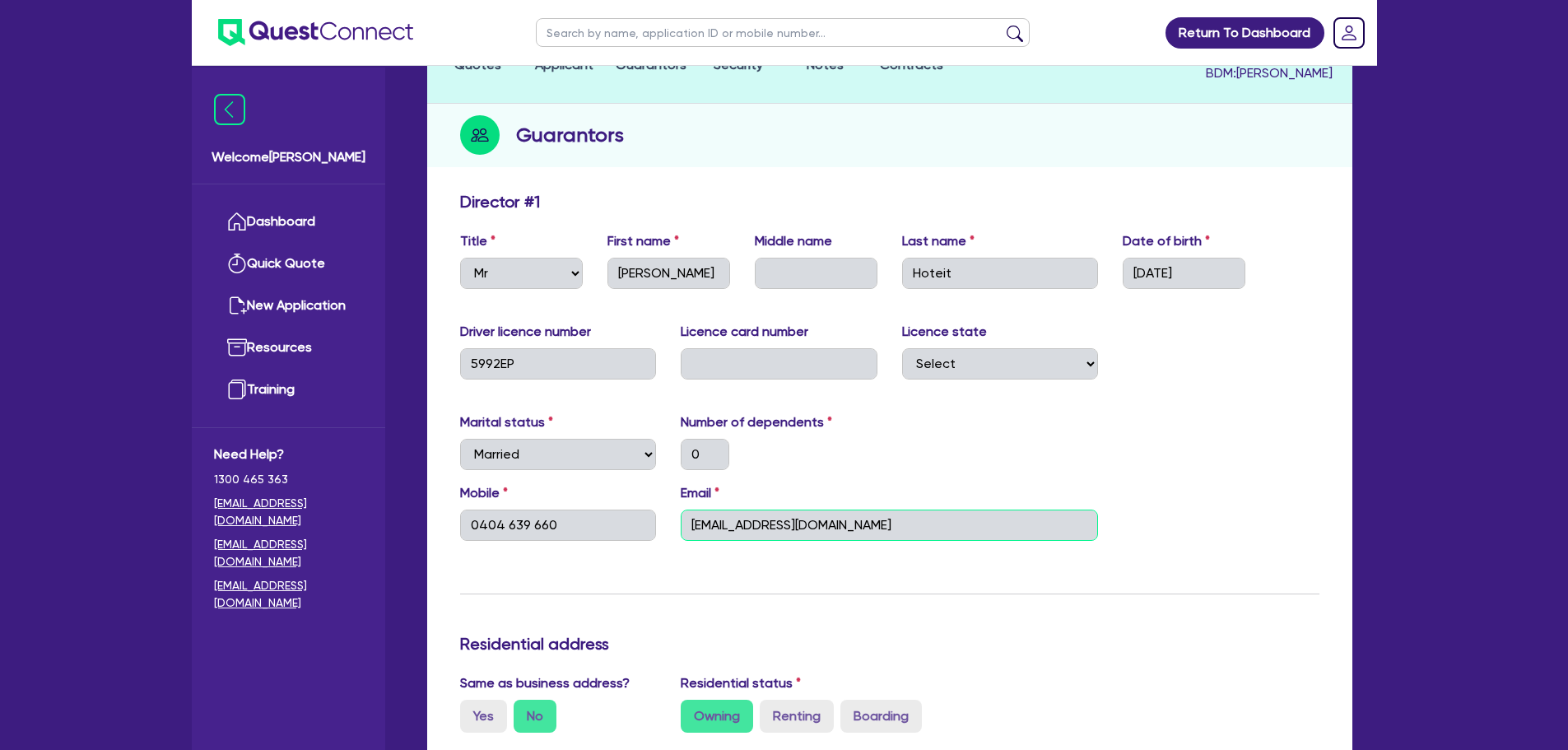
drag, startPoint x: 789, startPoint y: 501, endPoint x: 723, endPoint y: 486, distance: 67.7
click at [645, 488] on div "Mobile 0404 639 660 Email sales@alexpadprinting.com.au" at bounding box center [889, 518] width 884 height 71
drag, startPoint x: 567, startPoint y: 496, endPoint x: 484, endPoint y: 517, distance: 85.6
